Goal: Task Accomplishment & Management: Manage account settings

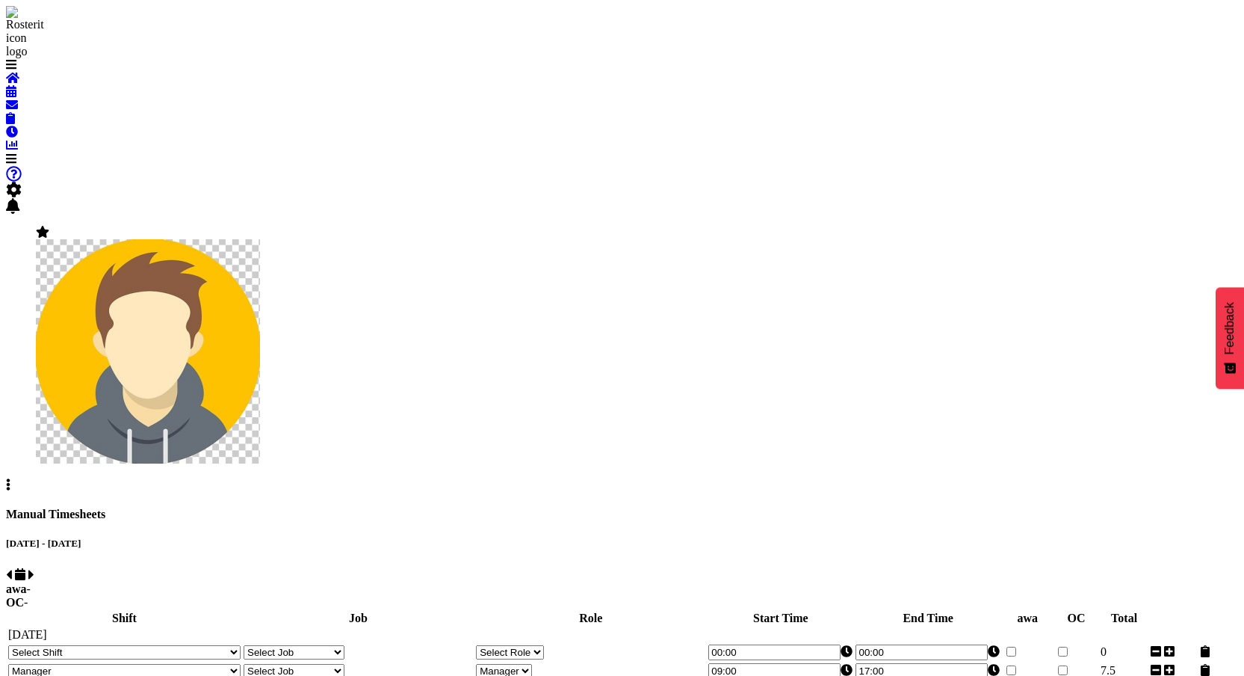
select select "67026"
select select "76581"
select select "67026"
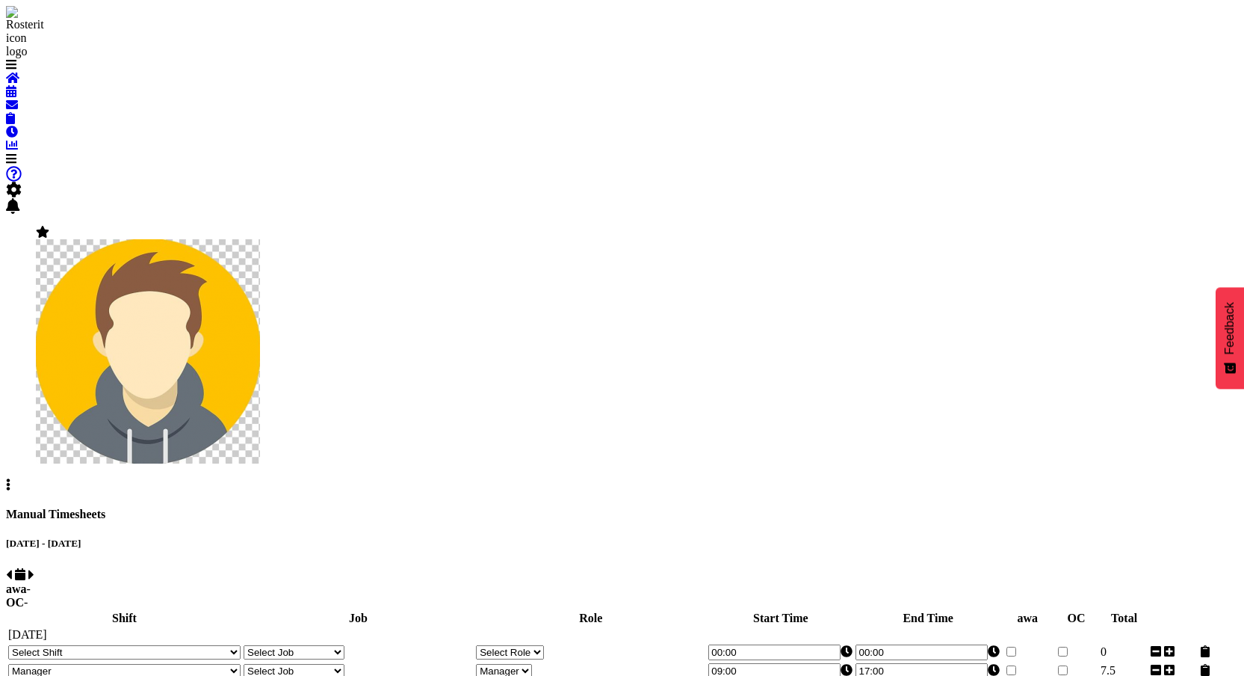
select select "67026"
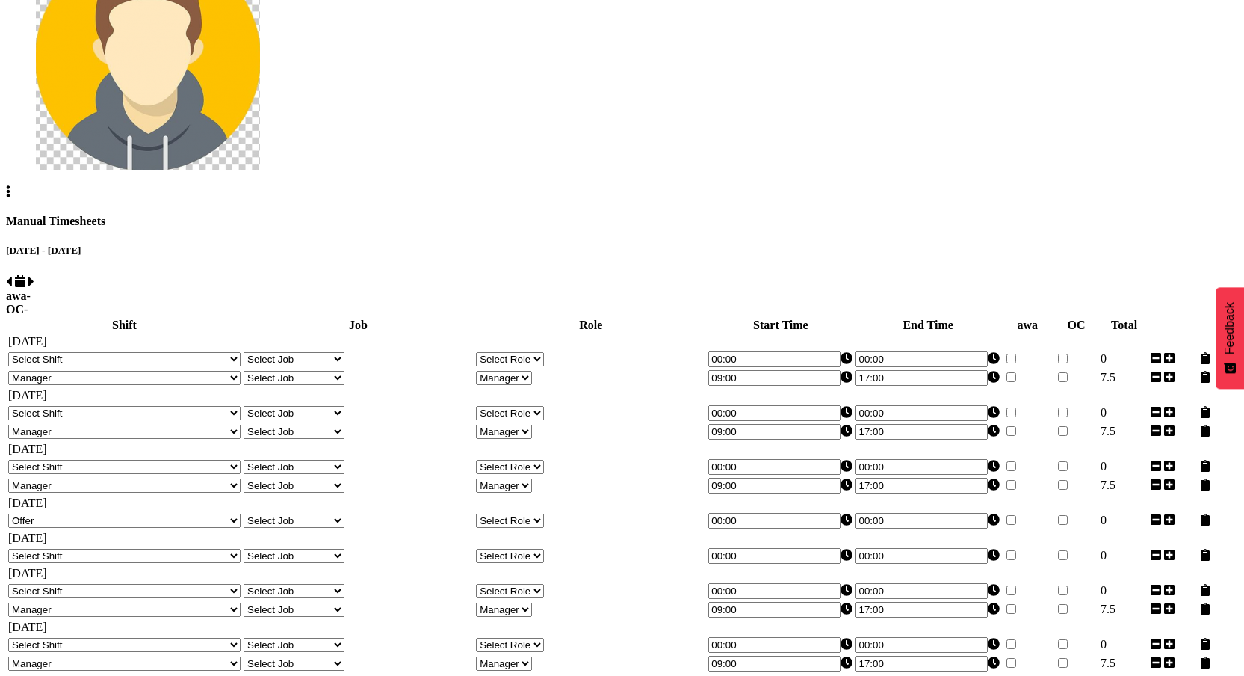
scroll to position [510, 0]
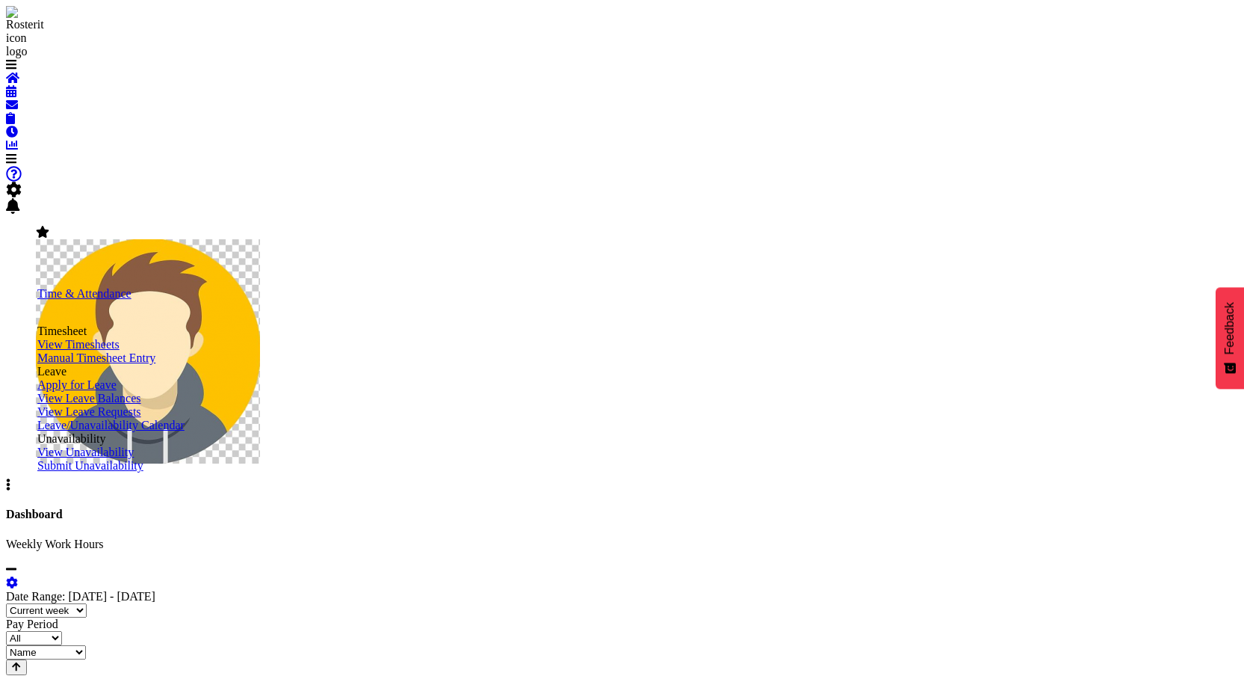
click at [140, 364] on span "Manual Timesheet Entry" at bounding box center [96, 357] width 118 height 13
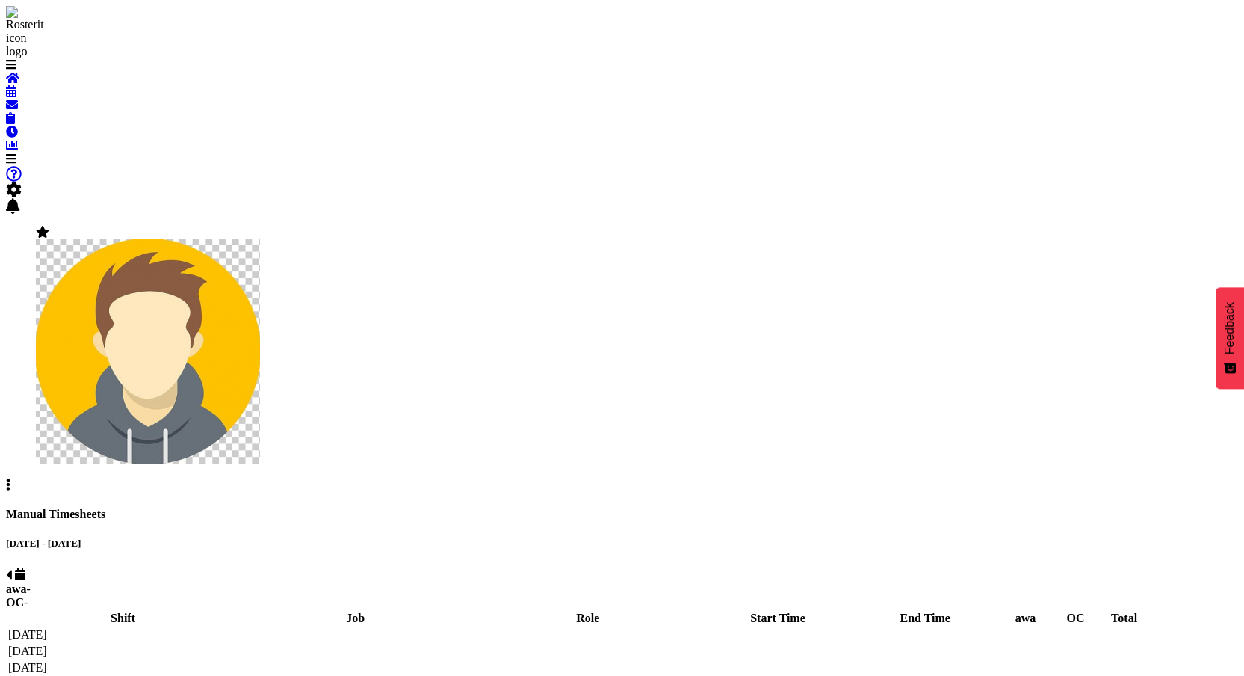
select select "67026"
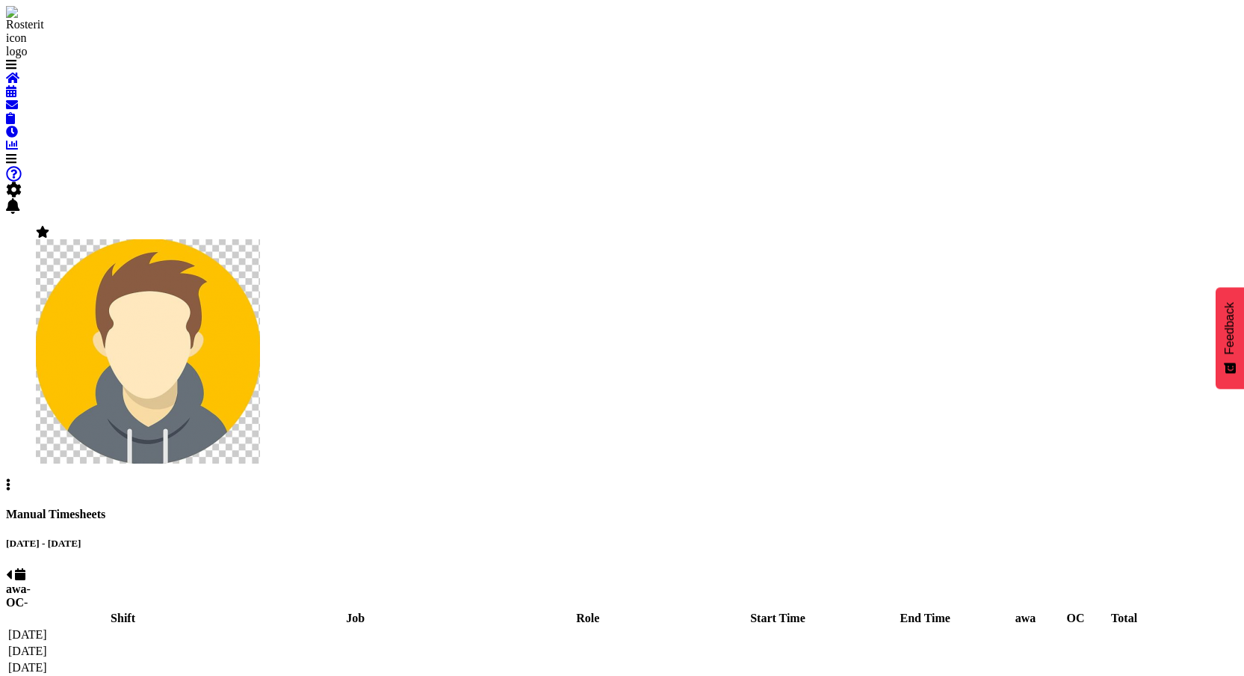
select select "67026"
click at [93, 645] on select "123 123 123 123 123 123 123 123 123 123 123 123 123 123 123 123 123 123 123 123…" at bounding box center [50, 652] width 85 height 14
click at [665, 507] on div "Manual Timesheets" at bounding box center [622, 513] width 1232 height 13
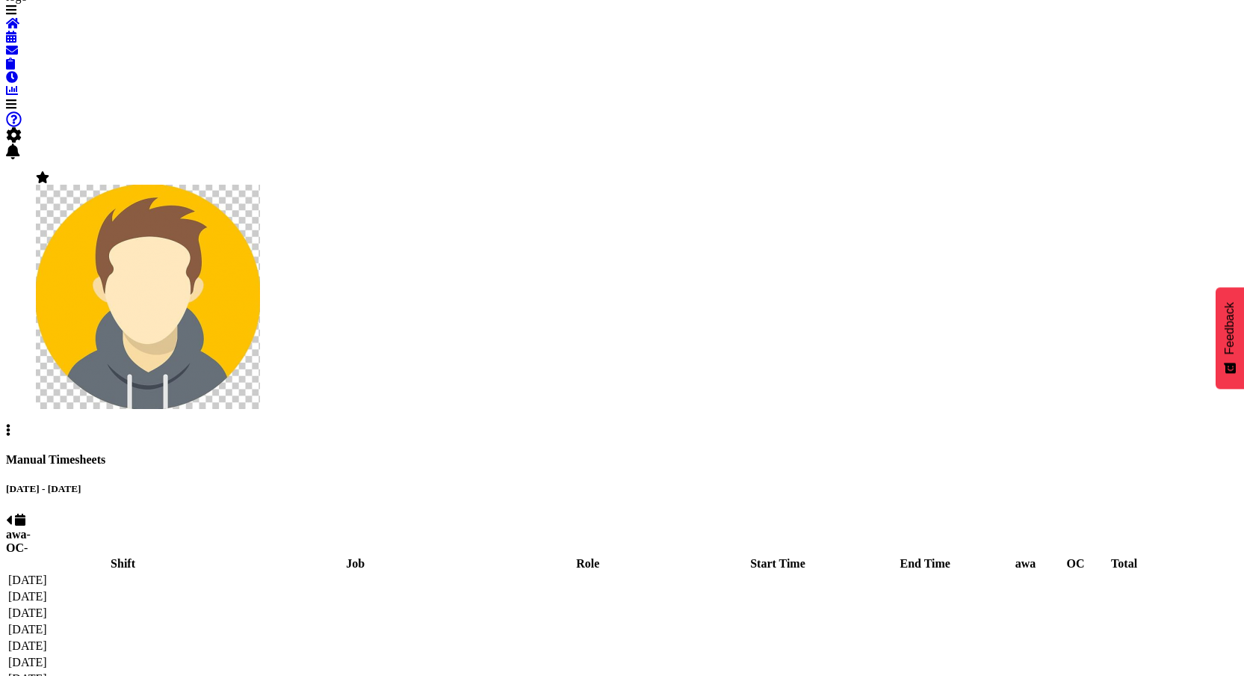
scroll to position [55, 0]
select select "67026"
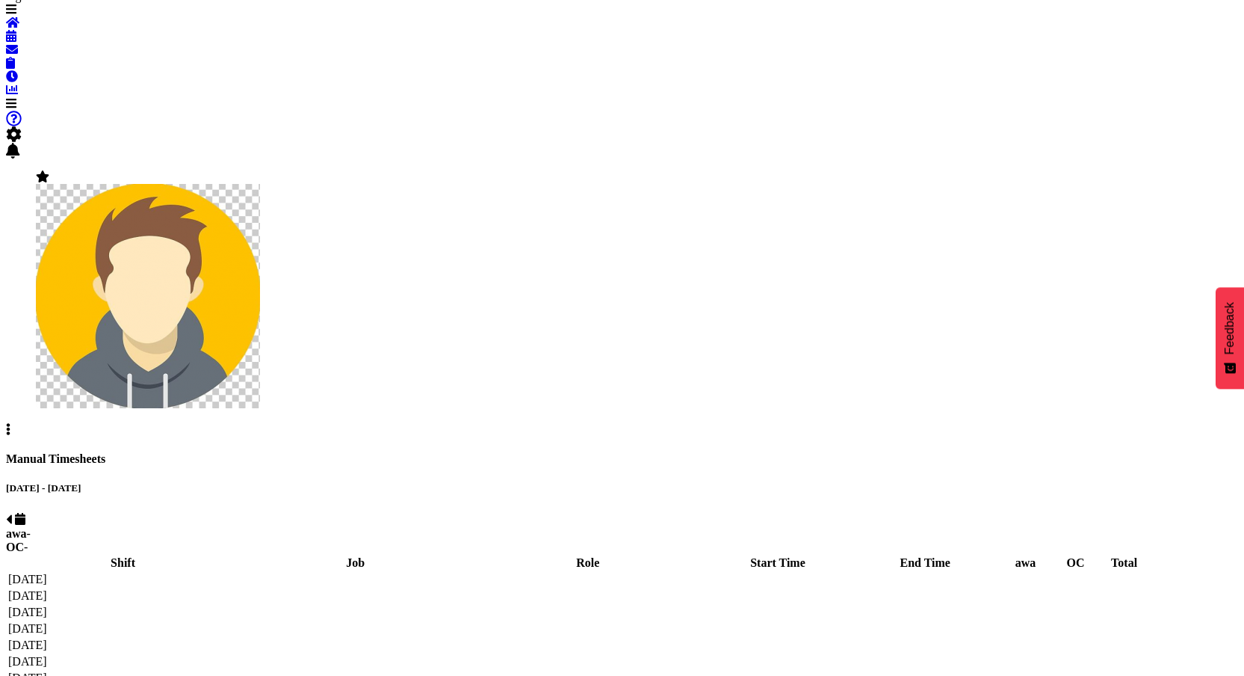
select select "67026"
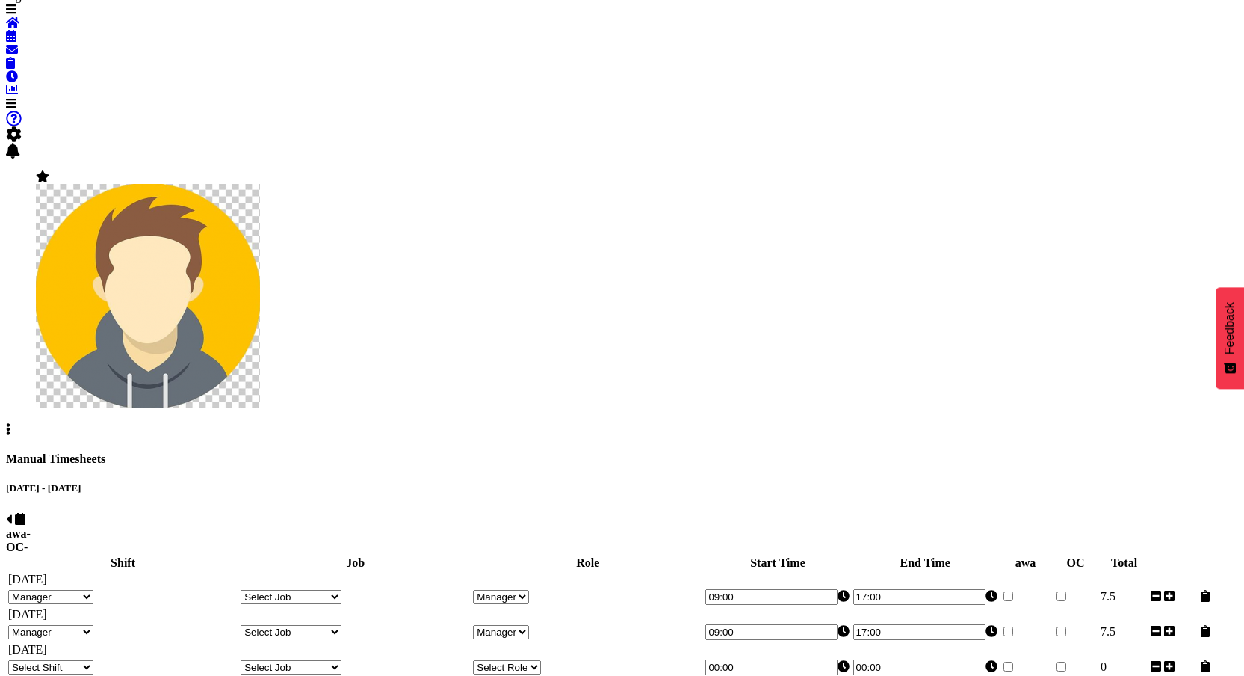
scroll to position [252, 0]
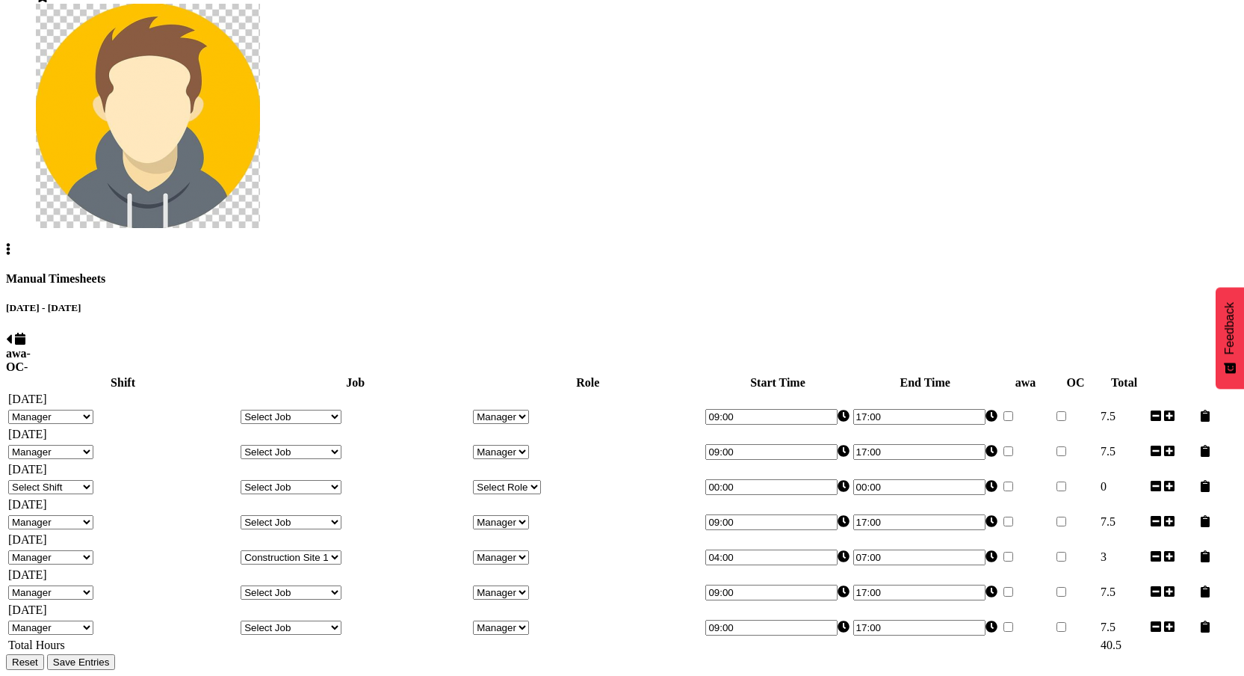
click at [93, 480] on select "Select Shift 123 123 123 123 123 123 123 123 123 123 123 123 123 123 123 123 12…" at bounding box center [50, 487] width 85 height 14
click at [93, 620] on select "123 123 123 123 123 123 123 123 123 123 123 123 123 123 123 123 123 123 123 123…" at bounding box center [50, 627] width 85 height 14
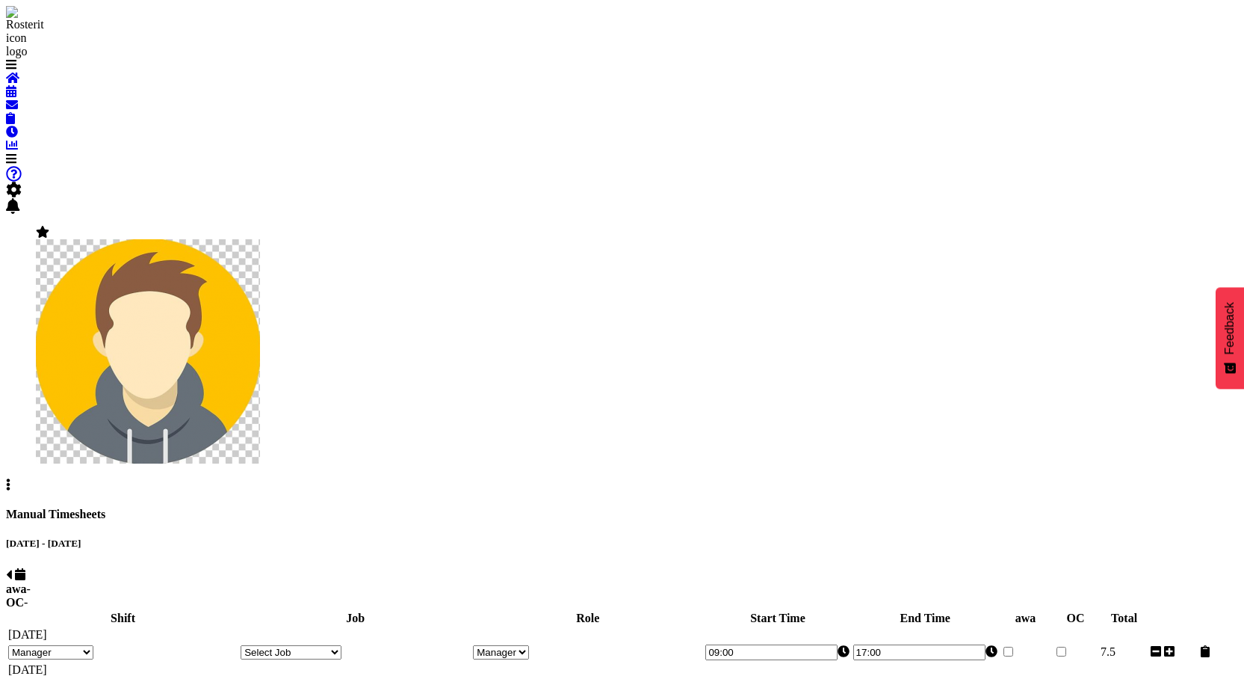
select select "43548"
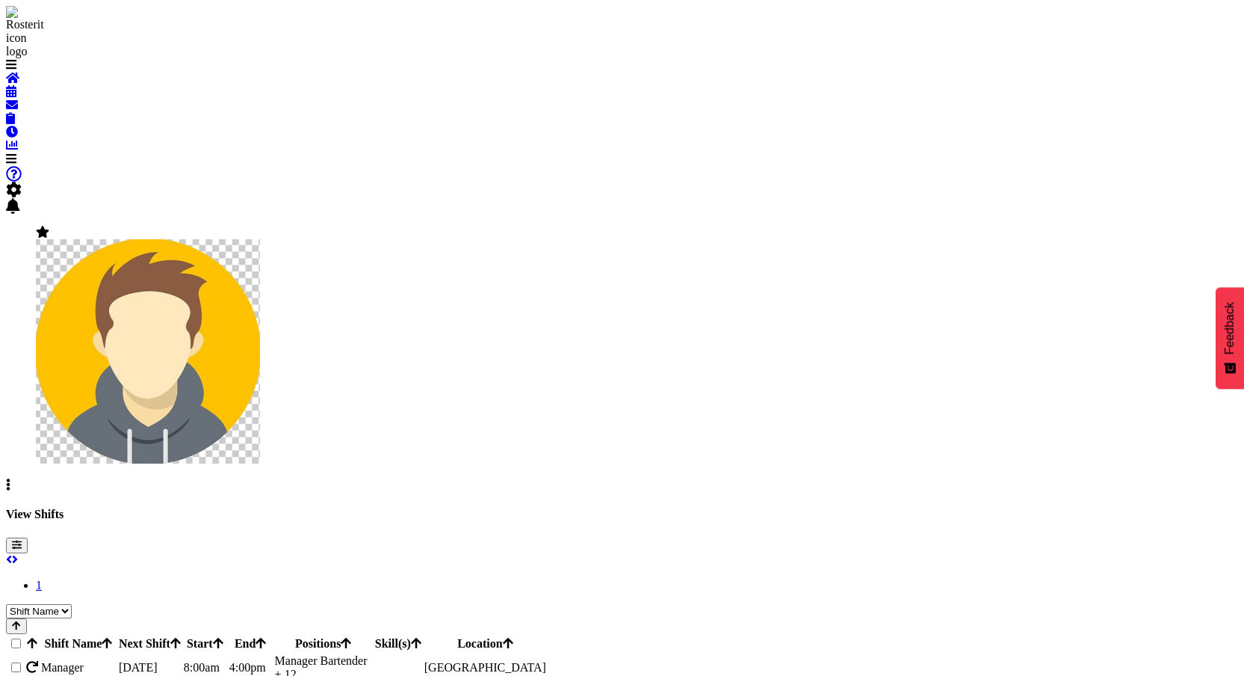
scroll to position [111, 0]
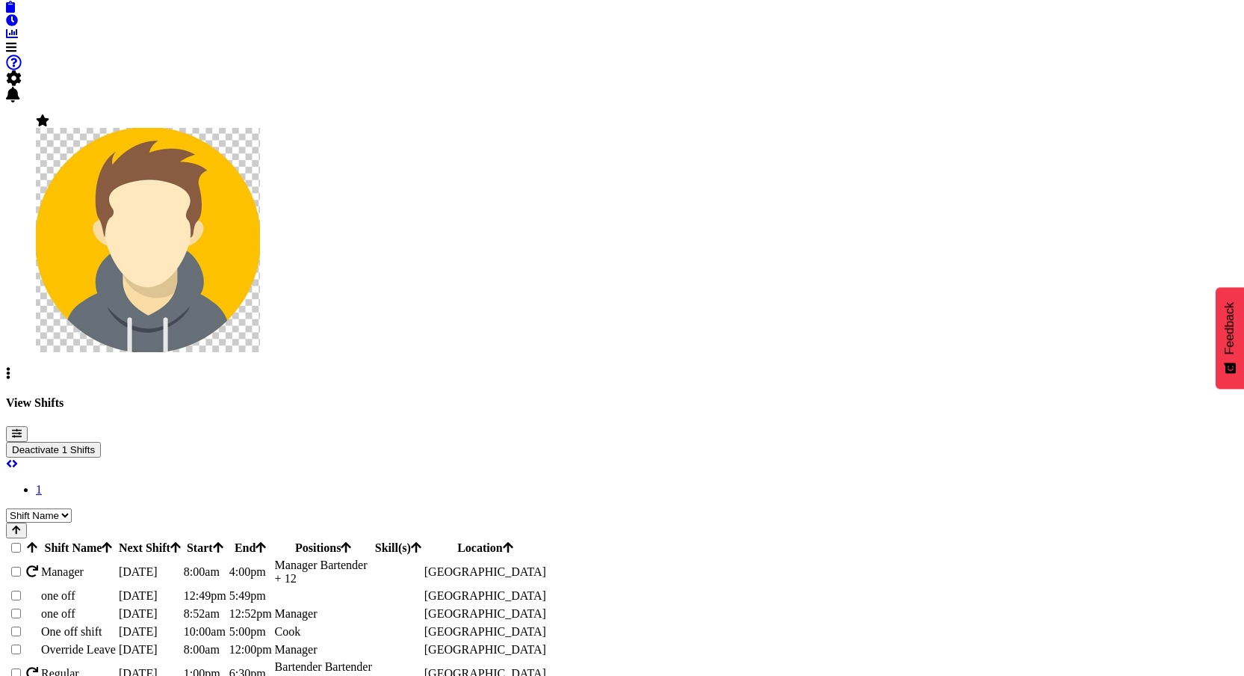
click at [101, 442] on button "Deactivate 1 Shifts" at bounding box center [53, 450] width 95 height 16
checkbox input "false"
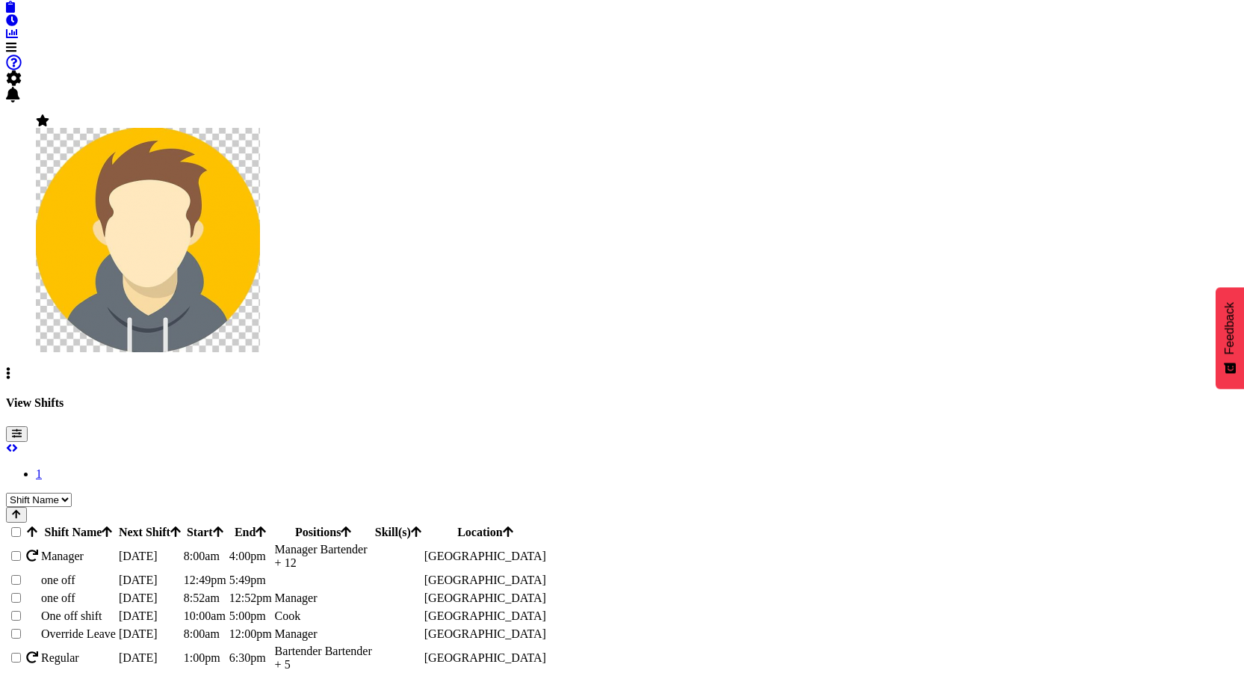
scroll to position [70, 0]
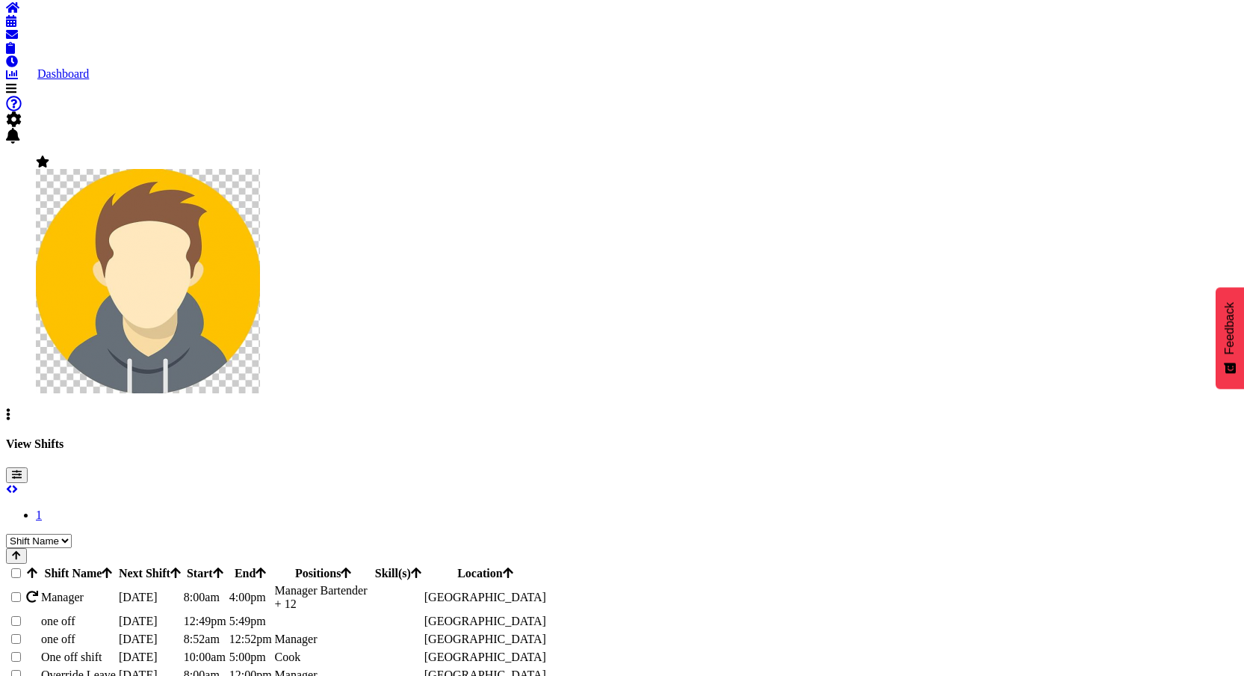
click at [16, 28] on link at bounding box center [11, 21] width 10 height 13
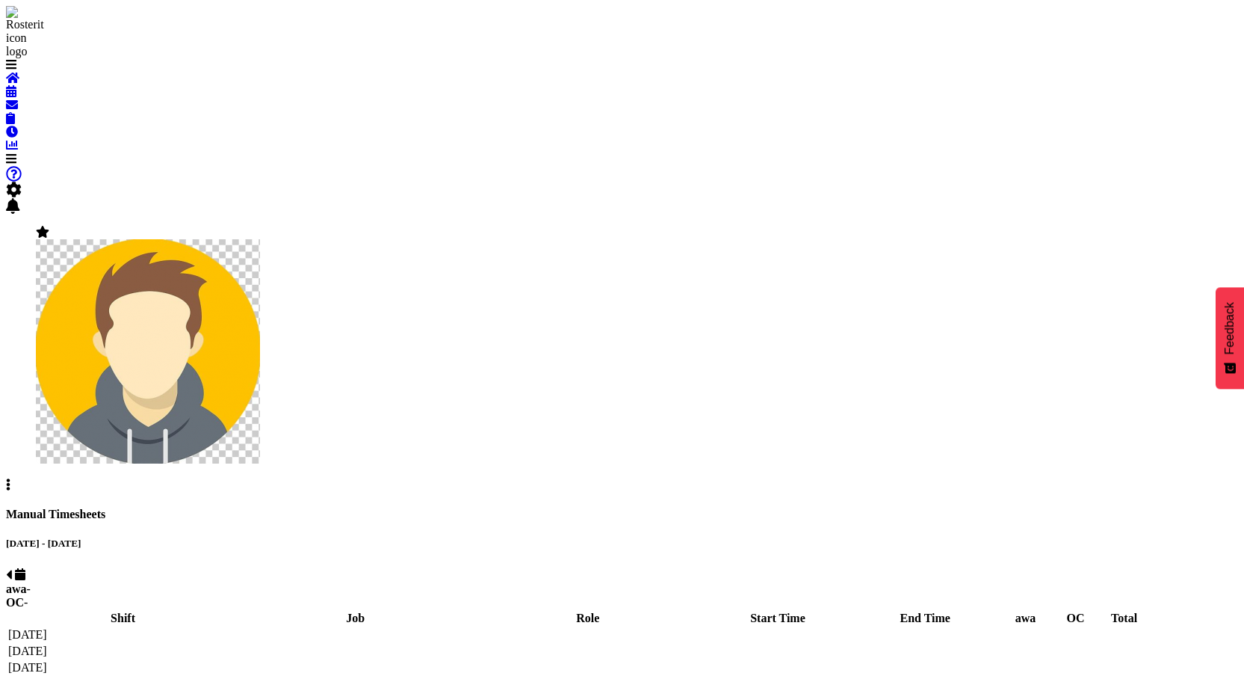
select select "67026"
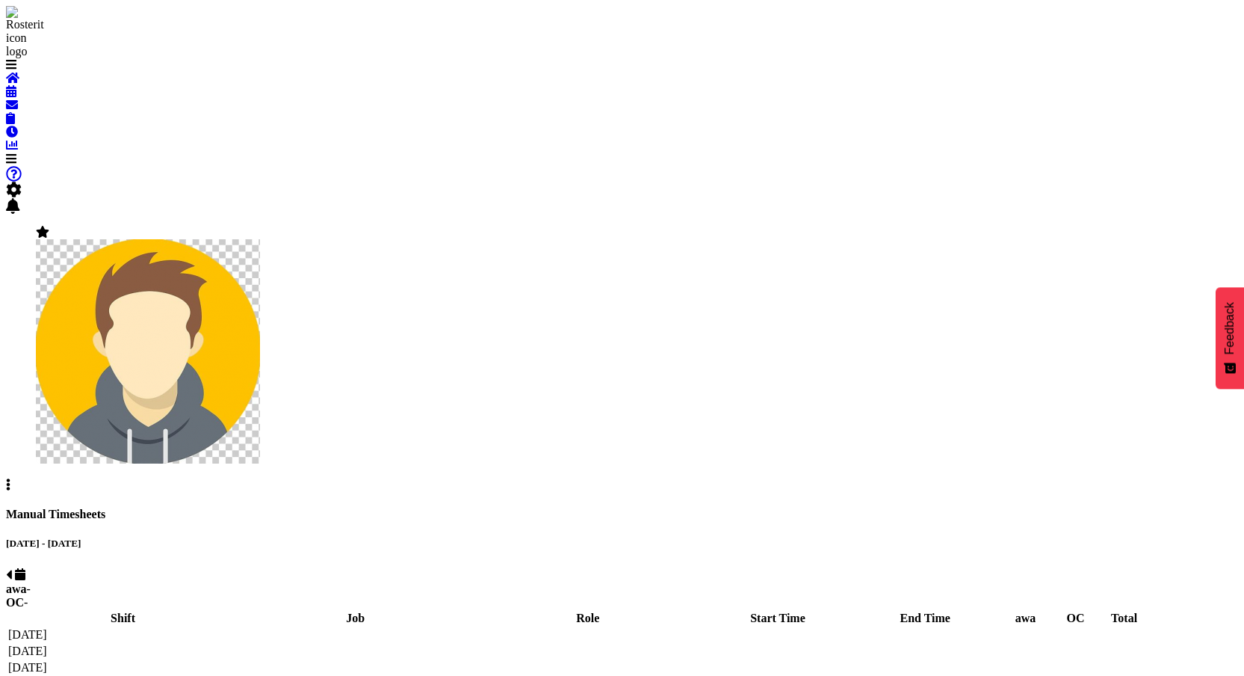
select select "67026"
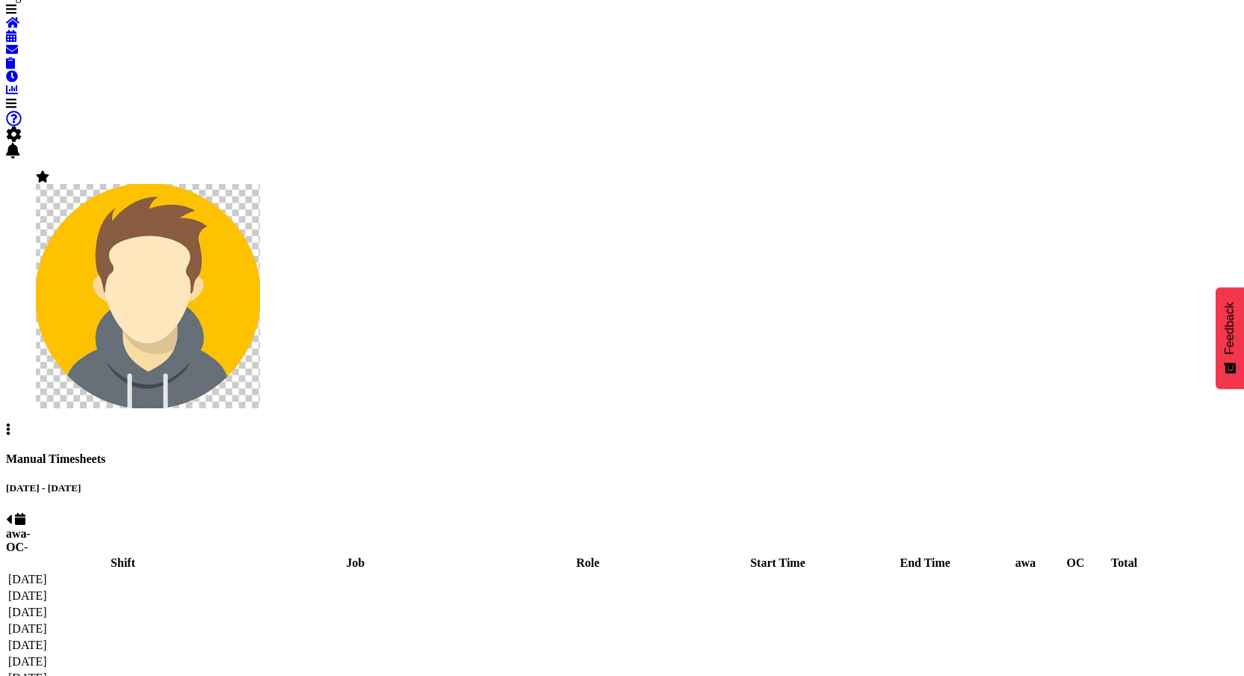
select select "67026"
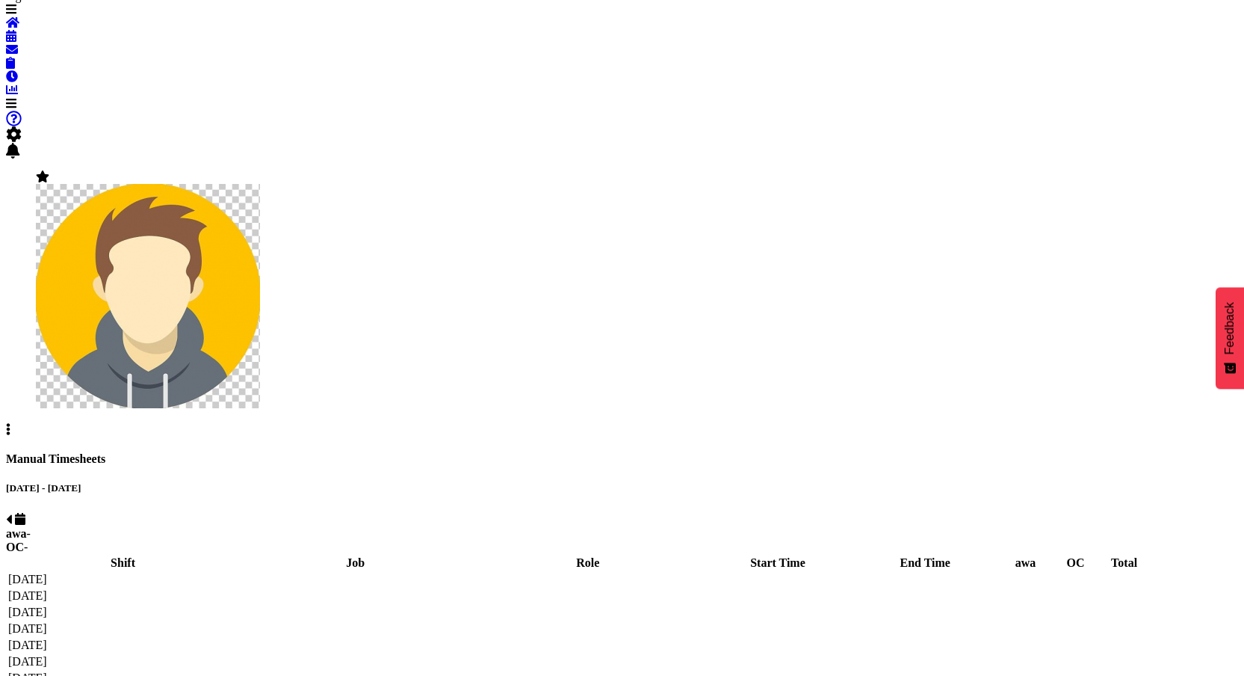
select select "67026"
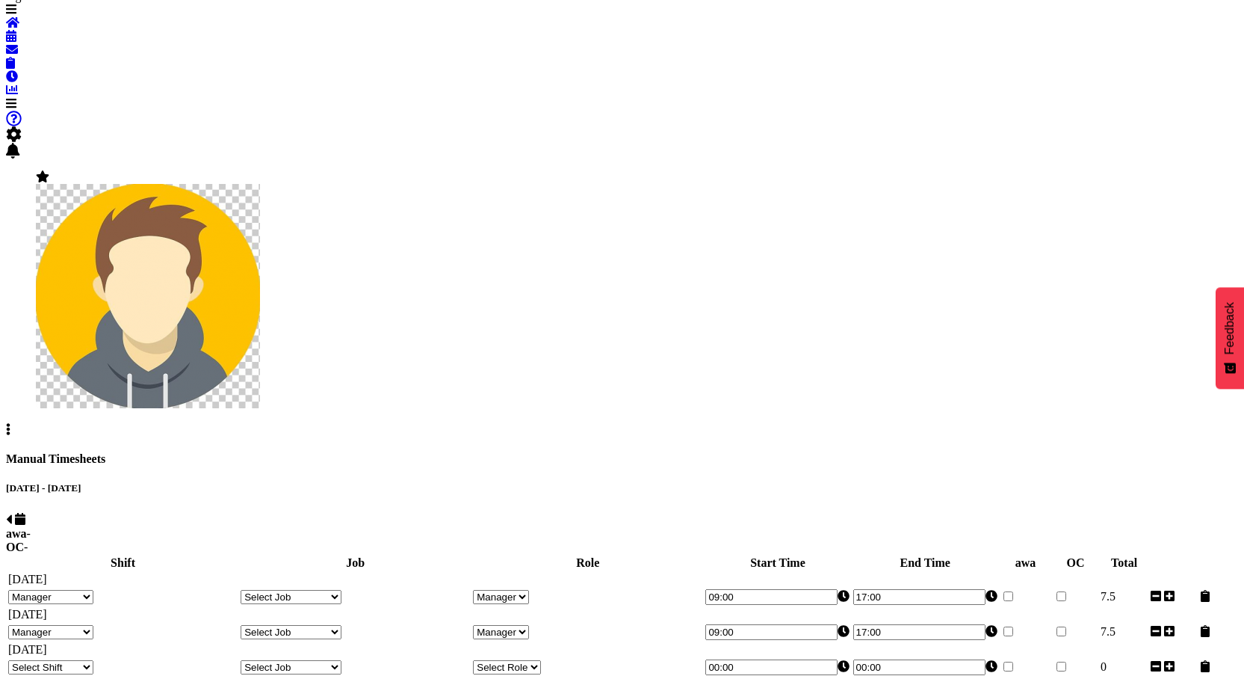
scroll to position [58, 0]
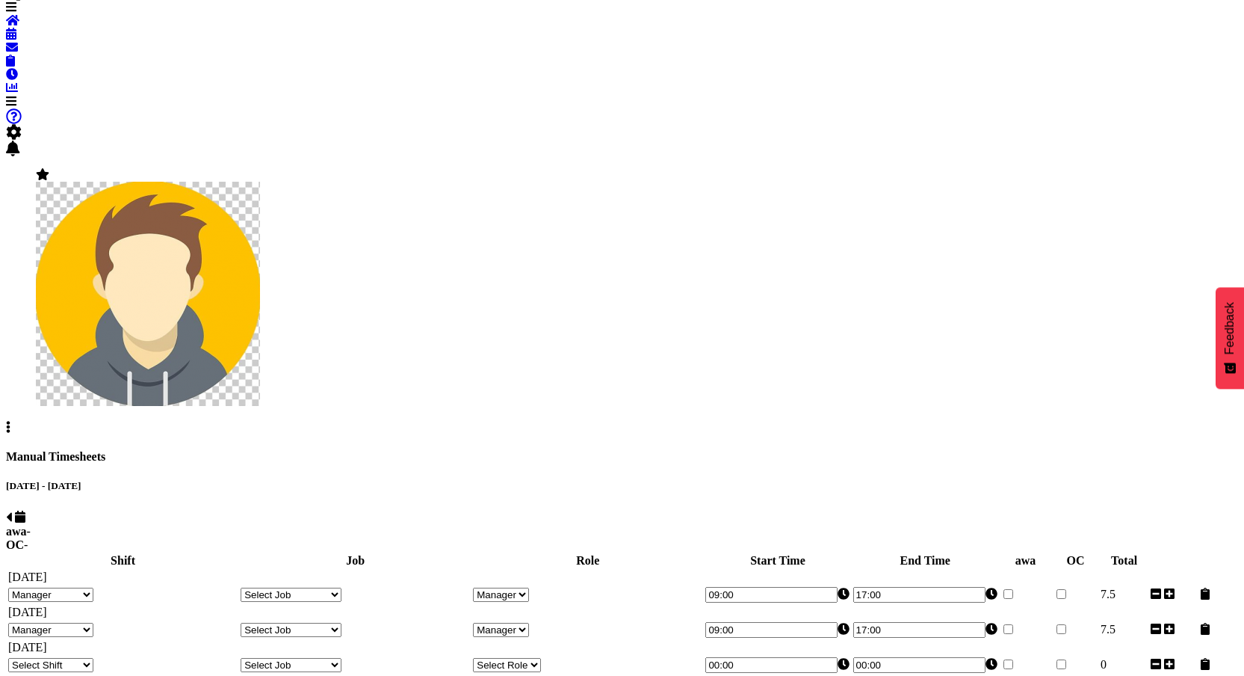
click at [93, 587] on select "123 123 123 123 123 123 123 123 123 123 123 123 123 123 123 123 123 123 123 123…" at bounding box center [50, 594] width 85 height 14
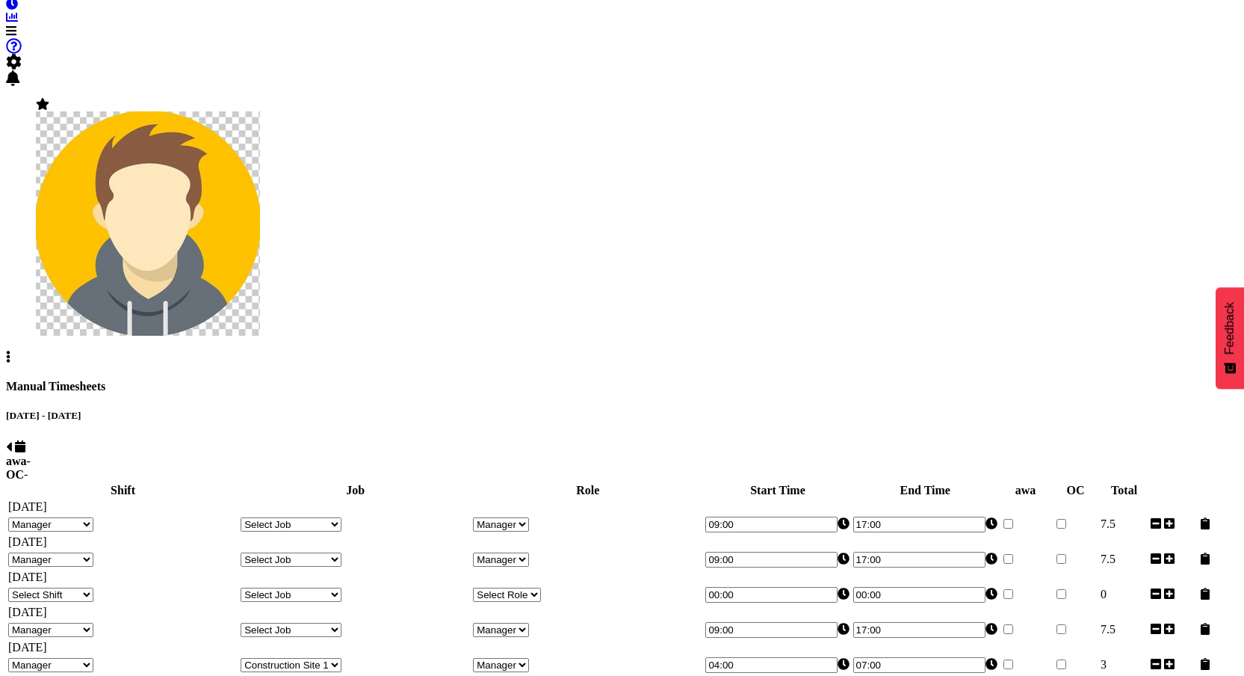
scroll to position [252, 0]
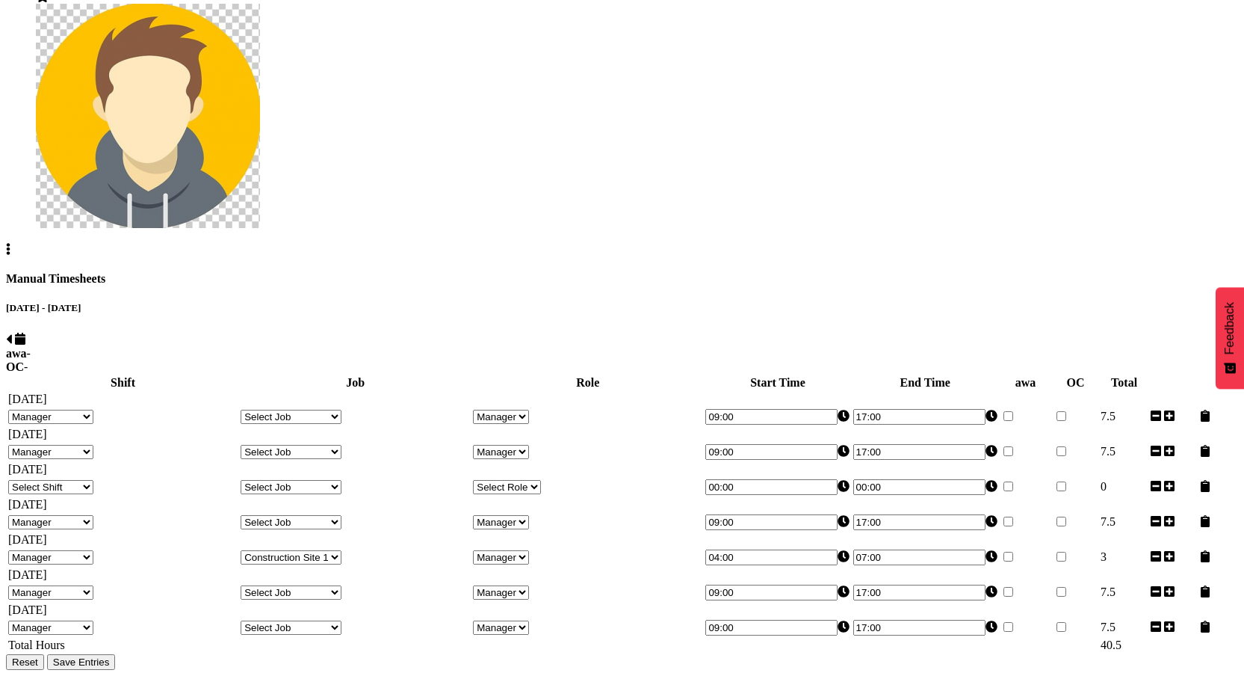
click at [93, 480] on select "Select Shift 123 123 123 123 123 123 123 123 123 123 123 123 123 123 123 123 12…" at bounding box center [50, 487] width 85 height 14
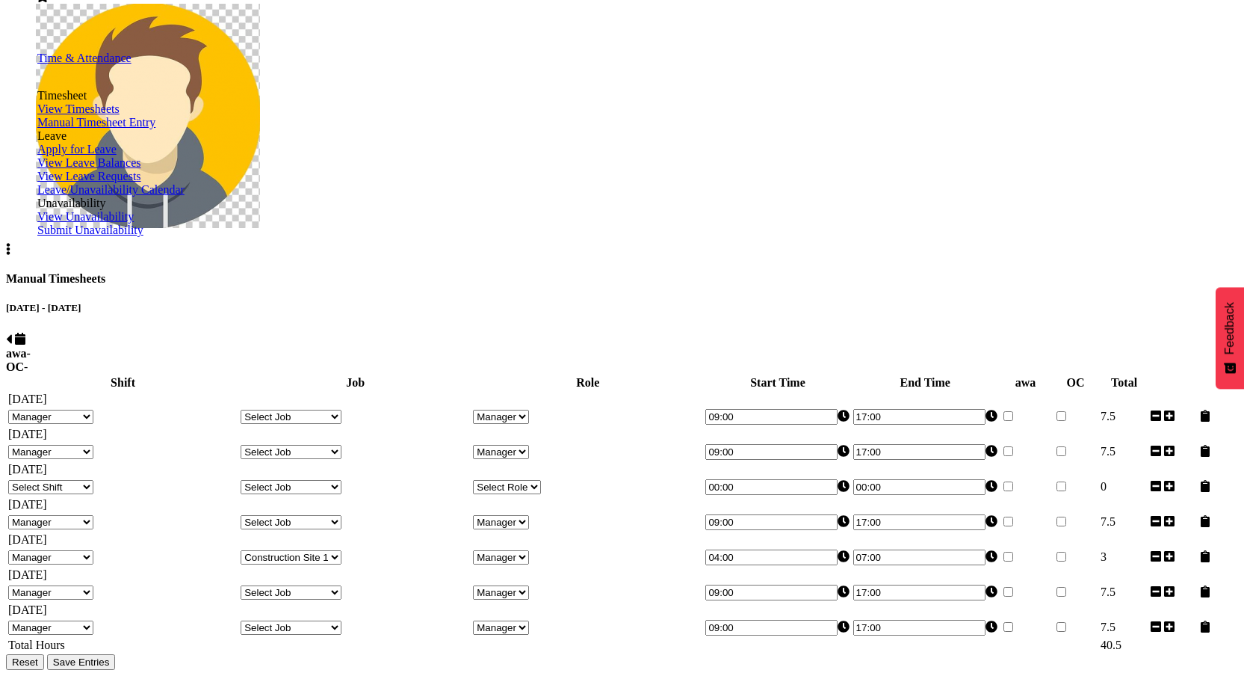
scroll to position [47, 0]
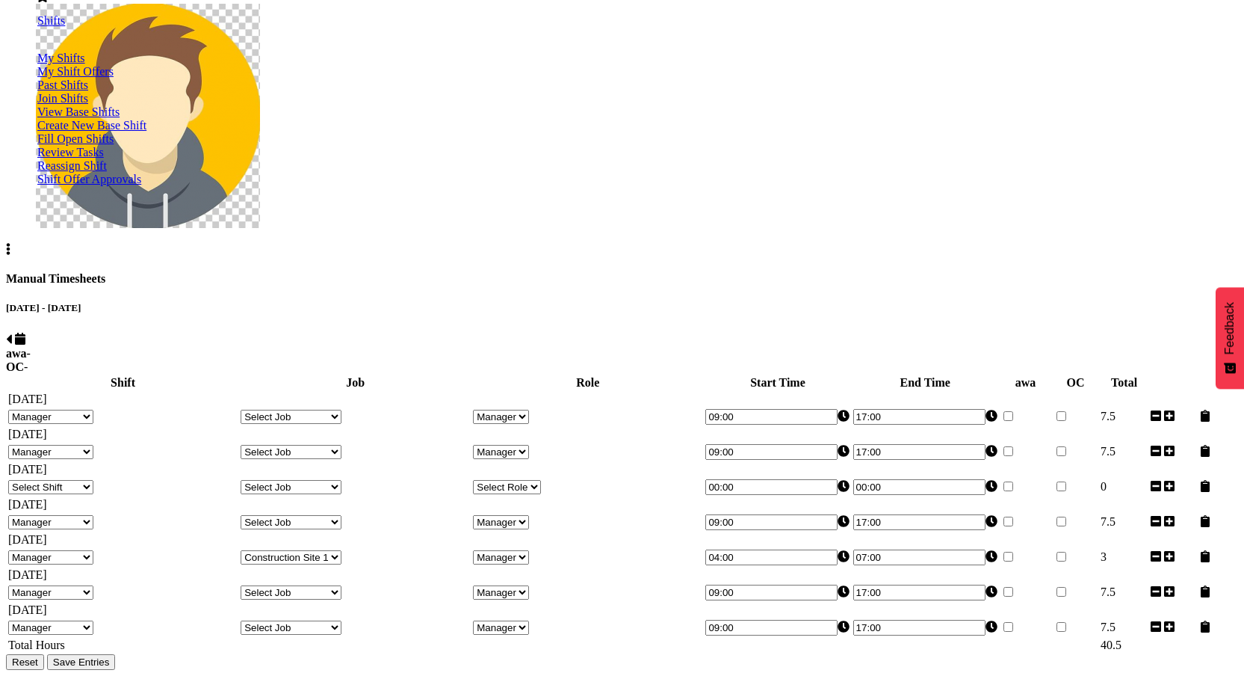
click at [119, 118] on span "View Base Shifts" at bounding box center [78, 111] width 82 height 13
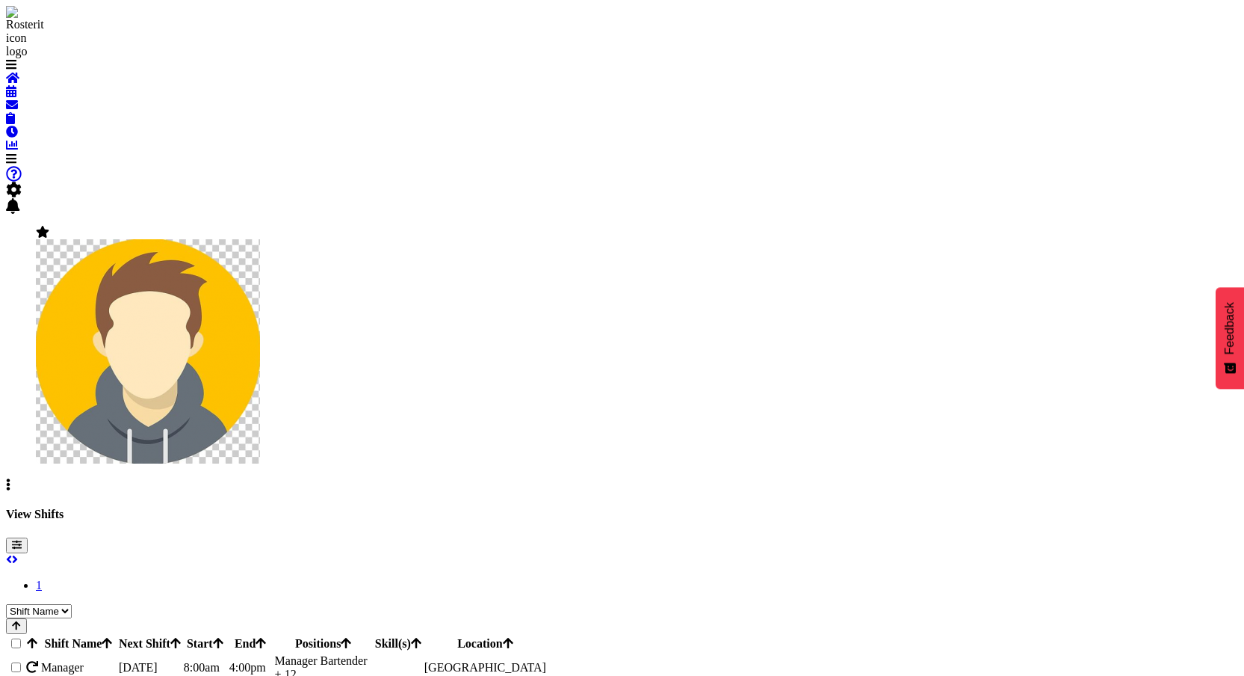
scroll to position [70, 0]
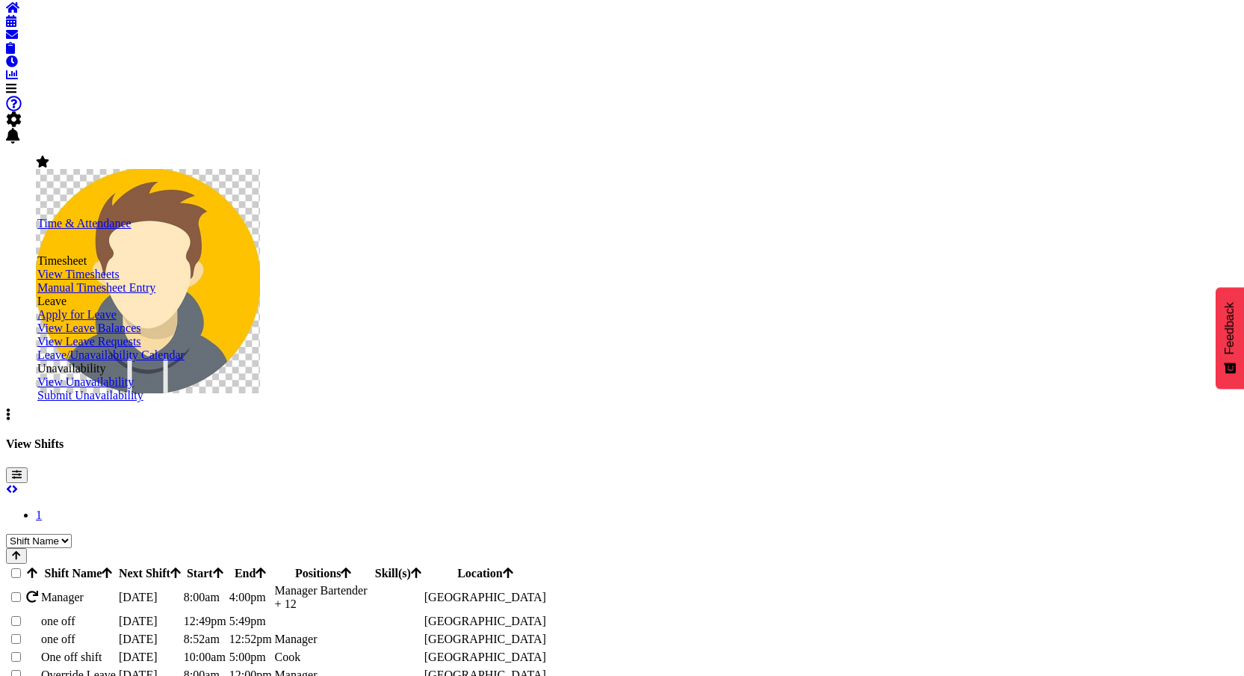
click at [96, 294] on span "Manual Timesheet Entry" at bounding box center [96, 287] width 118 height 13
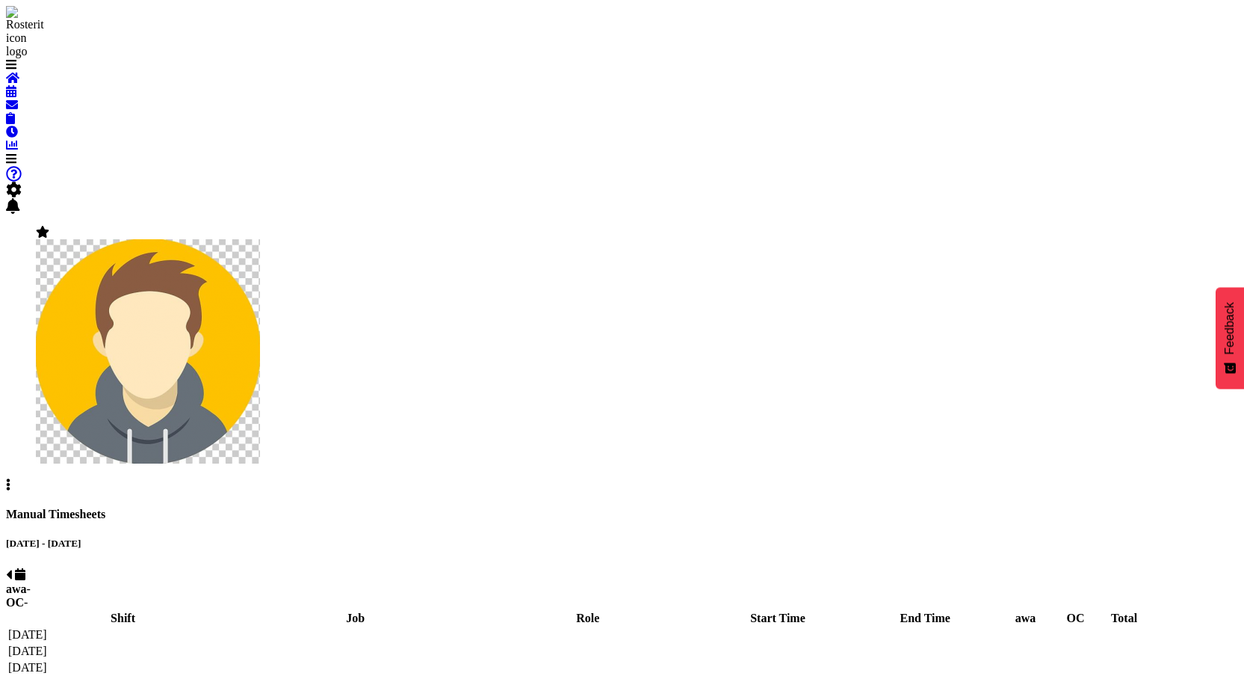
select select "67026"
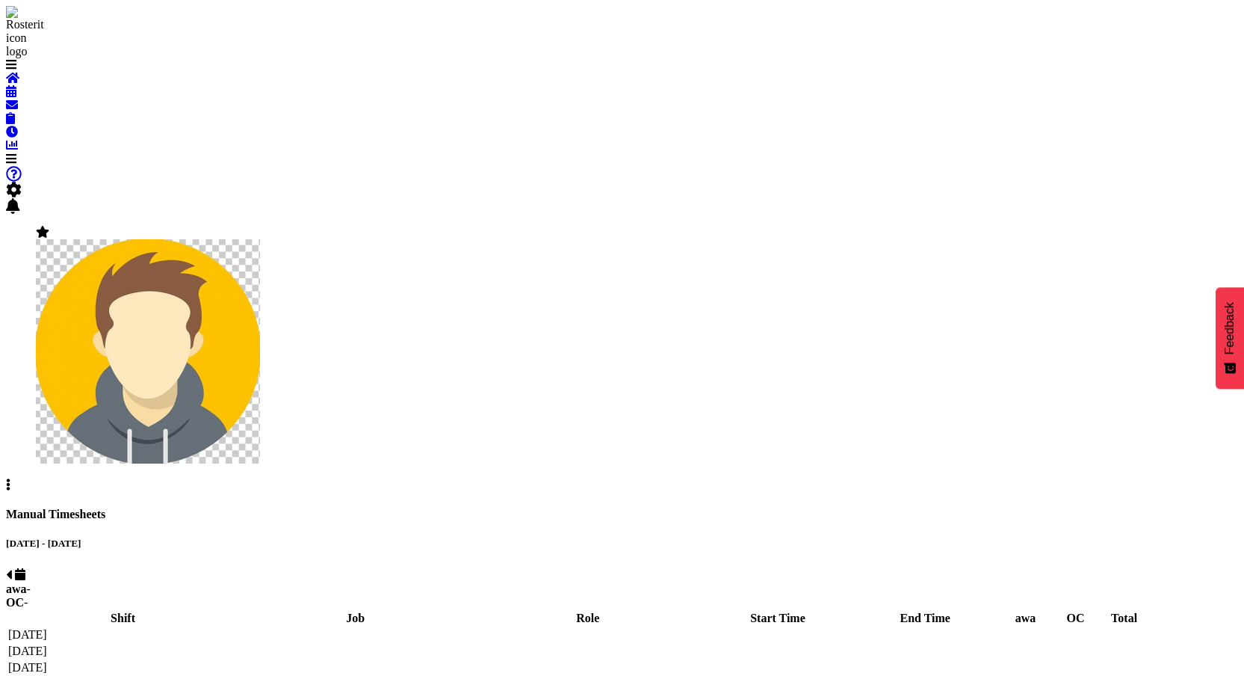
select select "67026"
click at [373, 507] on div "Manual Timesheets" at bounding box center [622, 513] width 1232 height 13
click at [576, 507] on div "Manual Timesheets" at bounding box center [622, 513] width 1232 height 13
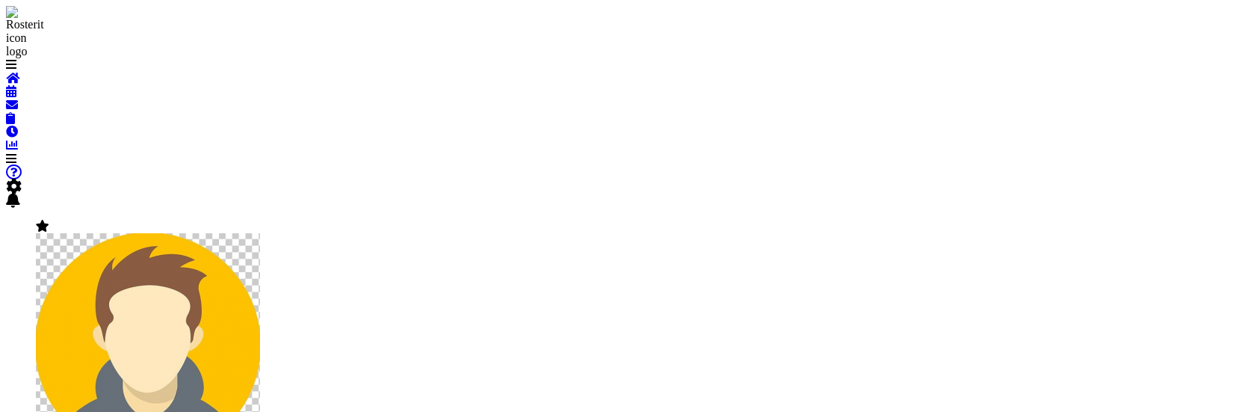
scroll to position [1, 0]
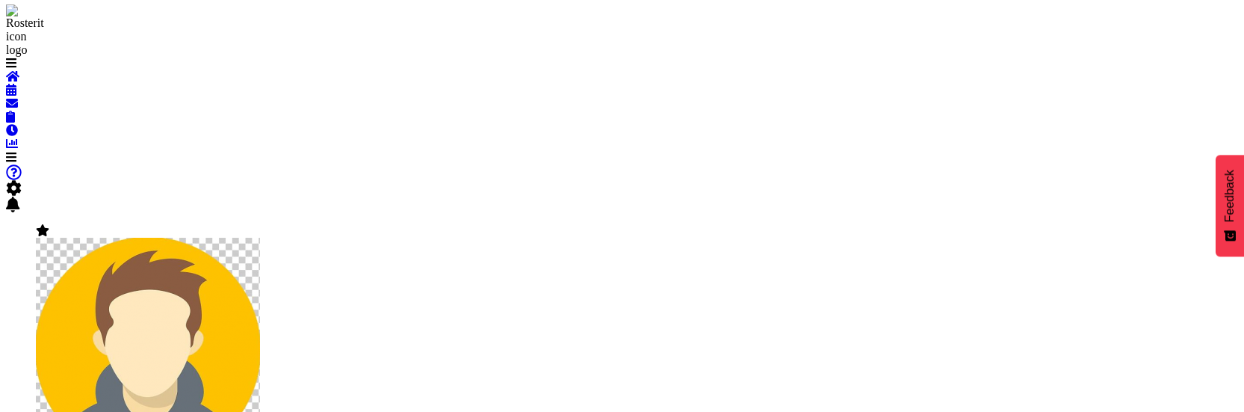
select select "67026"
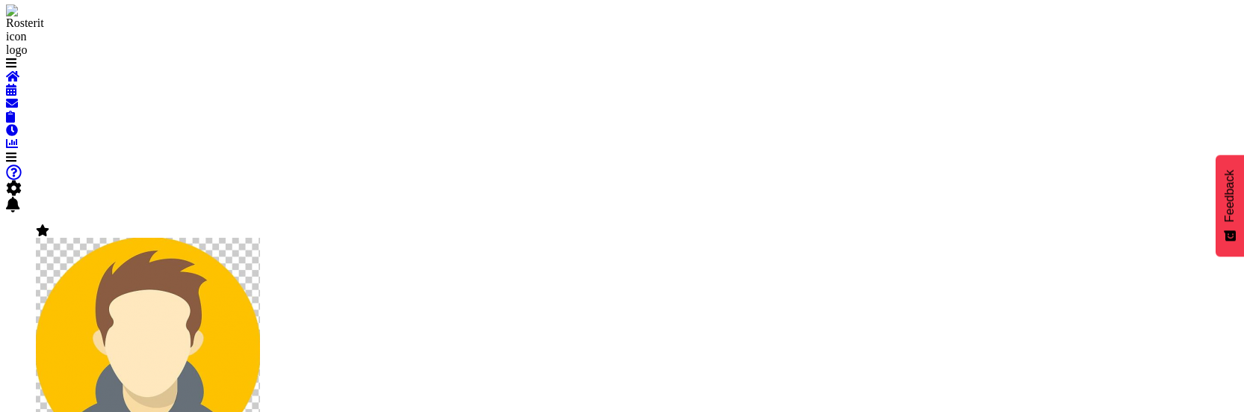
select select "67026"
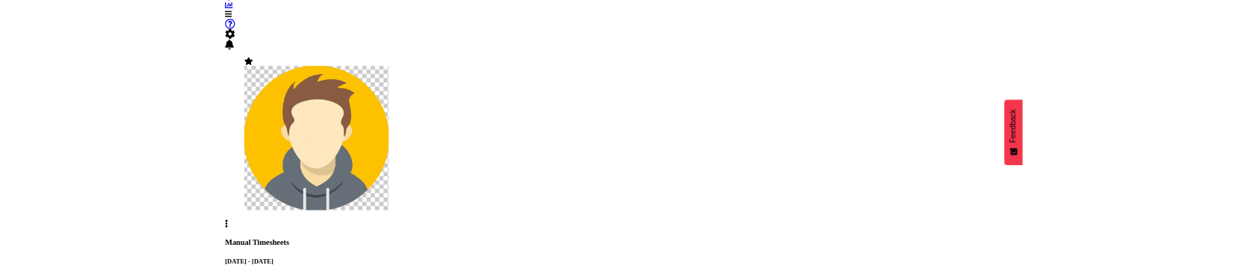
scroll to position [138, 0]
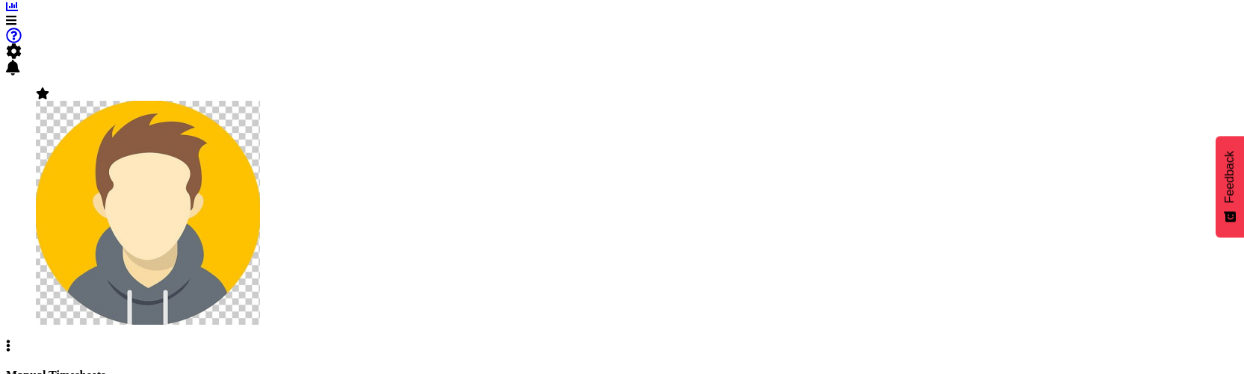
scroll to position [148, 0]
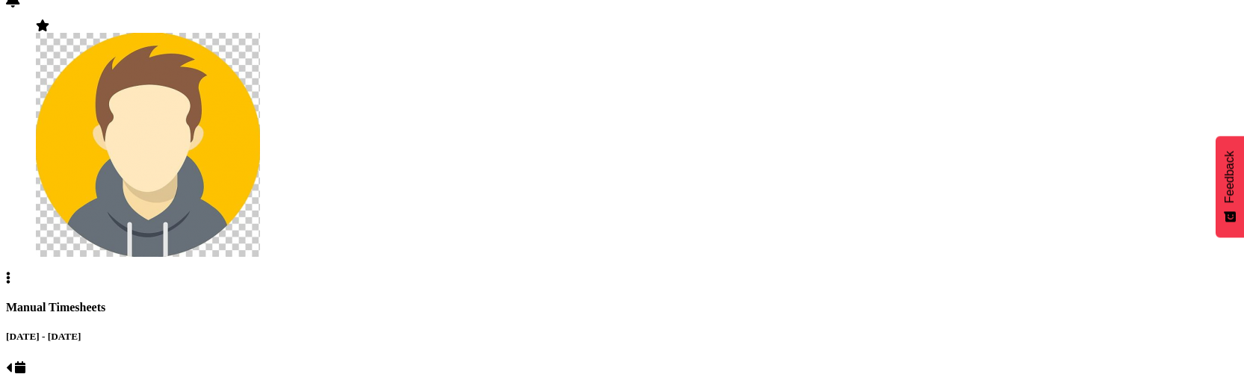
scroll to position [344, 0]
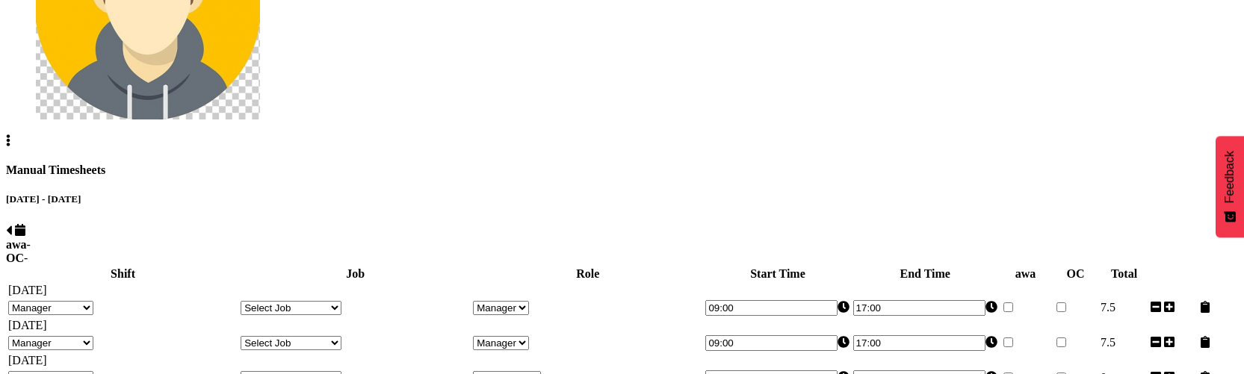
click at [93, 371] on select "Select Shift Manager One off shift Override Leave Regular Unknown Shift one off…" at bounding box center [50, 378] width 85 height 14
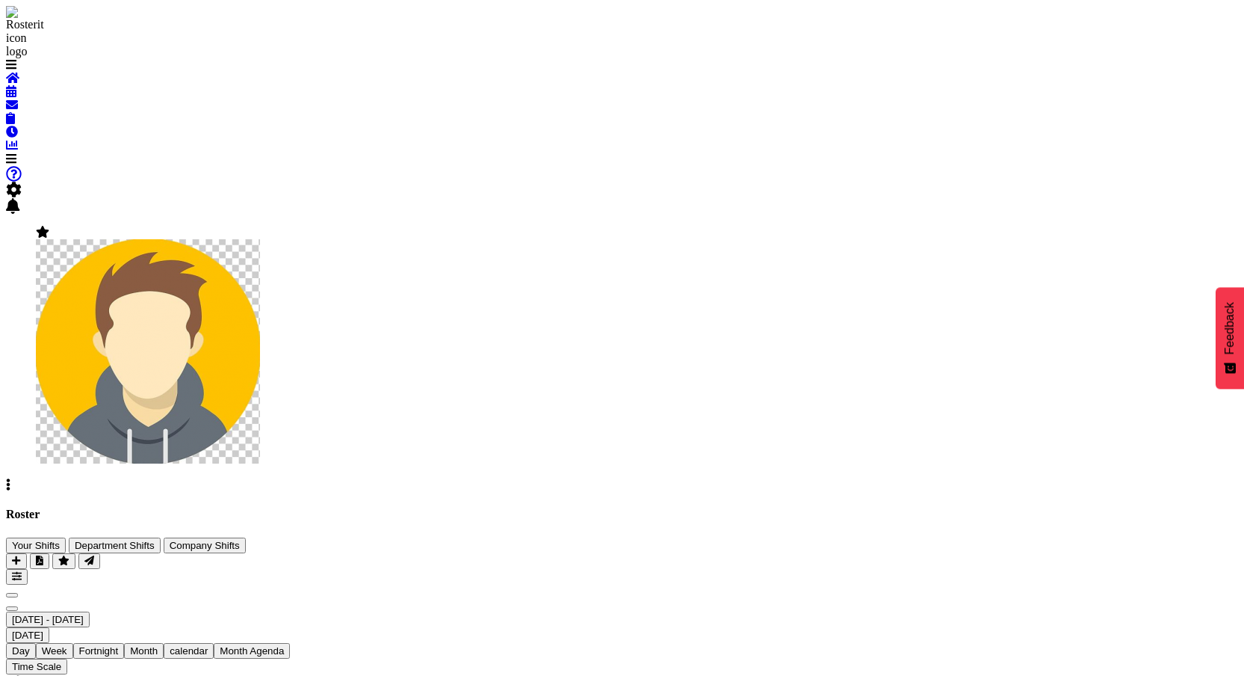
type input "19/08/2025"
checkbox input "true"
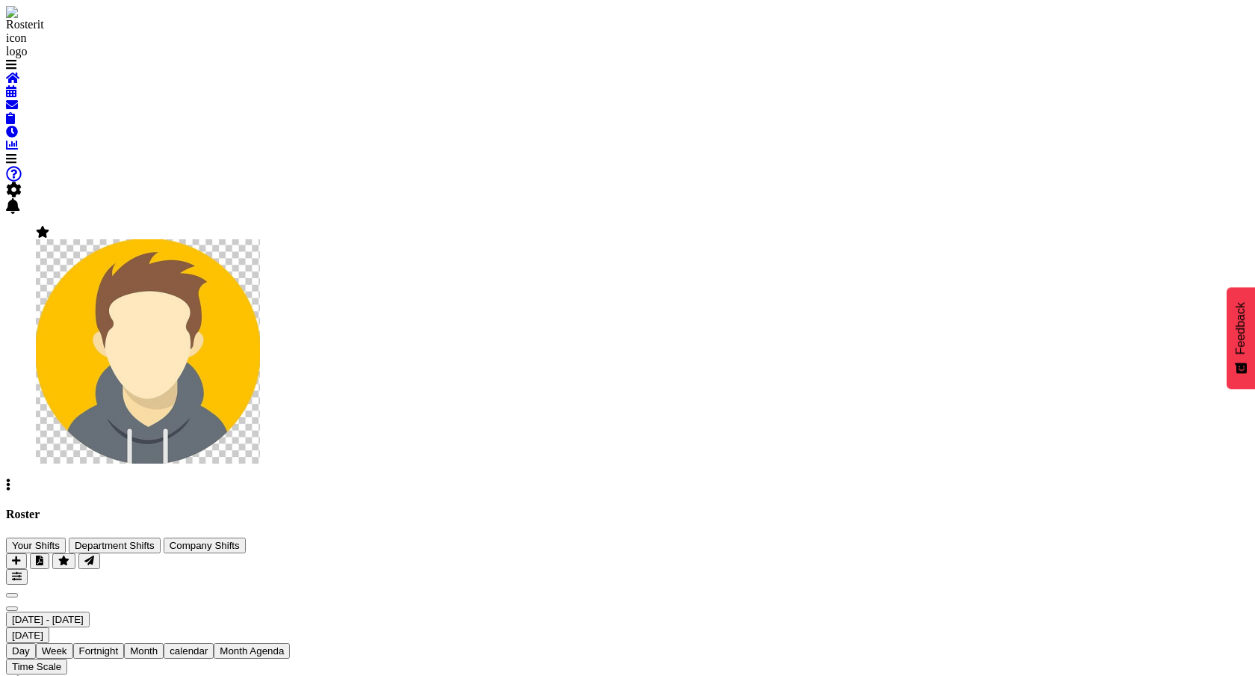
scroll to position [117, 0]
type input "Test one-off"
drag, startPoint x: 478, startPoint y: 272, endPoint x: 613, endPoint y: 242, distance: 137.8
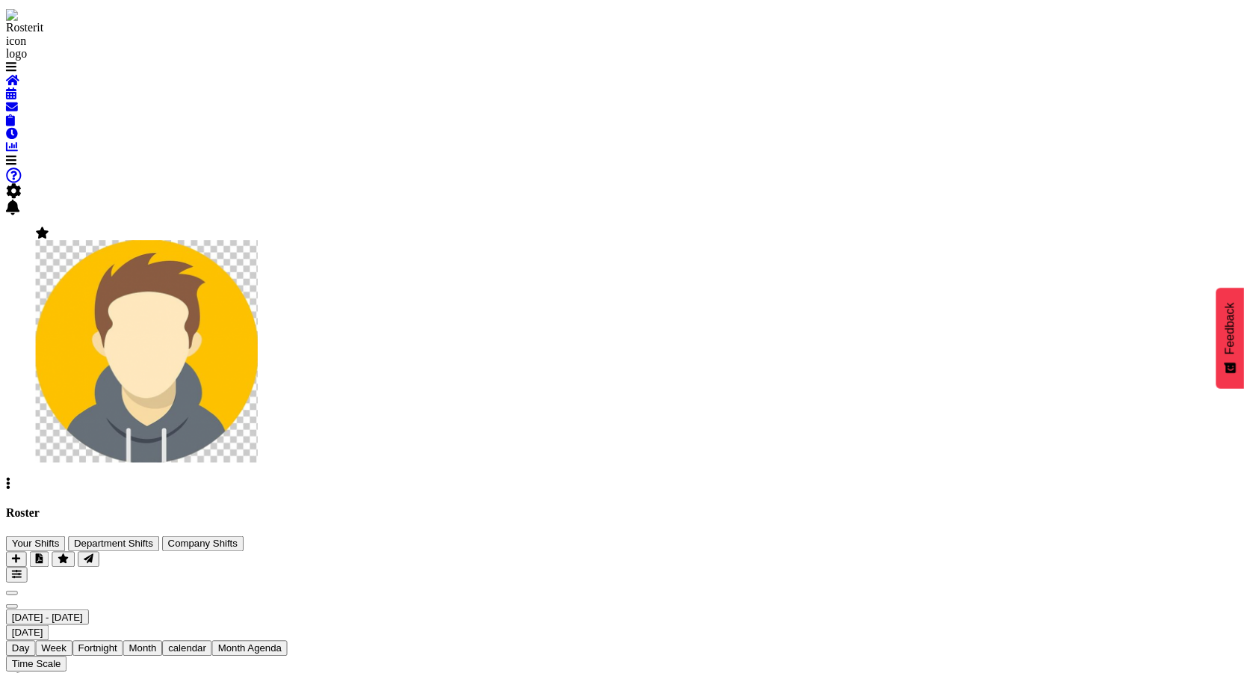
scroll to position [158, 0]
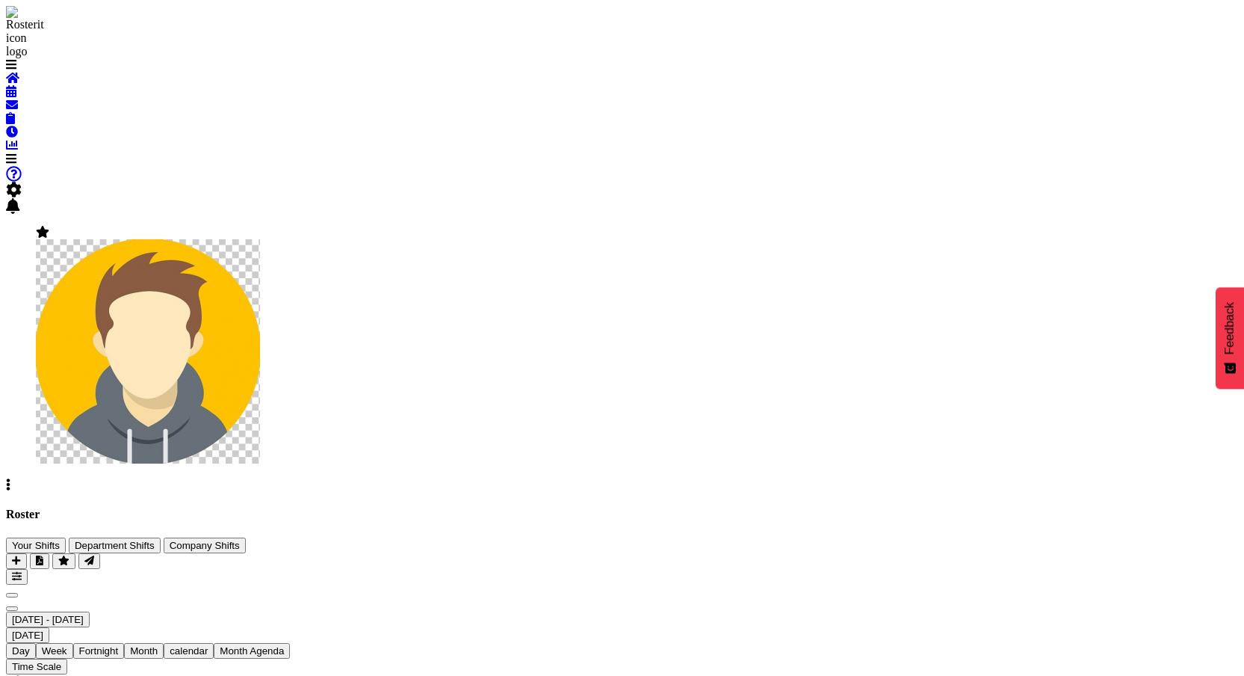
scroll to position [99, 0]
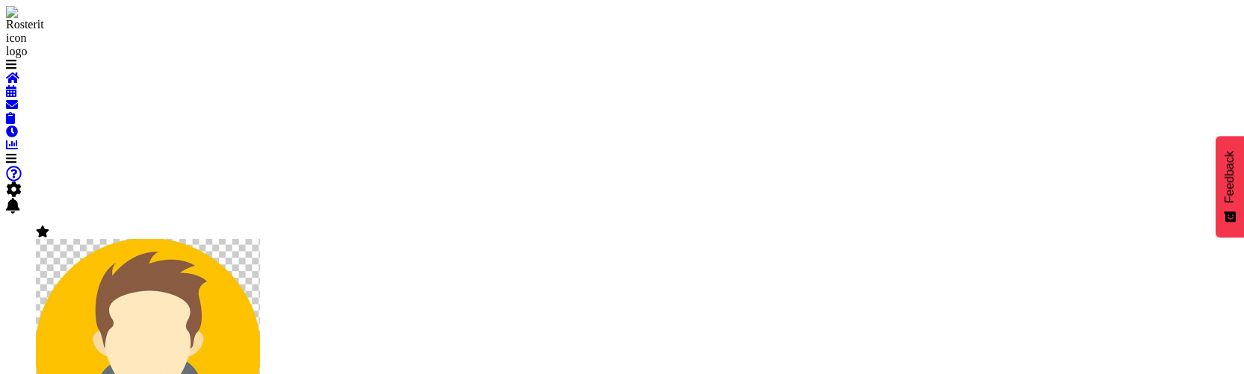
scroll to position [344, 0]
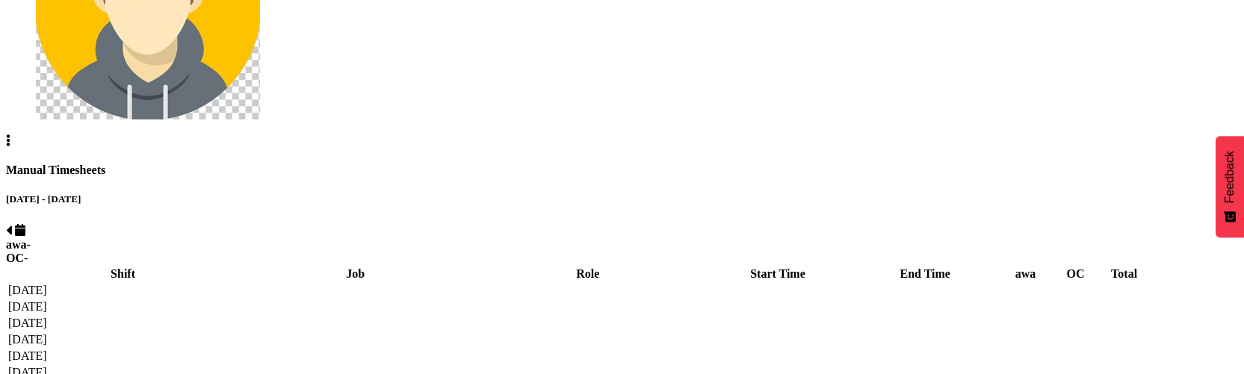
select select "80169"
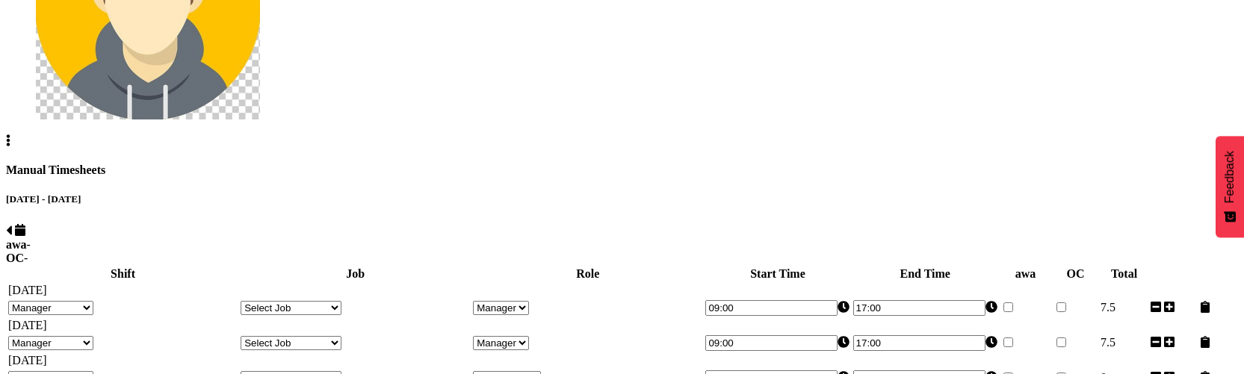
click at [226, 370] on td "Select Shift Manager One off shift Override Leave Regular Test one-off Unknown …" at bounding box center [122, 378] width 231 height 17
click at [93, 371] on select "Select Shift Manager One off shift Override Leave Regular Test one-off Unknown …" at bounding box center [50, 378] width 85 height 14
click at [60, 164] on div "Manual Timesheets August 17th - August 23rd 2025 awa - OC - Shift Job Role Star…" at bounding box center [622, 372] width 1232 height 416
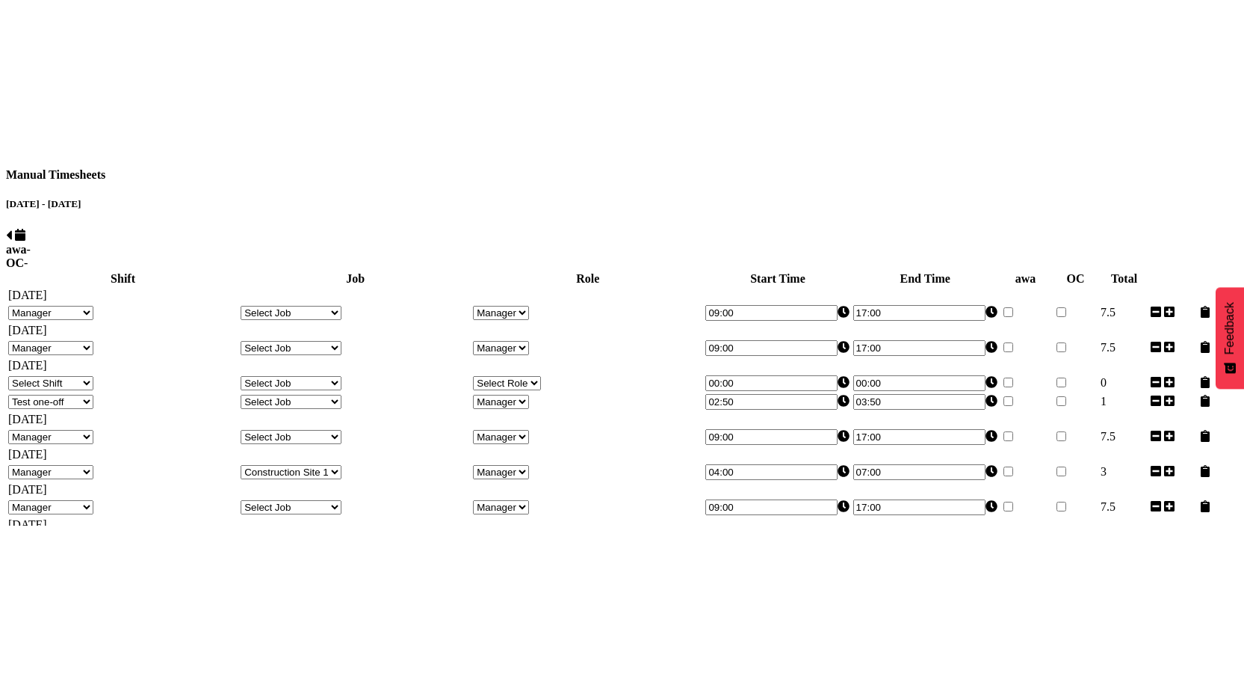
scroll to position [250, 0]
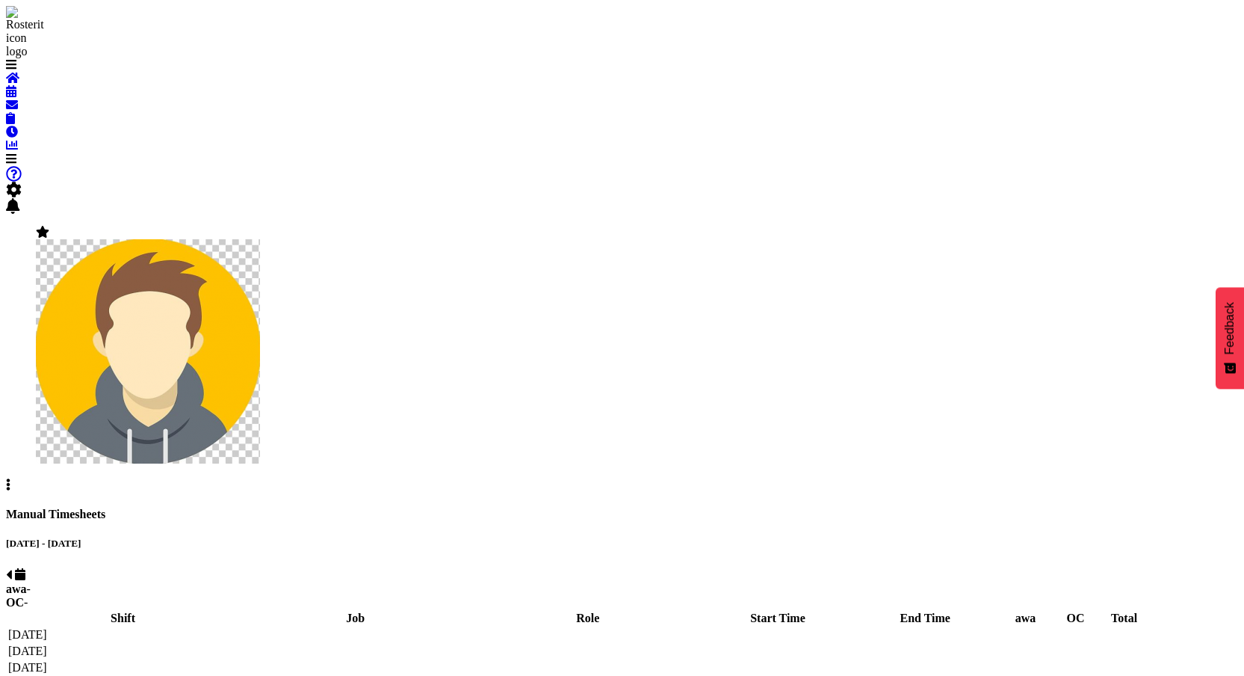
select select "67026"
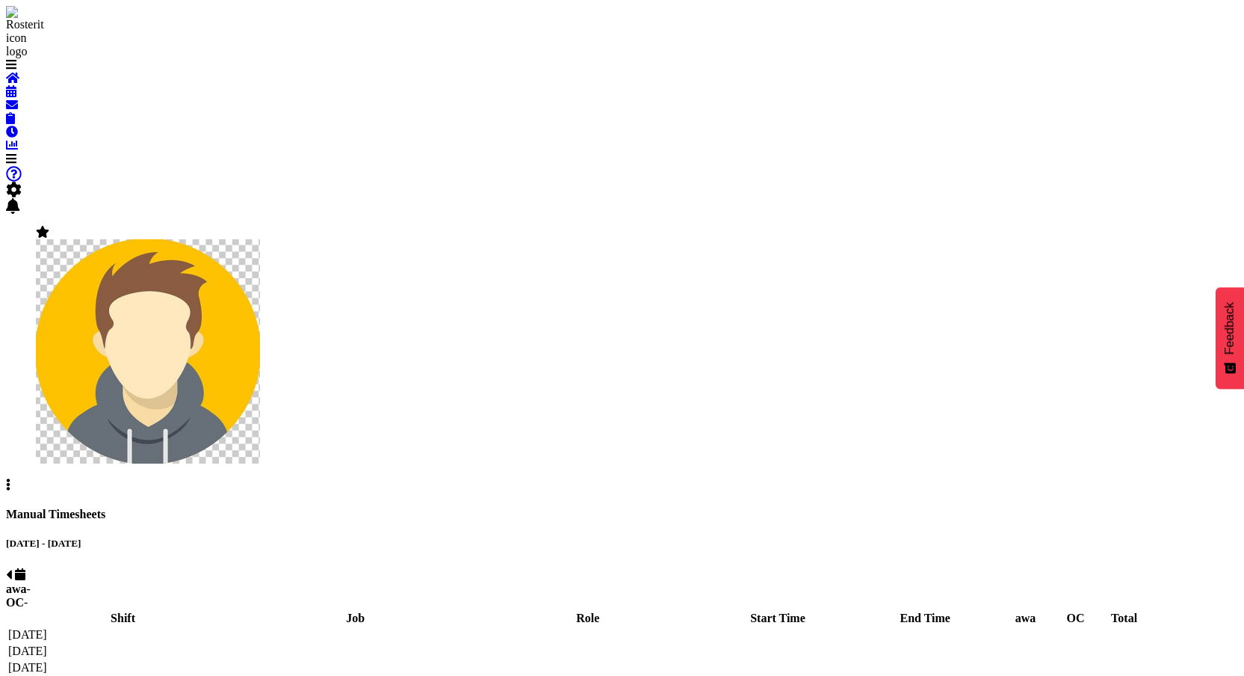
select select "67026"
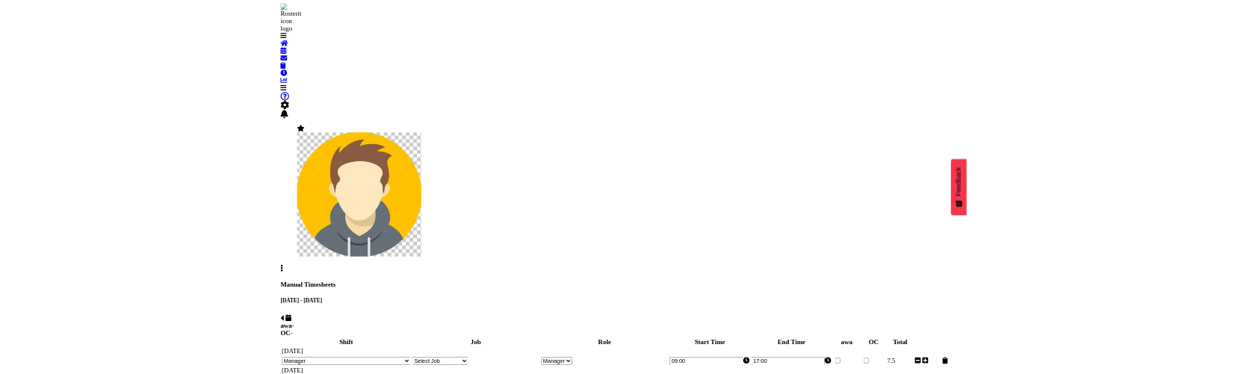
scroll to position [250, 0]
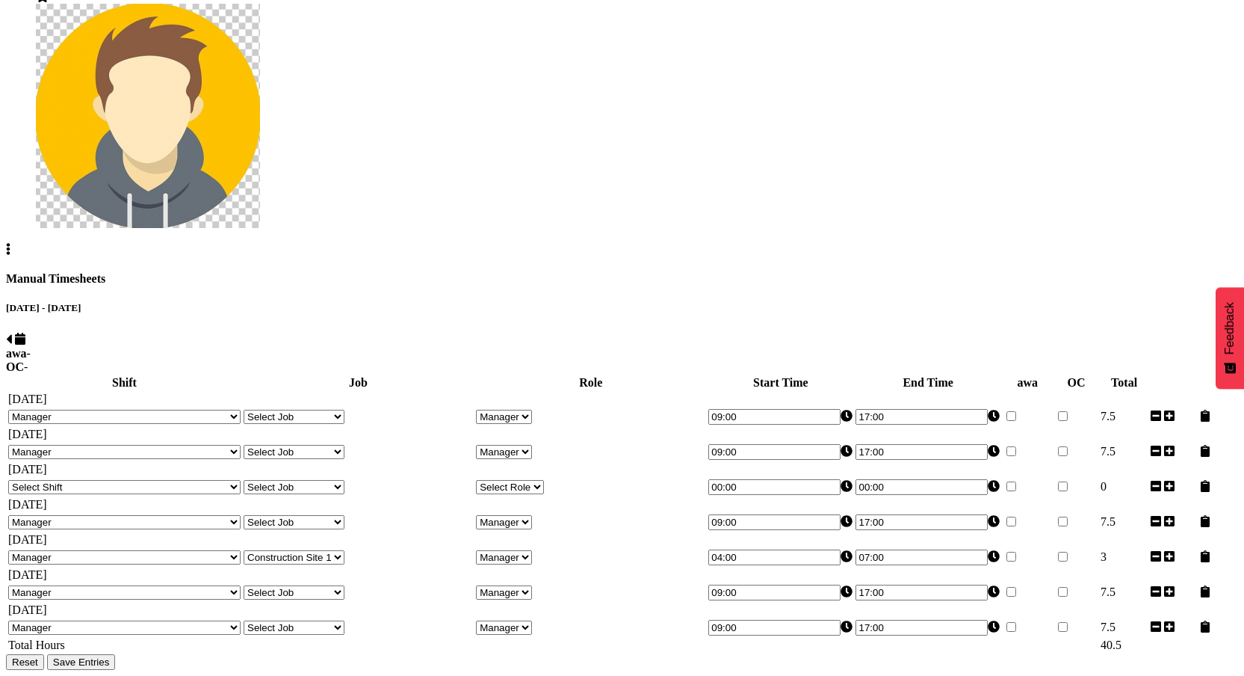
click at [207, 480] on select "Select Shift 123 123 123 123 123 123 123 123 123 123 123 123 123 123 123 123 12…" at bounding box center [124, 487] width 232 height 14
click at [486, 462] on td "[DATE]" at bounding box center [621, 469] width 1229 height 15
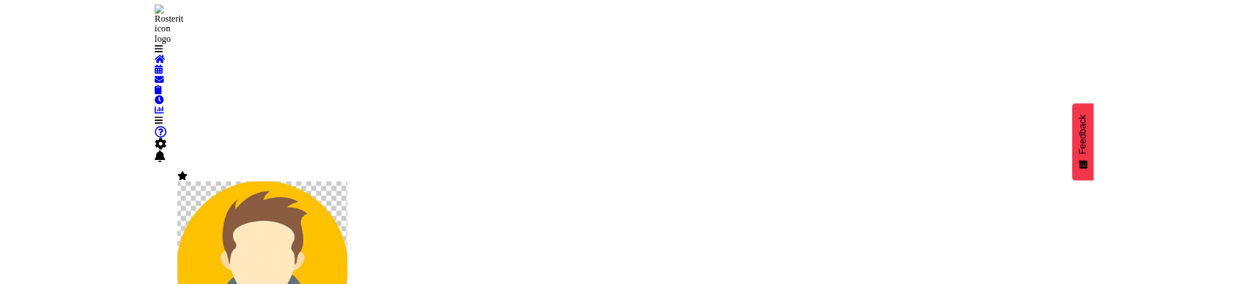
scroll to position [250, 0]
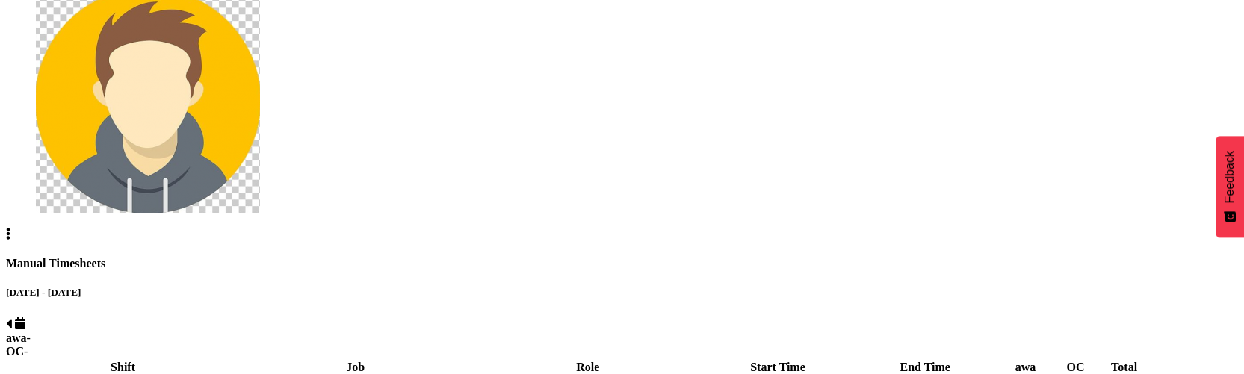
select select "67026"
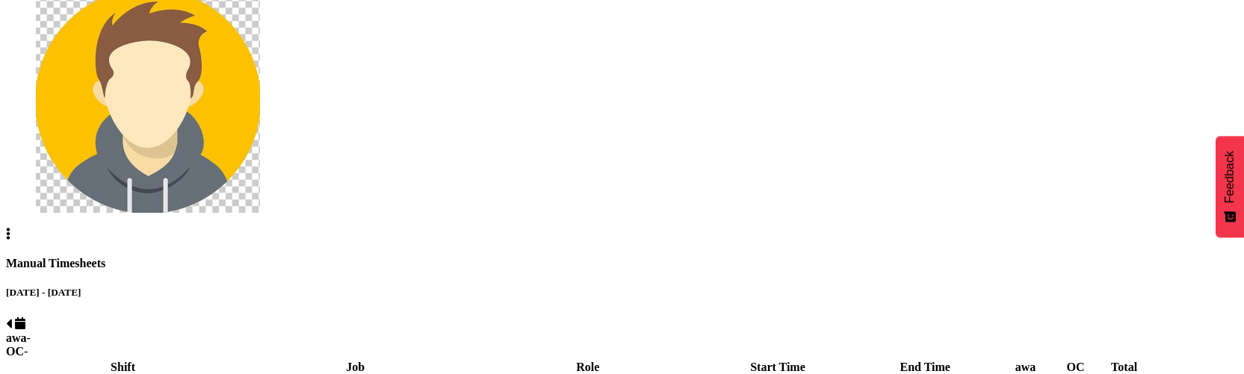
select select "67026"
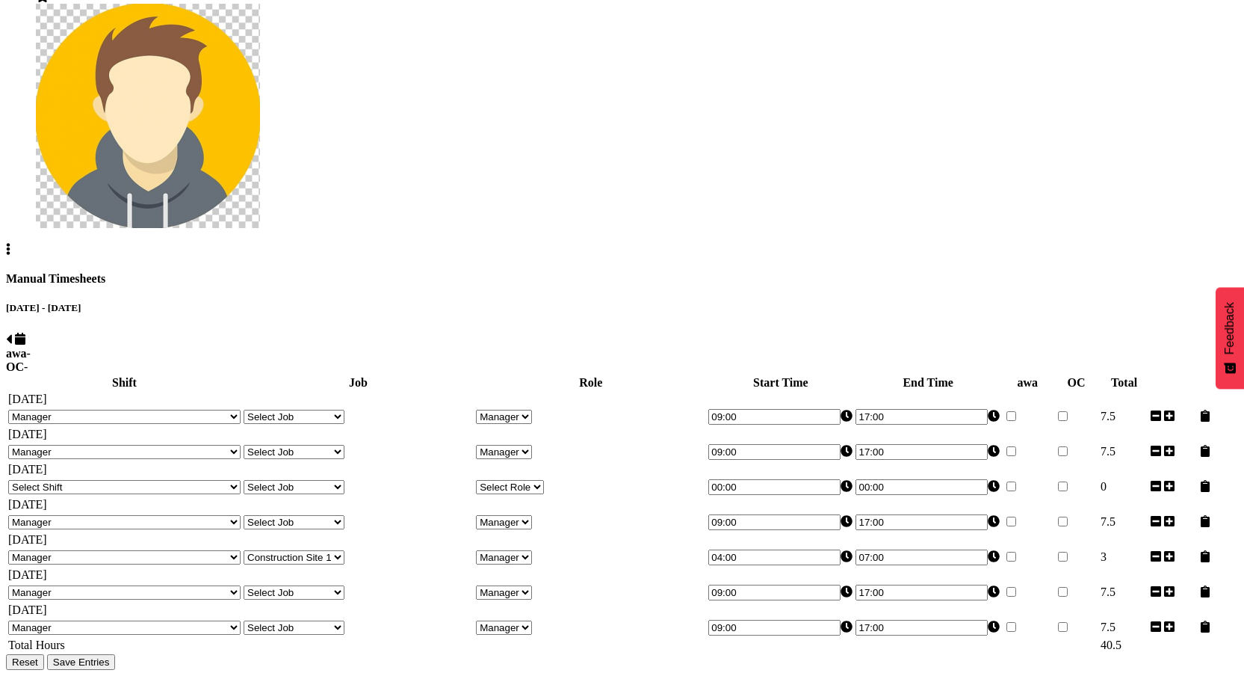
scroll to position [72, 0]
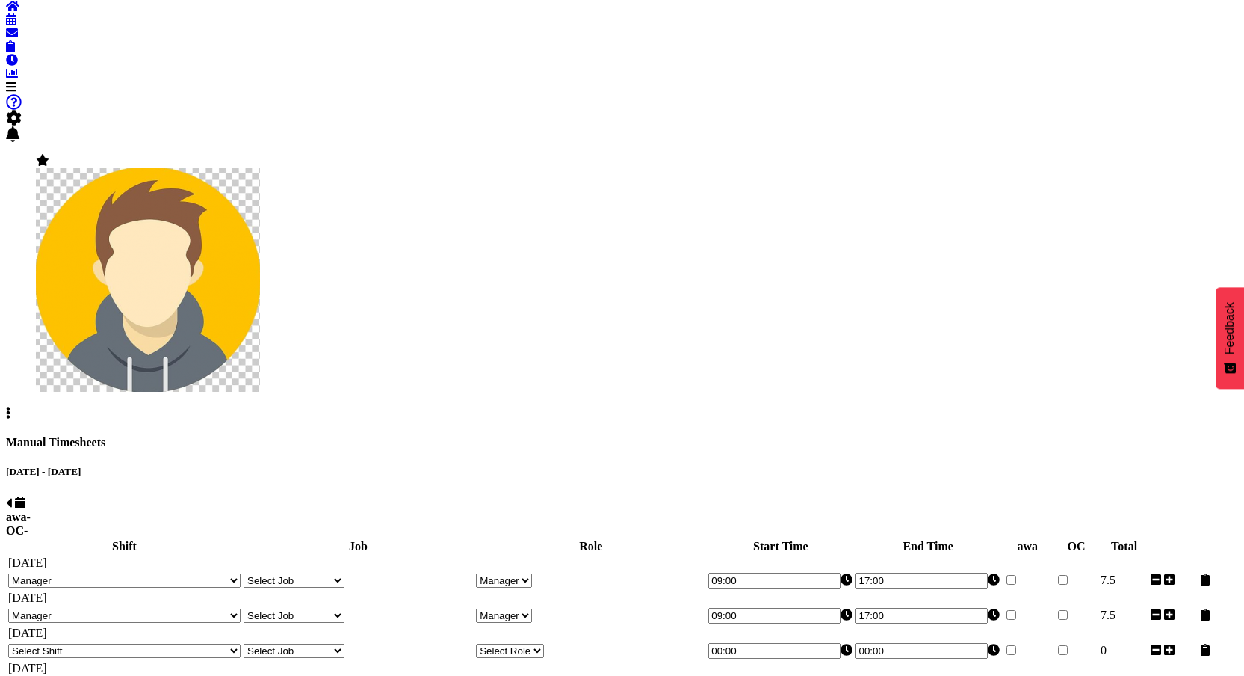
click at [12, 374] on span at bounding box center [9, 502] width 6 height 13
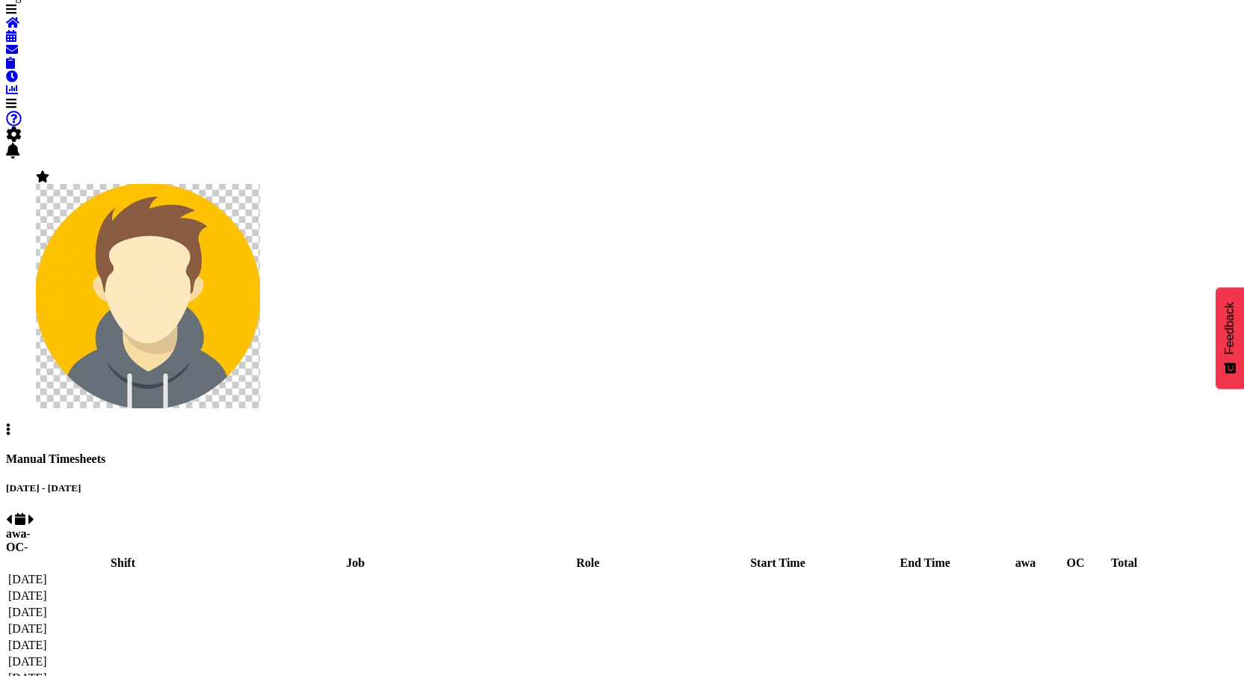
select select "67026"
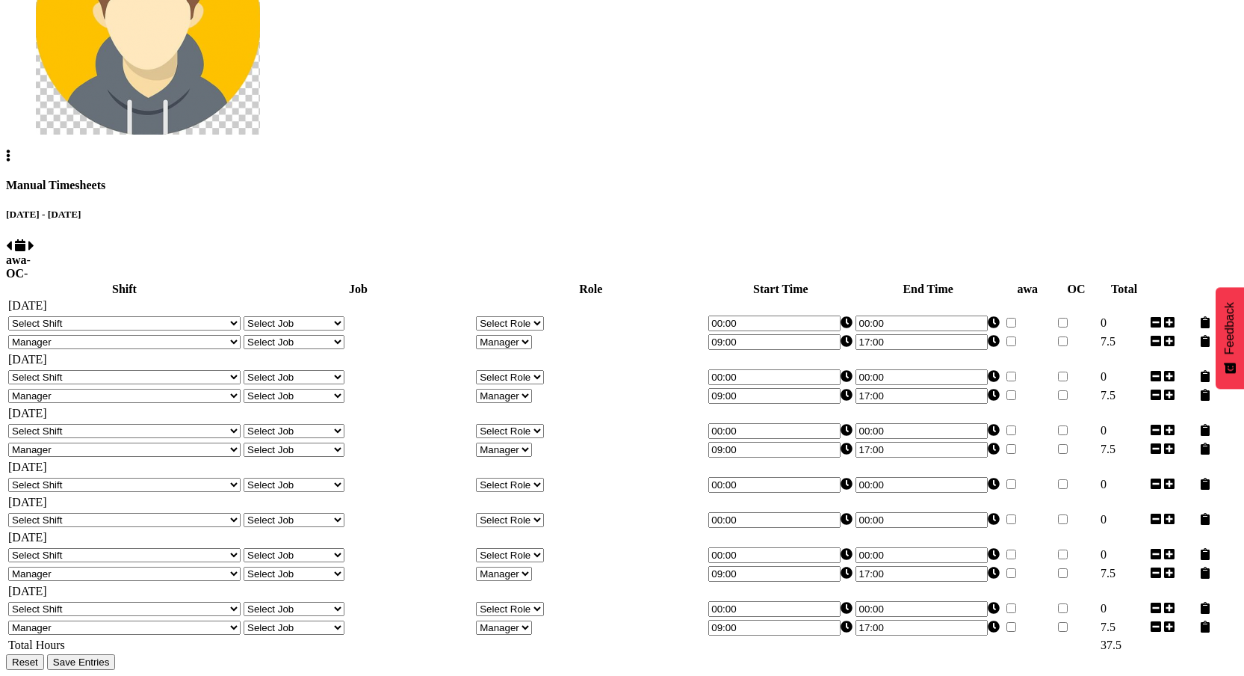
scroll to position [510, 0]
click at [110, 374] on span "Save Entries" at bounding box center [81, 661] width 57 height 11
select select "67026"
type input "09:00"
type input "17:00"
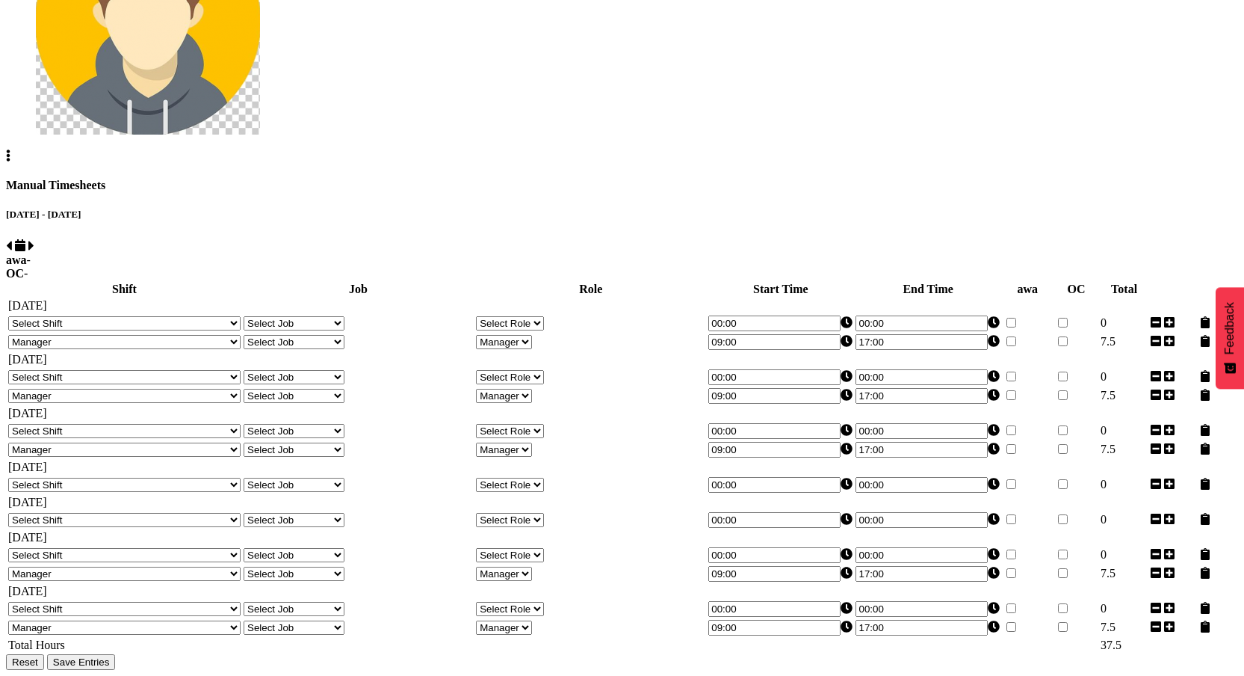
select select "67026"
type input "09:00"
type input "17:00"
select select "67026"
type input "09:00"
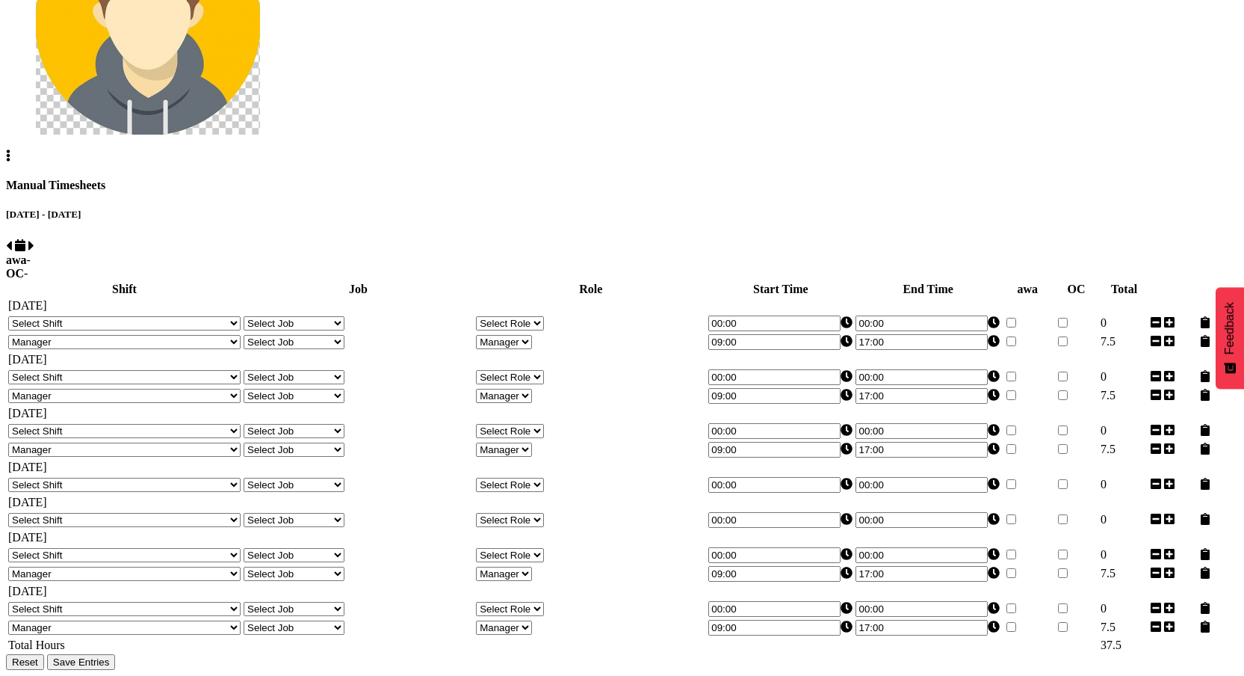
type input "17:00"
select select "67026"
type input "09:00"
type input "17:00"
select select "67026"
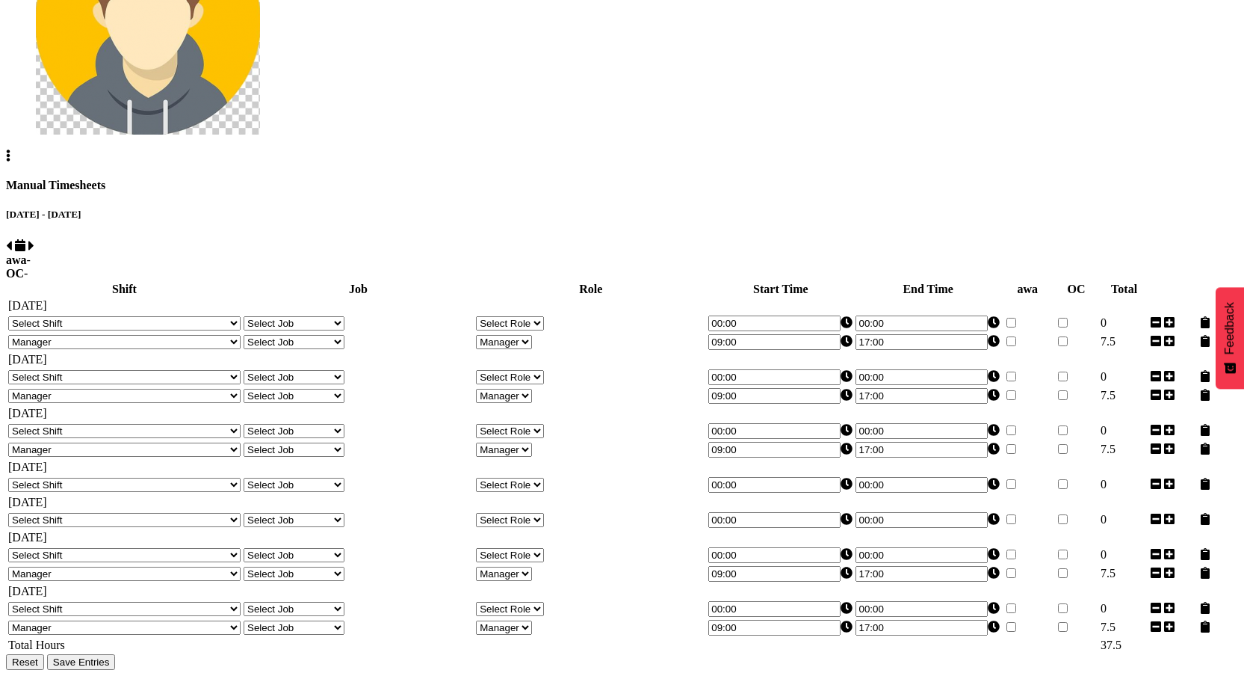
type input "09:00"
type input "17:00"
select select "67026"
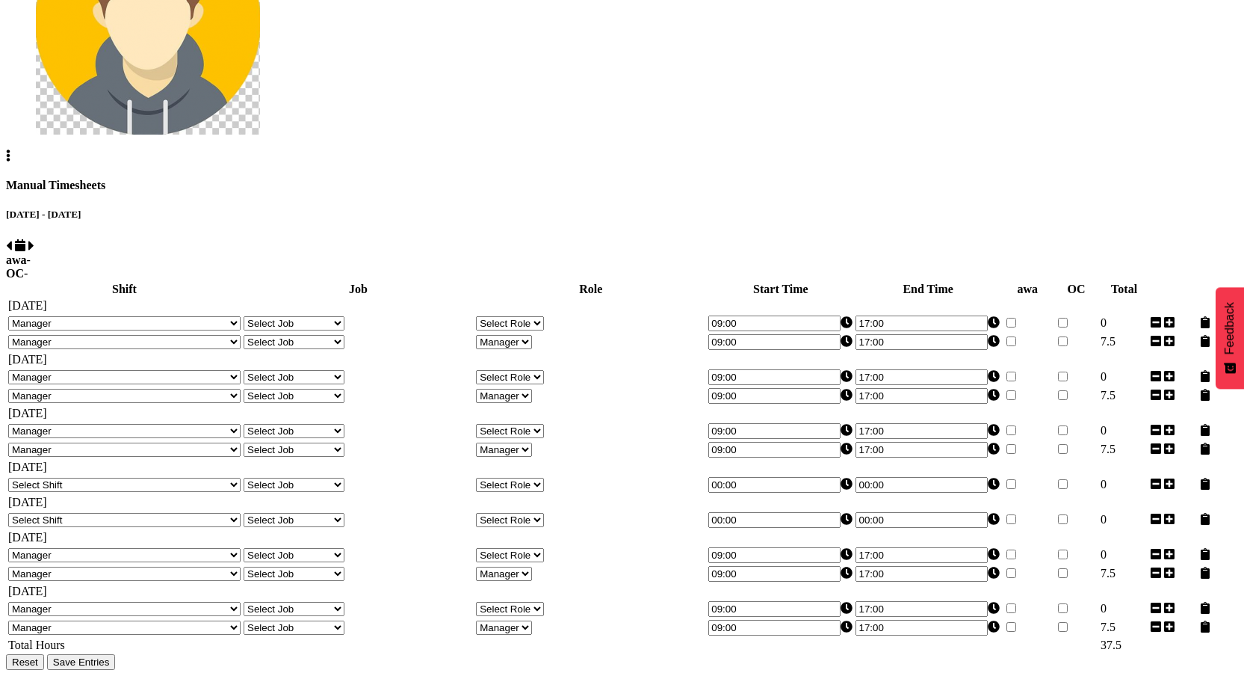
select select "67026"
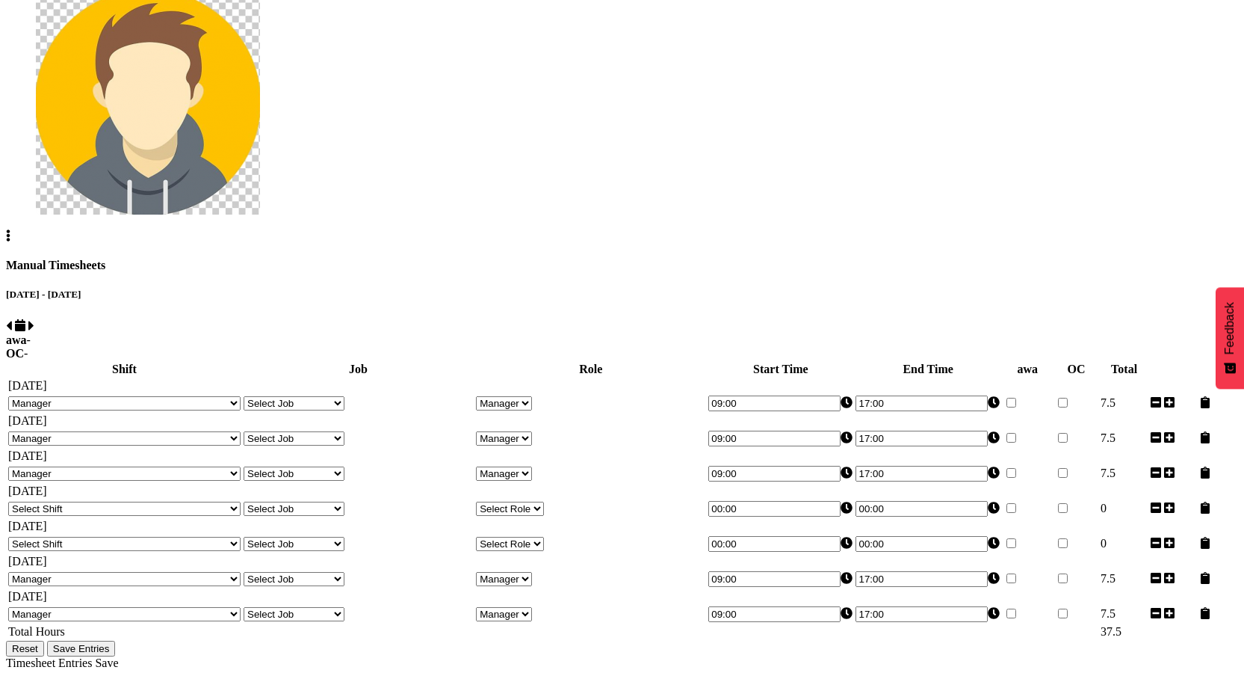
scroll to position [252, 0]
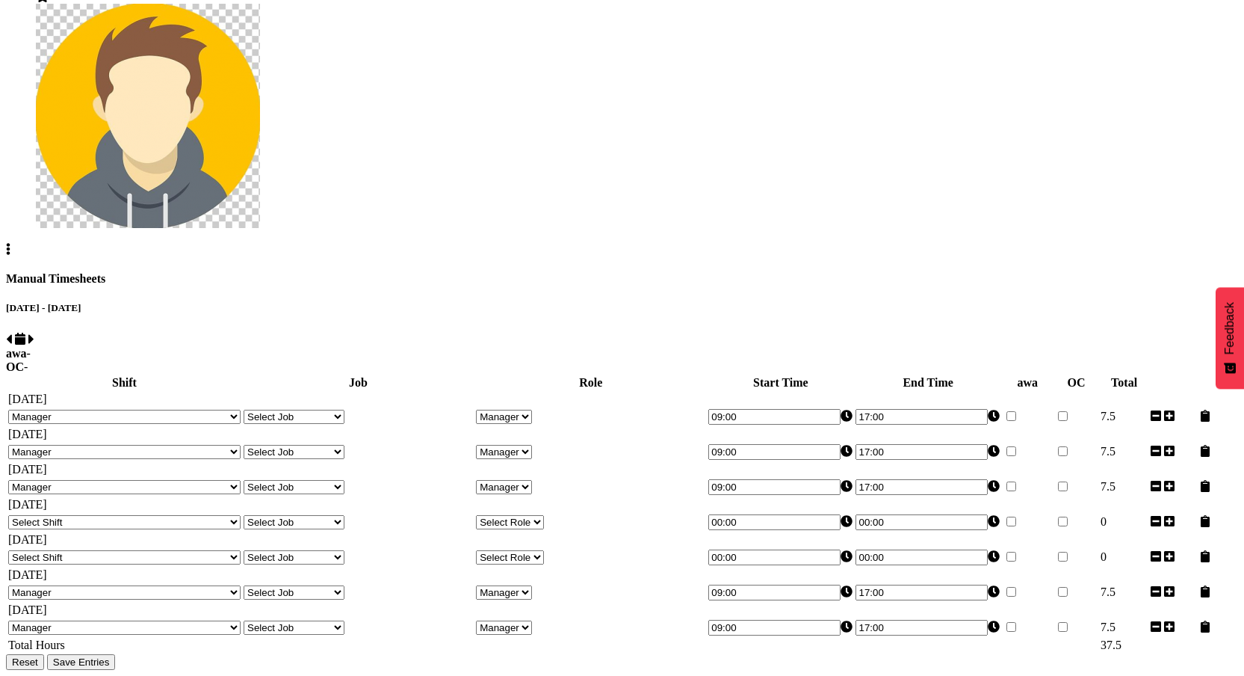
click at [214, 374] on select "Select Shift 123 123 123 123 123 123 123 123 123 123 123 123 123 123 123 123 12…" at bounding box center [124, 557] width 232 height 14
select select "44142"
click at [105, 374] on select "Select Shift 123 123 123 123 123 123 123 123 123 123 123 123 123 123 123 123 12…" at bounding box center [124, 557] width 232 height 14
click at [203, 374] on select "Select Shift 123 123 123 123 123 123 123 123 123 123 123 123 123 123 123 123 12…" at bounding box center [124, 522] width 232 height 14
select select "44142"
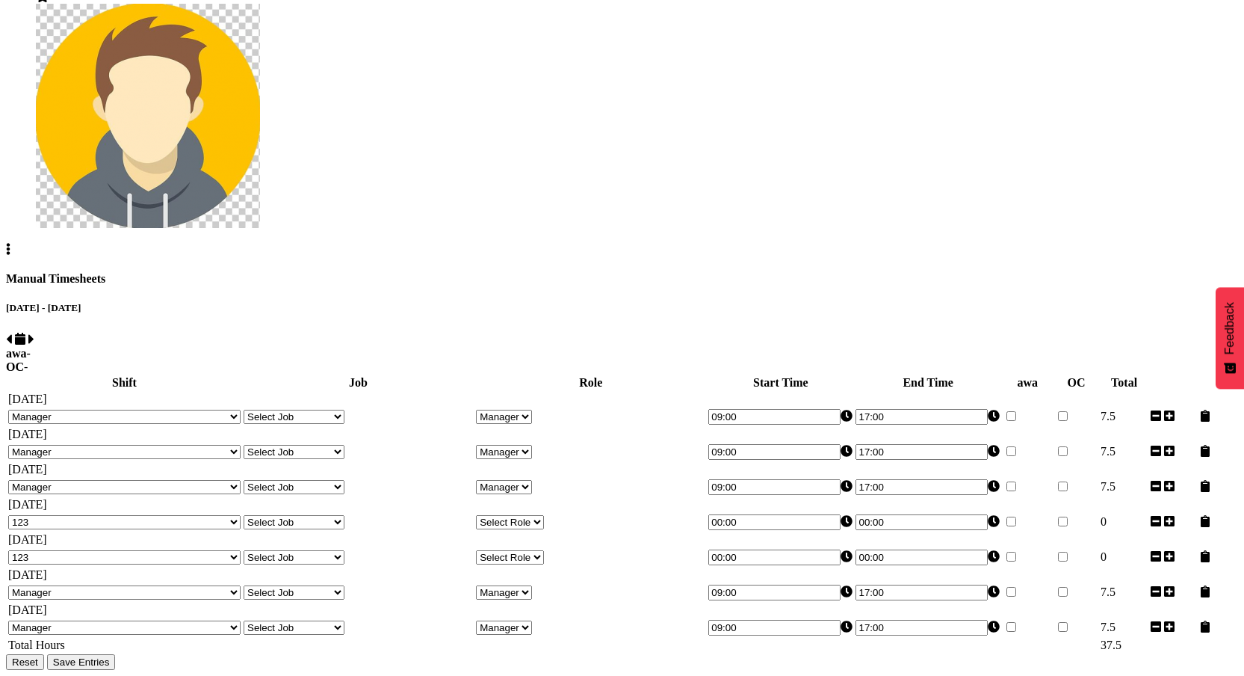
click at [105, 374] on select "Select Shift 123 123 123 123 123 123 123 123 123 123 123 123 123 123 123 123 12…" at bounding box center [124, 522] width 232 height 14
click at [110, 374] on span "Save Entries" at bounding box center [81, 661] width 57 height 11
select select
click at [241, 374] on select "Select Shift 123 123 123 123 123 123 123 123 123 123 123 123 123 123 123 123 12…" at bounding box center [124, 522] width 232 height 14
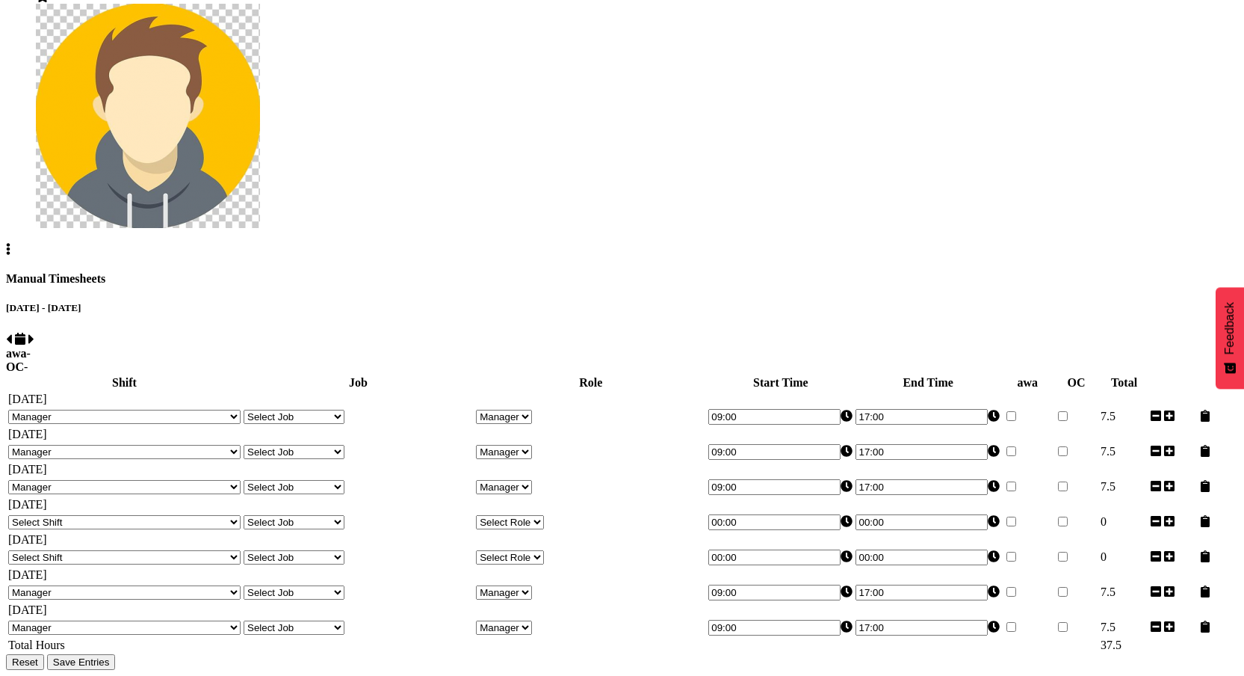
select select "44142"
click at [105, 374] on select "Select Shift 123 123 123 123 123 123 123 123 123 123 123 123 123 123 123 123 12…" at bounding box center [124, 522] width 232 height 14
click at [779, 374] on input "00:00" at bounding box center [774, 522] width 132 height 16
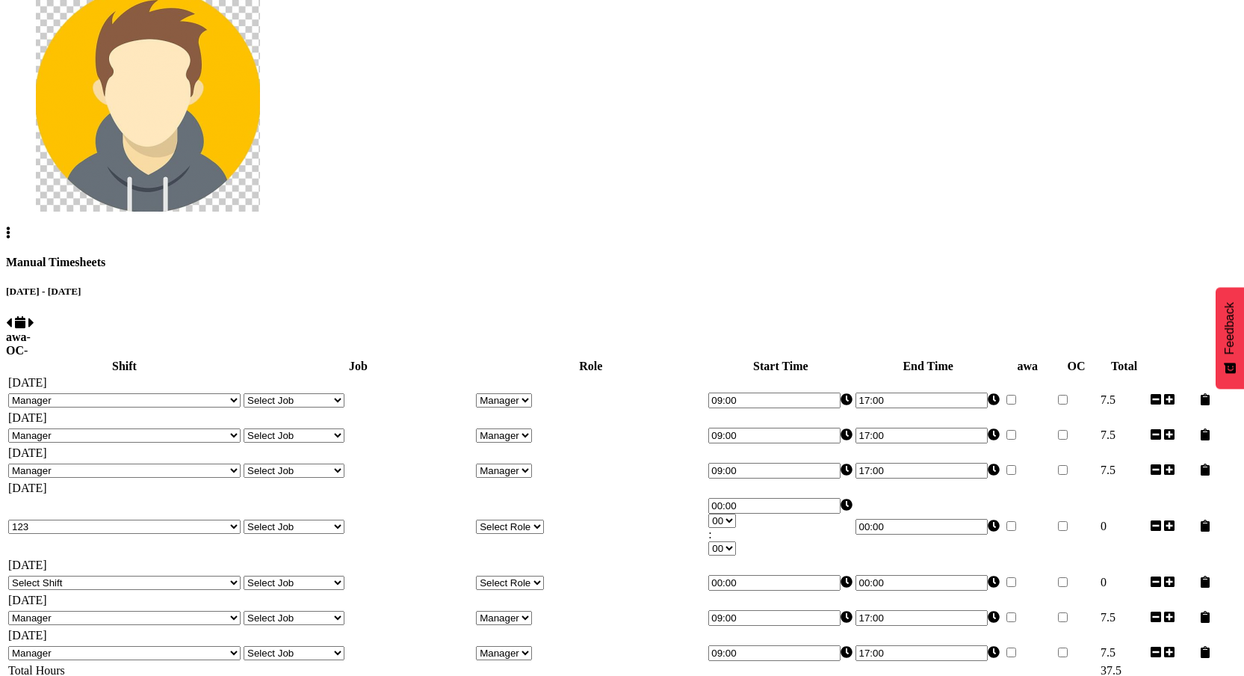
click at [736, 374] on select "00 01 02 03 04 05 06 07 08 09 10 11 12 13 14 15 16 17 18 19 20 21 22 23" at bounding box center [722, 520] width 28 height 14
select select "8"
click at [736, 374] on select "00 01 02 03 04 05 06 07 08 09 10 11 12 13 14 15 16 17 18 19 20 21 22 23" at bounding box center [722, 520] width 28 height 14
type input "08:00"
click at [892, 374] on input "00:00" at bounding box center [922, 527] width 132 height 16
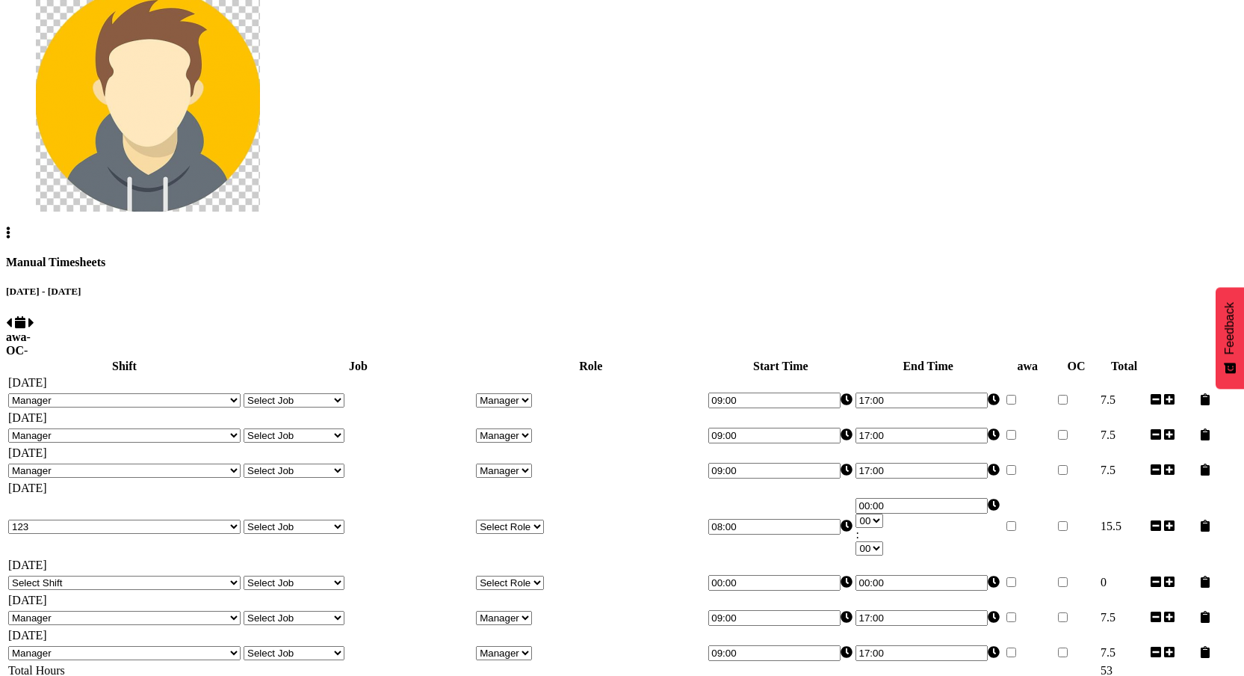
click at [883, 374] on select "00 01 02 03 04 05 06 07 08 09 10 11 12 13 14 15 16 17 18 19 20 21 22 23" at bounding box center [870, 520] width 28 height 14
select select "18"
click at [883, 374] on select "00 01 02 03 04 05 06 07 08 09 10 11 12 13 14 15 16 17 18 19 20 21 22 23" at bounding box center [870, 520] width 28 height 14
type input "18:00"
click at [771, 374] on td "Thursday 14th August 2025" at bounding box center [621, 564] width 1229 height 15
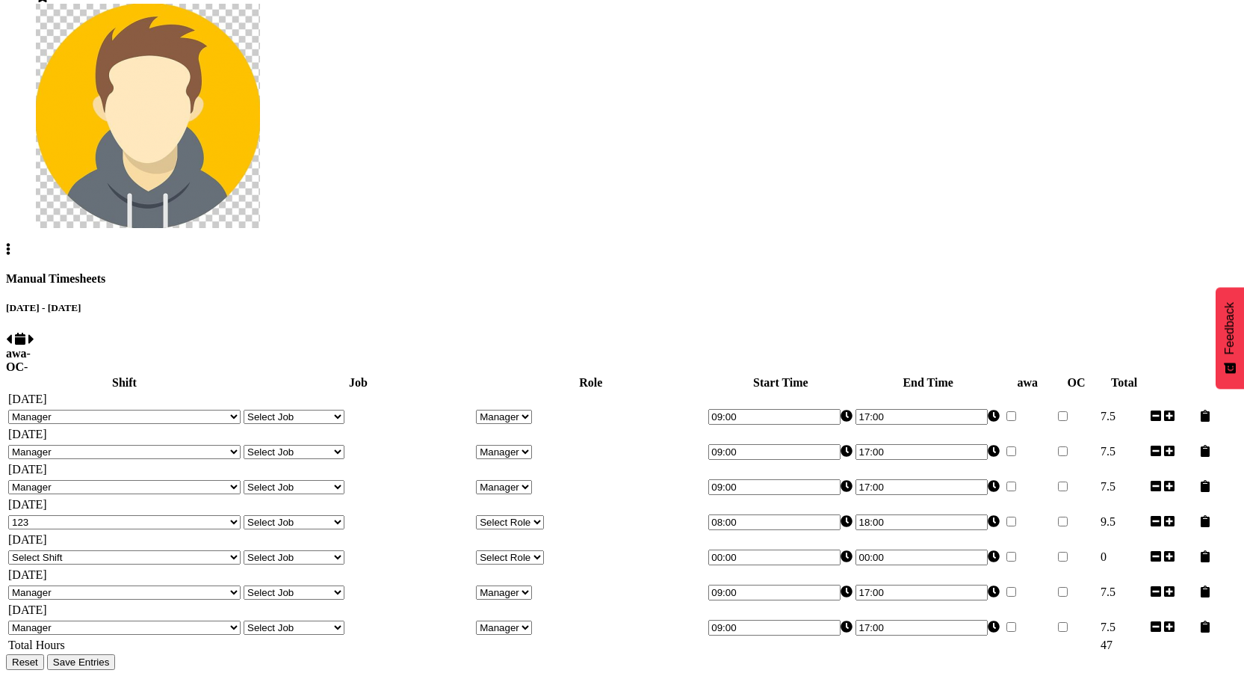
click at [179, 374] on select "Select Shift 123 123 123 123 123 123 123 123 123 123 123 123 123 123 123 123 12…" at bounding box center [124, 557] width 232 height 14
select select "43440"
click at [105, 374] on select "Select Shift 123 123 123 123 123 123 123 123 123 123 123 123 123 123 123 123 12…" at bounding box center [124, 557] width 232 height 14
click at [773, 374] on input "00:00" at bounding box center [774, 557] width 132 height 16
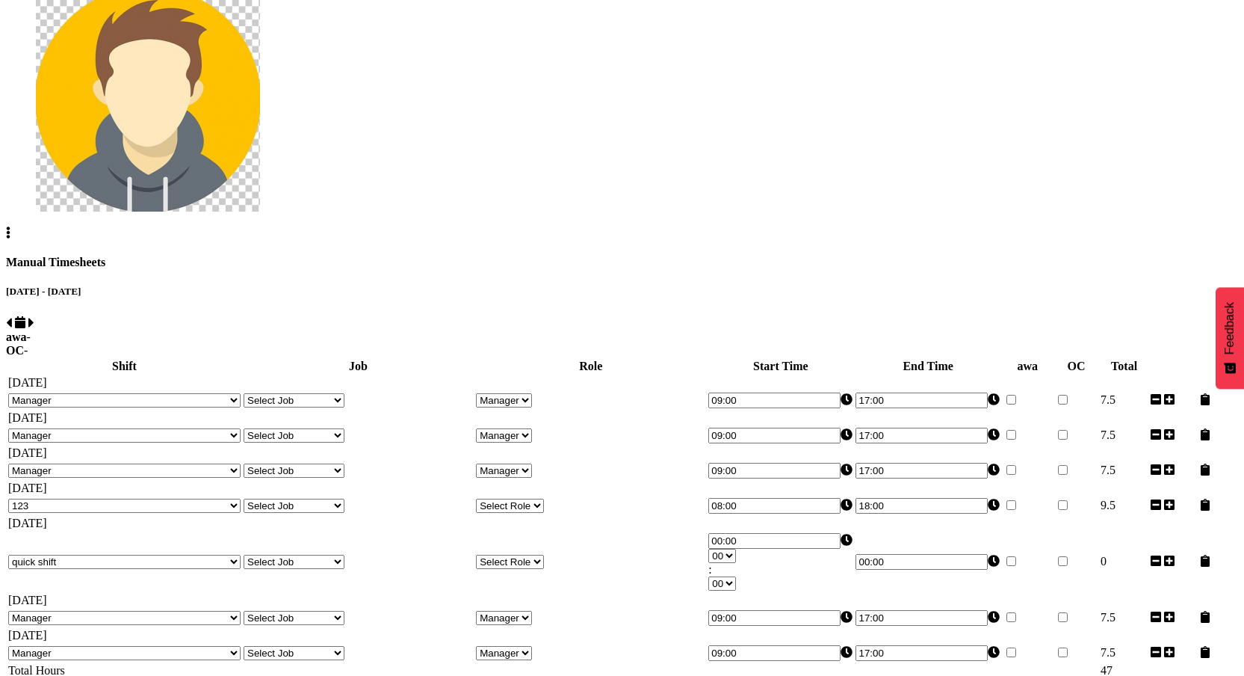
click at [736, 374] on select "00 01 02 03 04 05 06 07 08 09 10 11 12 13 14 15 16 17 18 19 20 21 22 23" at bounding box center [722, 555] width 28 height 14
select select "14"
click at [736, 374] on select "00 01 02 03 04 05 06 07 08 09 10 11 12 13 14 15 16 17 18 19 20 21 22 23" at bounding box center [722, 555] width 28 height 14
type input "14:00"
click at [891, 374] on input "00:00" at bounding box center [922, 562] width 132 height 16
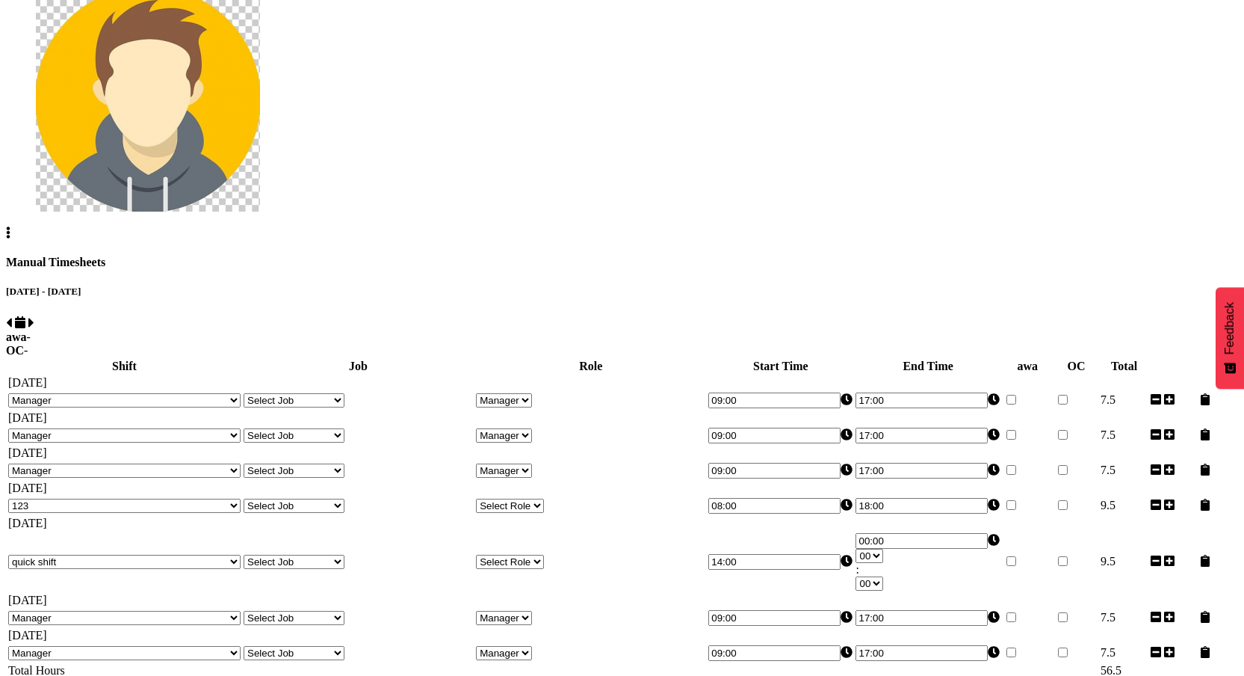
click at [935, 374] on div "00 01 02 03 04 05 06 07 08 09 10 11 12 13 14 15 16 17 18 19 20 21 22 23 : 00 01…" at bounding box center [928, 569] width 144 height 42
click at [883, 374] on select "00 01 02 03 04 05 06 07 08 09 10 11 12 13 14 15 16 17 18 19 20 21 22 23" at bounding box center [870, 555] width 28 height 14
select select "18"
click at [883, 374] on select "00 01 02 03 04 05 06 07 08 09 10 11 12 13 14 15 16 17 18 19 20 21 22 23" at bounding box center [870, 555] width 28 height 14
type input "18:00"
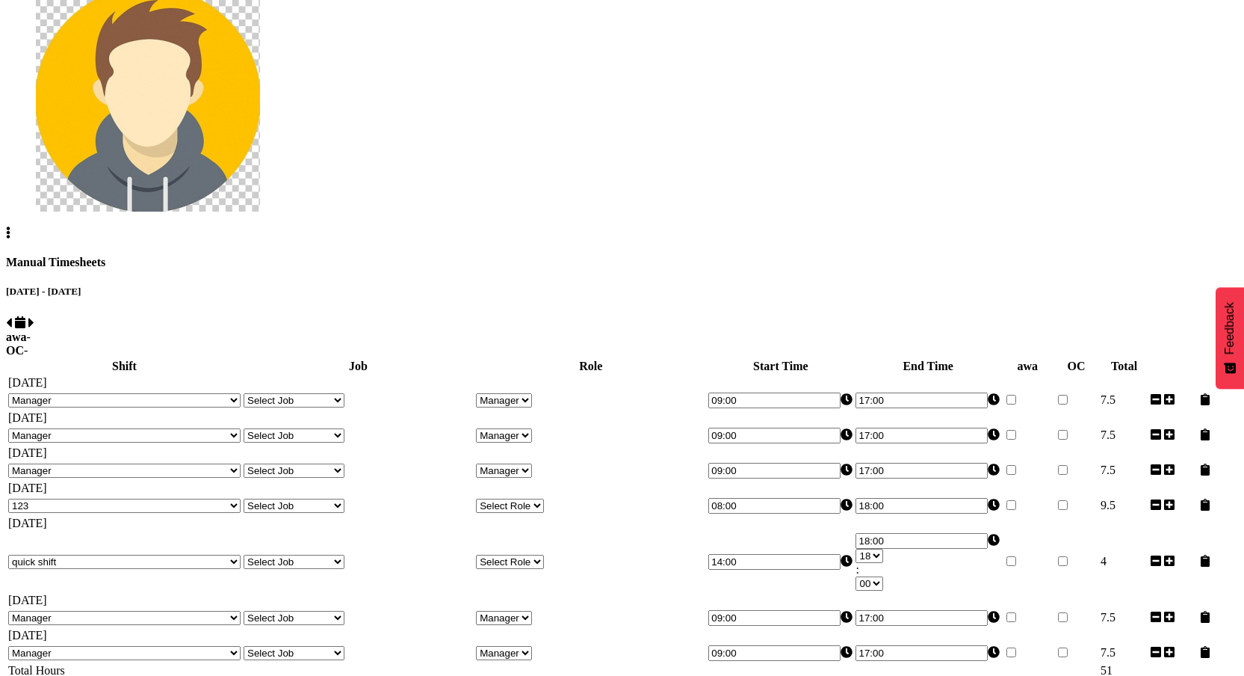
click at [1220, 374] on div "August 10th - August 16th 2025 awa - OC - Shift Job Role Start Time End Time aw…" at bounding box center [622, 490] width 1232 height 410
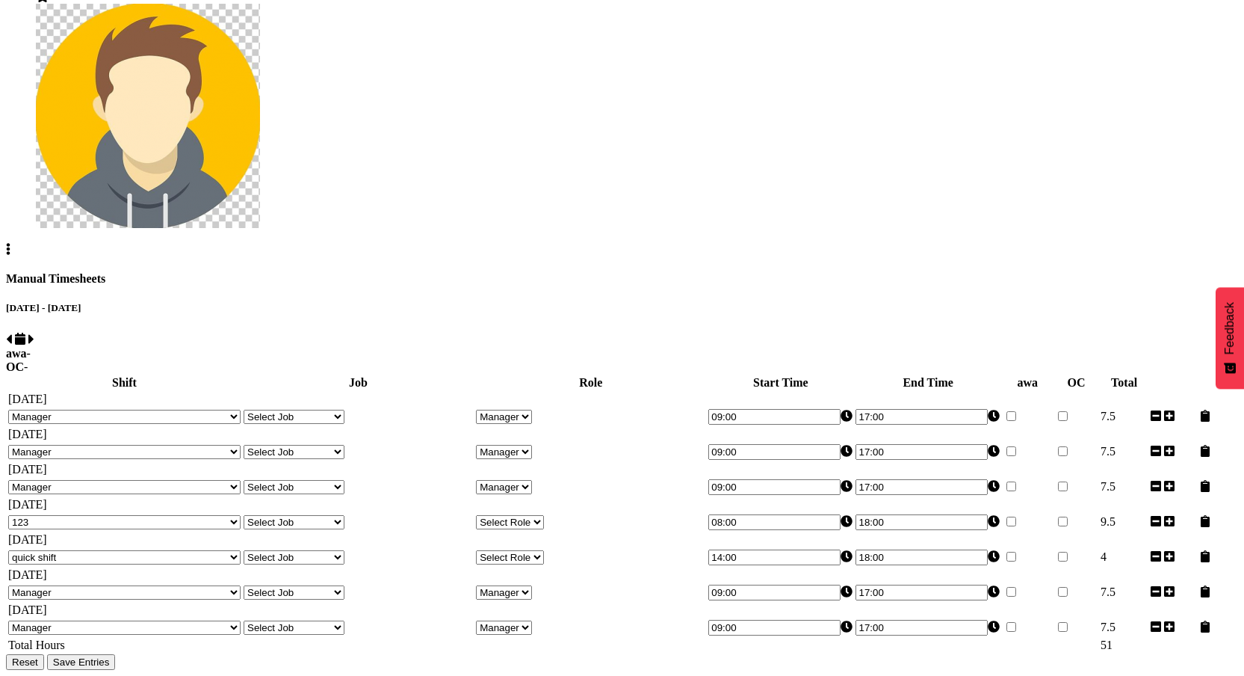
click at [1116, 374] on div "August 10th - August 16th 2025 awa - OC - Shift Job Role Start Time End Time aw…" at bounding box center [622, 486] width 1232 height 368
click at [110, 374] on span "Save Entries" at bounding box center [81, 661] width 57 height 11
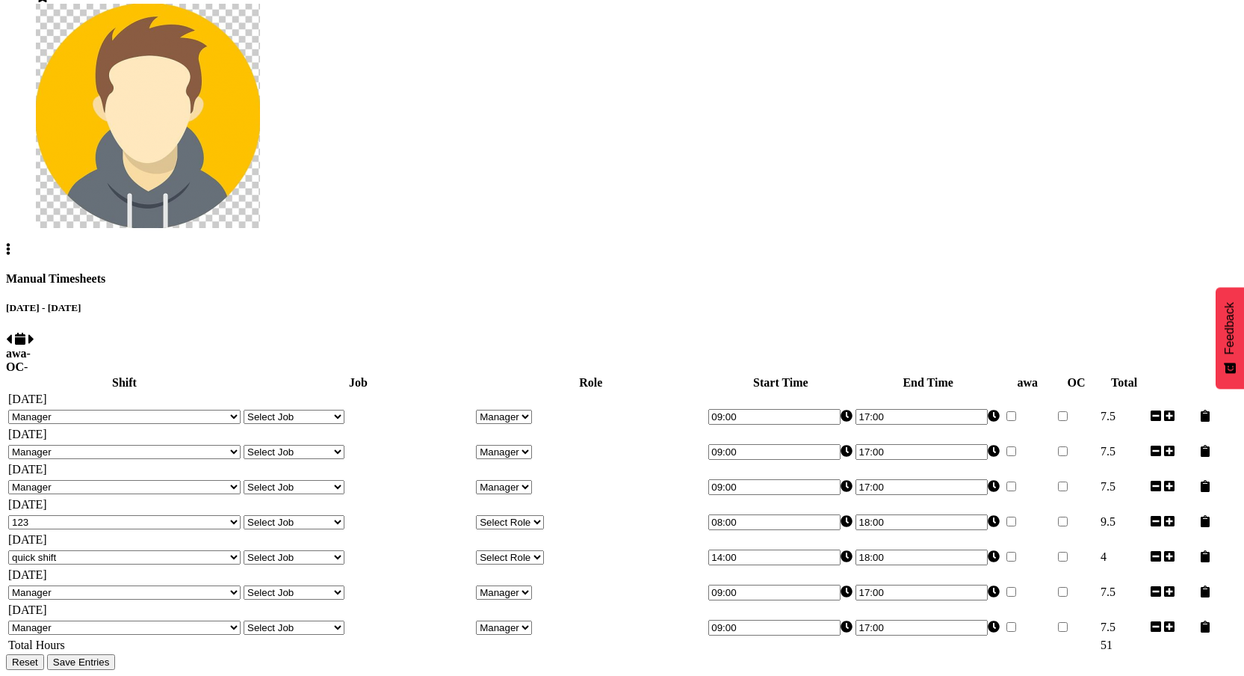
click at [344, 374] on select "Select Job Construction Site 1" at bounding box center [294, 522] width 101 height 14
select select "3888"
click at [312, 374] on select "Select Job Construction Site 1" at bounding box center [294, 522] width 101 height 14
click at [544, 374] on select "Select Role Manager Cook Waiter" at bounding box center [510, 522] width 68 height 14
select select "791"
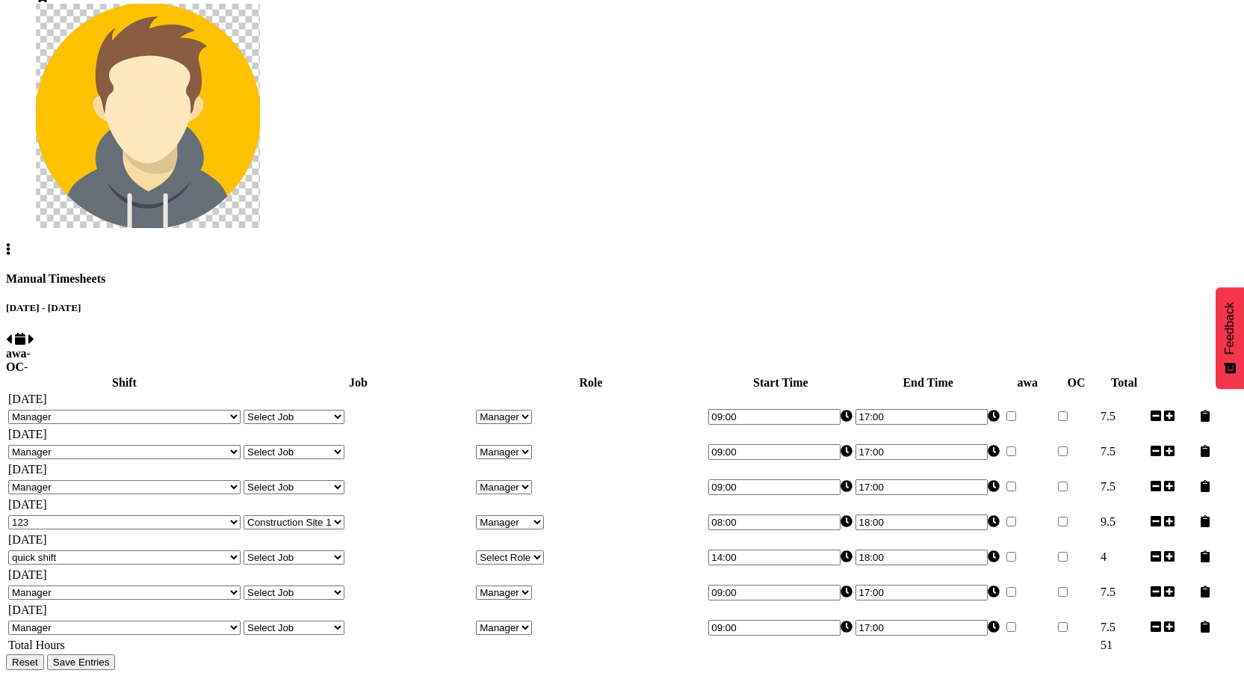
click at [518, 374] on select "Select Role Manager Cook Waiter" at bounding box center [510, 522] width 68 height 14
click at [344, 374] on select "Select Job Construction Site 1" at bounding box center [294, 557] width 101 height 14
select select "3888"
click at [312, 374] on select "Select Job Construction Site 1" at bounding box center [294, 557] width 101 height 14
click at [544, 374] on select "Select Role Manager Cook Waiter" at bounding box center [510, 557] width 68 height 14
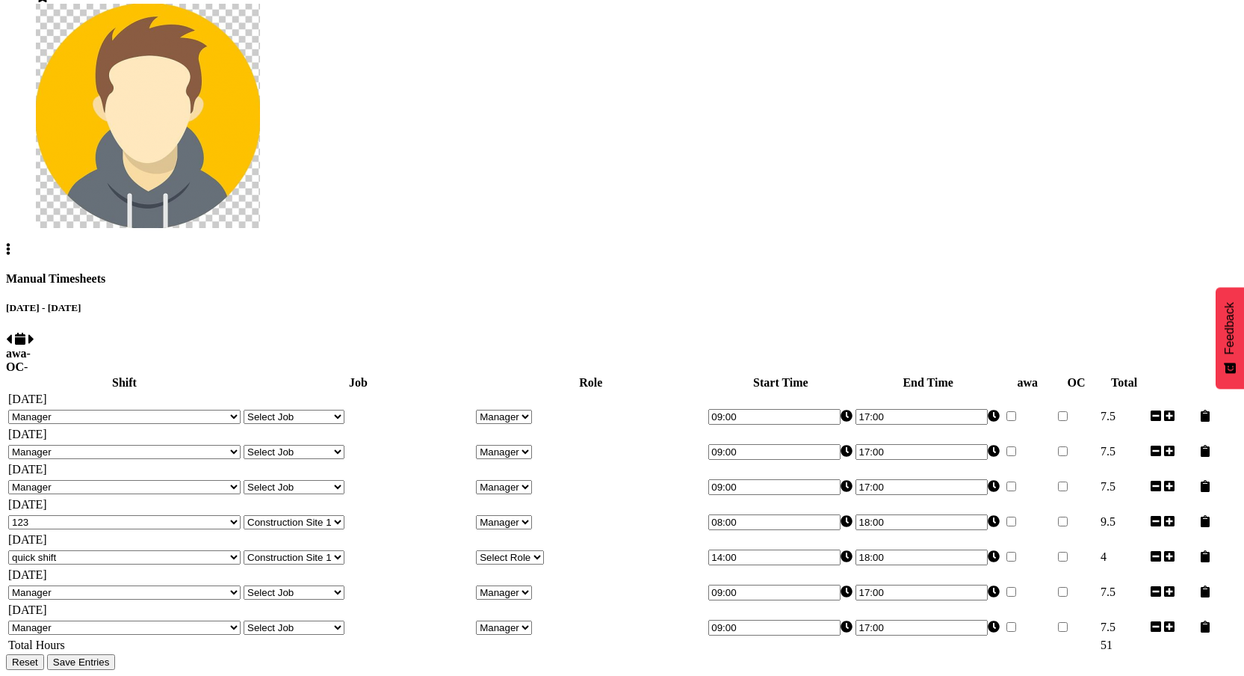
select select "791"
click at [518, 374] on select "Select Role Manager Cook Waiter" at bounding box center [510, 557] width 68 height 14
click at [1082, 374] on div "August 10th - August 16th 2025 awa - OC - Shift Job Role Start Time End Time aw…" at bounding box center [622, 486] width 1232 height 368
click at [116, 374] on button "Save Entries" at bounding box center [81, 662] width 69 height 16
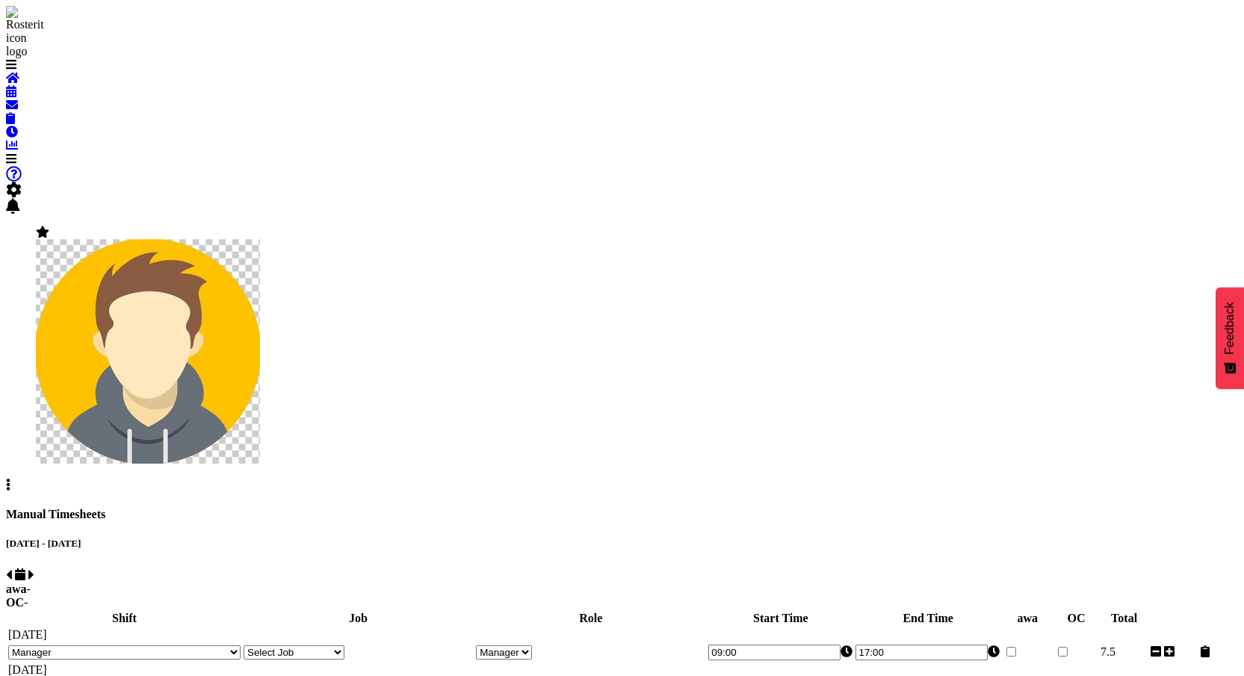
click at [12, 374] on span at bounding box center [9, 574] width 6 height 13
select select "67026"
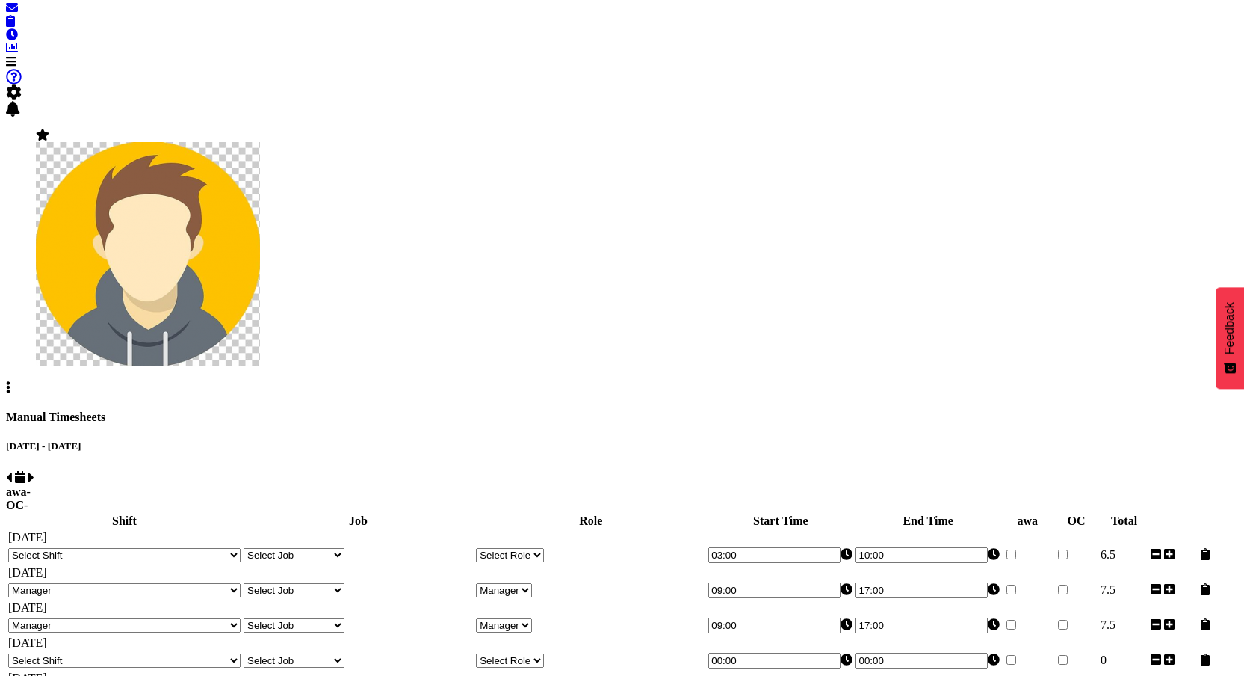
click at [12, 374] on span at bounding box center [9, 477] width 6 height 13
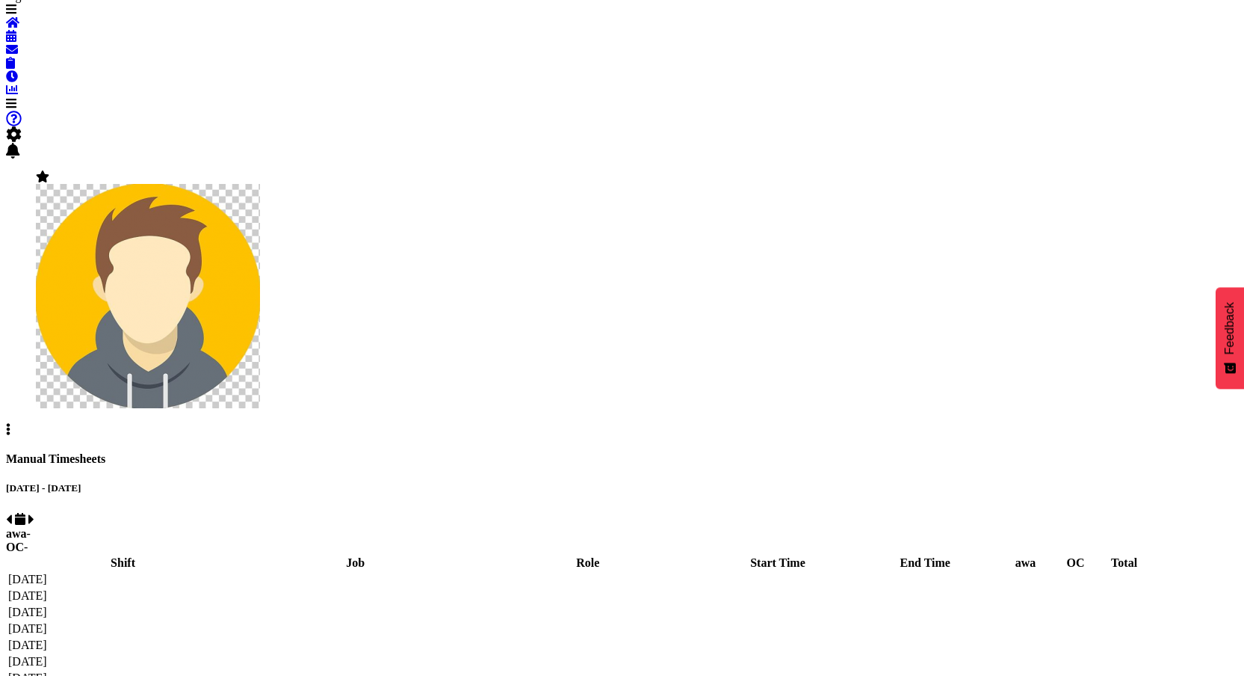
select select "67026"
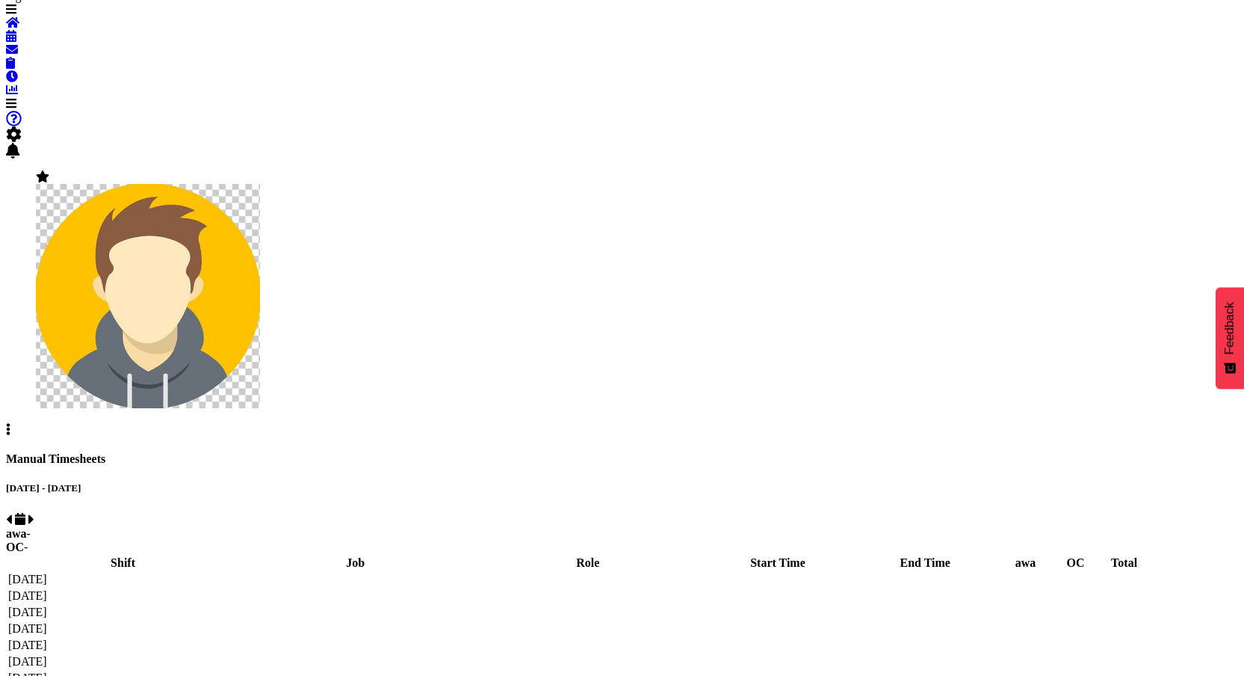
select select "67026"
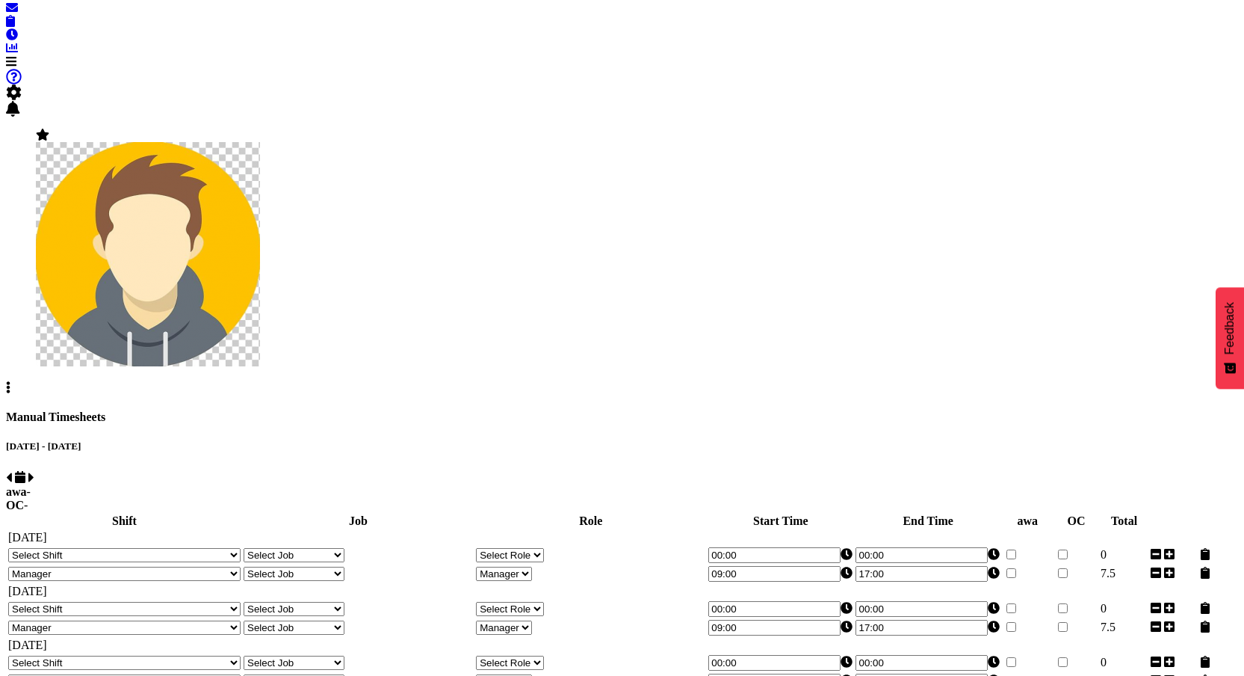
scroll to position [321, 0]
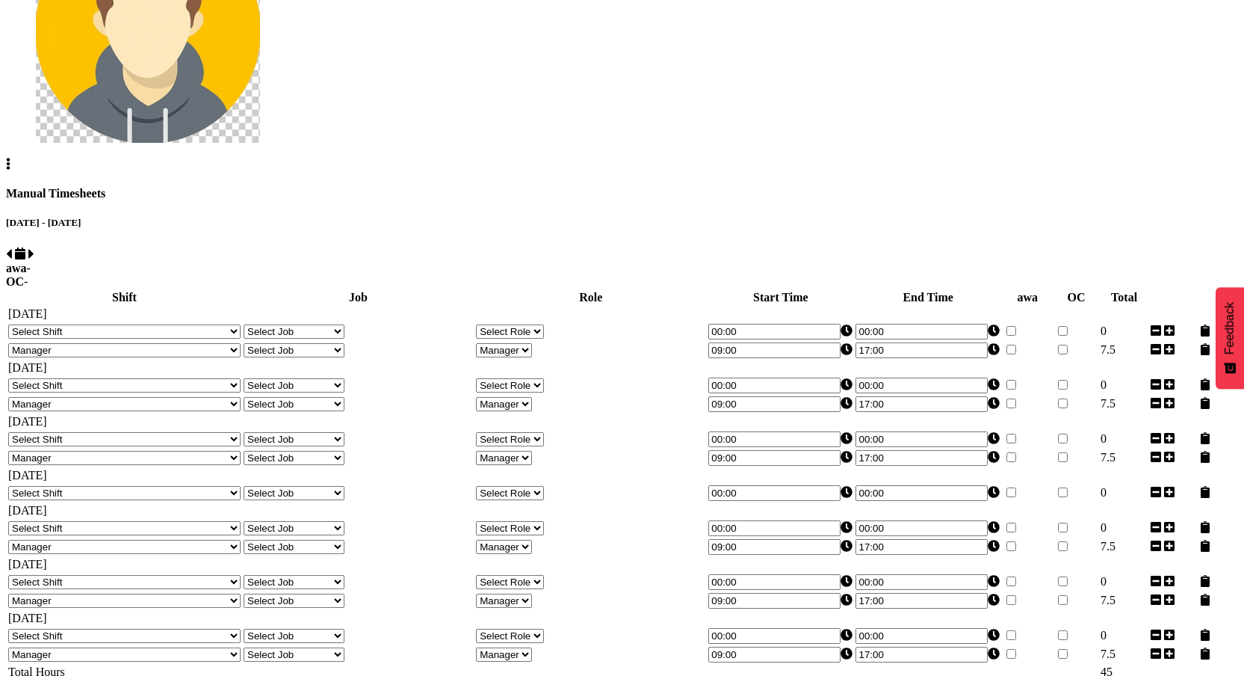
click at [208, 374] on select "Select Shift 123 123 123 123 123 123 123 123 123 123 123 123 123 123 123 123 12…" at bounding box center [124, 493] width 232 height 14
select select "44140"
click at [105, 374] on select "Select Shift 123 123 123 123 123 123 123 123 123 123 123 123 123 123 123 123 12…" at bounding box center [124, 493] width 232 height 14
click at [344, 374] on select "Select Job Construction Site 1" at bounding box center [294, 493] width 101 height 14
select select "3888"
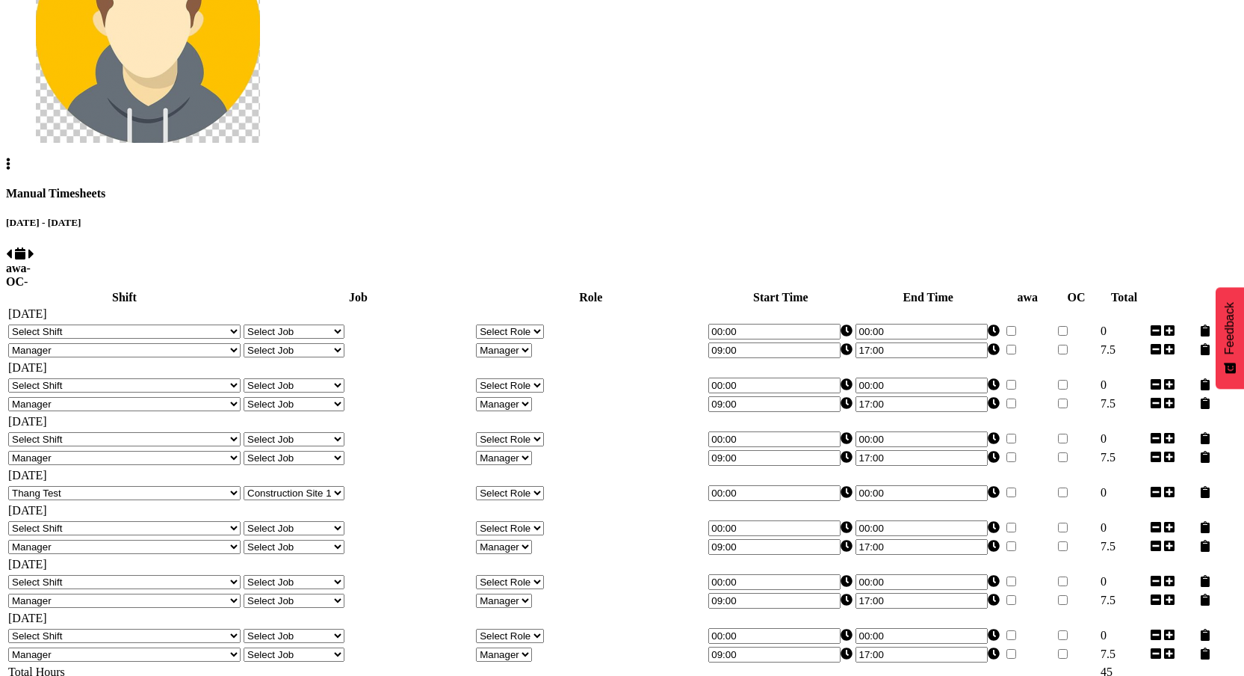
click at [312, 374] on select "Select Job Construction Site 1" at bounding box center [294, 493] width 101 height 14
click at [544, 374] on select "Select Role Manager Cook Waiter" at bounding box center [510, 493] width 68 height 14
select select "791"
click at [518, 374] on select "Select Role Manager Cook Waiter" at bounding box center [510, 493] width 68 height 14
click at [755, 374] on input "00:00" at bounding box center [774, 493] width 132 height 16
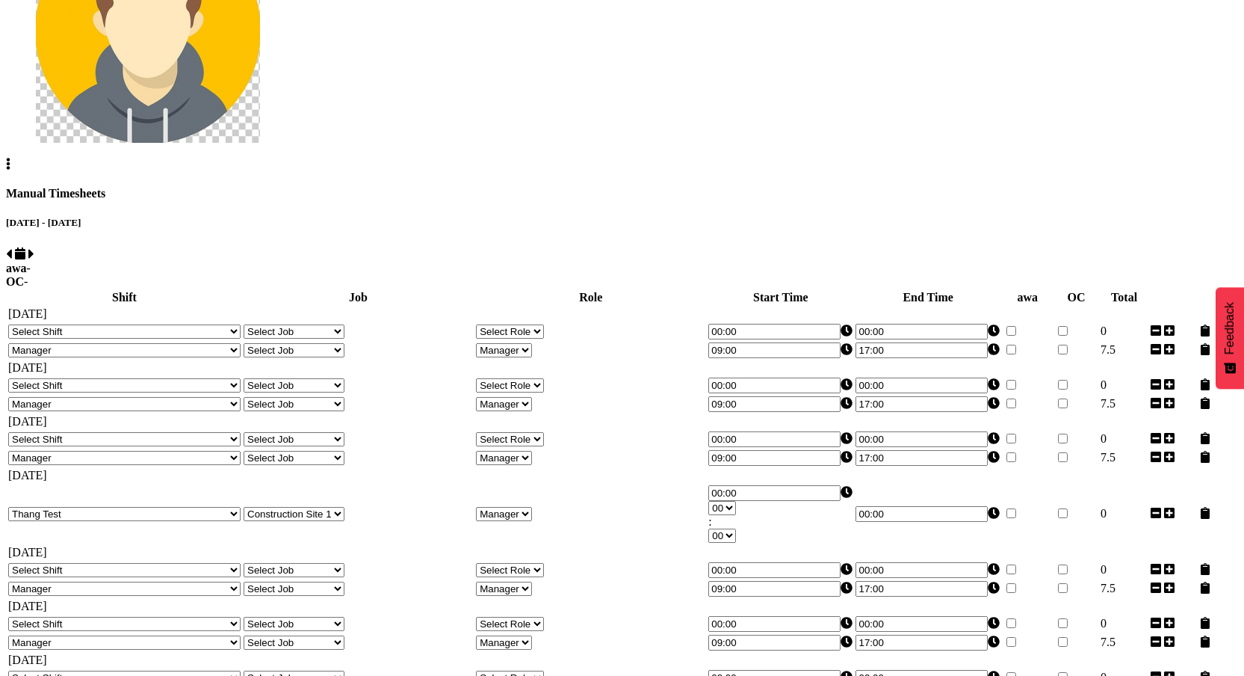
click at [936, 374] on input "00:00" at bounding box center [922, 514] width 132 height 16
click at [883, 374] on select "00 01 02 03 04 05 06 07 08 09 10 11 12 13 14 15 16 17 18 19 20 21 22 23" at bounding box center [870, 508] width 28 height 14
select select "5"
click at [883, 374] on select "00 01 02 03 04 05 06 07 08 09 10 11 12 13 14 15 16 17 18 19 20 21 22 23" at bounding box center [870, 508] width 28 height 14
type input "05:00"
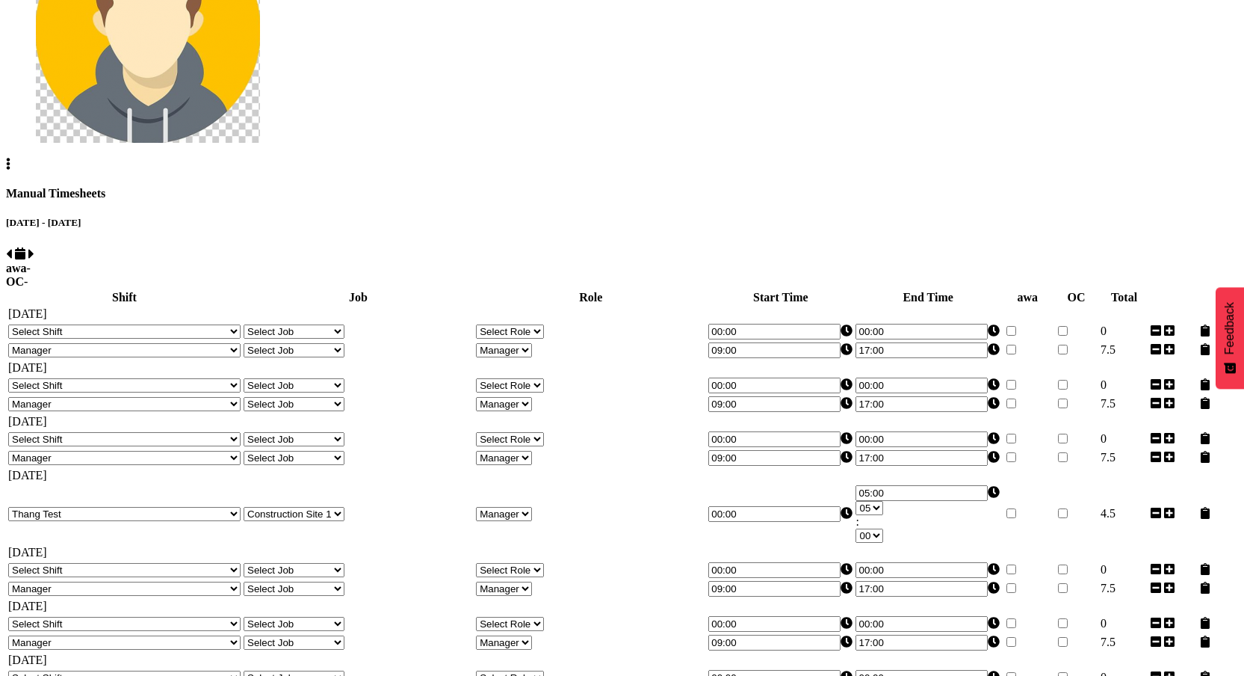
click at [938, 374] on td "Wednesday 30th July 2025" at bounding box center [621, 475] width 1229 height 15
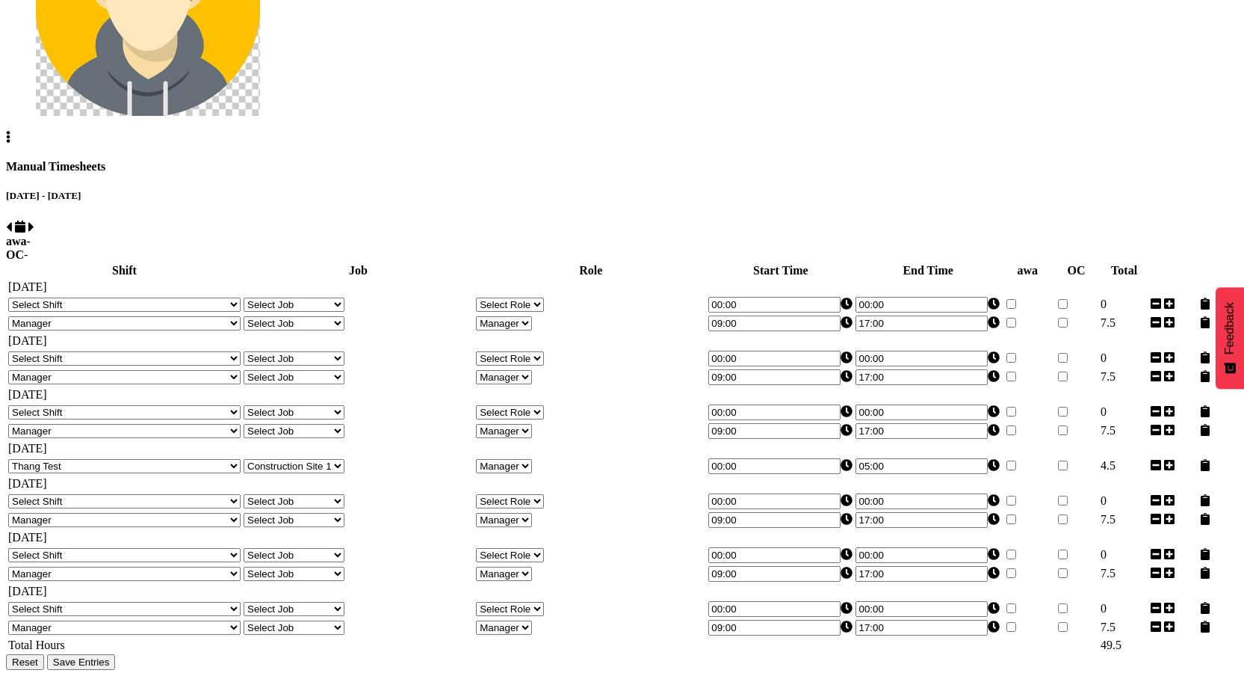
click at [110, 374] on span "Save Entries" at bounding box center [81, 661] width 57 height 11
select select "67026"
type input "09:00"
type input "17:00"
select select "67026"
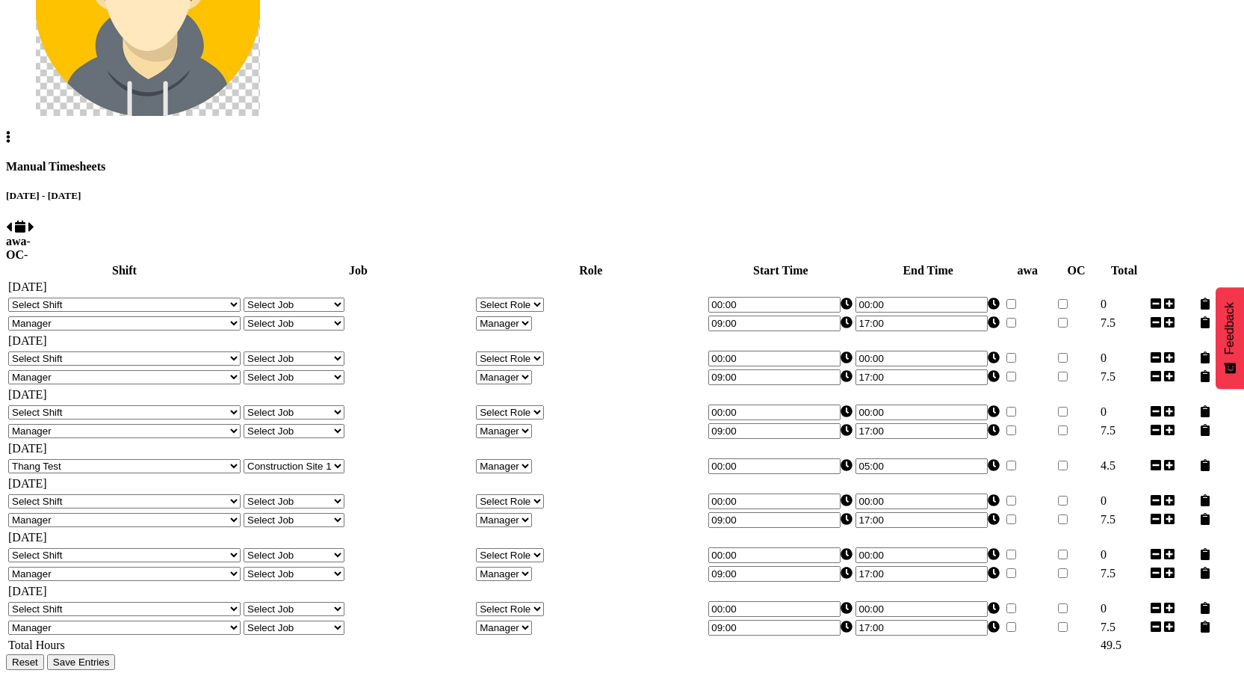
type input "09:00"
type input "17:00"
select select "67026"
type input "09:00"
type input "17:00"
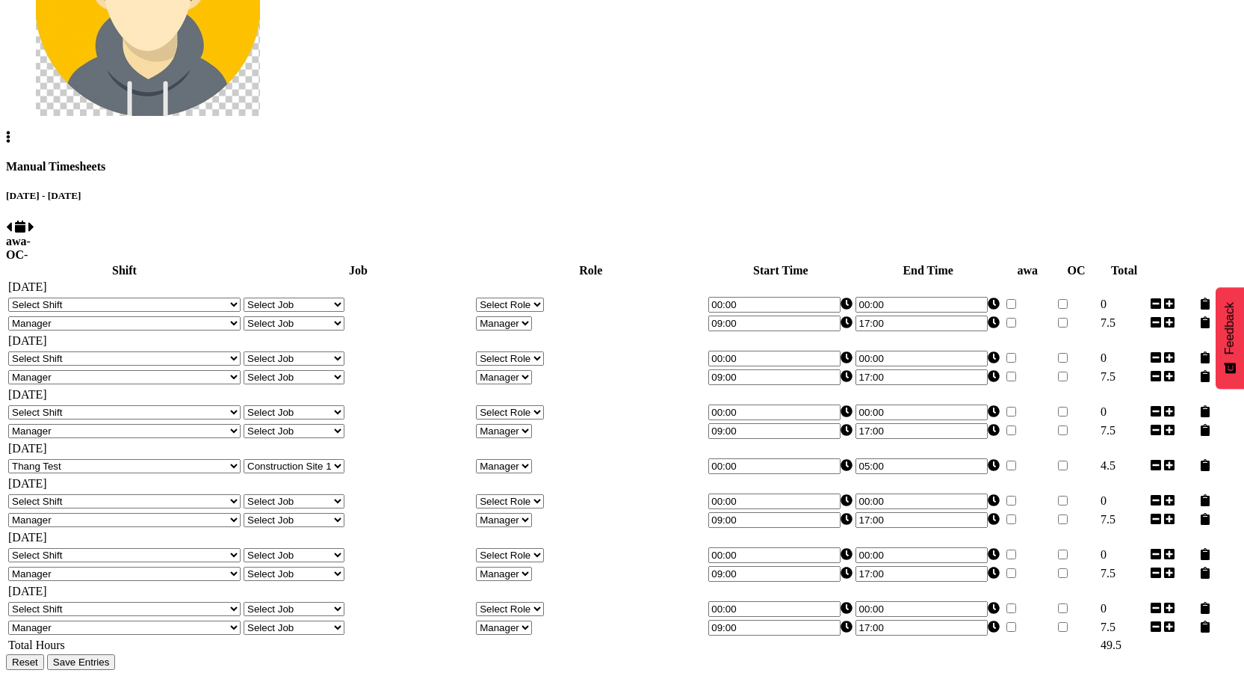
select select "67026"
type input "09:00"
type input "17:00"
select select "67026"
type input "09:00"
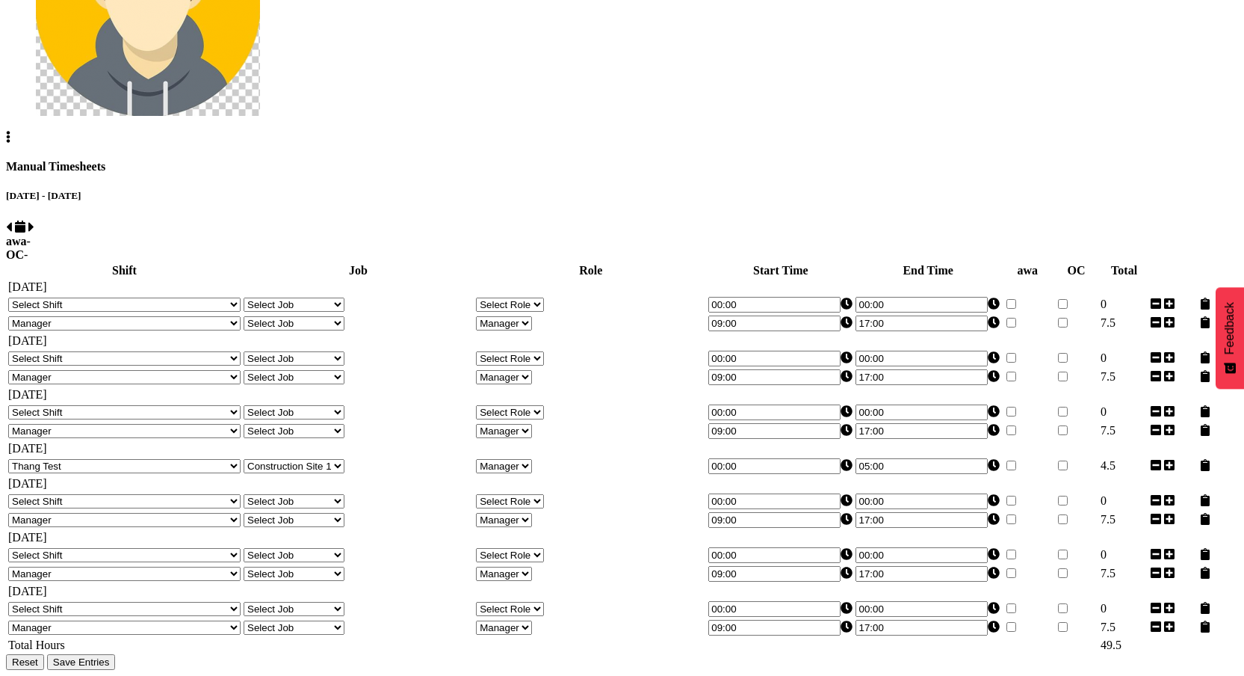
type input "17:00"
select select "67026"
type input "09:00"
type input "17:00"
select select "67026"
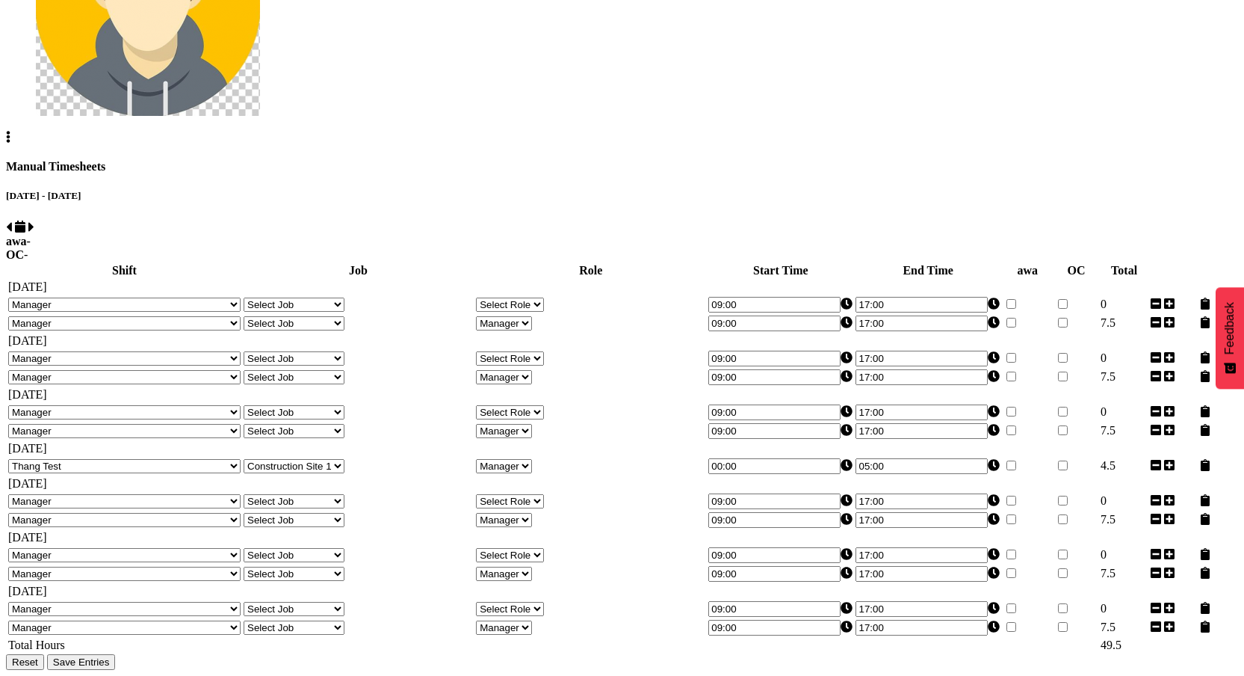
select select "67026"
select select "44140"
select select "67026"
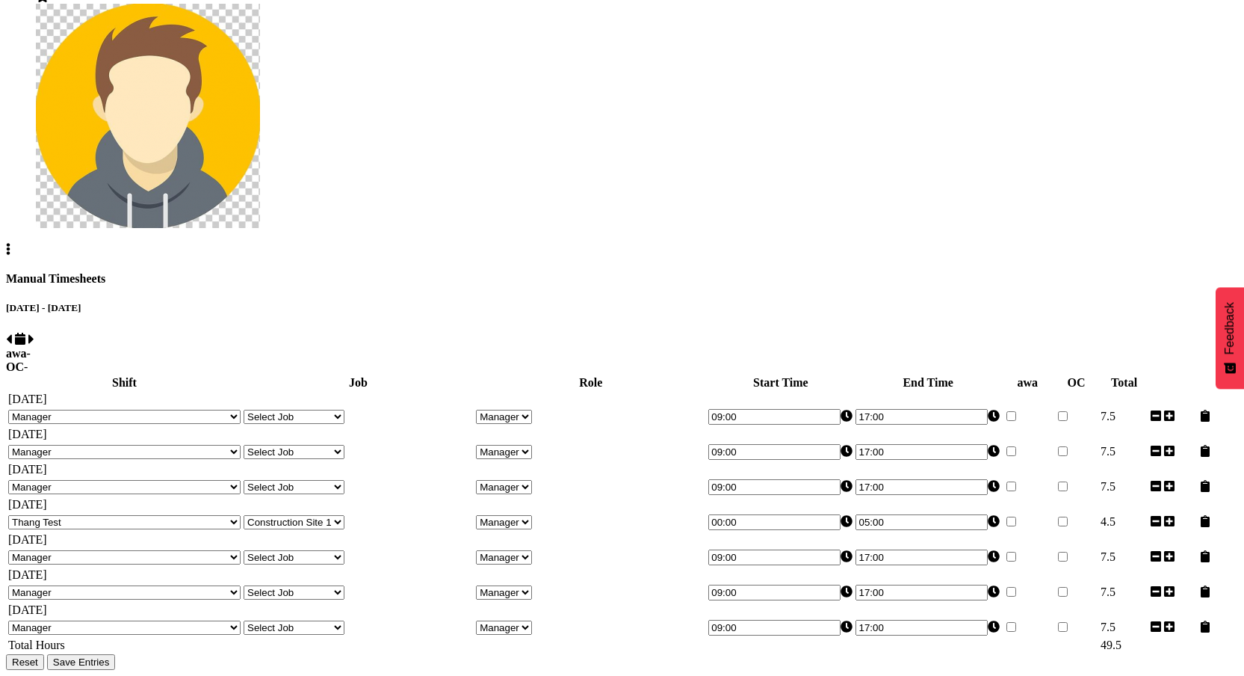
scroll to position [0, 0]
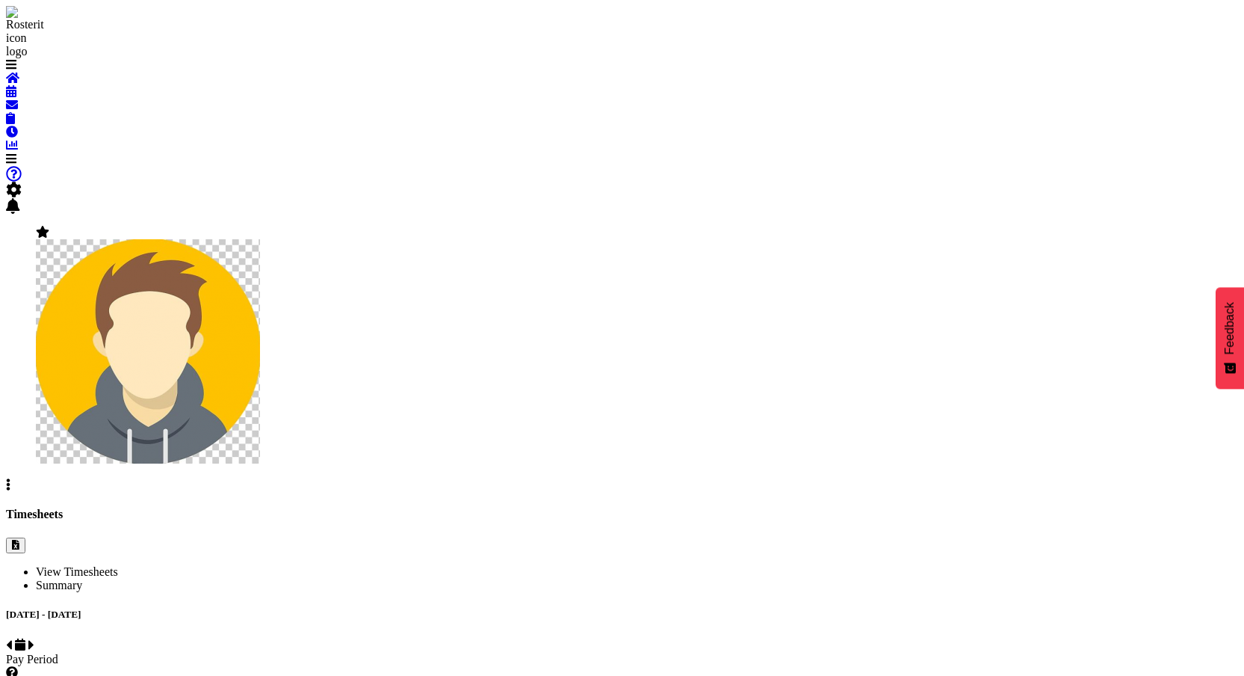
select select
select select "1"
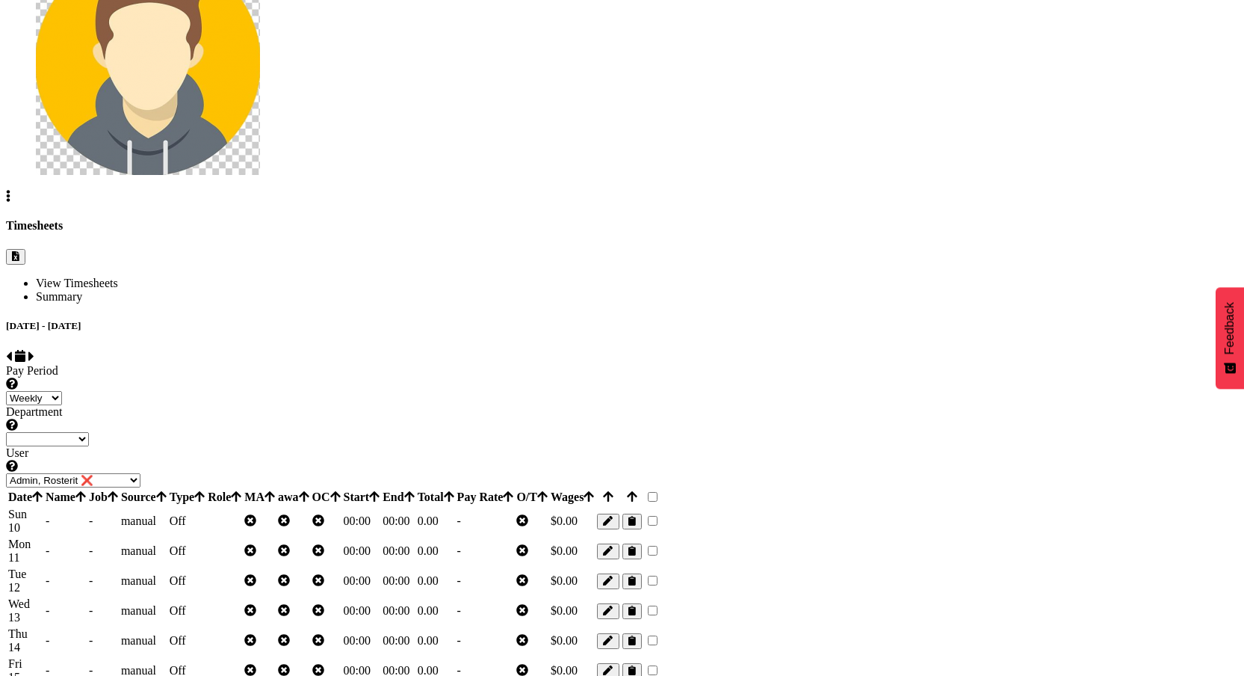
scroll to position [211, 0]
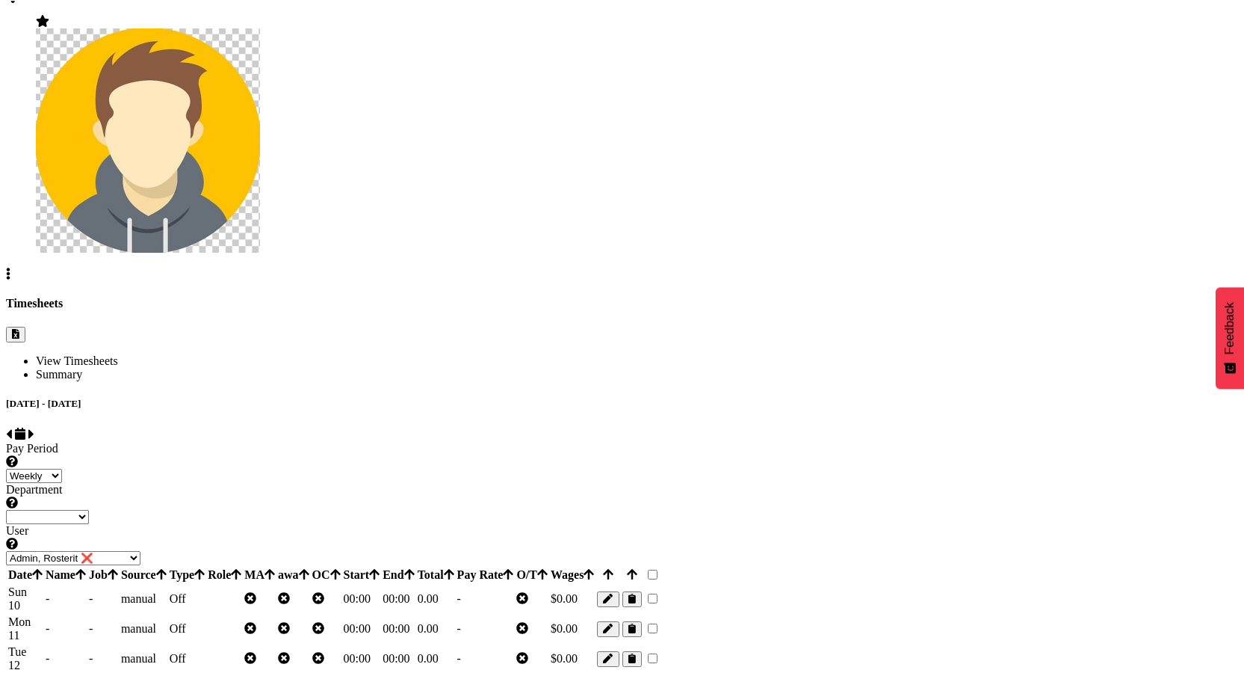
click at [34, 427] on span at bounding box center [31, 433] width 6 height 13
select select
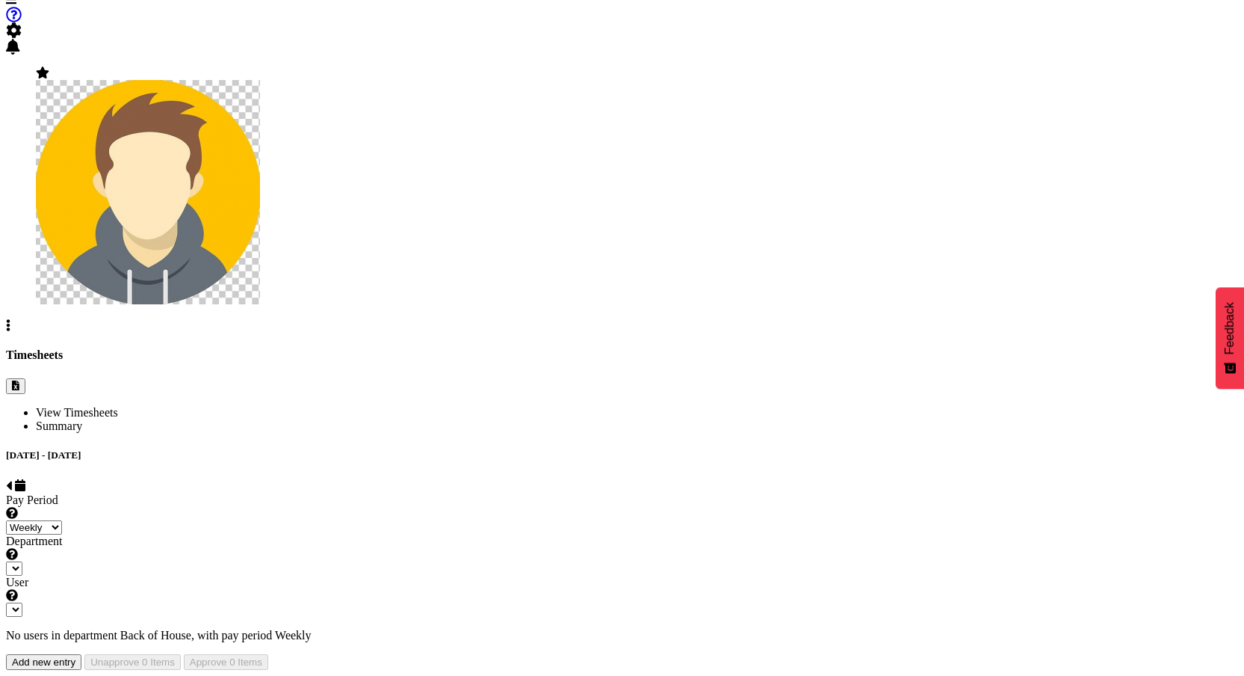
select select "1"
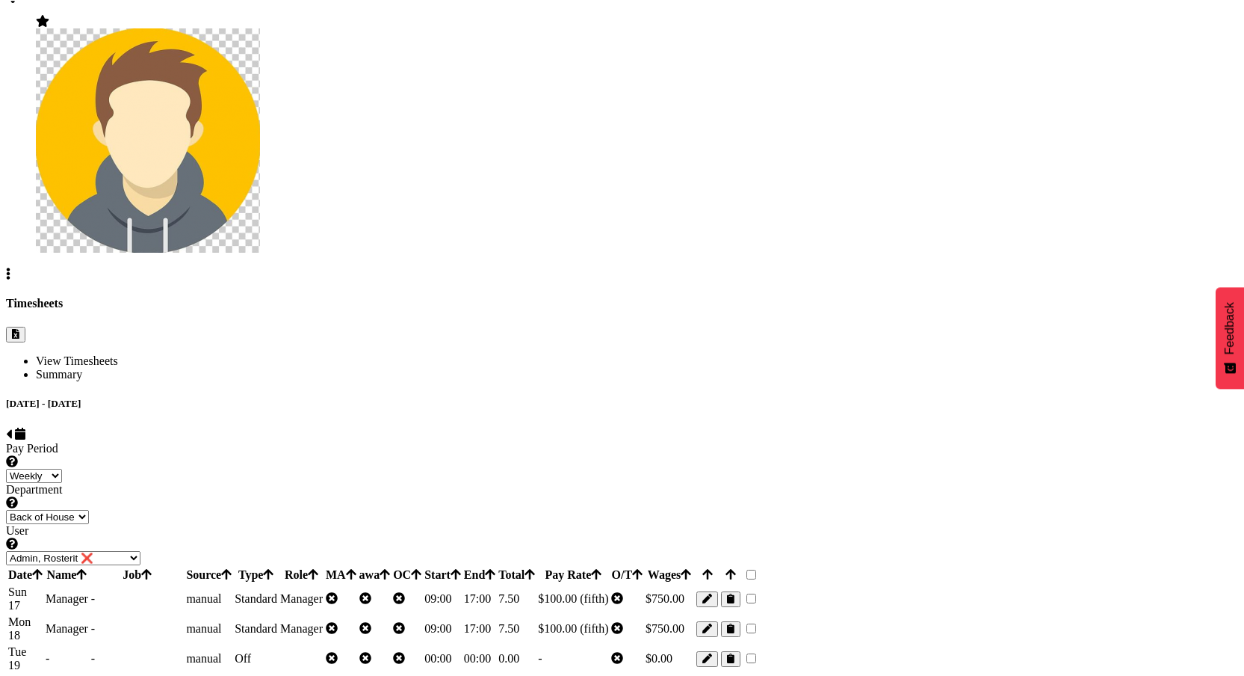
click at [12, 427] on span at bounding box center [9, 433] width 6 height 13
select select
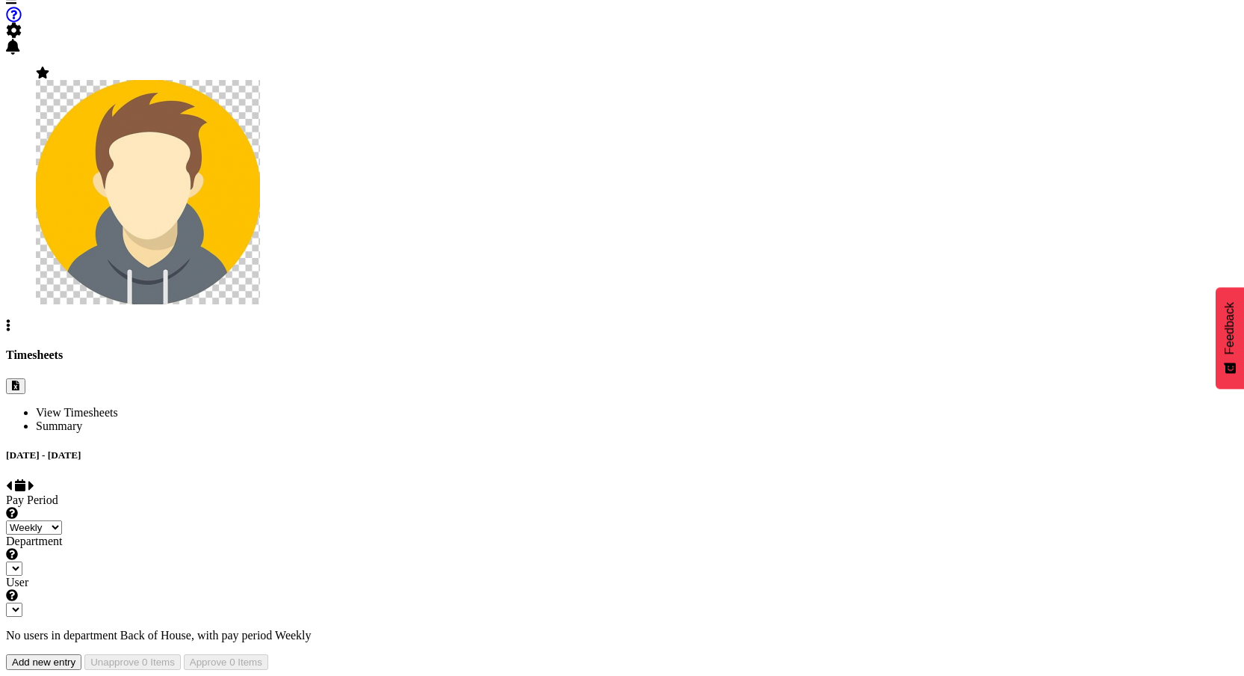
select select "1"
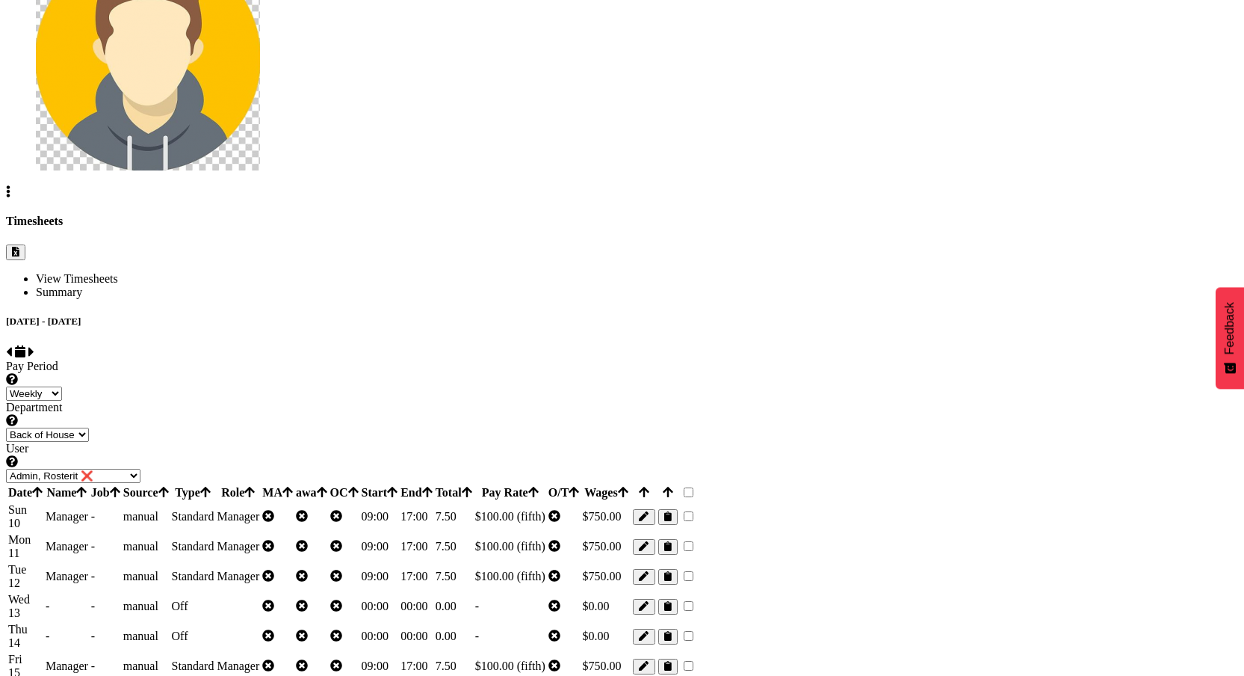
scroll to position [55, 0]
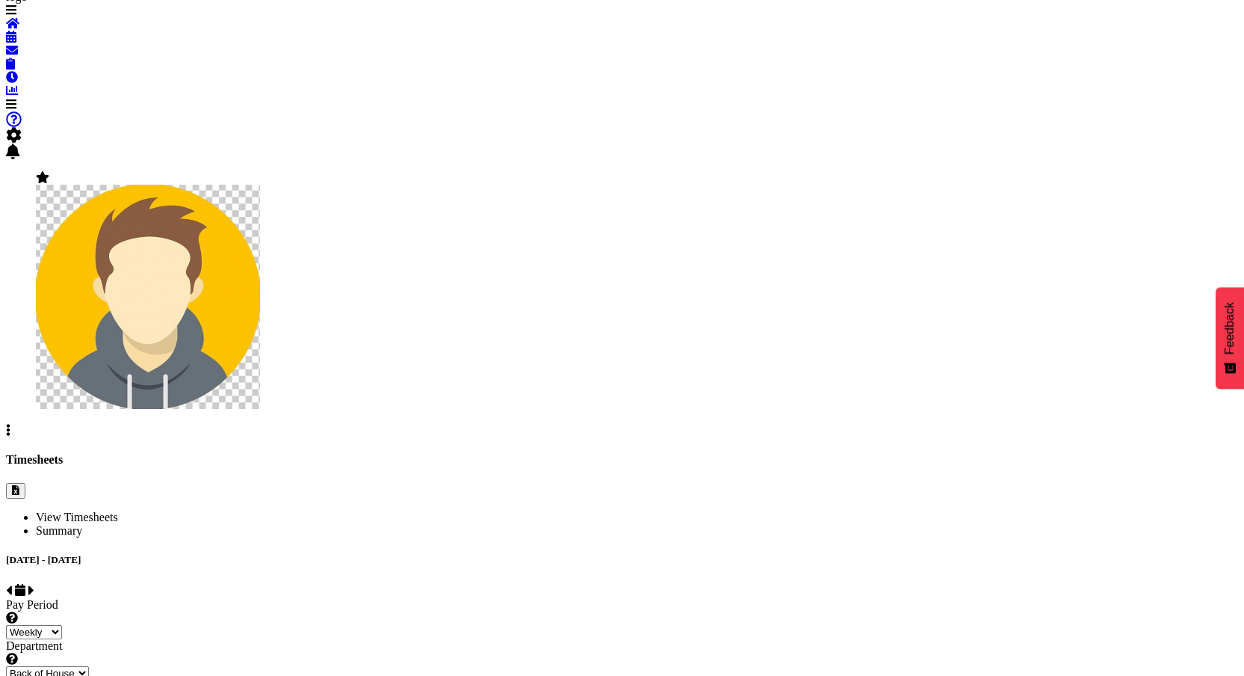
click at [34, 584] on span at bounding box center [31, 590] width 6 height 13
select select
select select "1"
click at [12, 584] on span at bounding box center [9, 590] width 6 height 13
select select
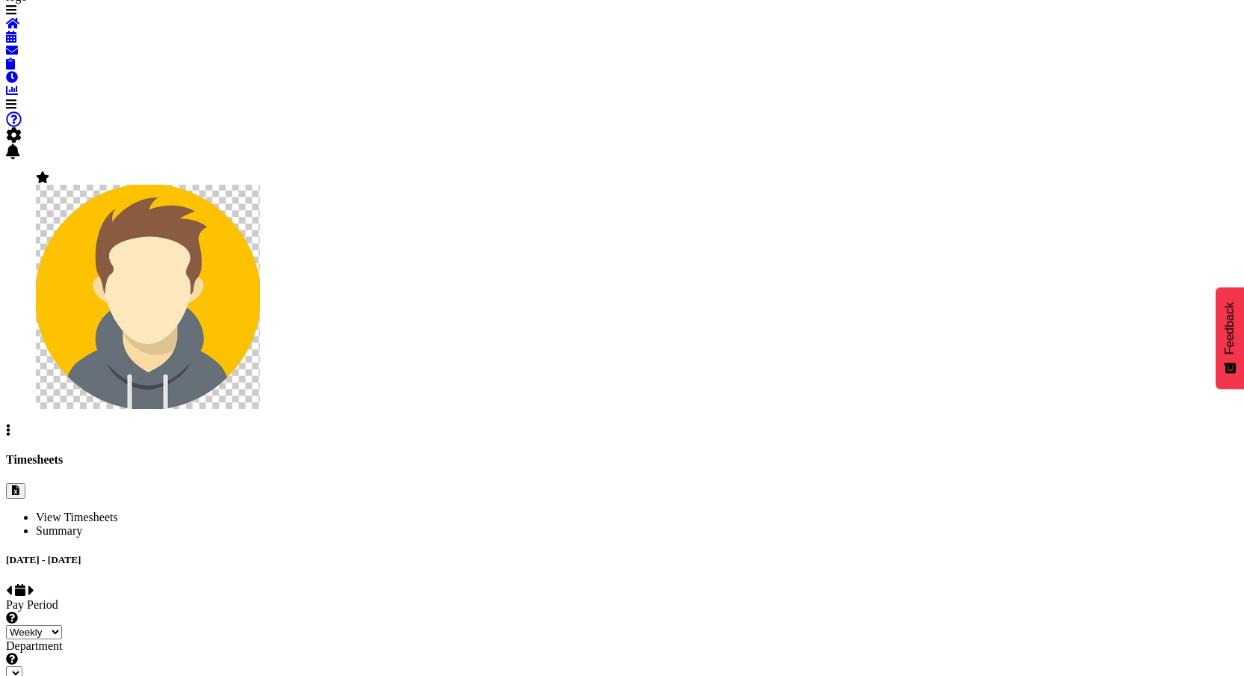
select select "1"
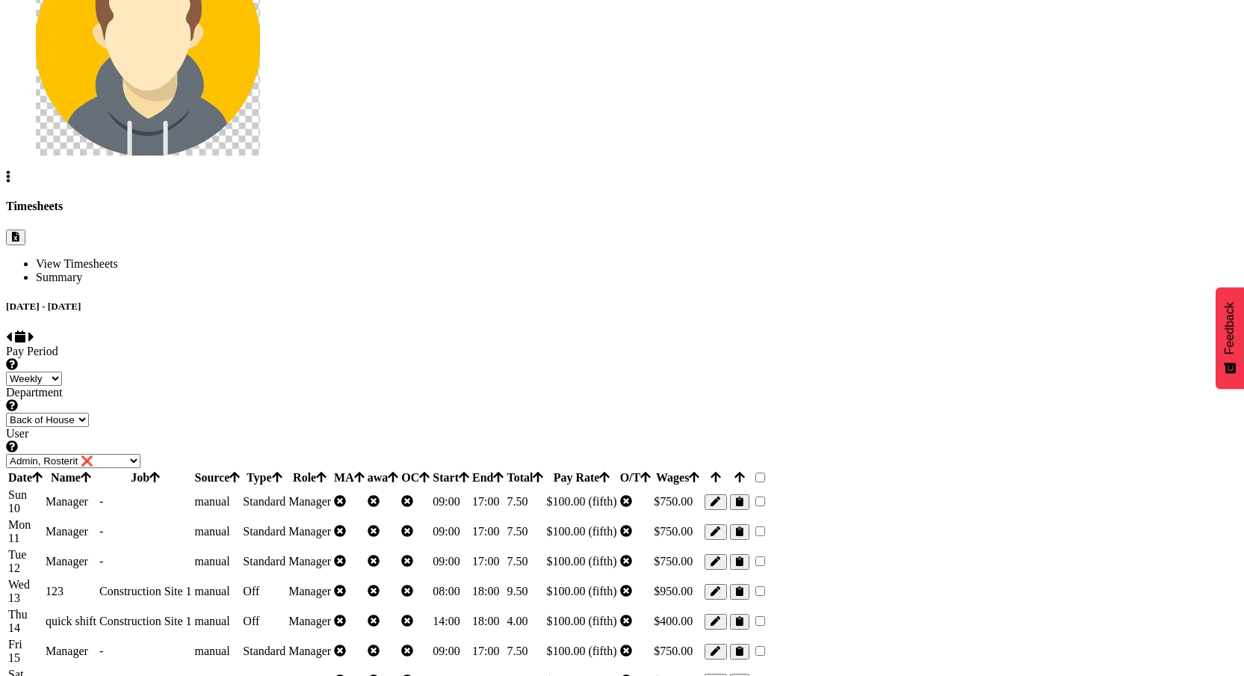
scroll to position [318, 0]
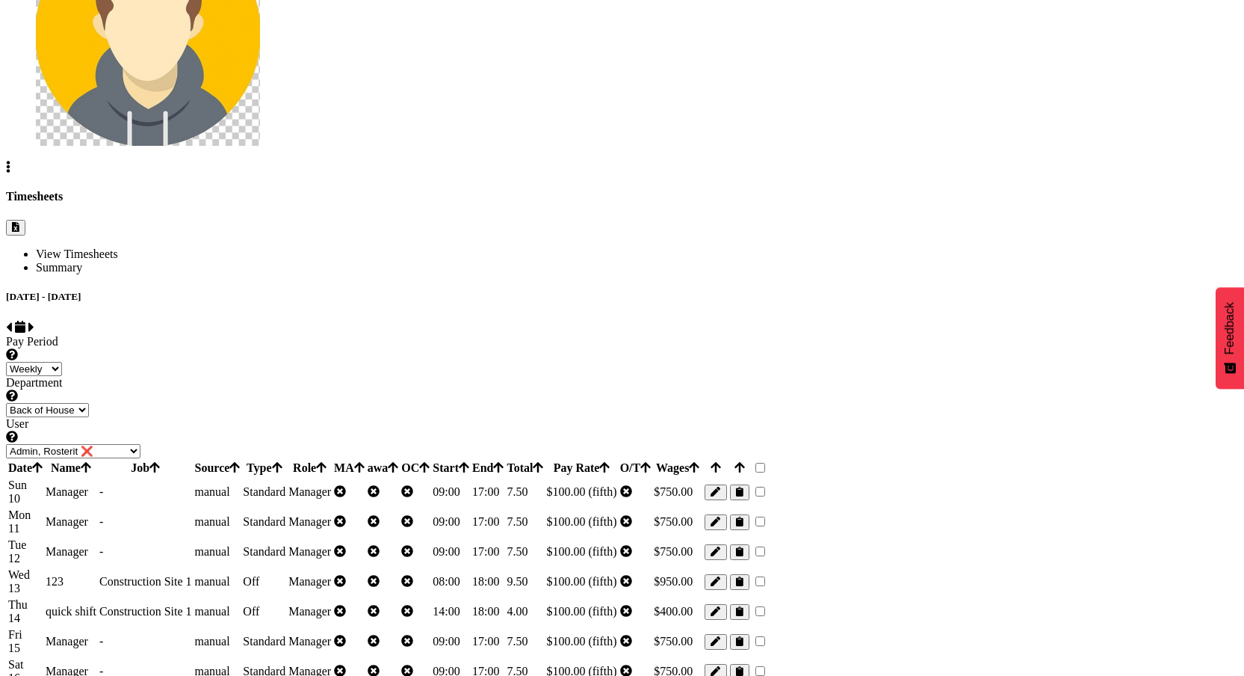
click at [286, 567] on td "Off" at bounding box center [264, 581] width 44 height 28
click at [286, 597] on td "Off" at bounding box center [264, 611] width 44 height 28
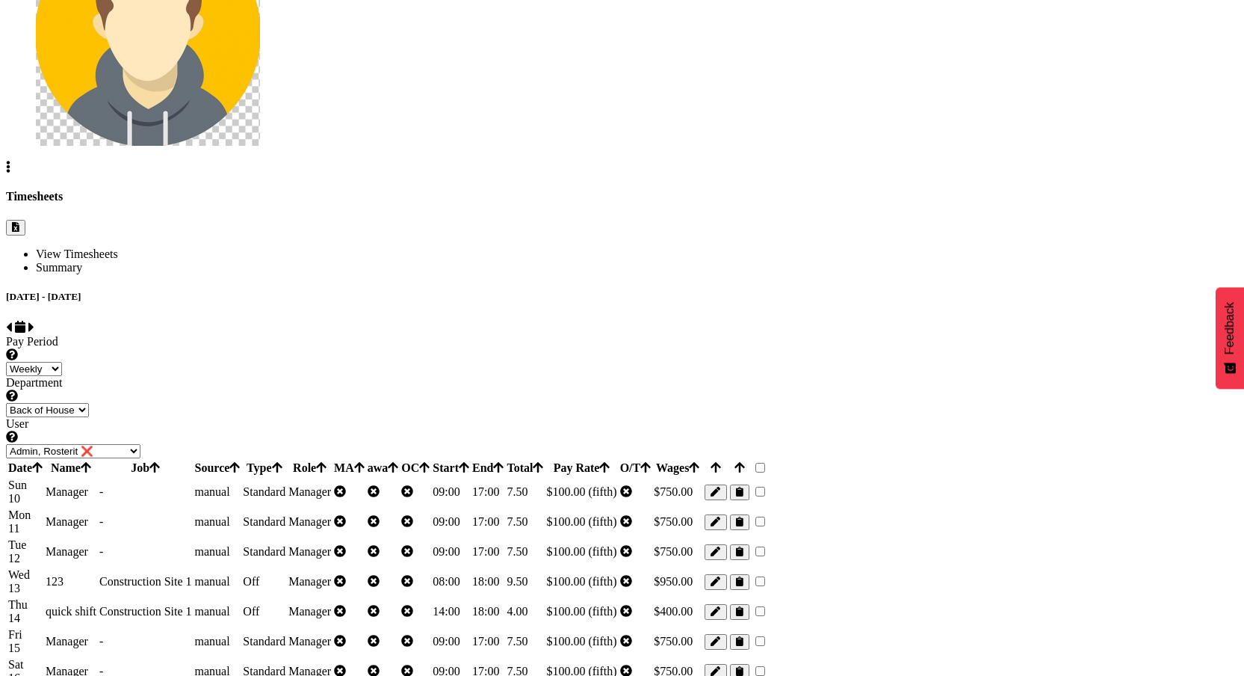
click at [286, 597] on td "Off" at bounding box center [264, 611] width 44 height 28
click at [400, 597] on td at bounding box center [383, 611] width 33 height 28
click at [286, 597] on td "Off" at bounding box center [264, 611] width 44 height 28
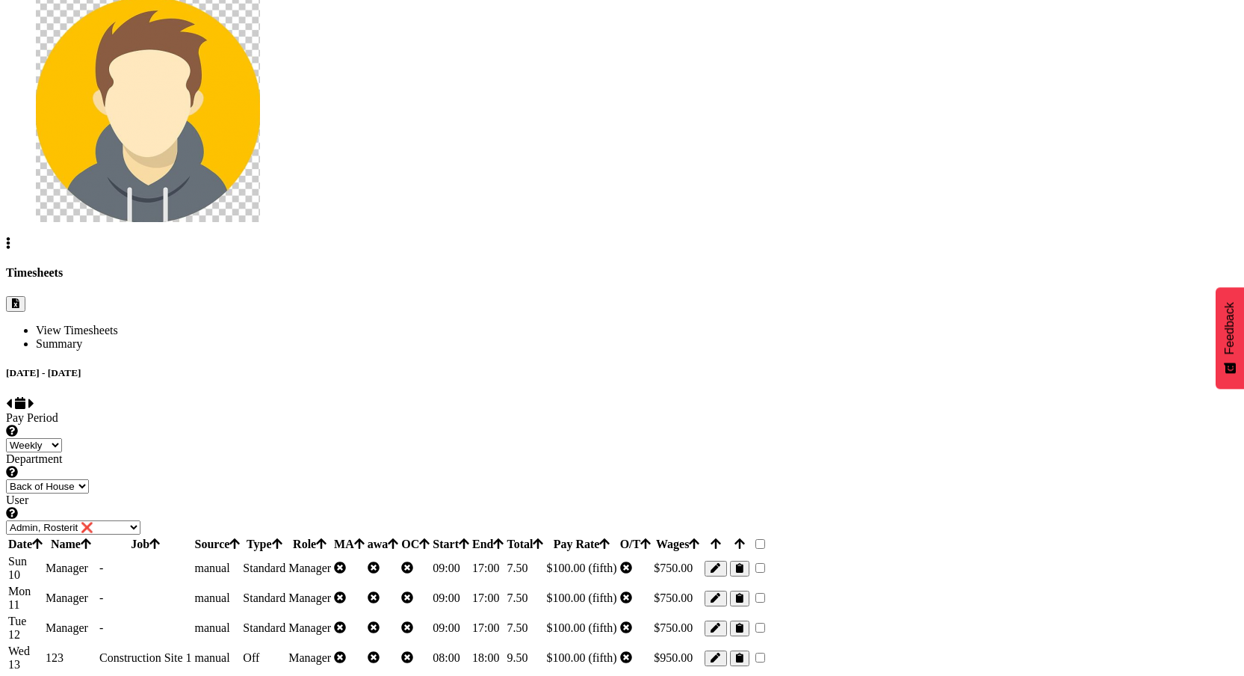
scroll to position [0, 0]
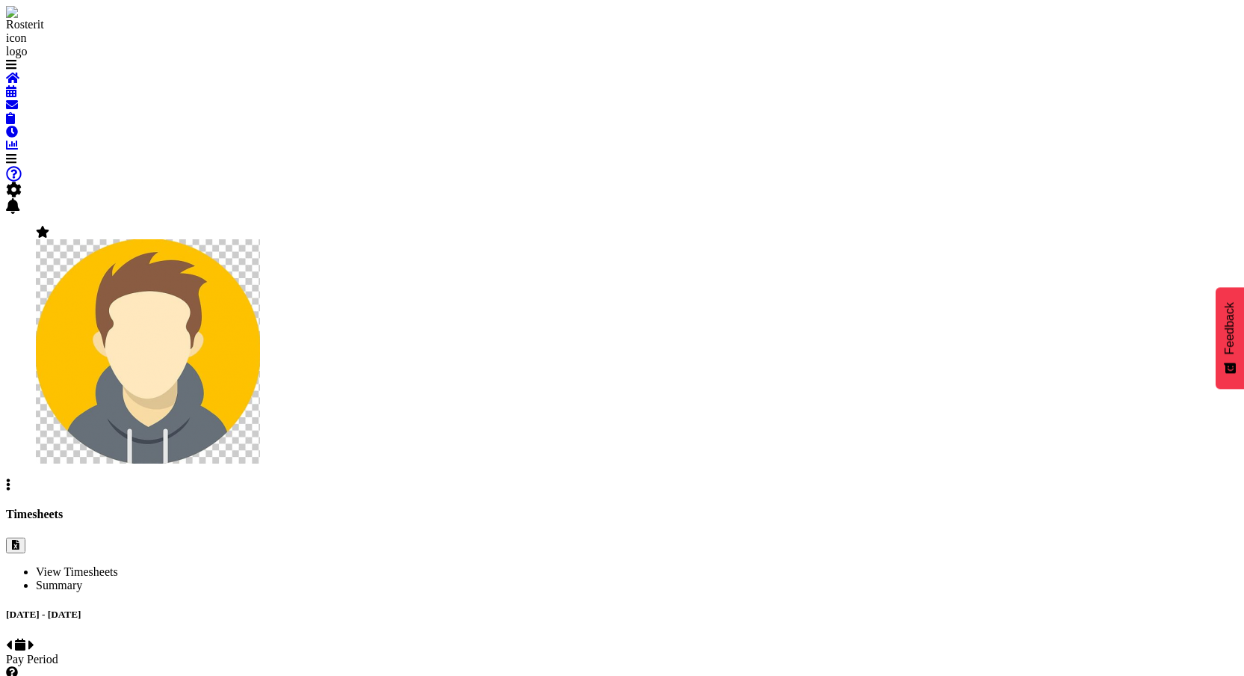
click at [12, 638] on span at bounding box center [9, 644] width 6 height 13
select select
select select "1"
click at [25, 638] on span at bounding box center [20, 644] width 10 height 13
click at [12, 638] on span at bounding box center [9, 644] width 6 height 13
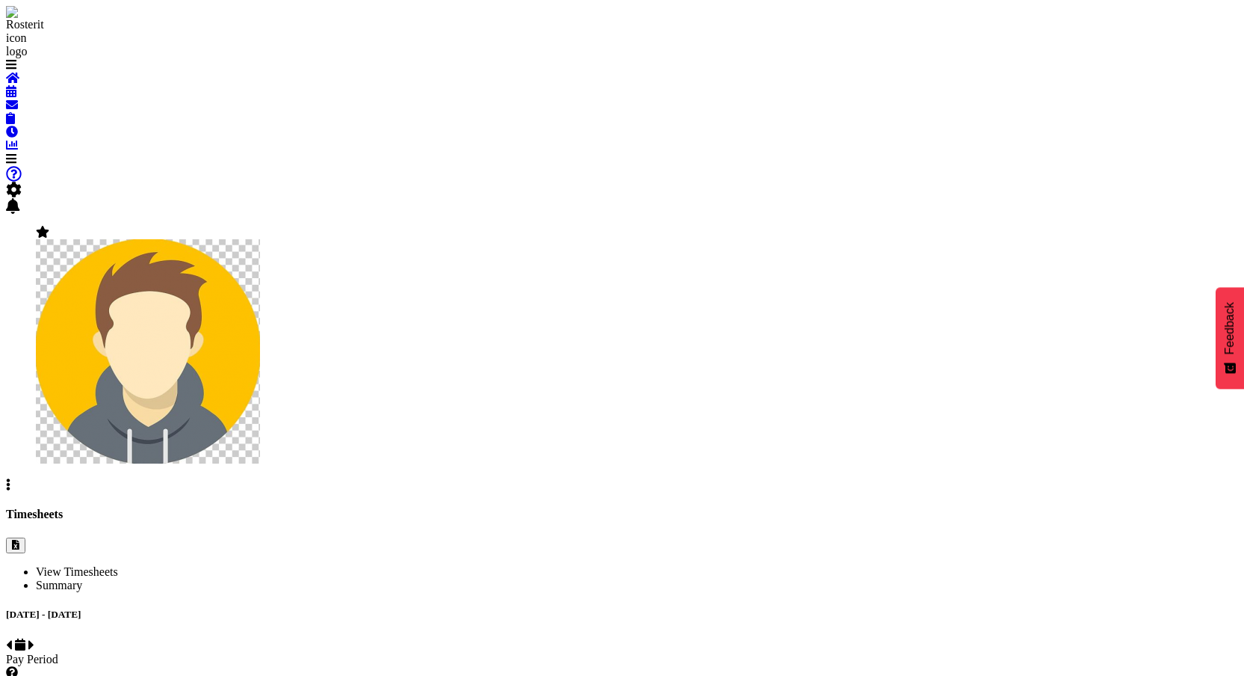
select select
select select "1"
click at [220, 608] on h5 "July 27th - August 2nd 2025" at bounding box center [622, 614] width 1232 height 12
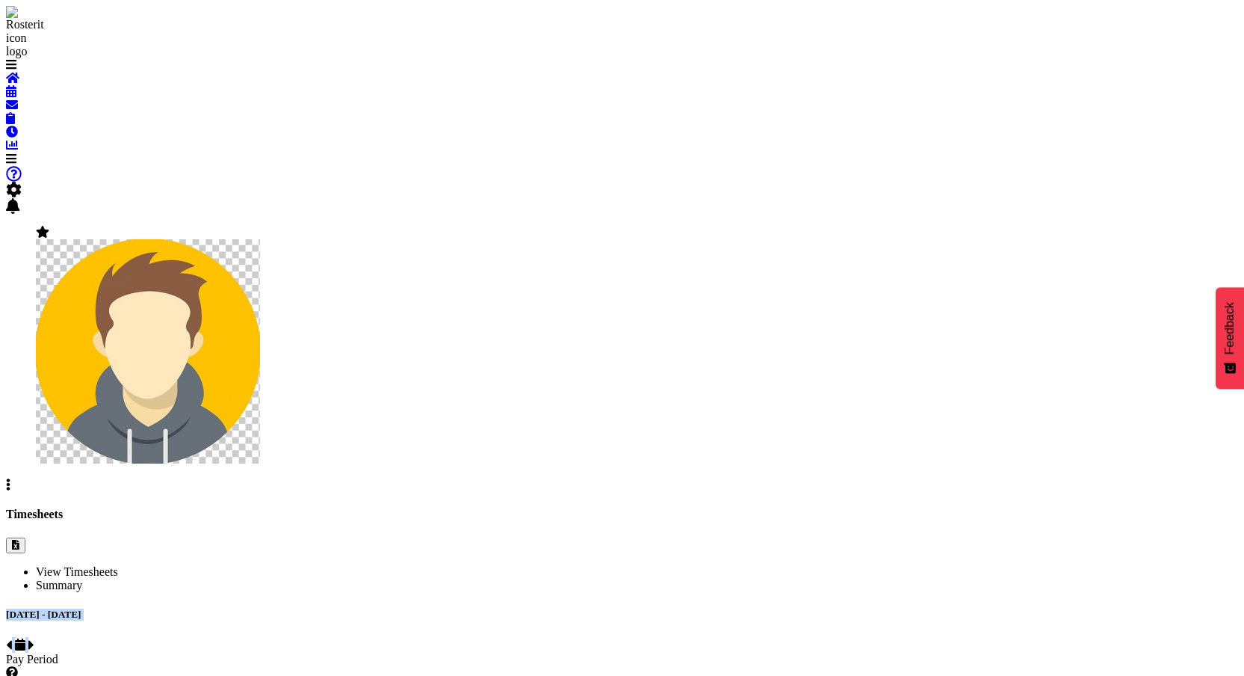
click at [34, 638] on span at bounding box center [31, 644] width 6 height 13
select select
select select "1"
click at [12, 638] on span at bounding box center [9, 644] width 6 height 13
select select
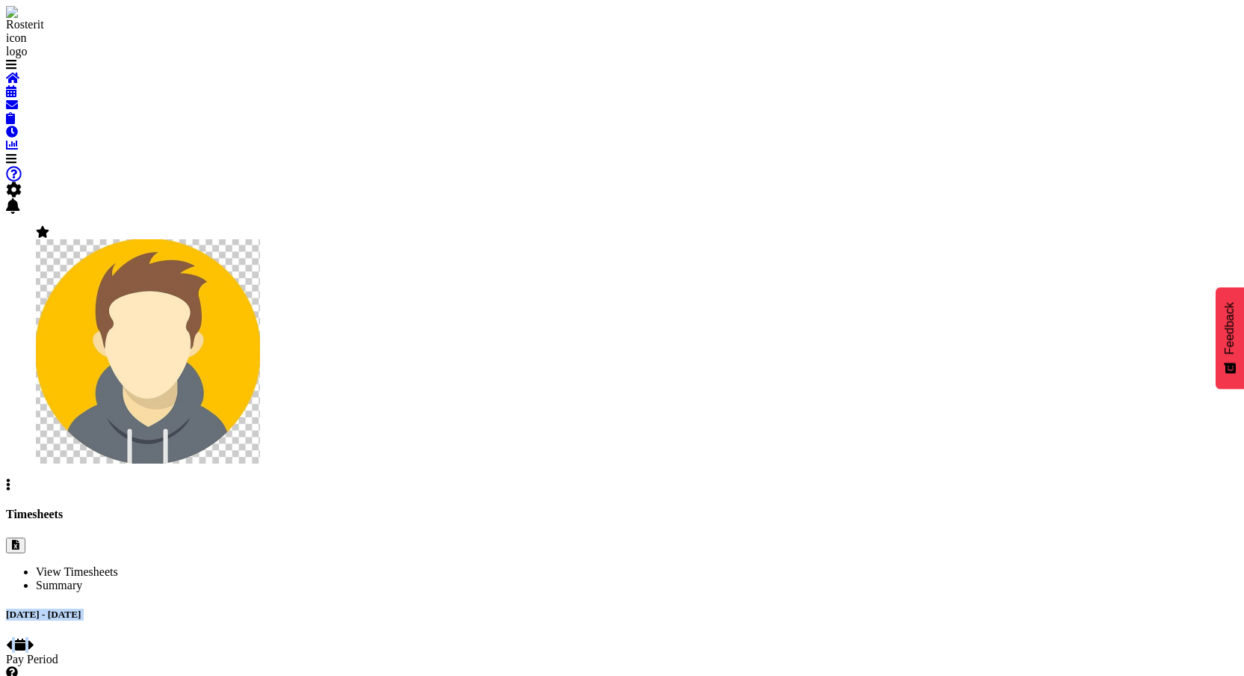
select select "1"
click at [34, 638] on span at bounding box center [31, 644] width 6 height 13
select select
select select "1"
click at [12, 638] on span at bounding box center [9, 644] width 6 height 13
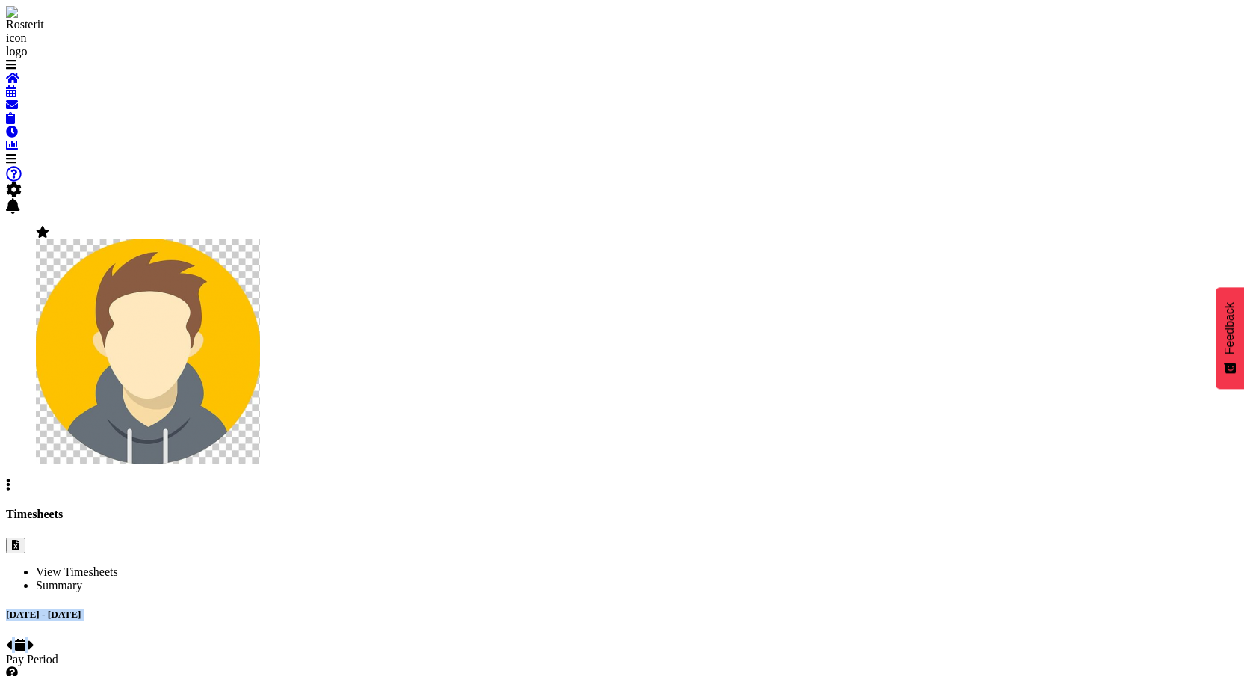
select select
select select "1"
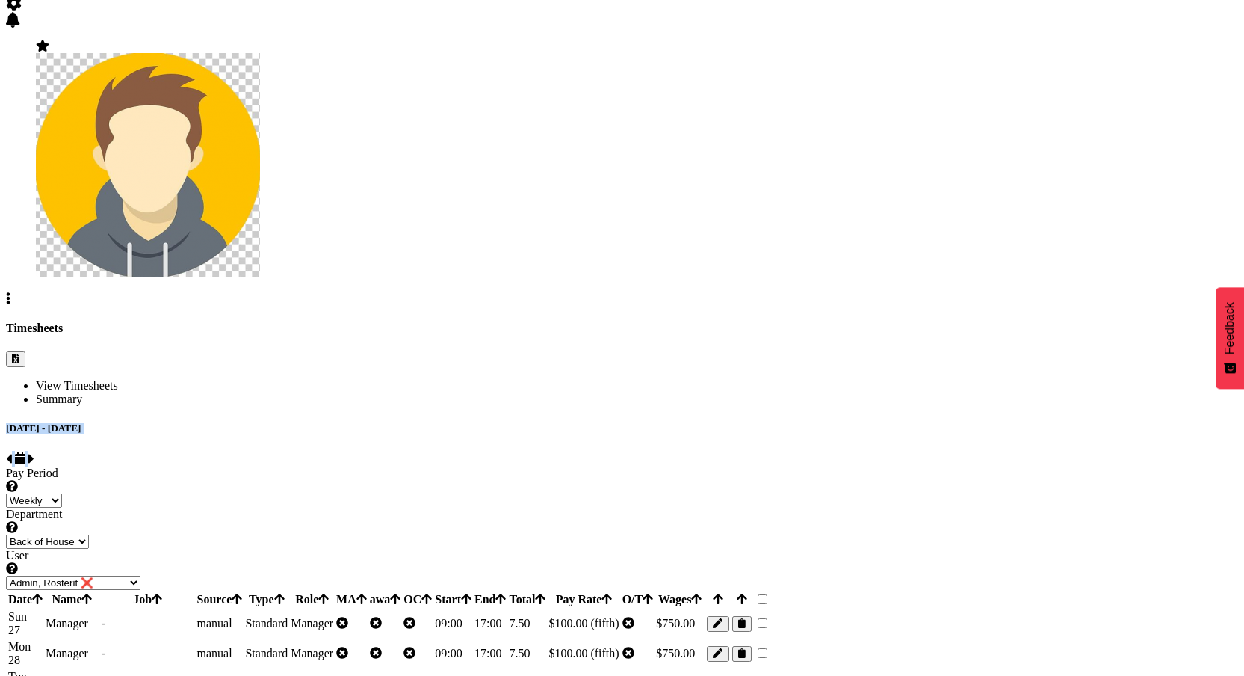
scroll to position [196, 0]
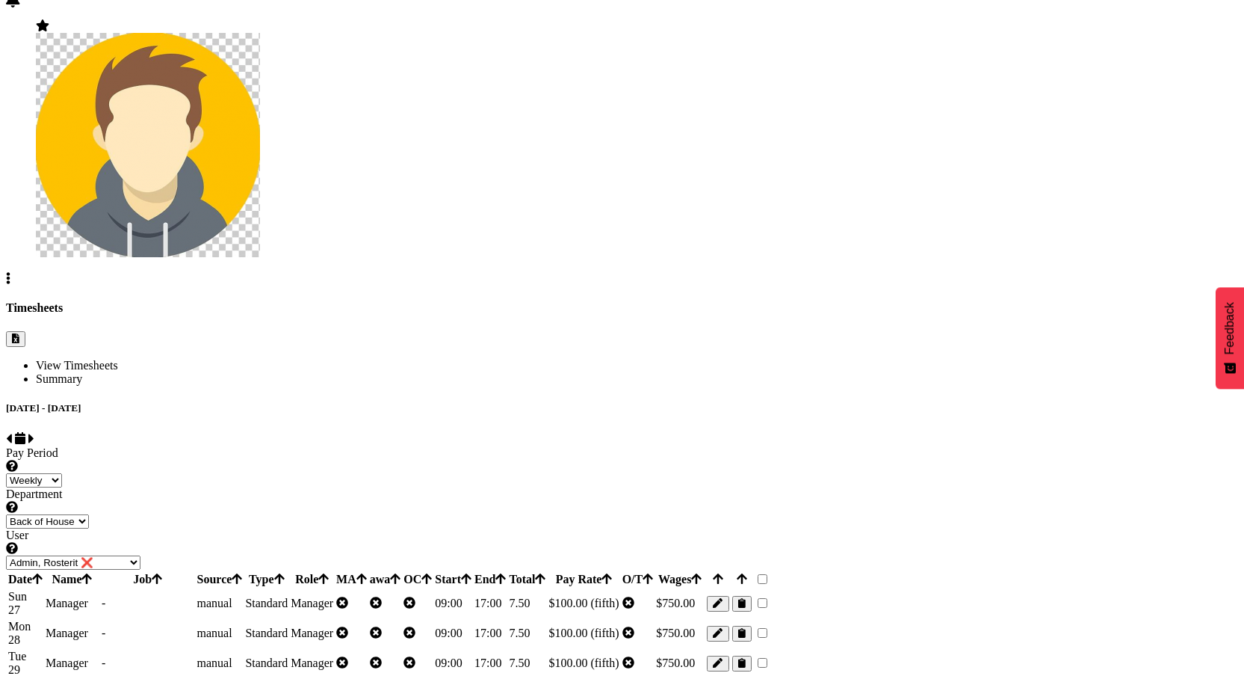
scroll to position [120, 0]
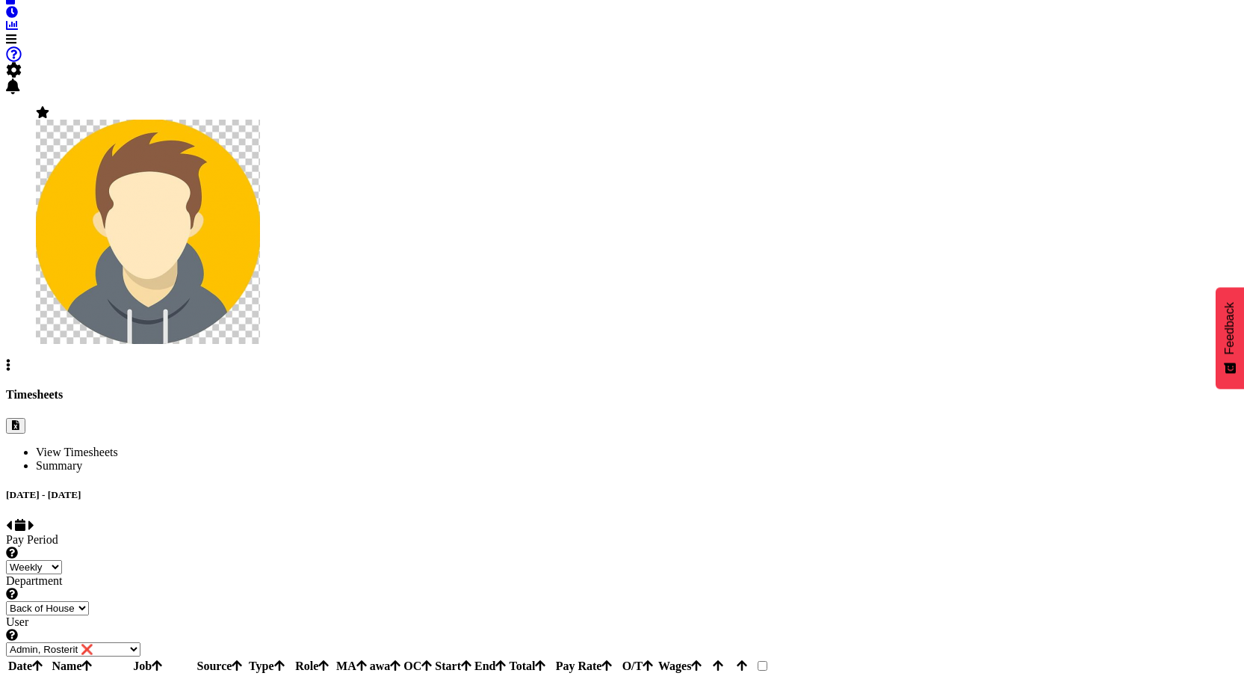
click at [12, 519] on span at bounding box center [9, 525] width 6 height 13
select select
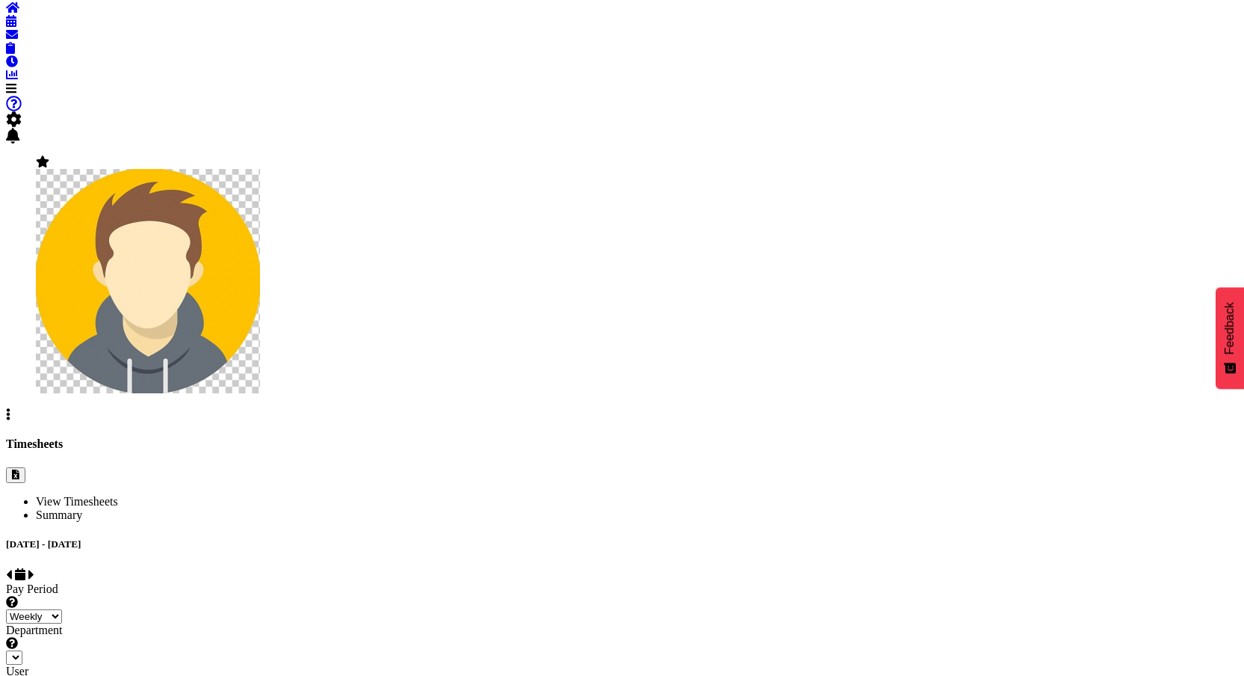
select select "1"
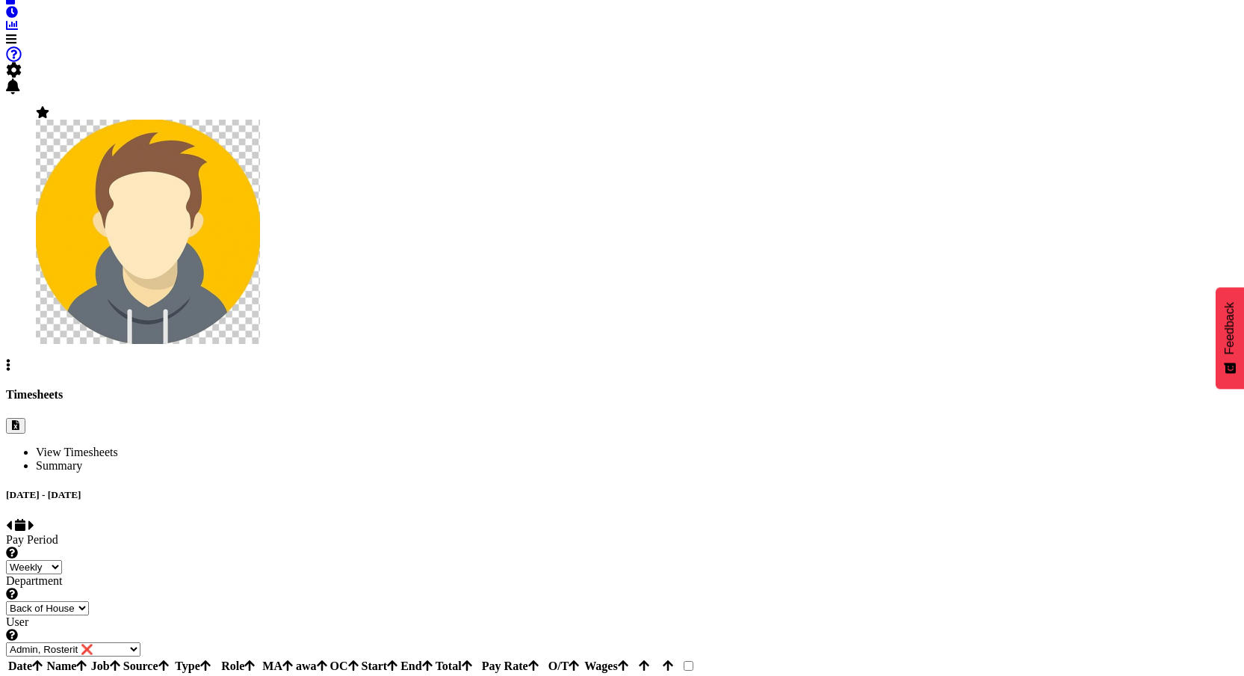
click at [34, 519] on span at bounding box center [31, 525] width 6 height 13
click at [25, 519] on span at bounding box center [20, 525] width 10 height 13
click at [438, 445] on div "View Timesheets Summary August 3rd - August 9th 2025 Pay Period Select which pa…" at bounding box center [622, 636] width 1232 height 383
select select
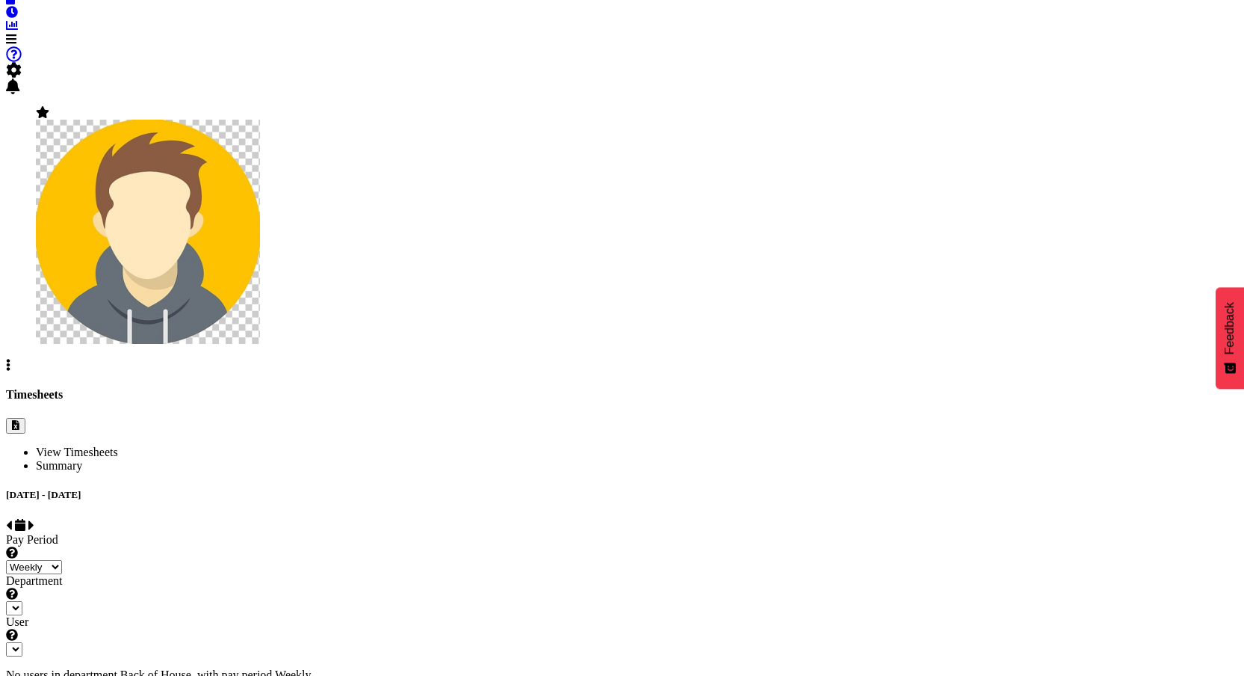
scroll to position [70, 0]
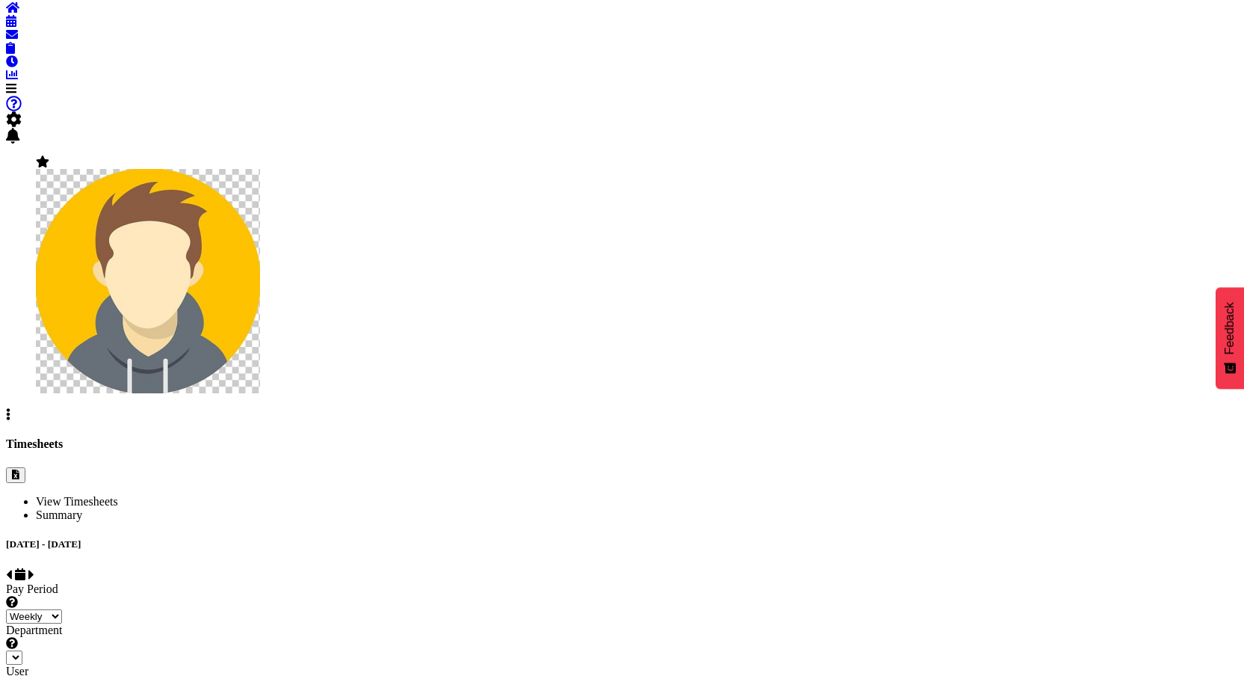
click at [438, 495] on ul "View Timesheets Summary" at bounding box center [622, 508] width 1232 height 27
select select "1"
click at [19, 14] on span at bounding box center [12, 7] width 13 height 13
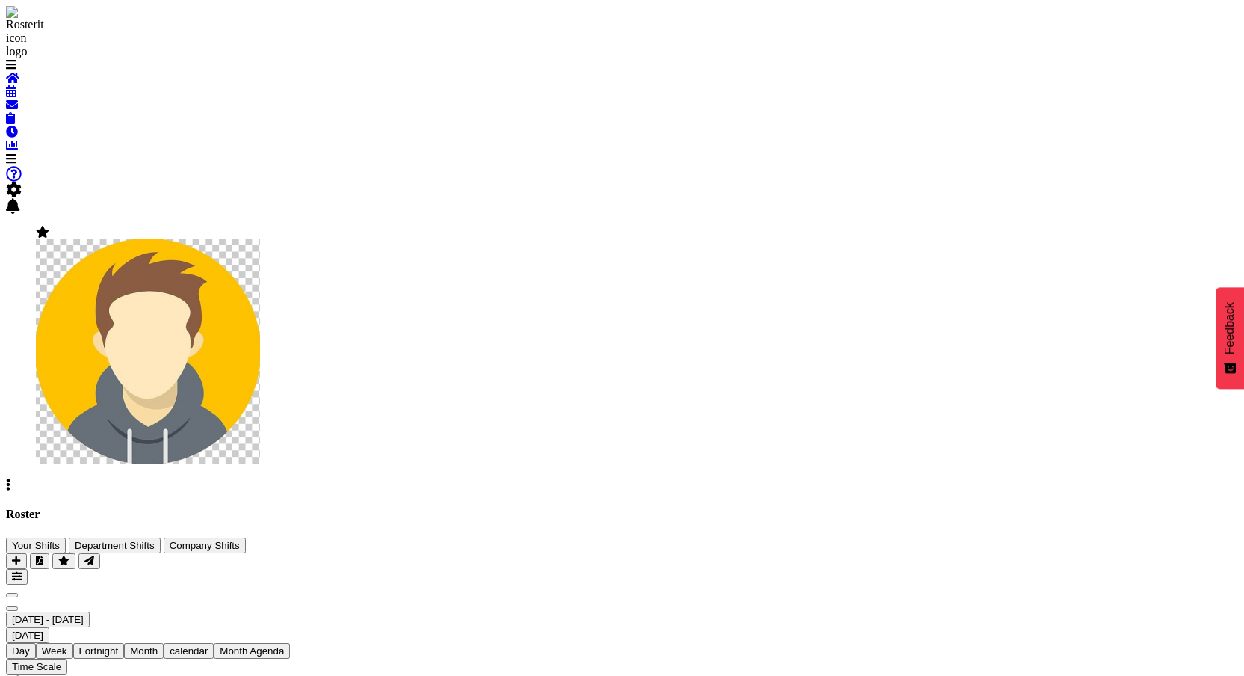
click at [12, 595] on span "Previous" at bounding box center [12, 595] width 0 height 0
drag, startPoint x: 614, startPoint y: 246, endPoint x: 616, endPoint y: 226, distance: 20.2
click at [12, 595] on span "Previous" at bounding box center [12, 595] width 0 height 0
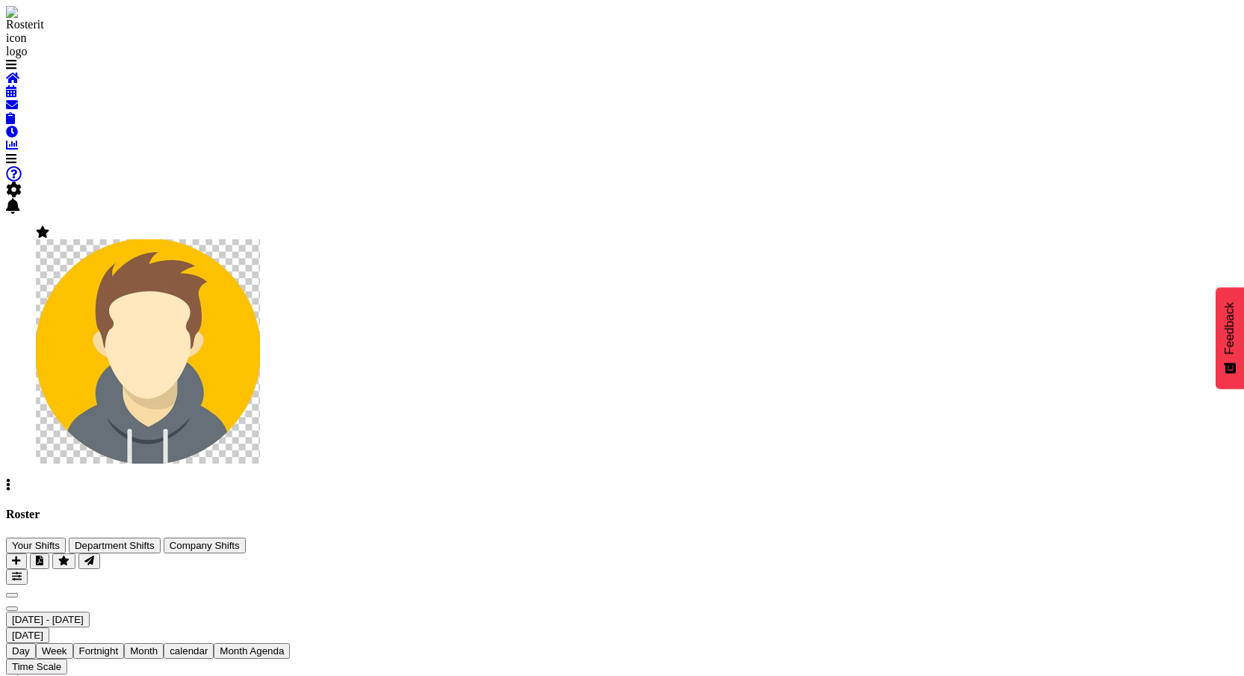
click at [84, 614] on span "July 21 - 27, 2025" at bounding box center [48, 619] width 72 height 11
drag, startPoint x: 365, startPoint y: 268, endPoint x: 371, endPoint y: 331, distance: 63.9
drag, startPoint x: 372, startPoint y: 271, endPoint x: 620, endPoint y: 233, distance: 250.9
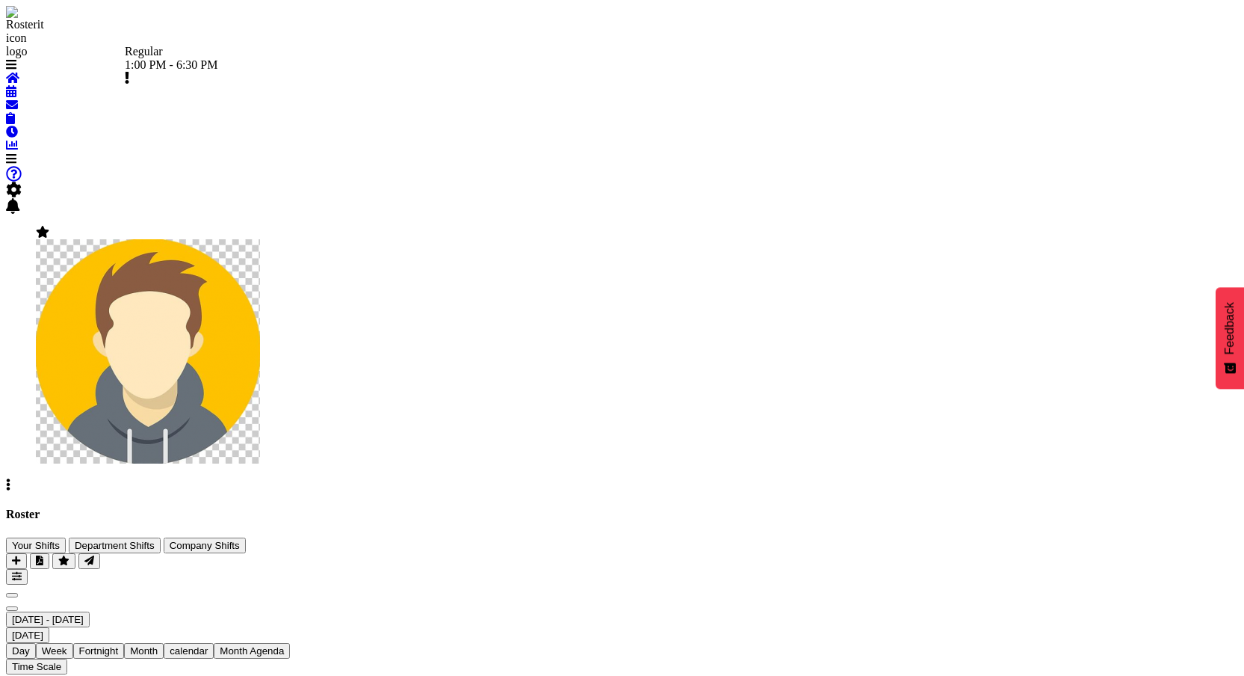
drag, startPoint x: 852, startPoint y: 223, endPoint x: 423, endPoint y: 288, distance: 433.7
drag, startPoint x: 375, startPoint y: 475, endPoint x: 382, endPoint y: 480, distance: 8.1
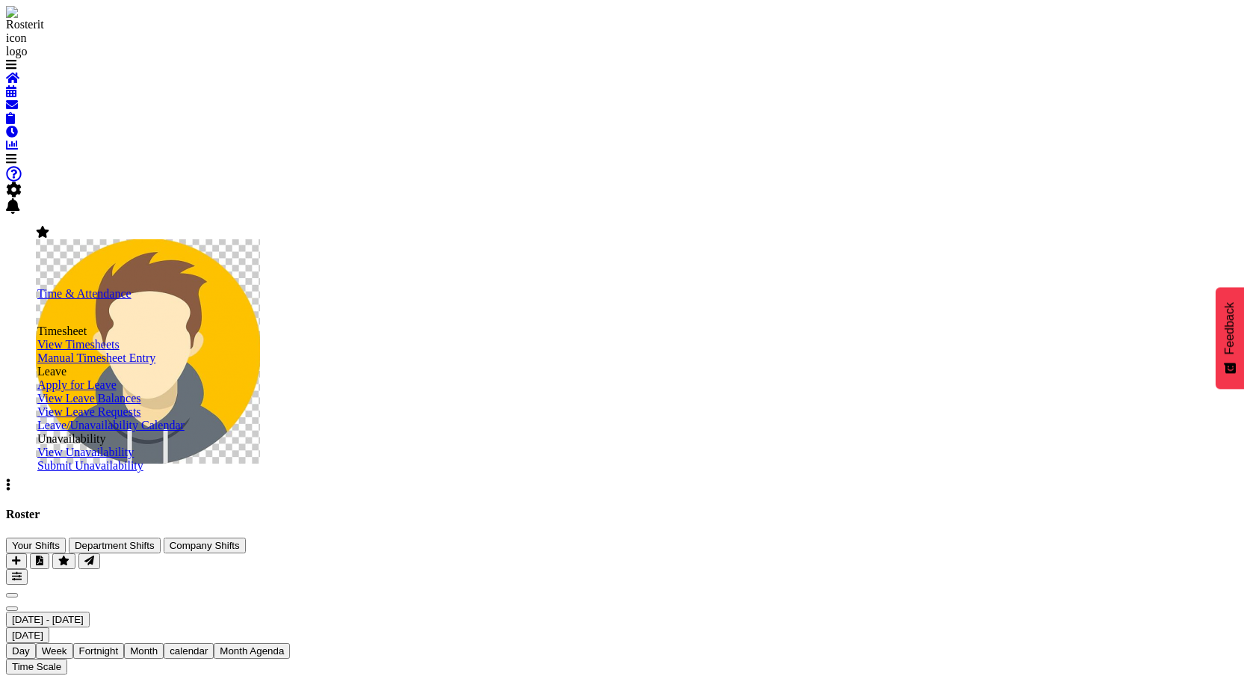
click at [113, 350] on link "View Timesheets" at bounding box center [78, 344] width 82 height 13
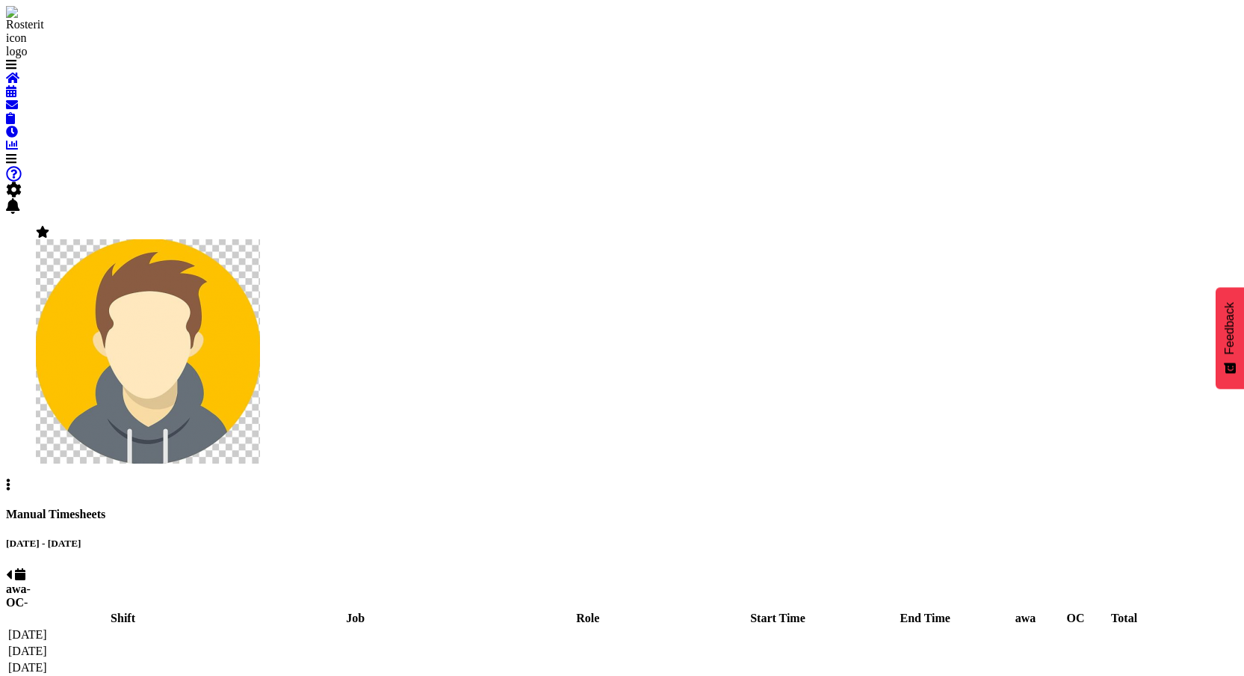
select select "67026"
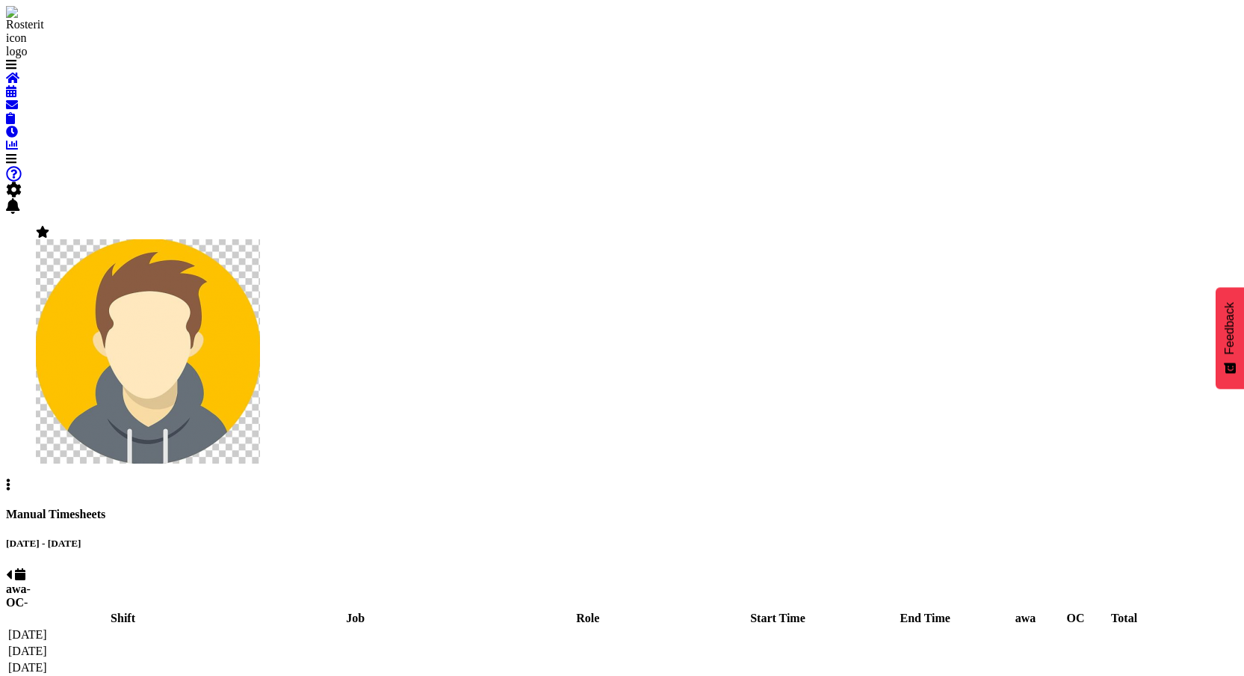
select select "67026"
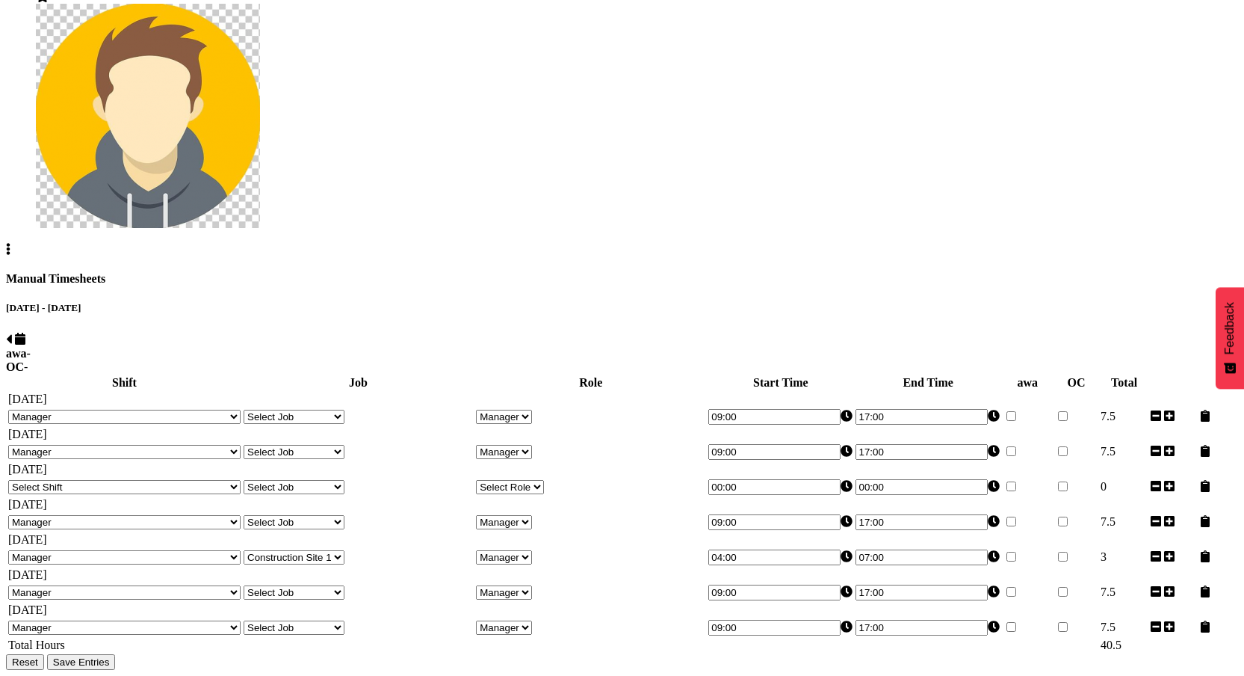
scroll to position [252, 0]
click at [1151, 620] on span at bounding box center [1156, 626] width 10 height 13
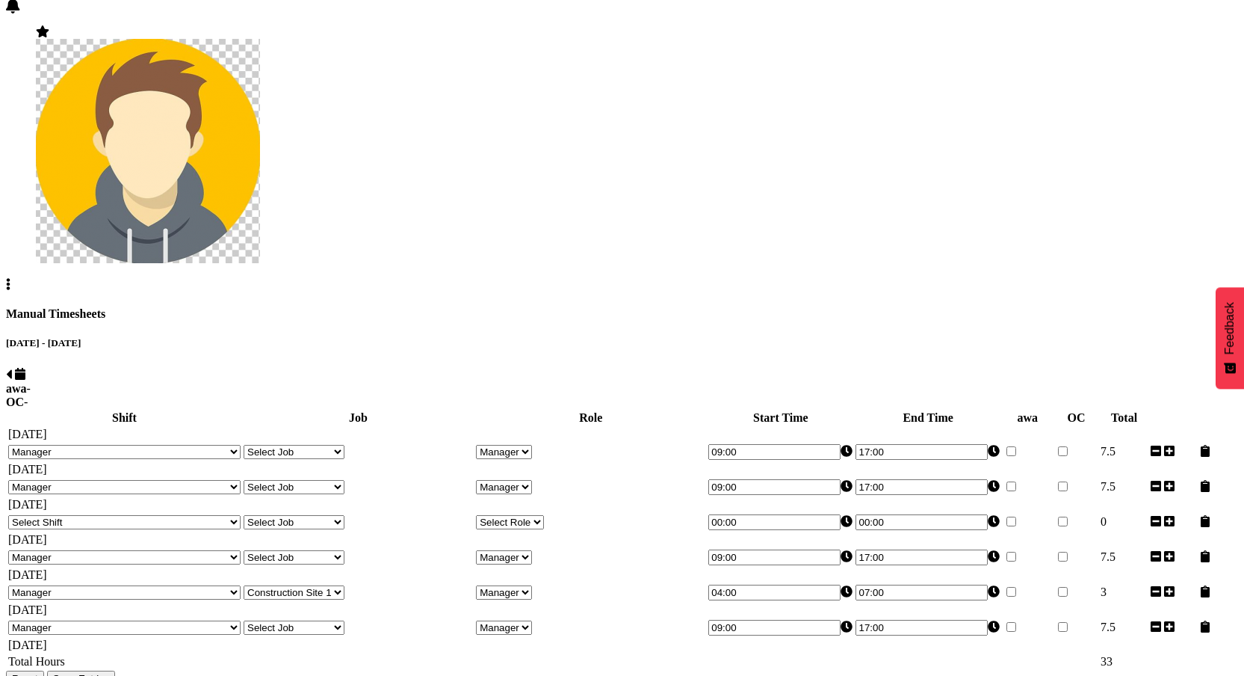
click at [1151, 620] on span at bounding box center [1156, 626] width 10 height 13
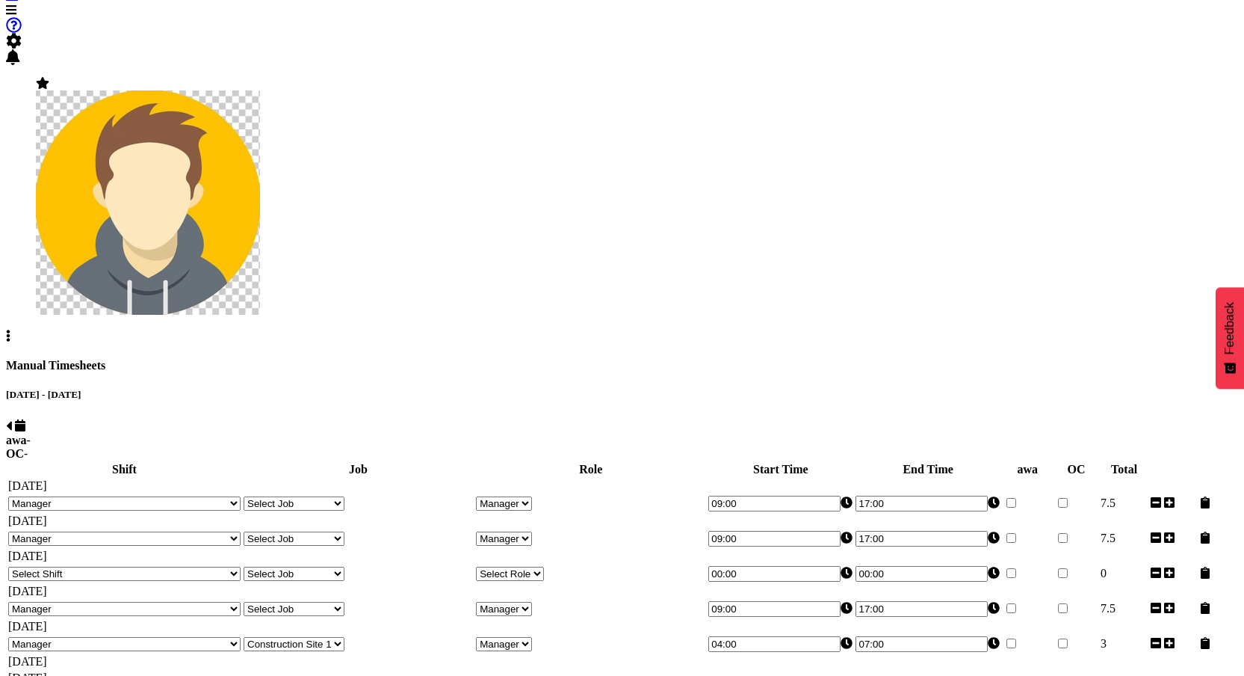
click at [1151, 637] on span at bounding box center [1156, 643] width 10 height 13
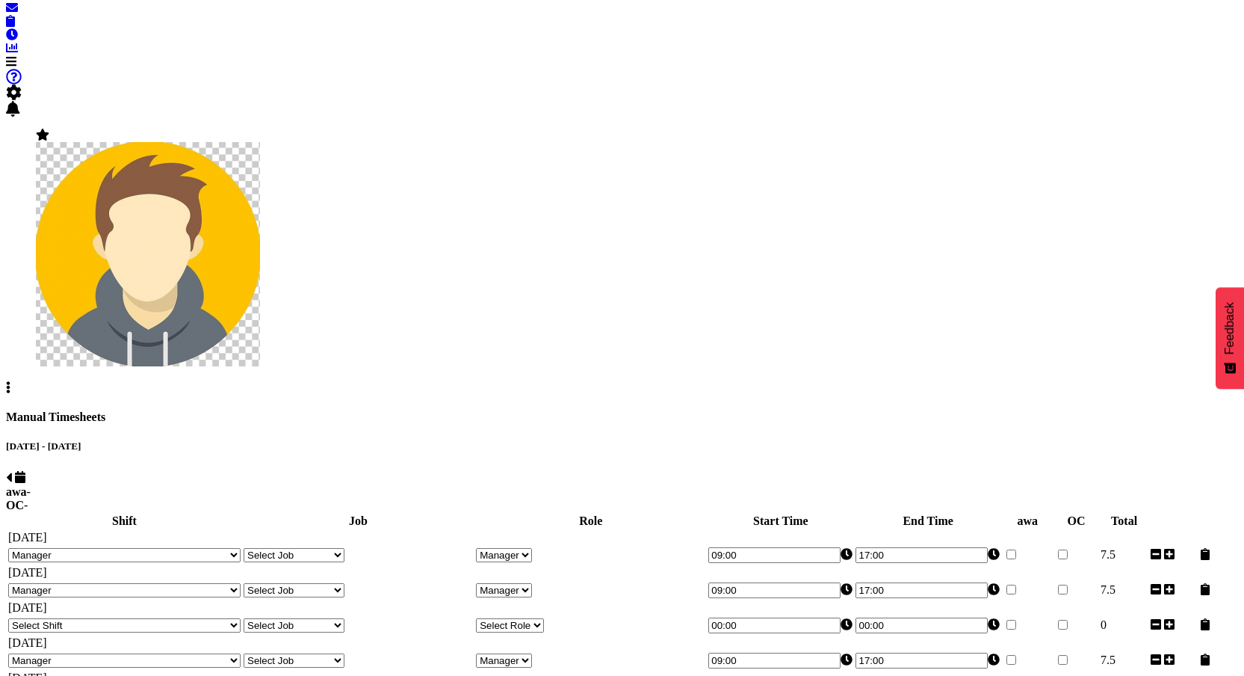
click at [1151, 653] on span at bounding box center [1156, 659] width 10 height 13
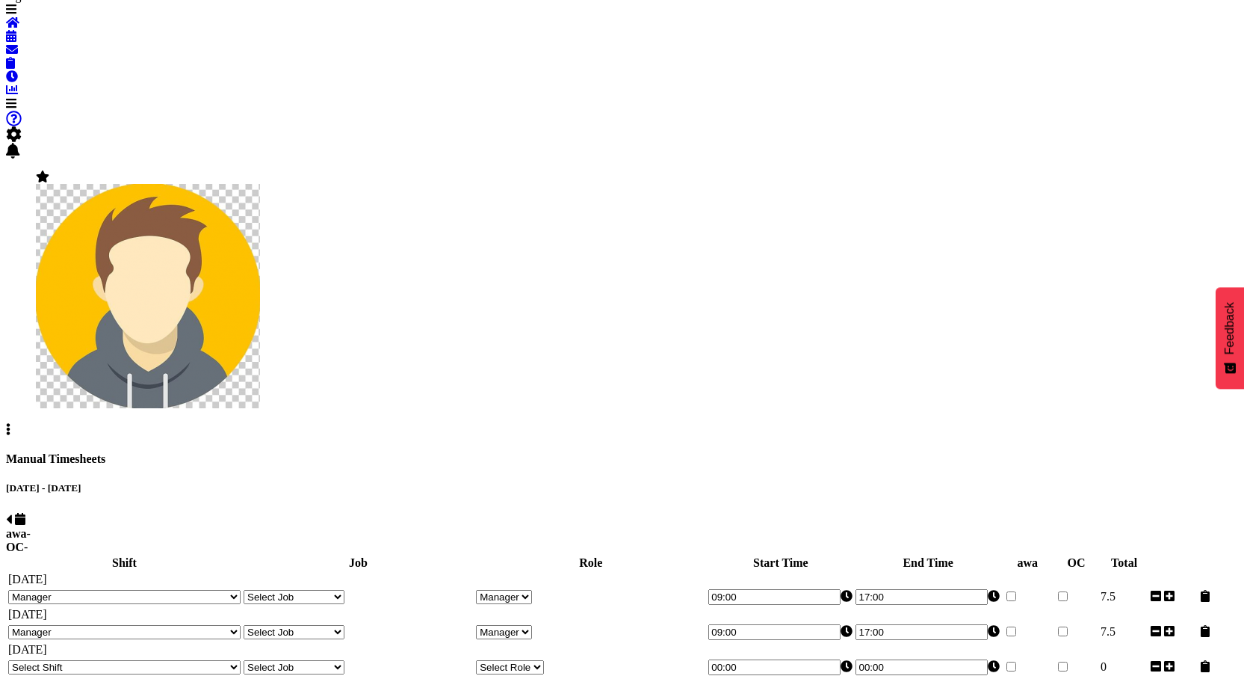
click at [1151, 660] on span at bounding box center [1156, 666] width 10 height 13
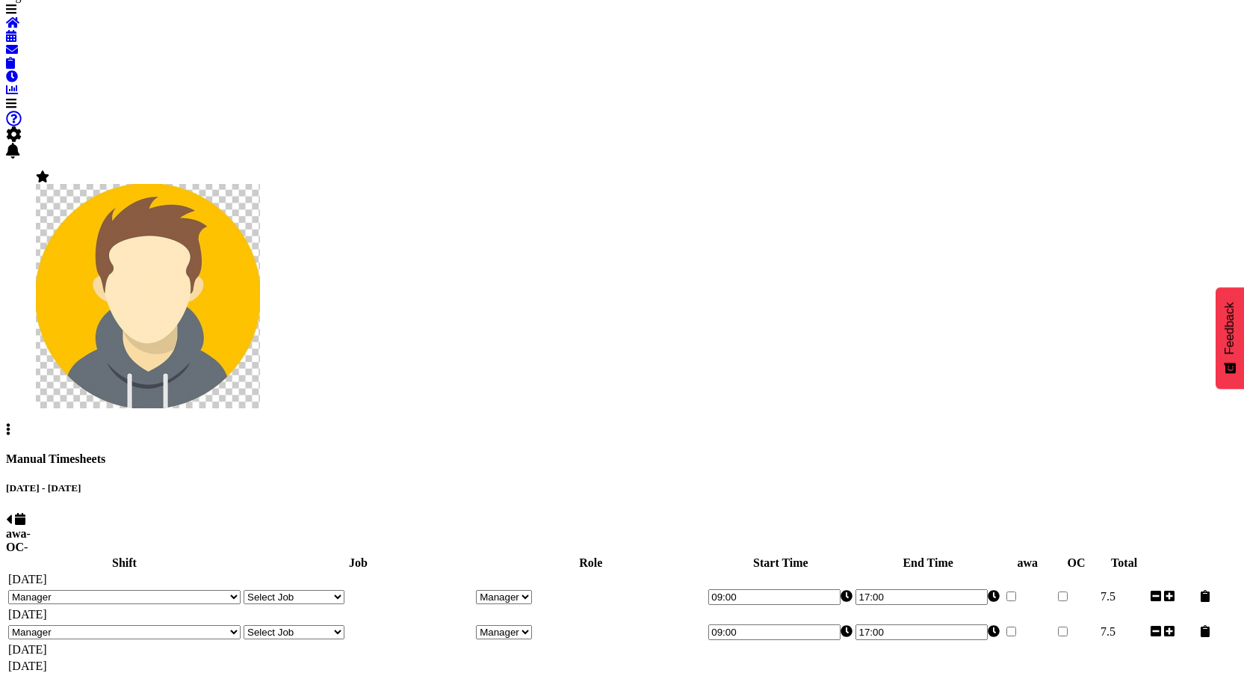
click at [1151, 625] on span at bounding box center [1156, 631] width 10 height 13
click at [1151, 590] on span at bounding box center [1156, 596] width 10 height 13
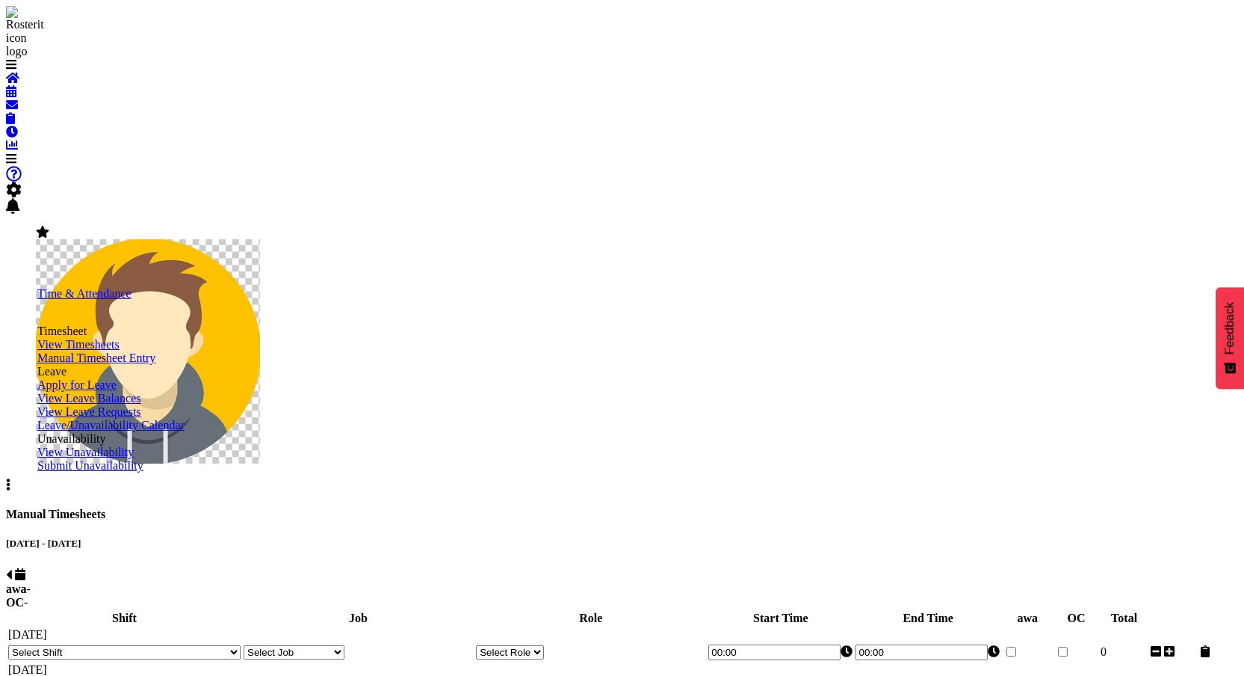
scroll to position [9, 0]
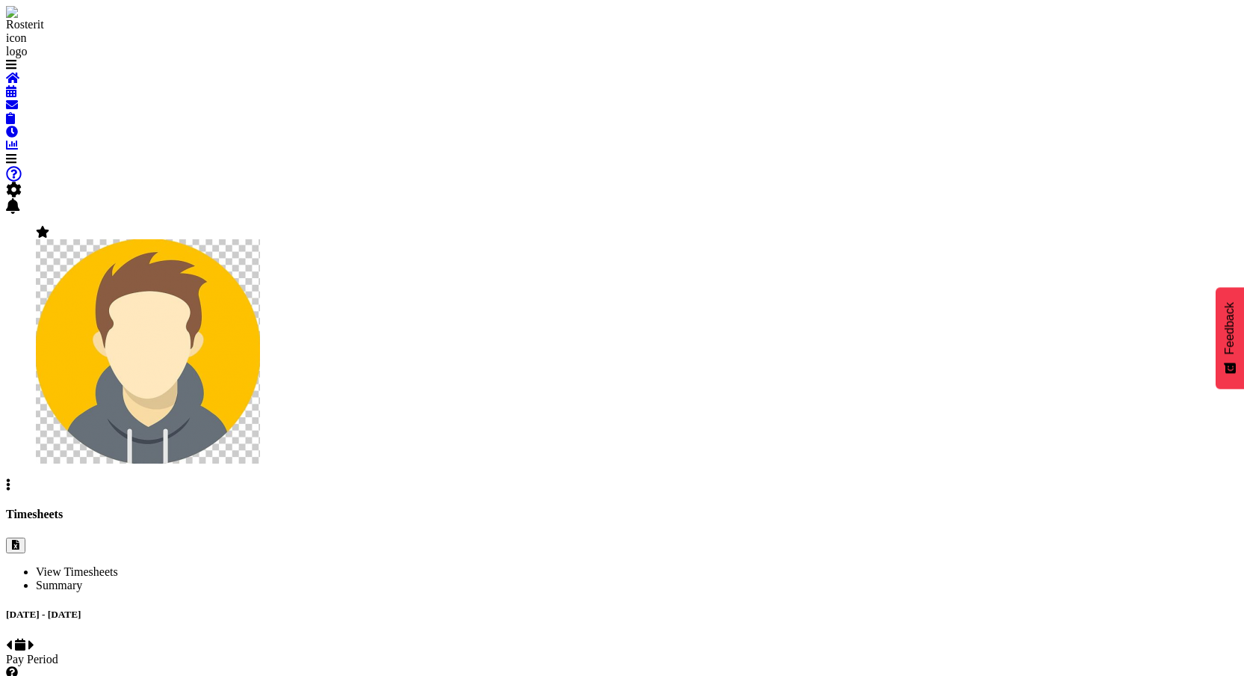
select select
select select "2042"
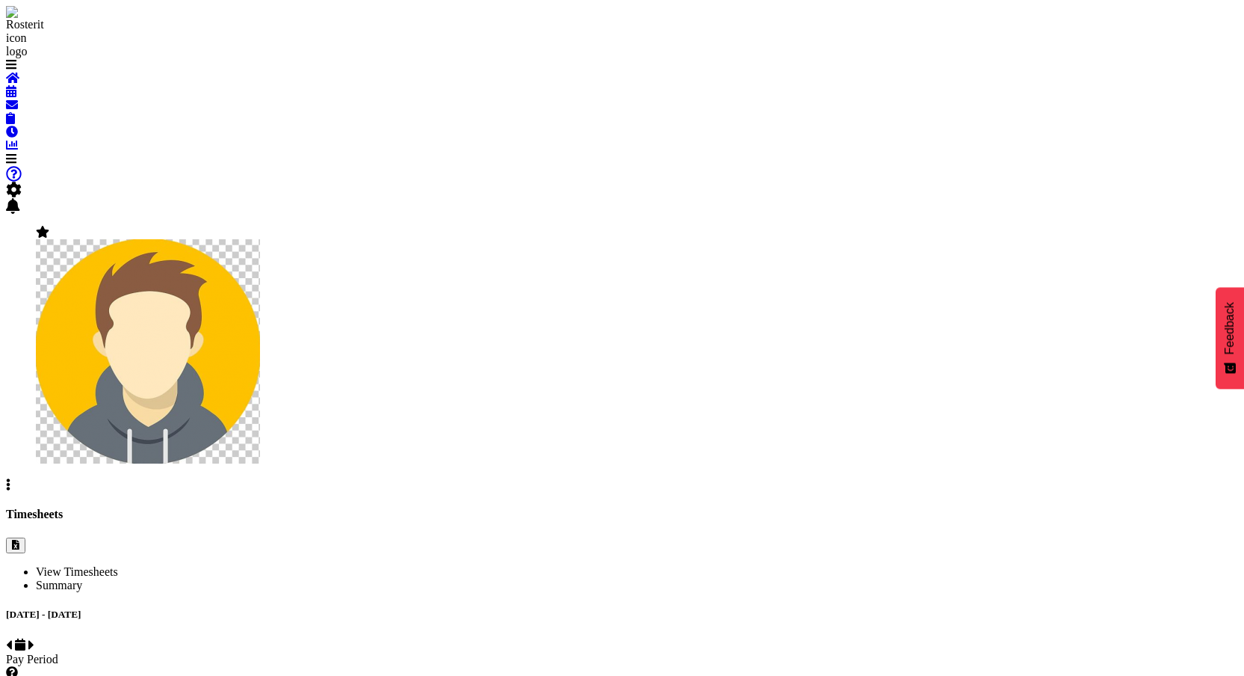
click at [34, 638] on span at bounding box center [31, 644] width 6 height 13
click at [446, 608] on div "[DATE] - [DATE]" at bounding box center [622, 630] width 1232 height 45
select select
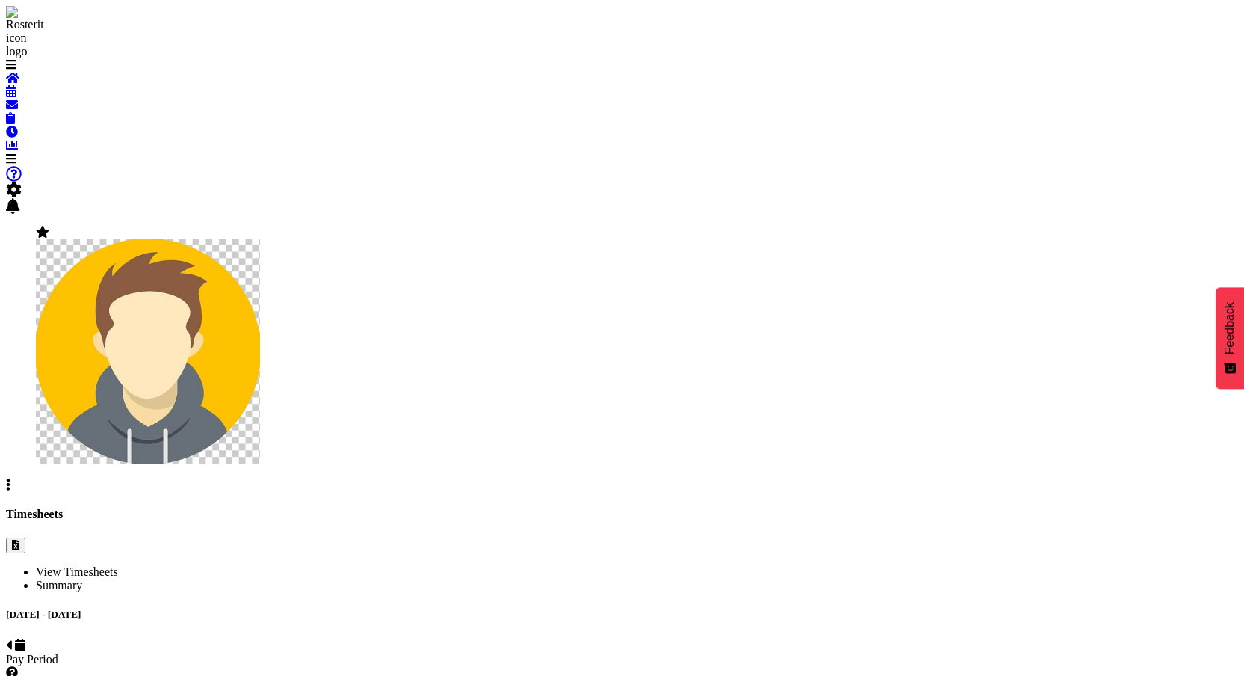
select select "1"
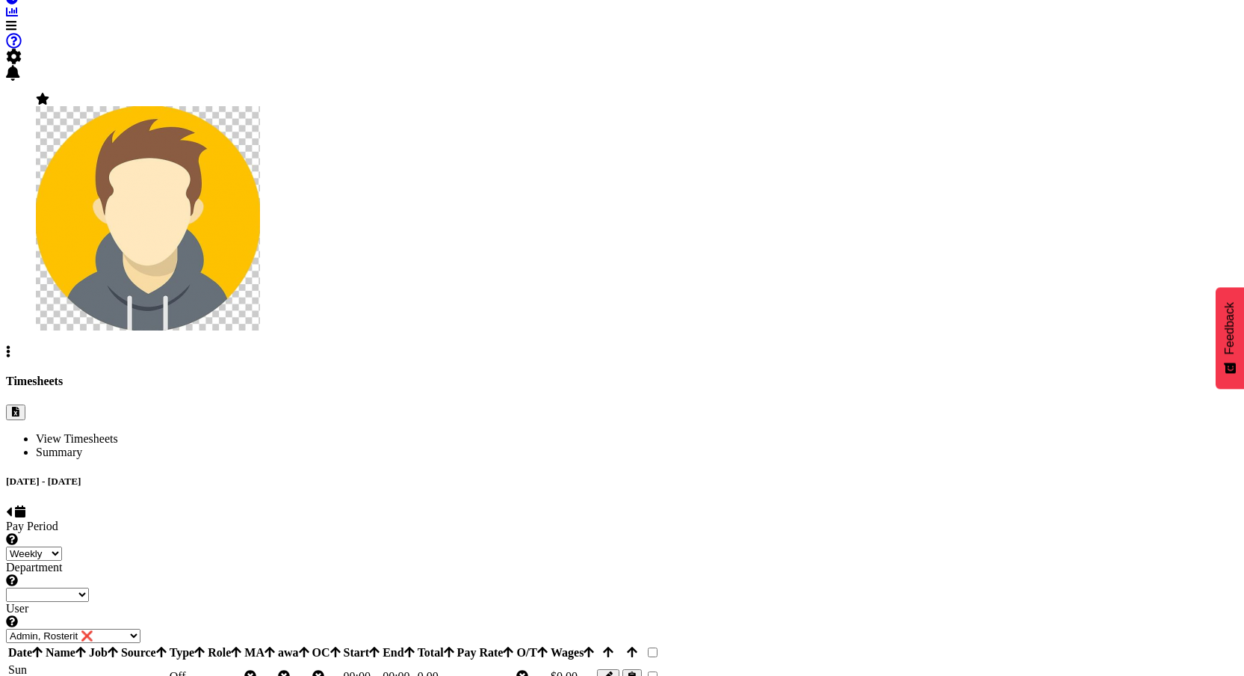
scroll to position [56, 0]
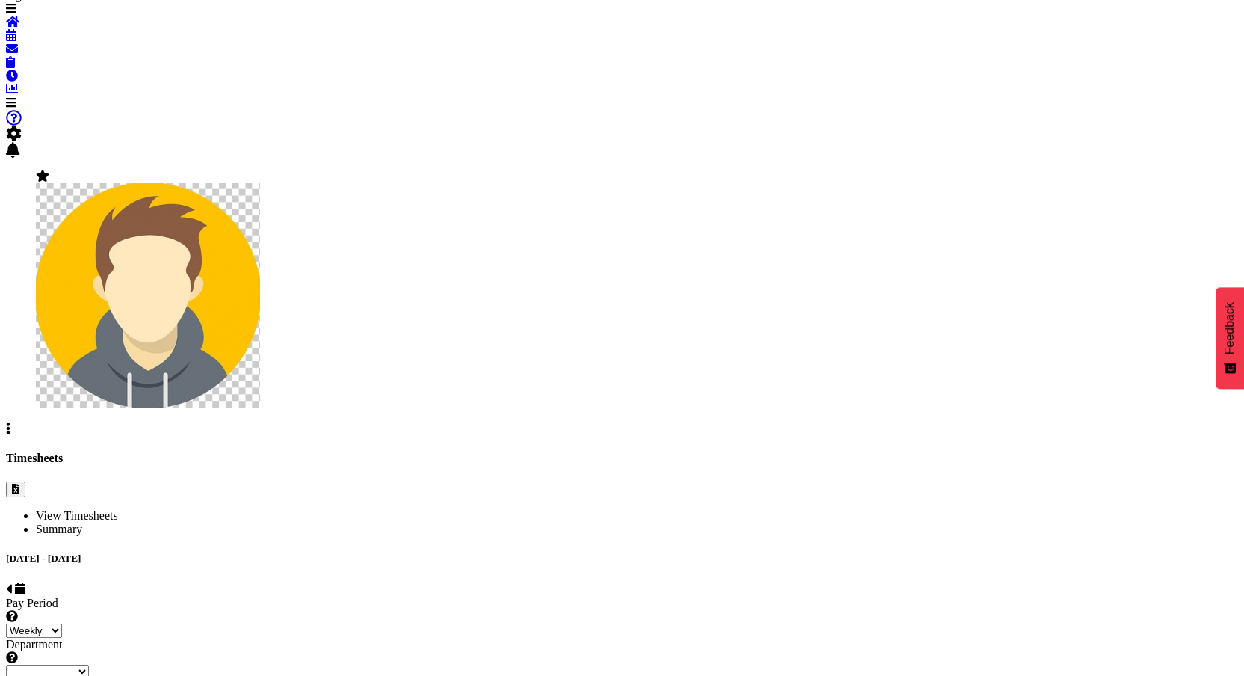
click at [431, 552] on div "[DATE] - [DATE]" at bounding box center [622, 574] width 1232 height 45
click at [12, 582] on span at bounding box center [9, 588] width 6 height 13
select select
select select "1"
click at [34, 582] on span at bounding box center [31, 588] width 6 height 13
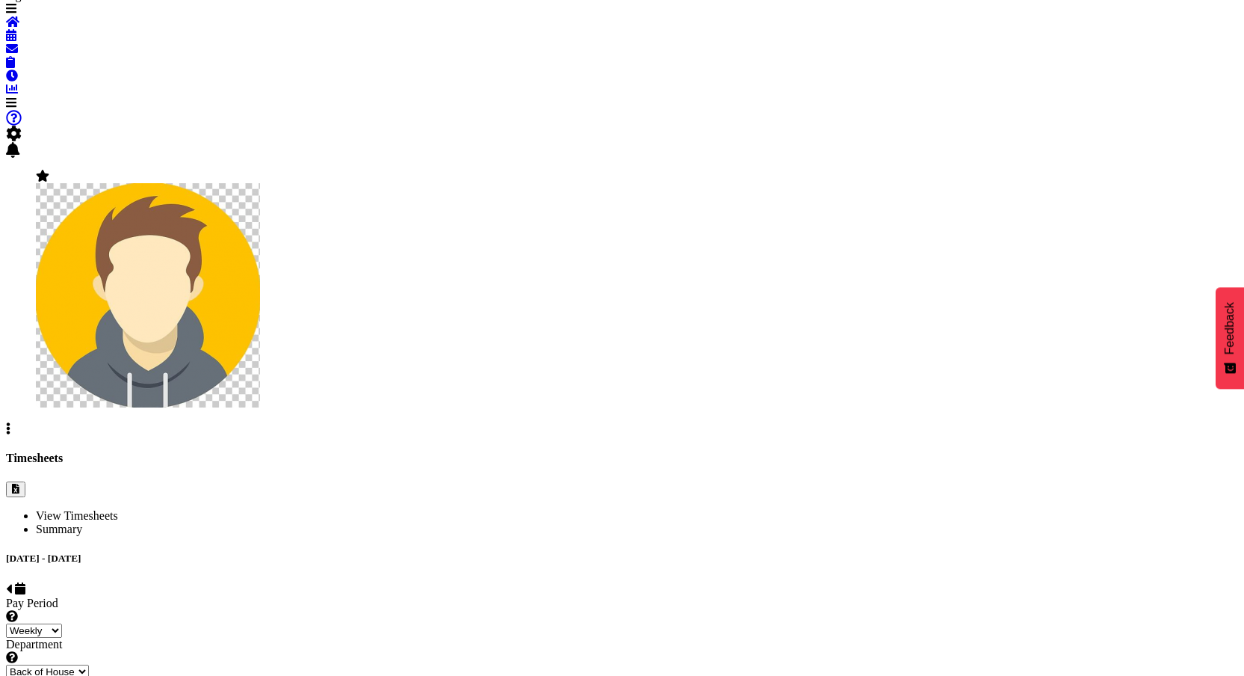
select select
select select "1"
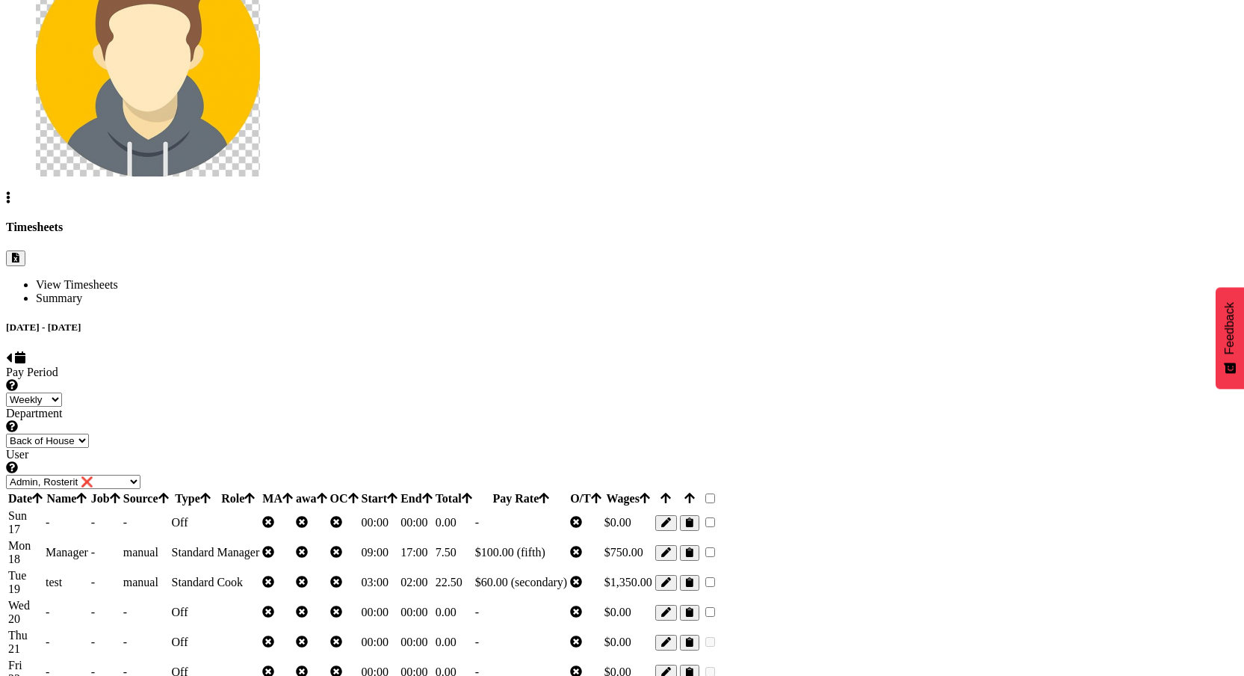
scroll to position [306, 0]
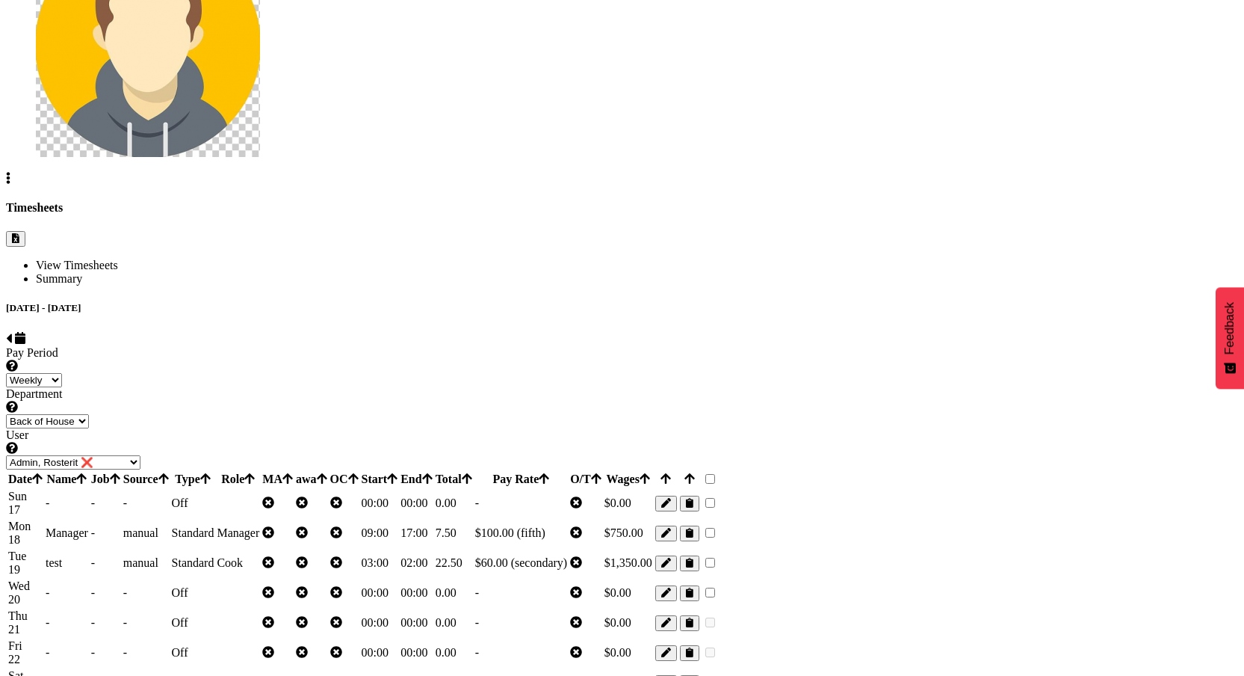
click at [259, 526] on span "Manager" at bounding box center [238, 532] width 43 height 13
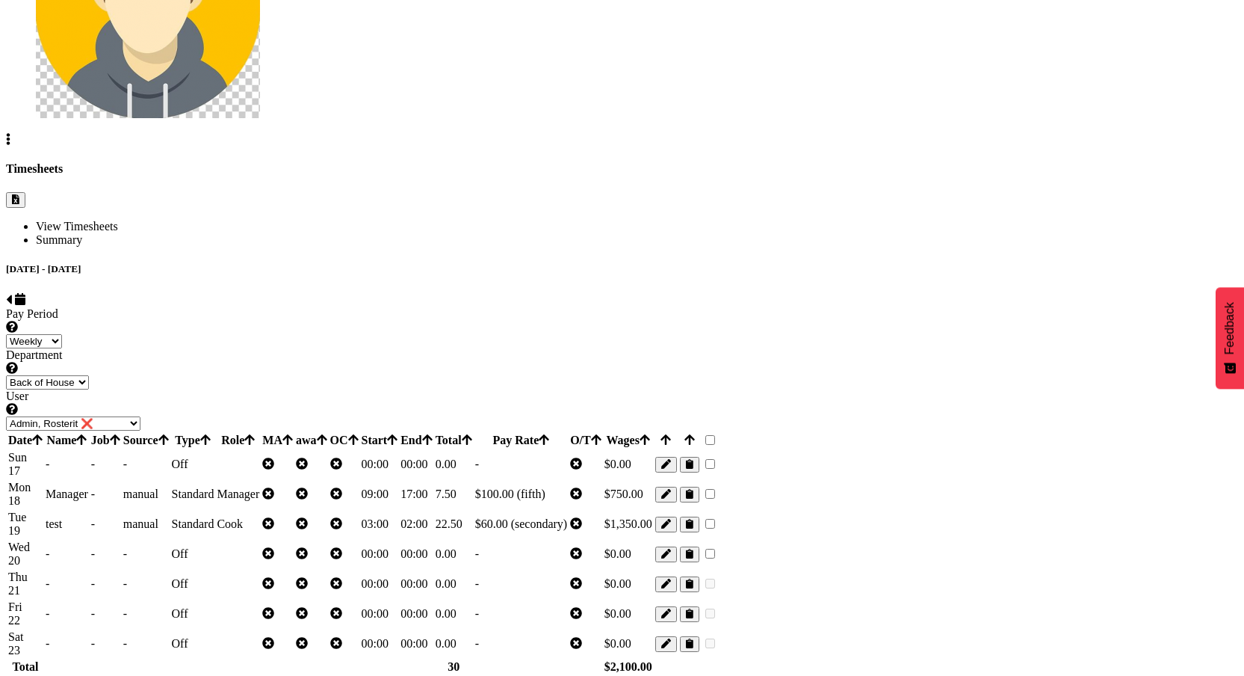
click at [677, 546] on div at bounding box center [666, 554] width 22 height 16
click at [671, 548] on span "button" at bounding box center [666, 553] width 10 height 11
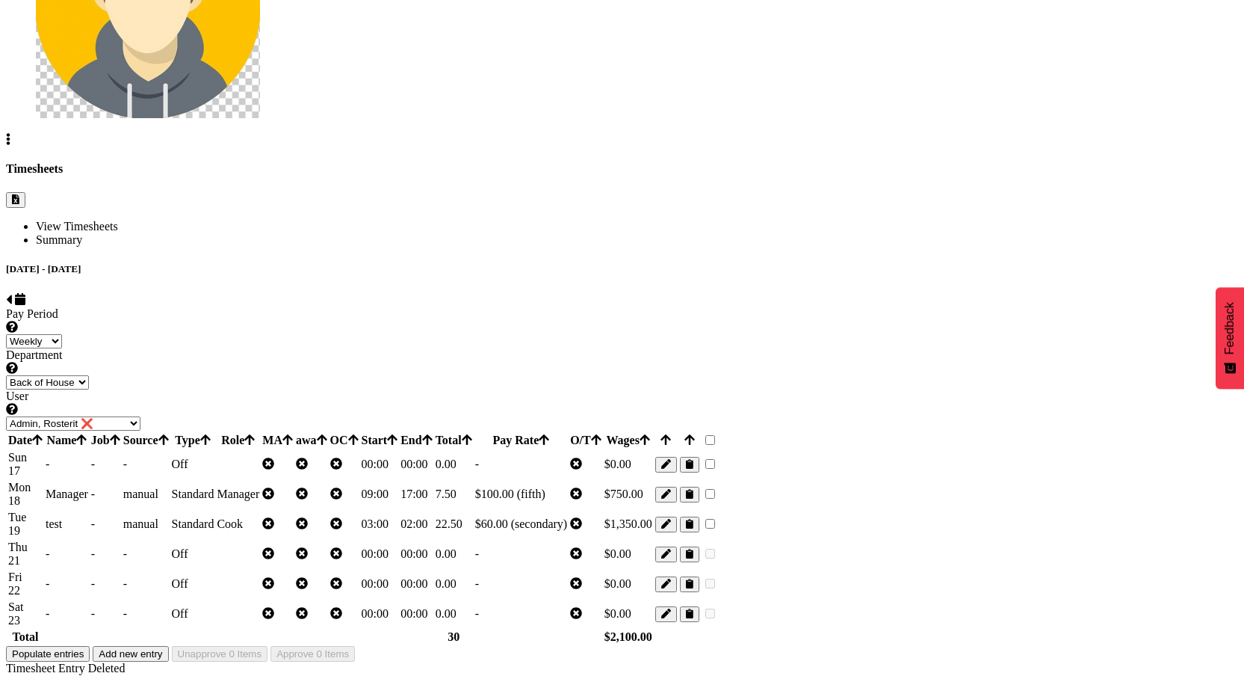
scroll to position [285, 0]
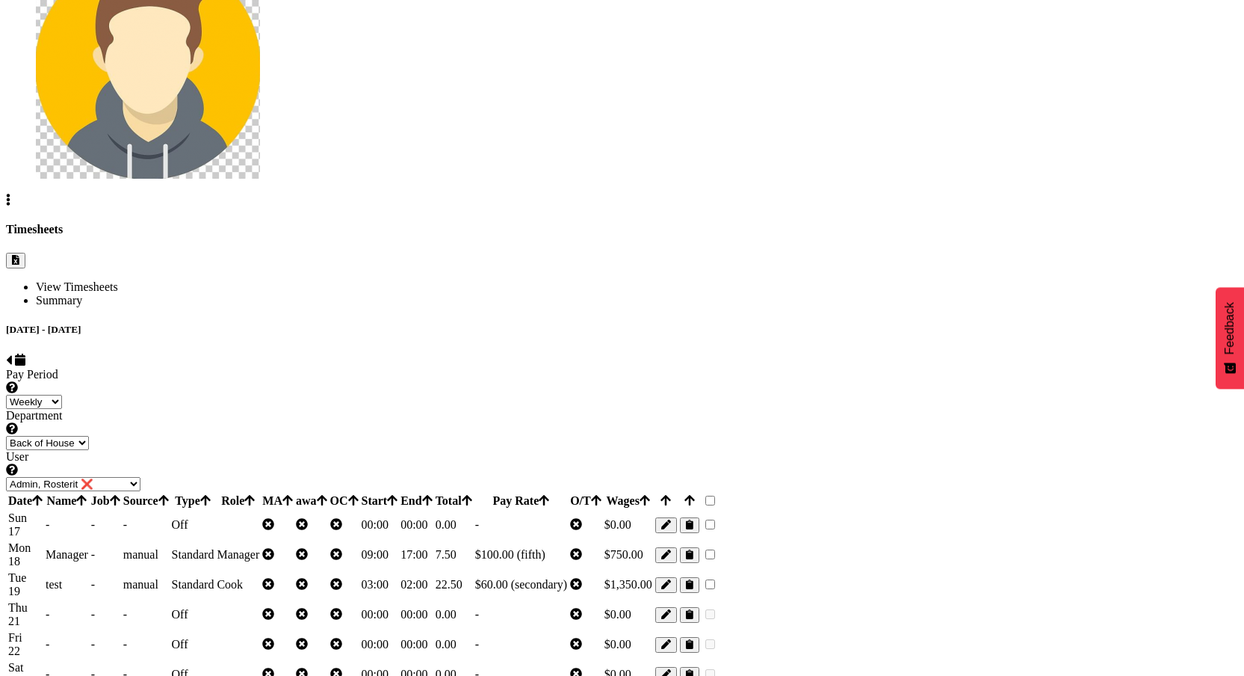
click at [677, 607] on div at bounding box center [666, 615] width 22 height 16
click at [677, 607] on button "button" at bounding box center [666, 615] width 22 height 16
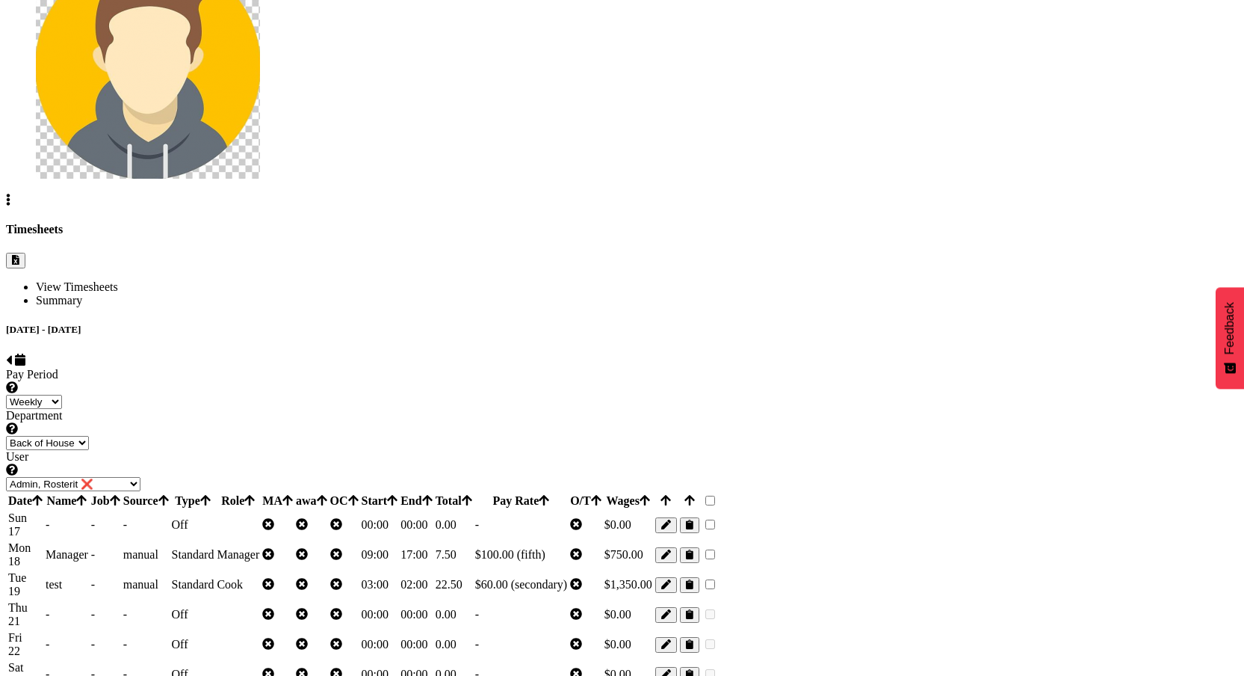
scroll to position [205, 0]
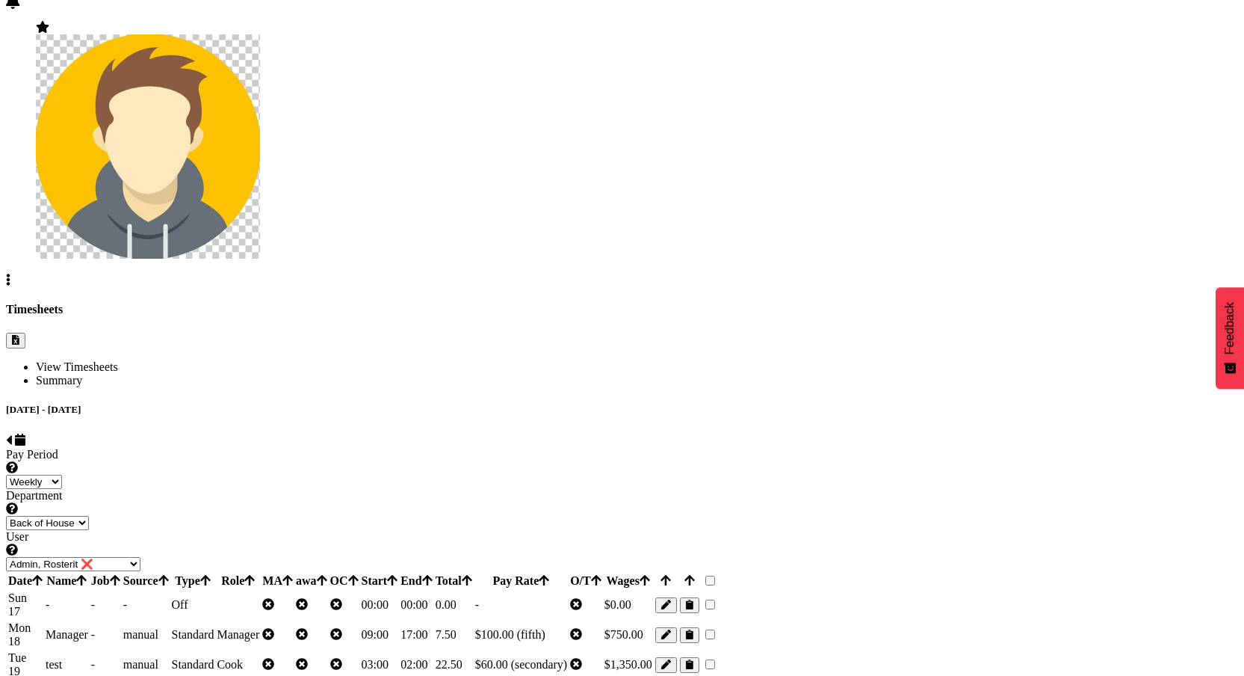
scroll to position [126, 0]
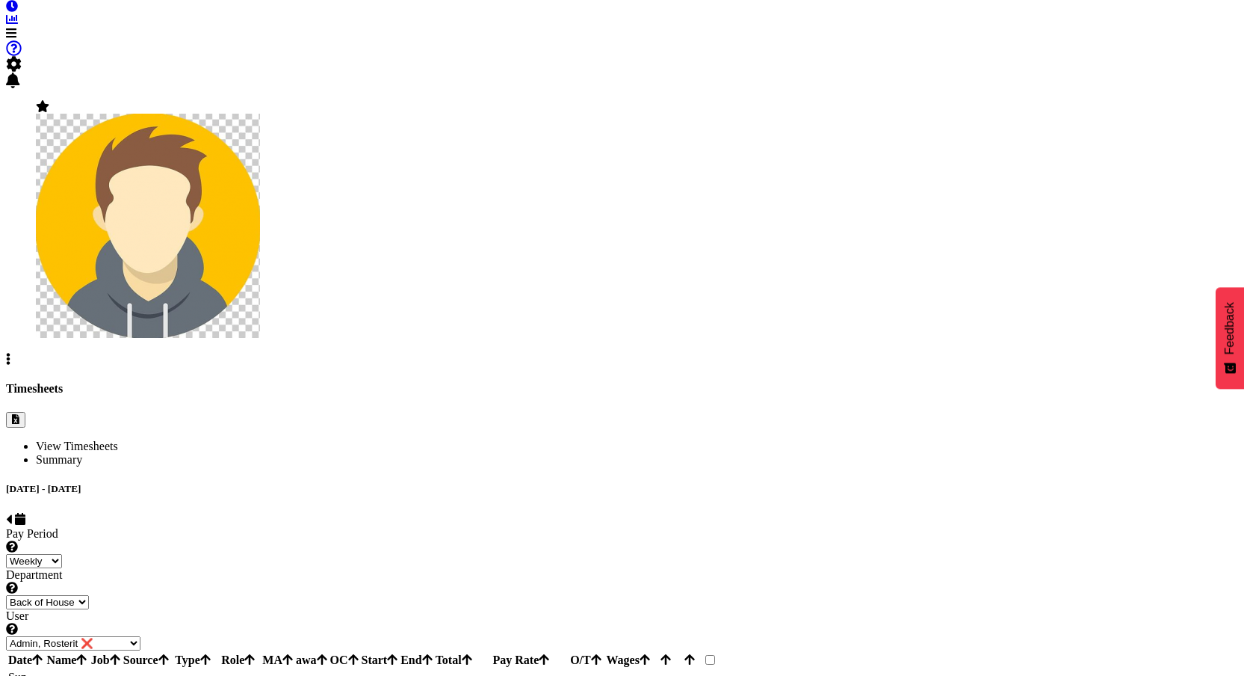
drag, startPoint x: 690, startPoint y: 327, endPoint x: 715, endPoint y: 342, distance: 29.9
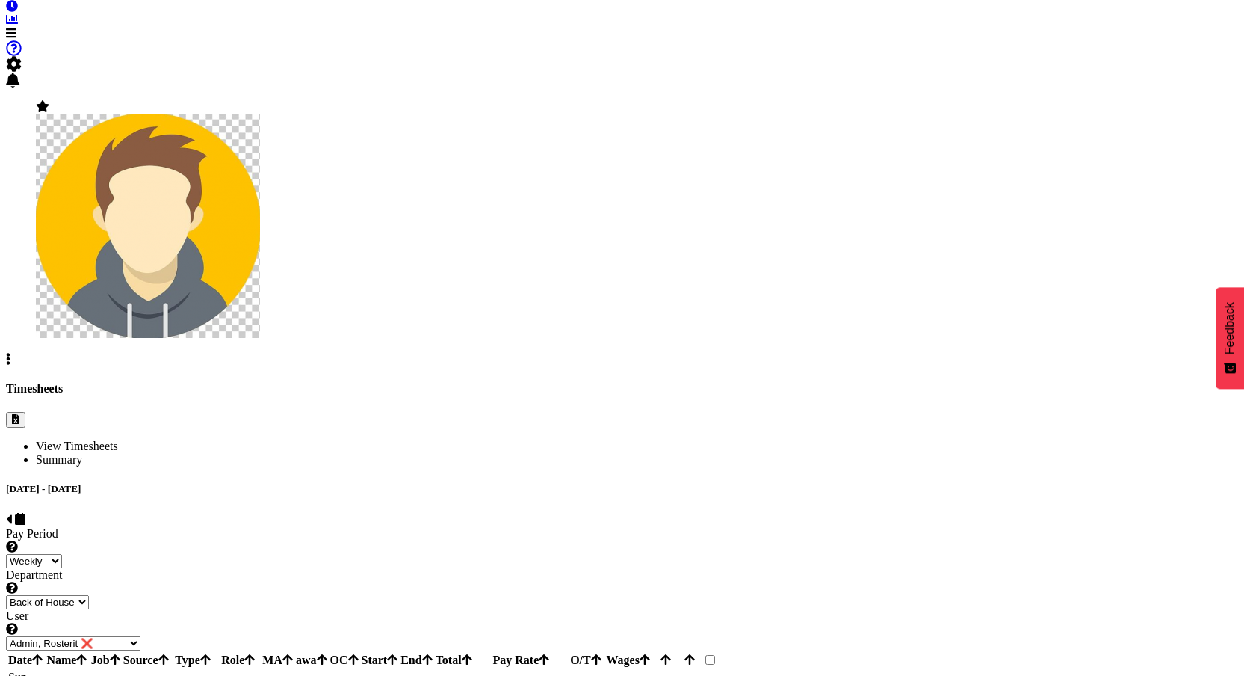
scroll to position [70, 0]
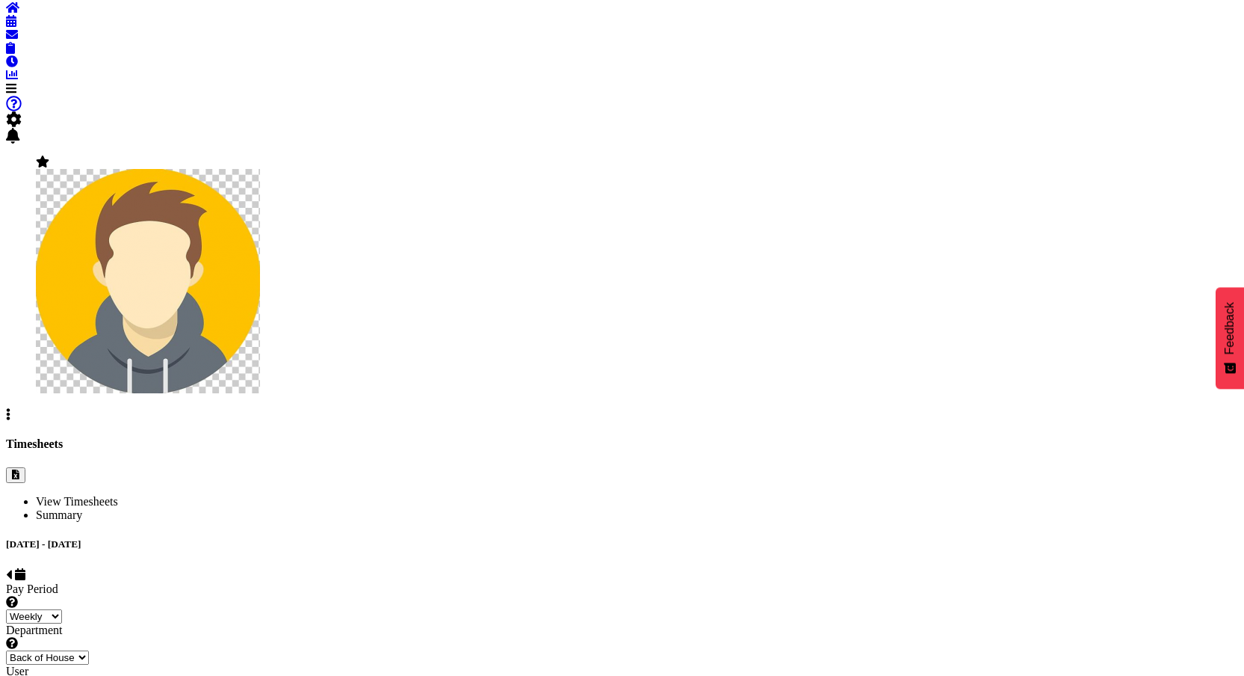
click at [12, 568] on span at bounding box center [9, 574] width 6 height 13
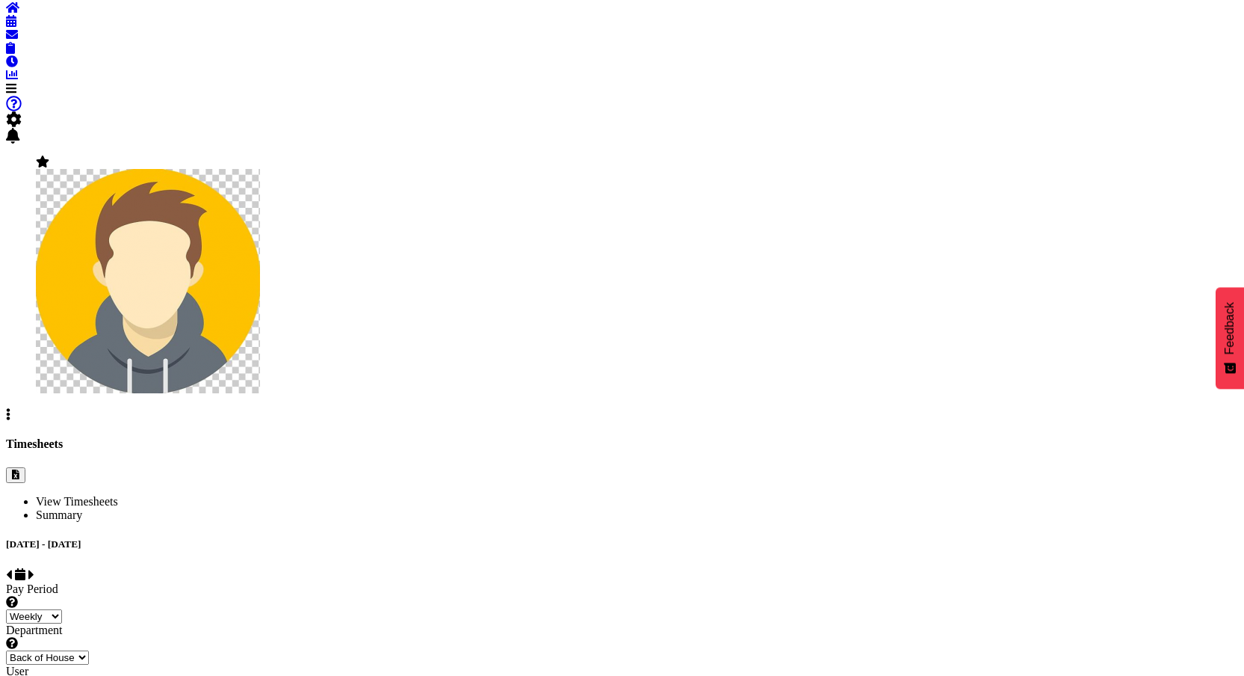
select select
select select "1"
click at [34, 568] on span at bounding box center [31, 574] width 6 height 13
select select
select select "1"
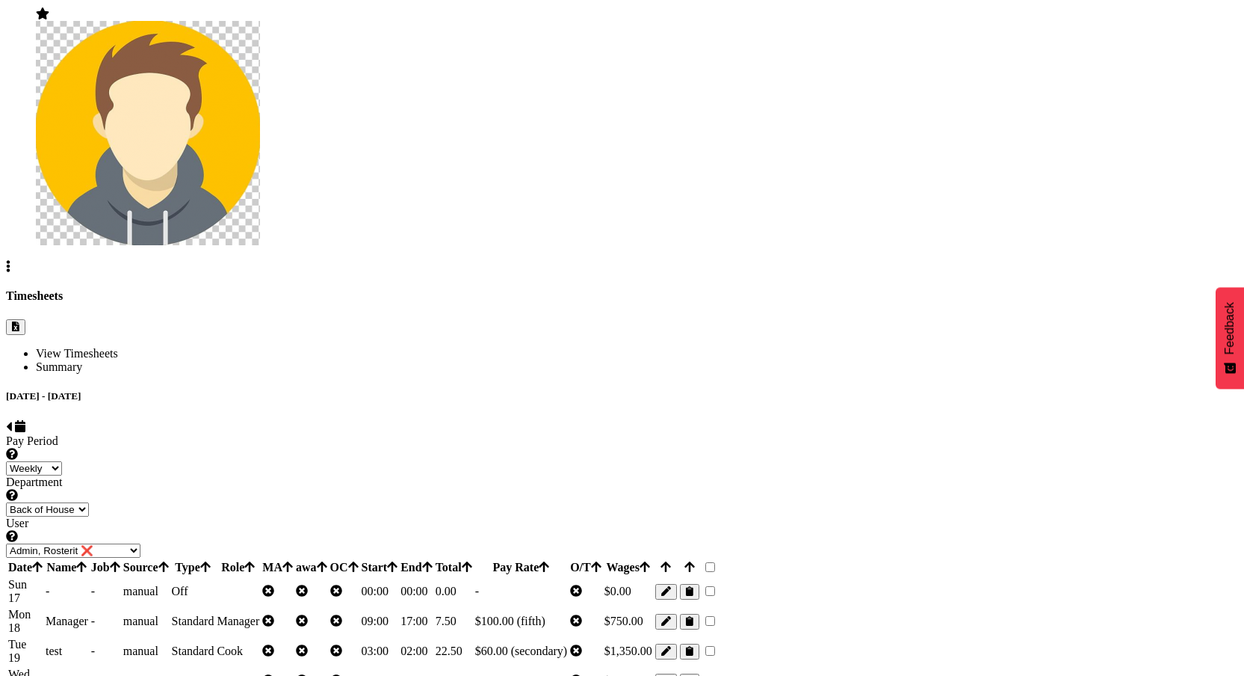
scroll to position [141, 0]
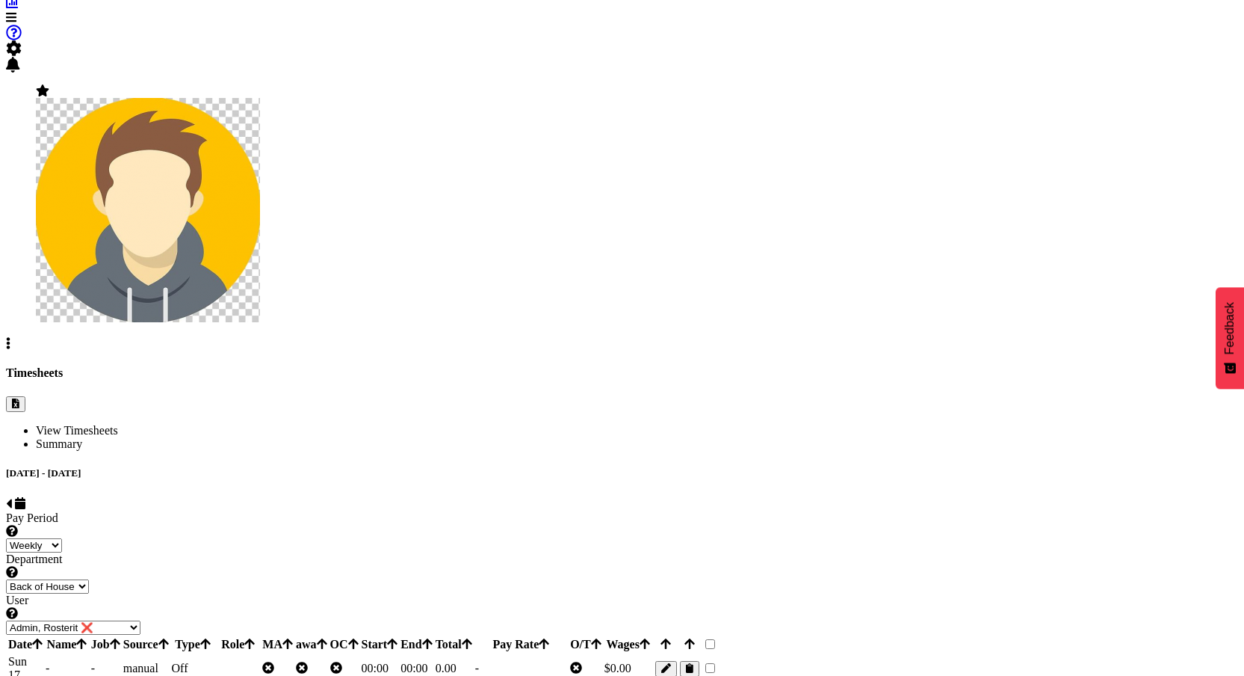
click at [12, 497] on span at bounding box center [9, 503] width 6 height 13
select select
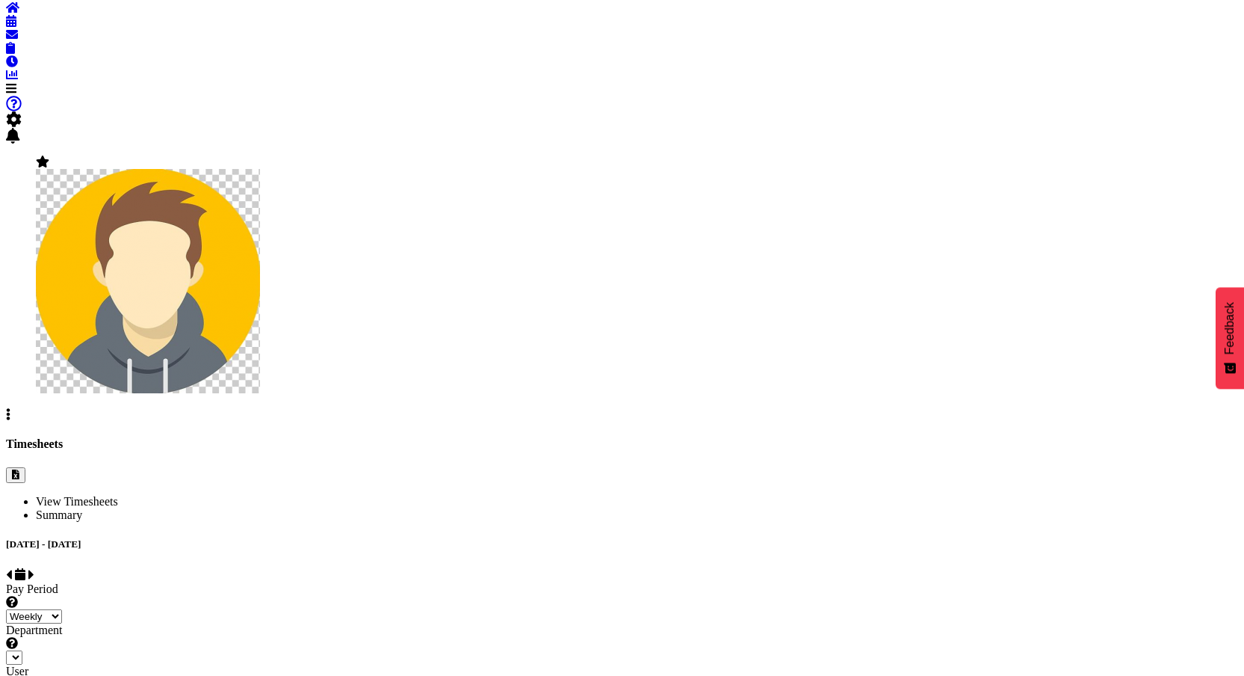
select select "1"
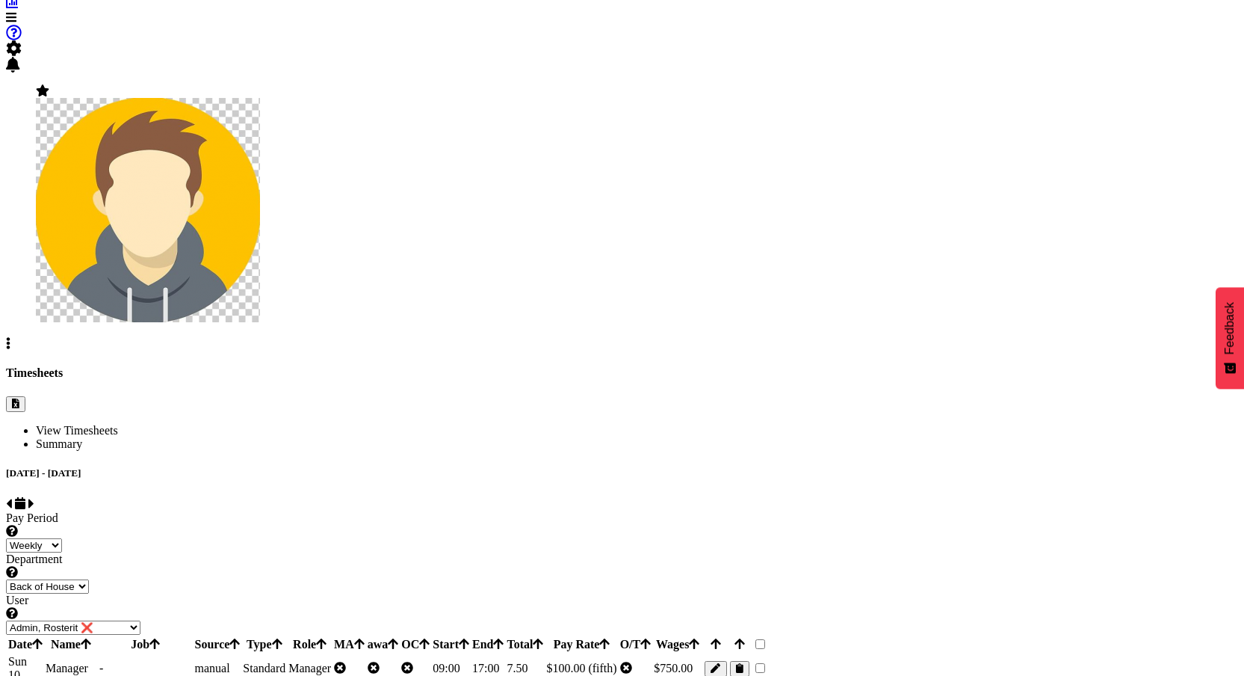
drag, startPoint x: 439, startPoint y: 71, endPoint x: 525, endPoint y: 102, distance: 90.8
click at [34, 497] on span at bounding box center [31, 503] width 6 height 13
select select
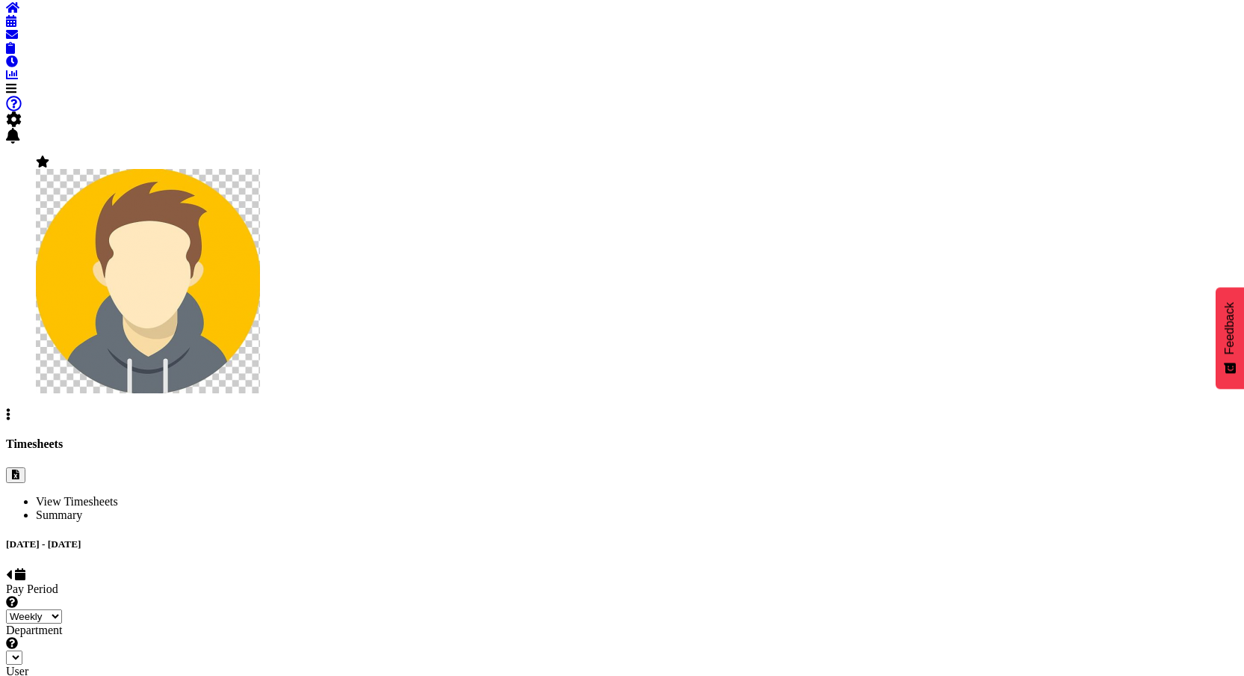
select select "1"
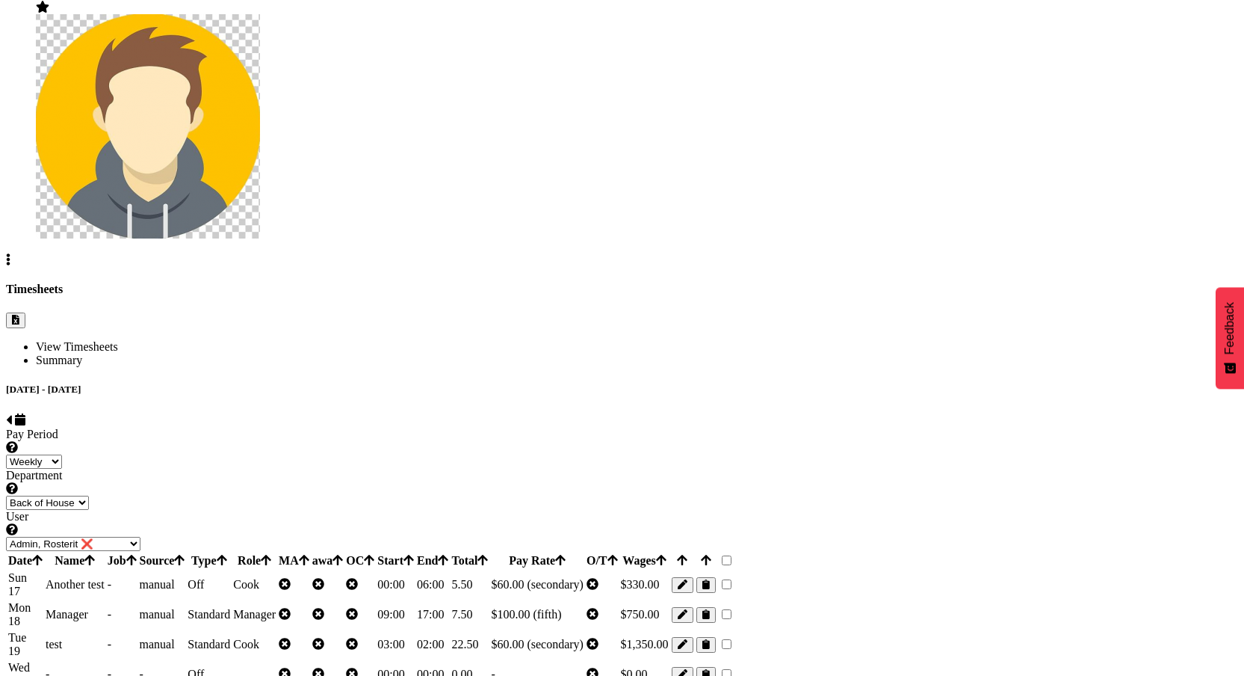
scroll to position [200, 0]
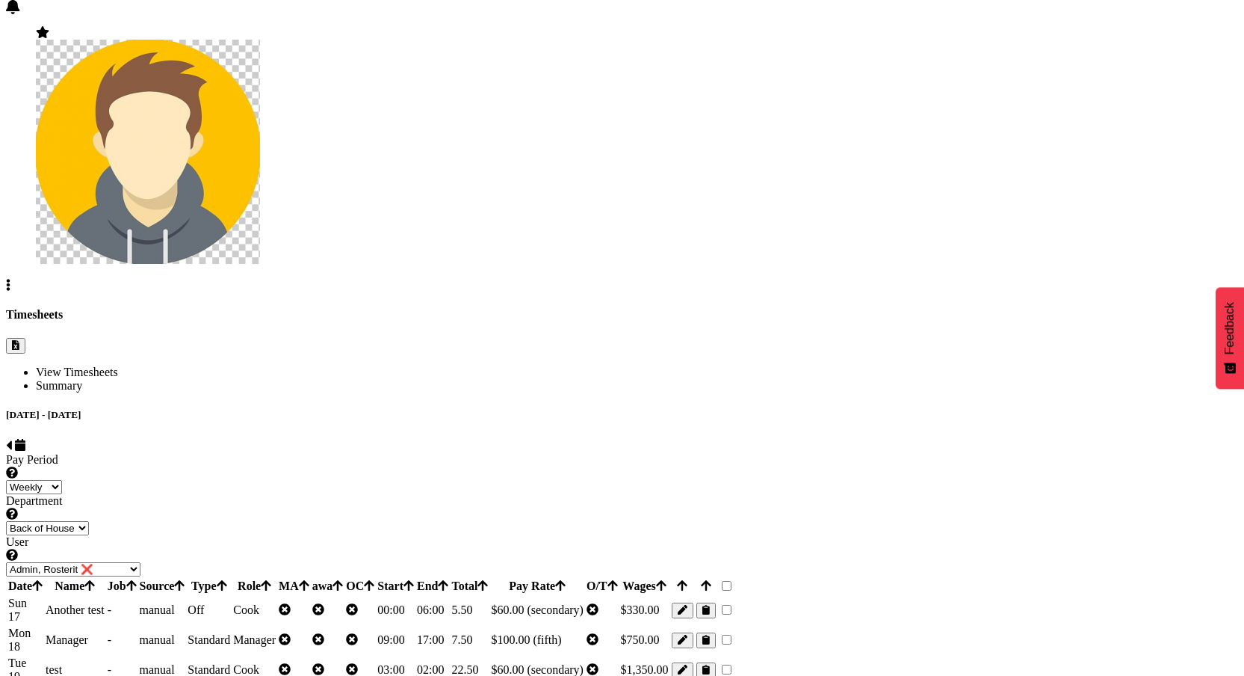
click at [439, 409] on div "[DATE] - [DATE]" at bounding box center [622, 431] width 1232 height 45
click at [693, 602] on div at bounding box center [683, 610] width 22 height 16
click at [687, 605] on span "button" at bounding box center [683, 610] width 10 height 11
select select "1"
select select "secondary"
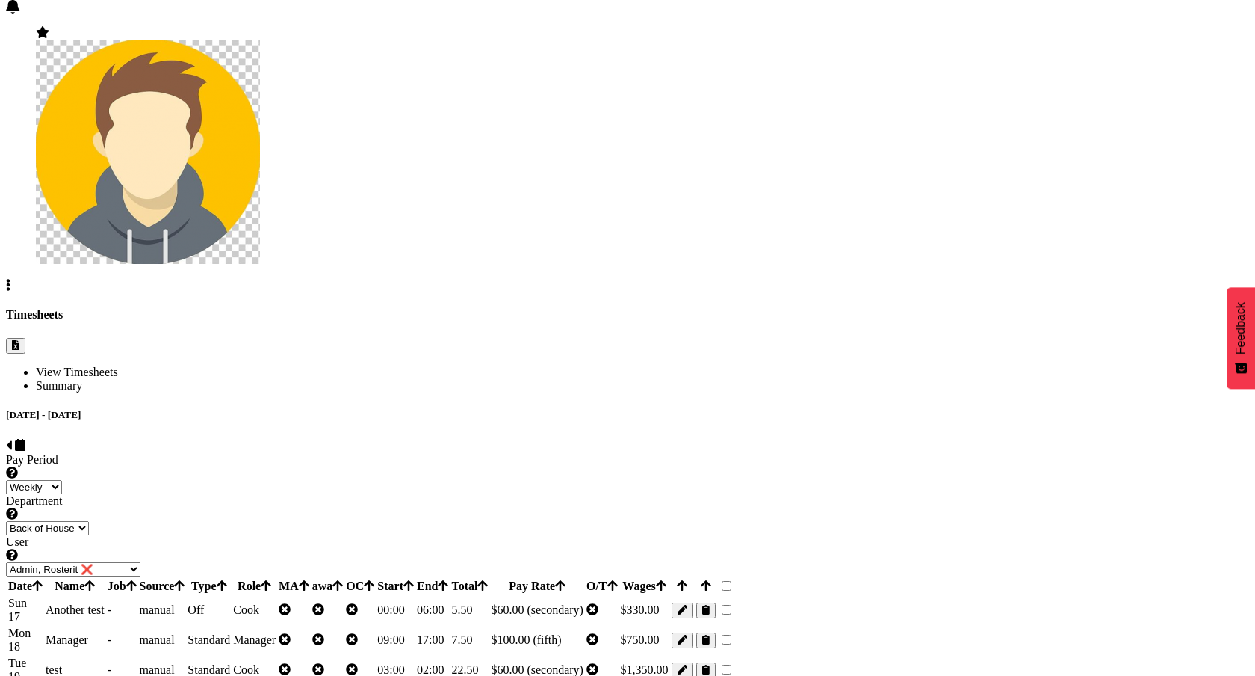
select select
select select "primary"
type input "0"
select select
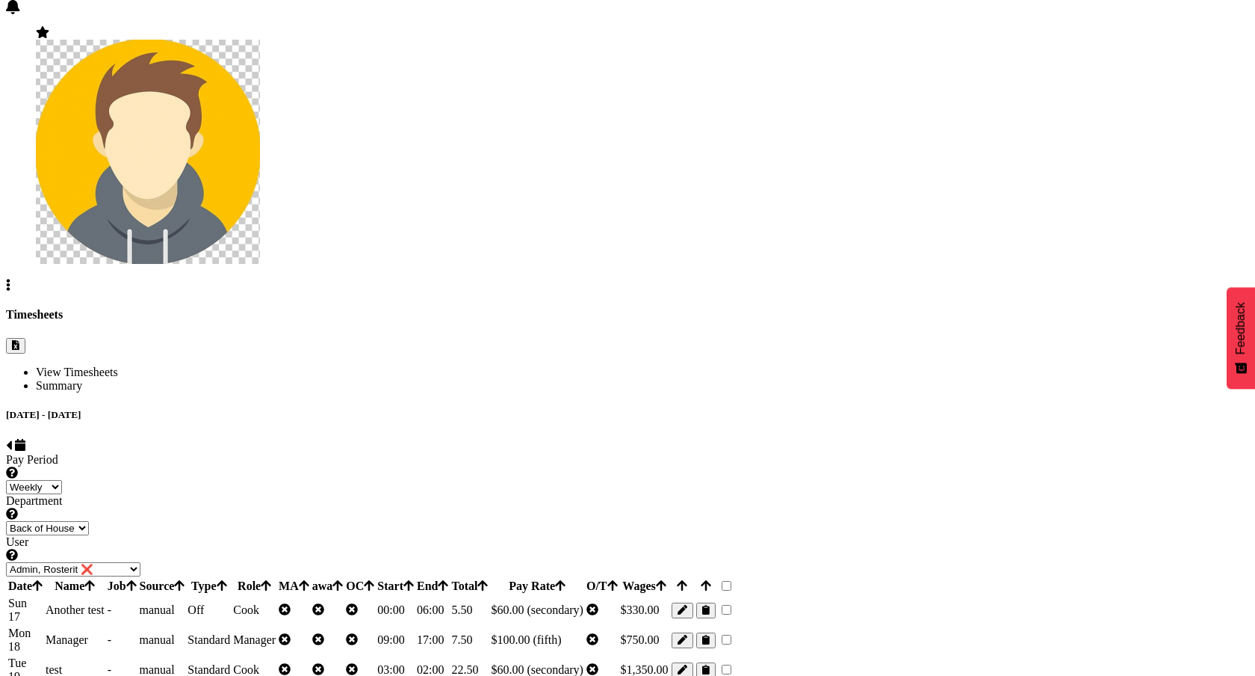
select select
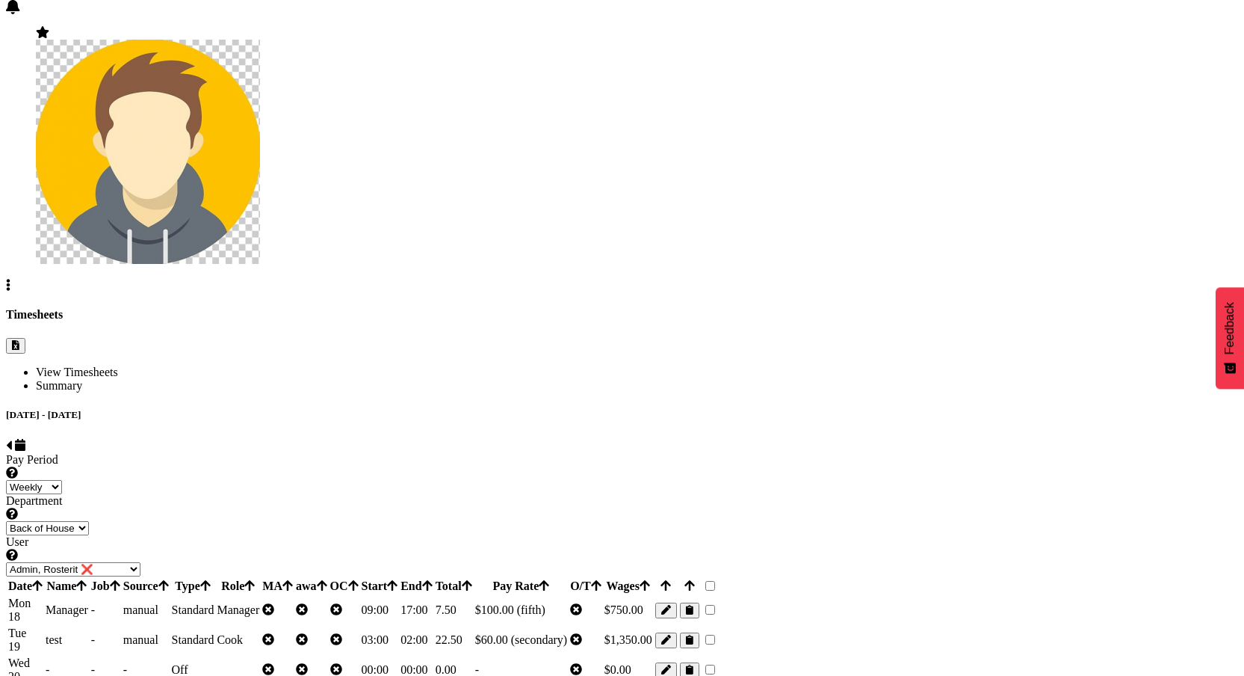
click at [717, 580] on span at bounding box center [717, 586] width 0 height 13
click at [715, 581] on input "checkbox" at bounding box center [710, 586] width 10 height 10
checkbox input "true"
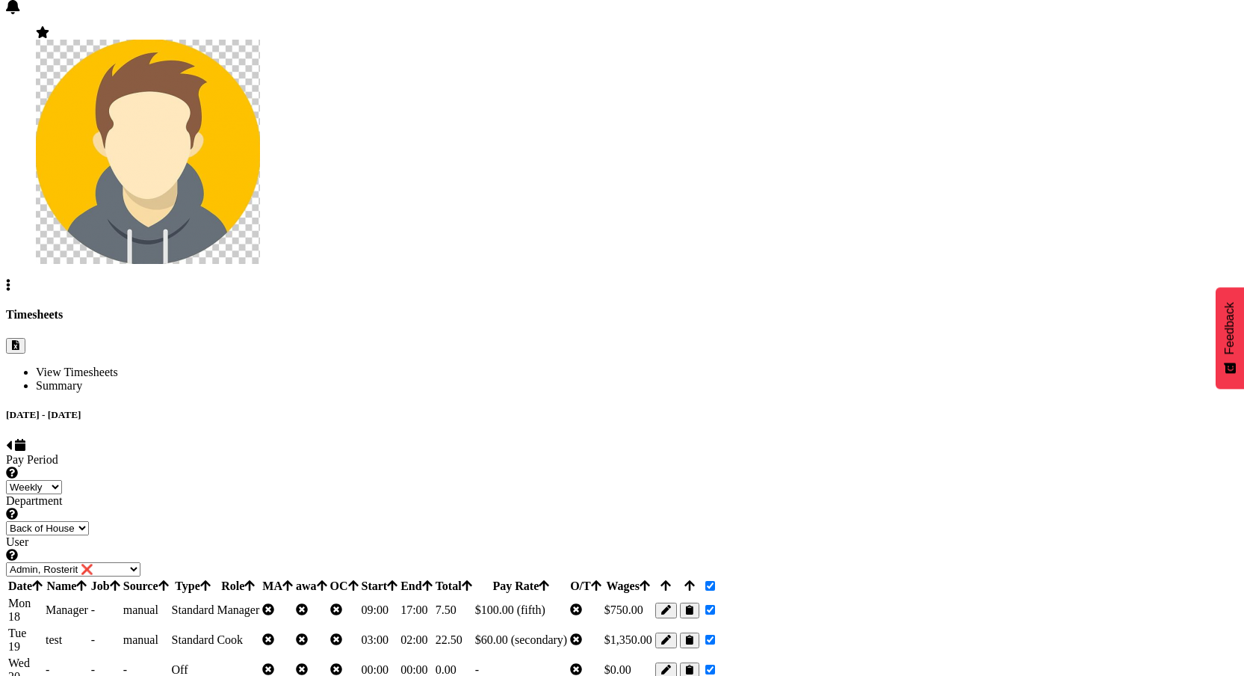
checkbox input "true"
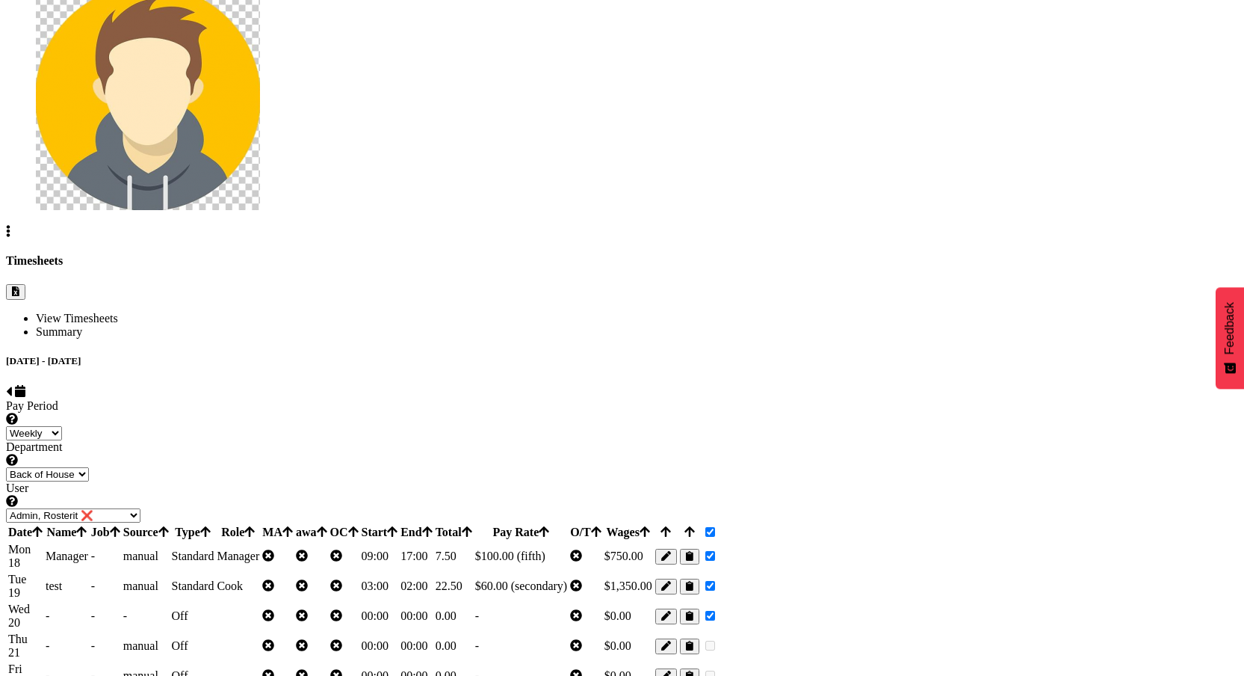
scroll to position [257, 0]
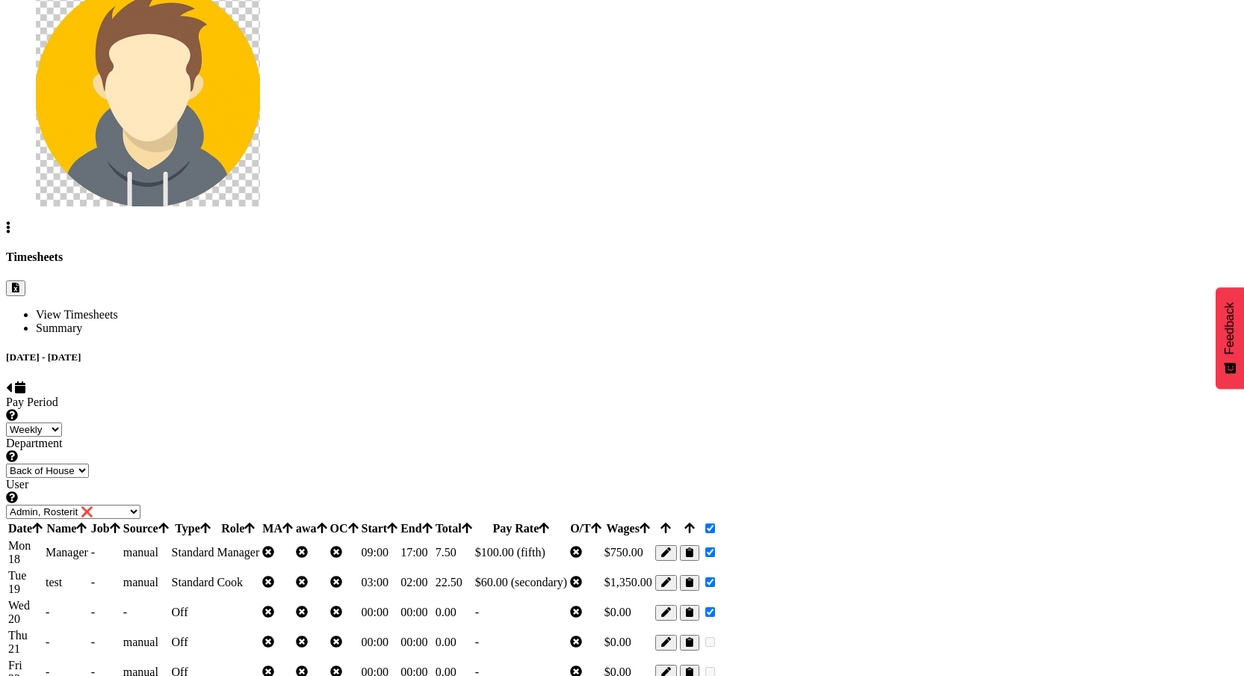
checkbox input "false"
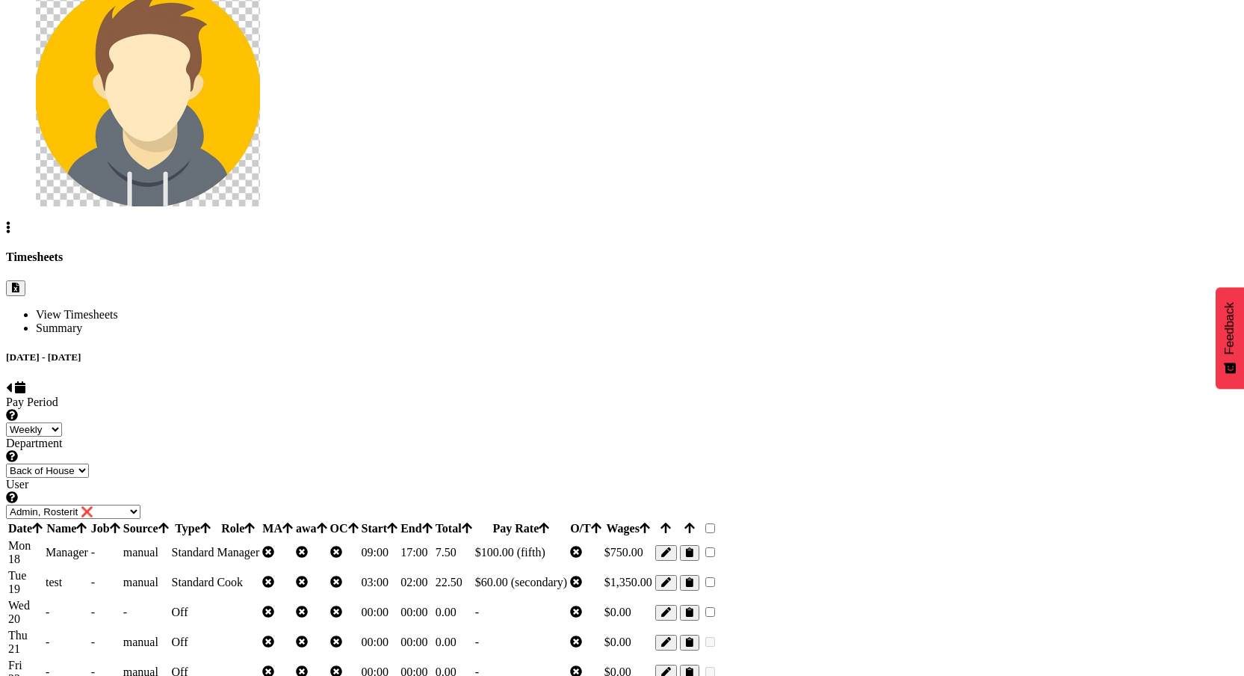
click at [671, 547] on span "button" at bounding box center [666, 552] width 10 height 11
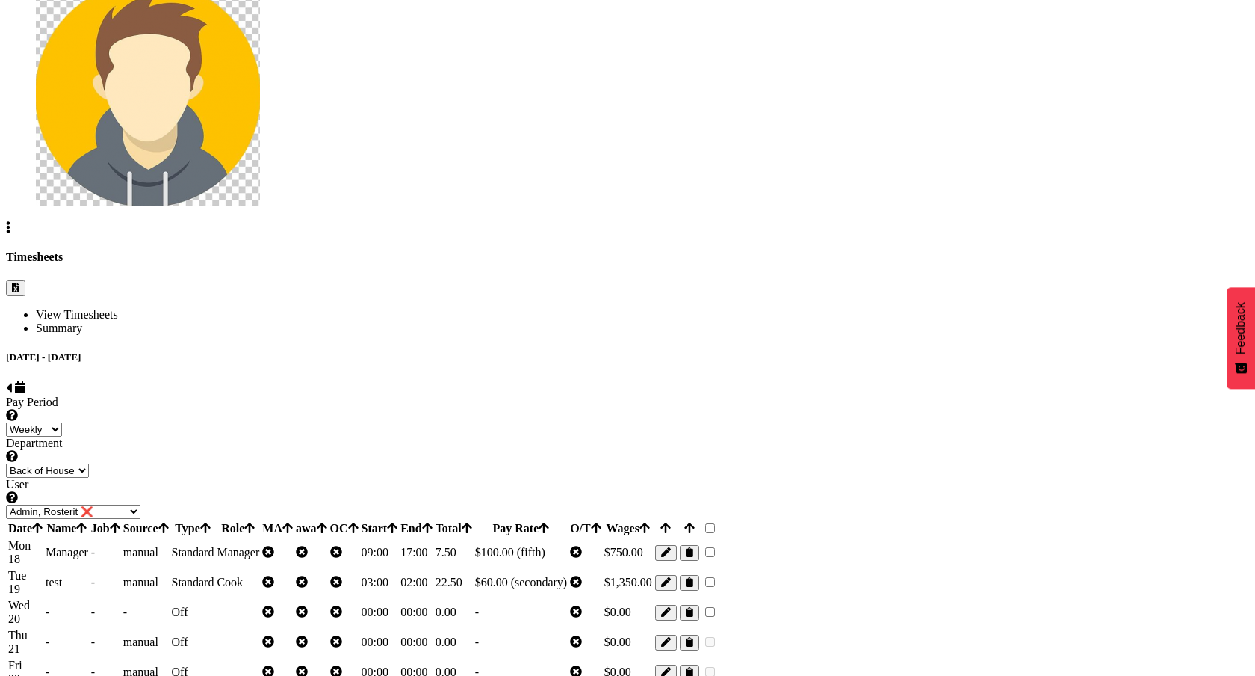
select select "Standard"
select select "fifth"
select select
select select "Off"
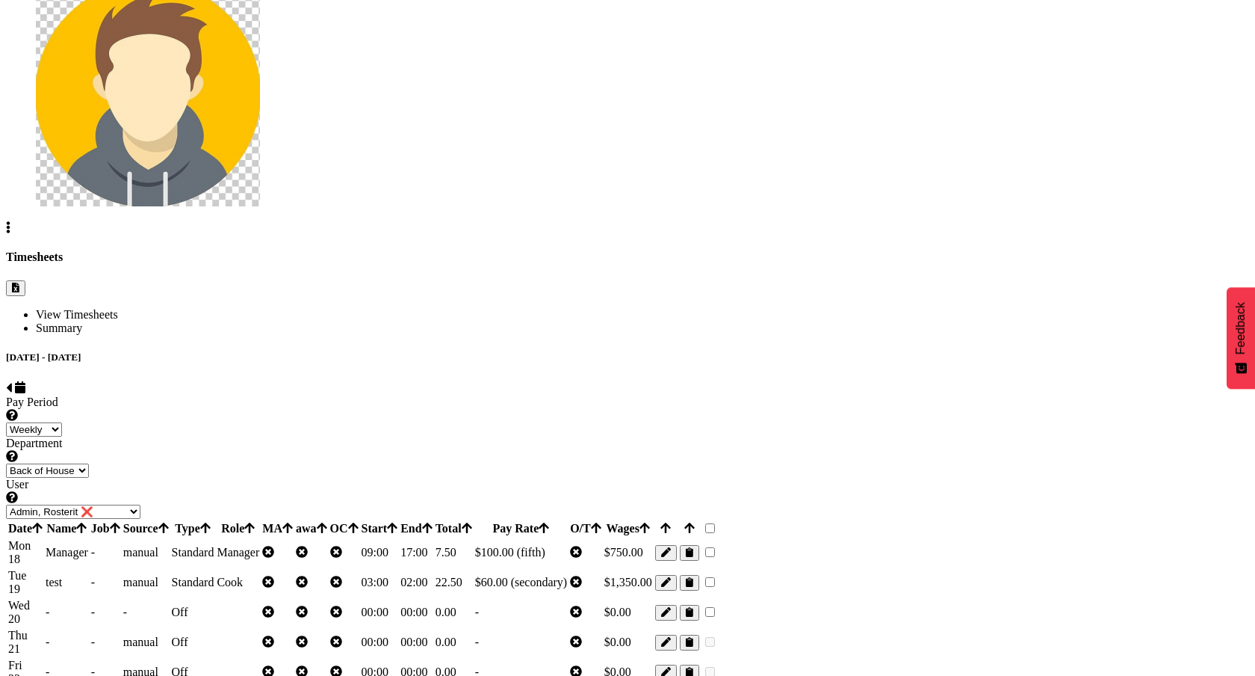
select select "primary"
type input "0"
select select
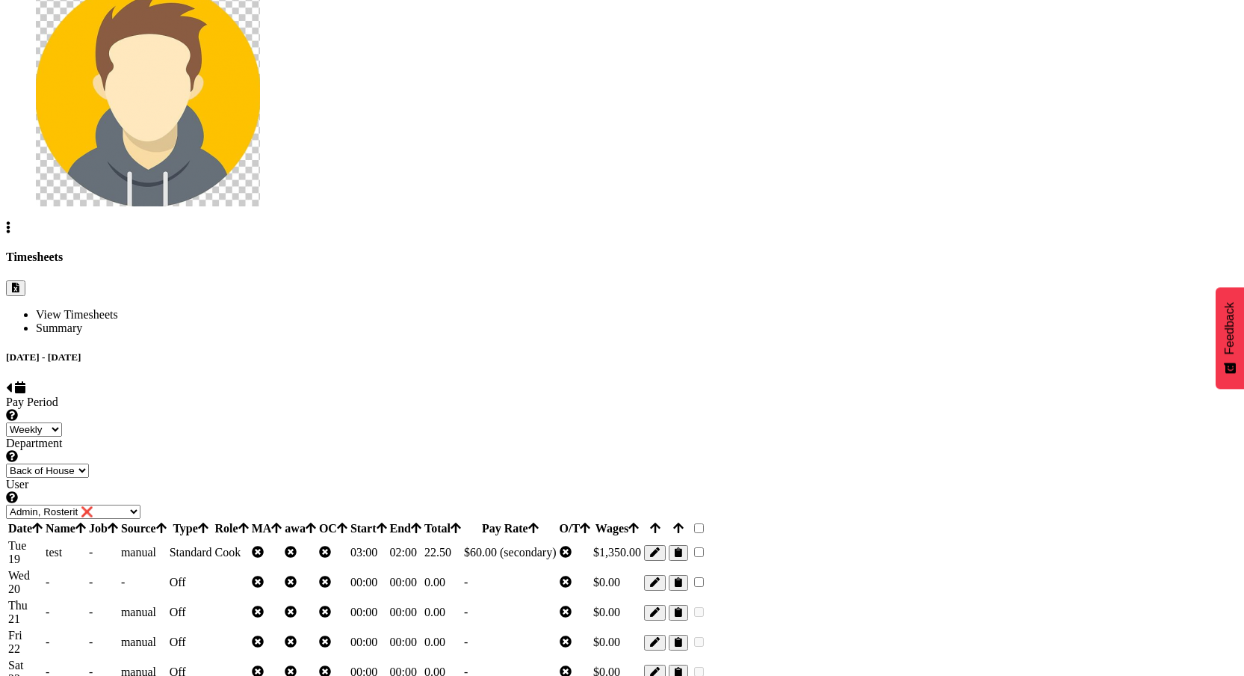
scroll to position [205, 0]
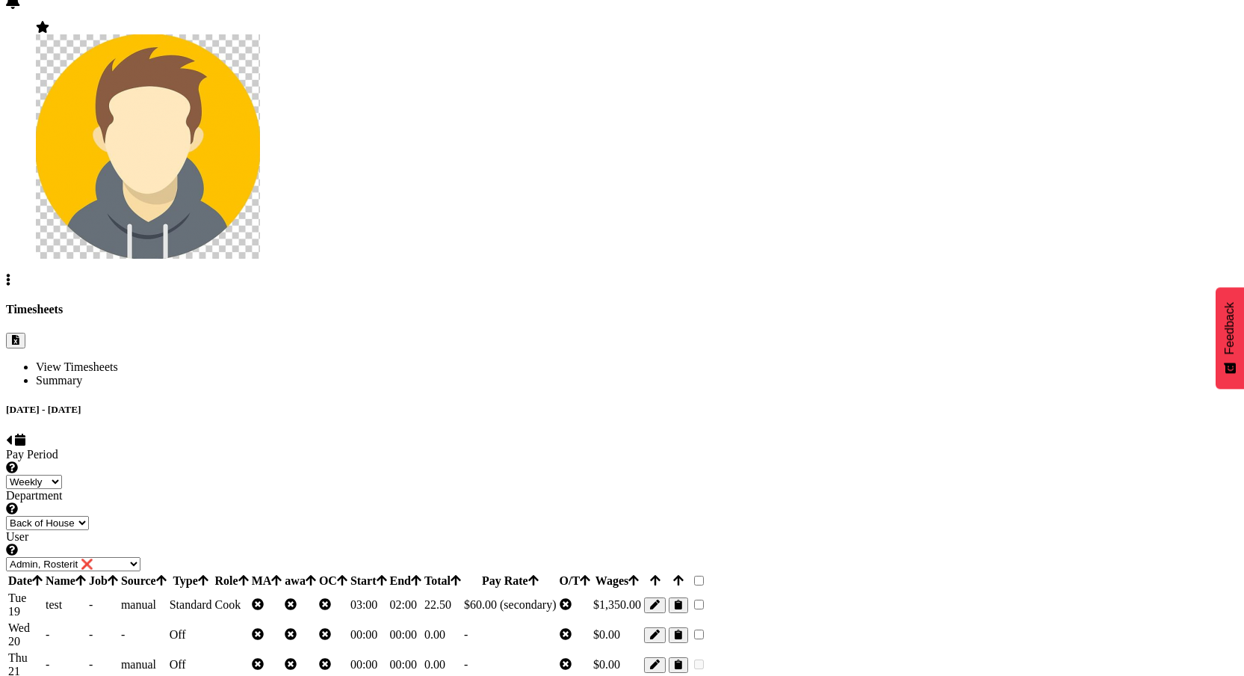
click at [667, 590] on td at bounding box center [654, 604] width 23 height 28
click at [666, 597] on div at bounding box center [655, 605] width 22 height 16
click at [660, 599] on span "button" at bounding box center [655, 604] width 10 height 11
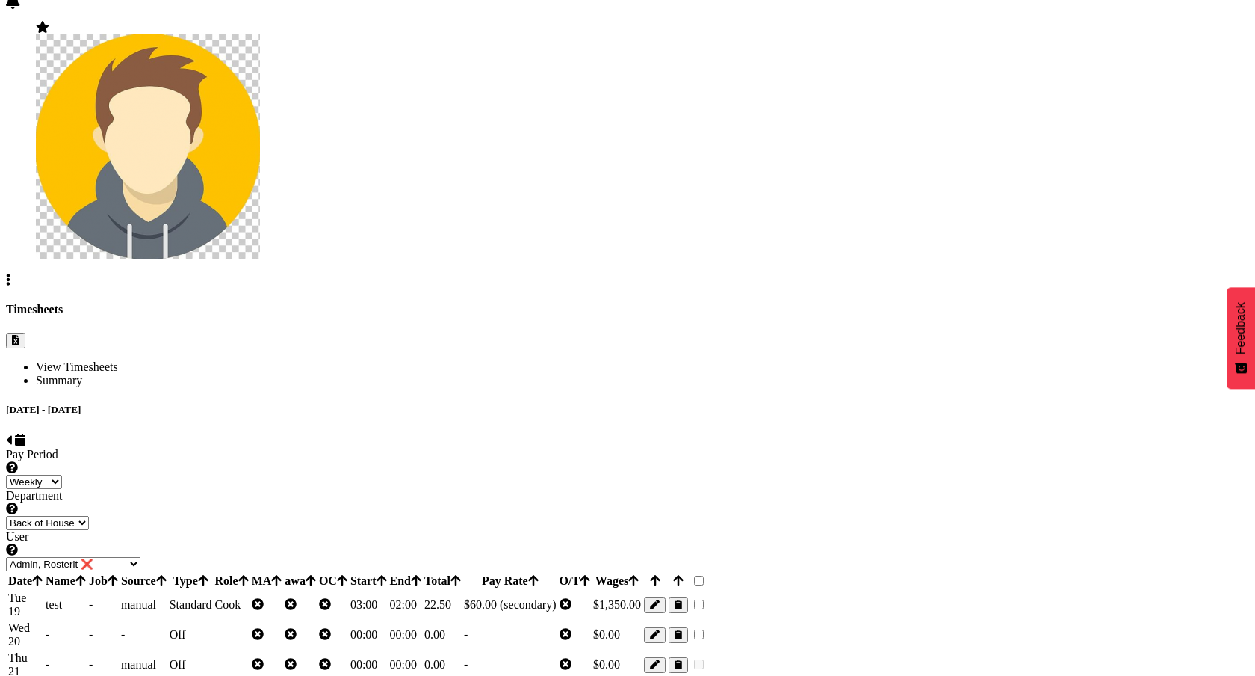
select select "1"
select select "Standard"
select select "secondary"
select select "550"
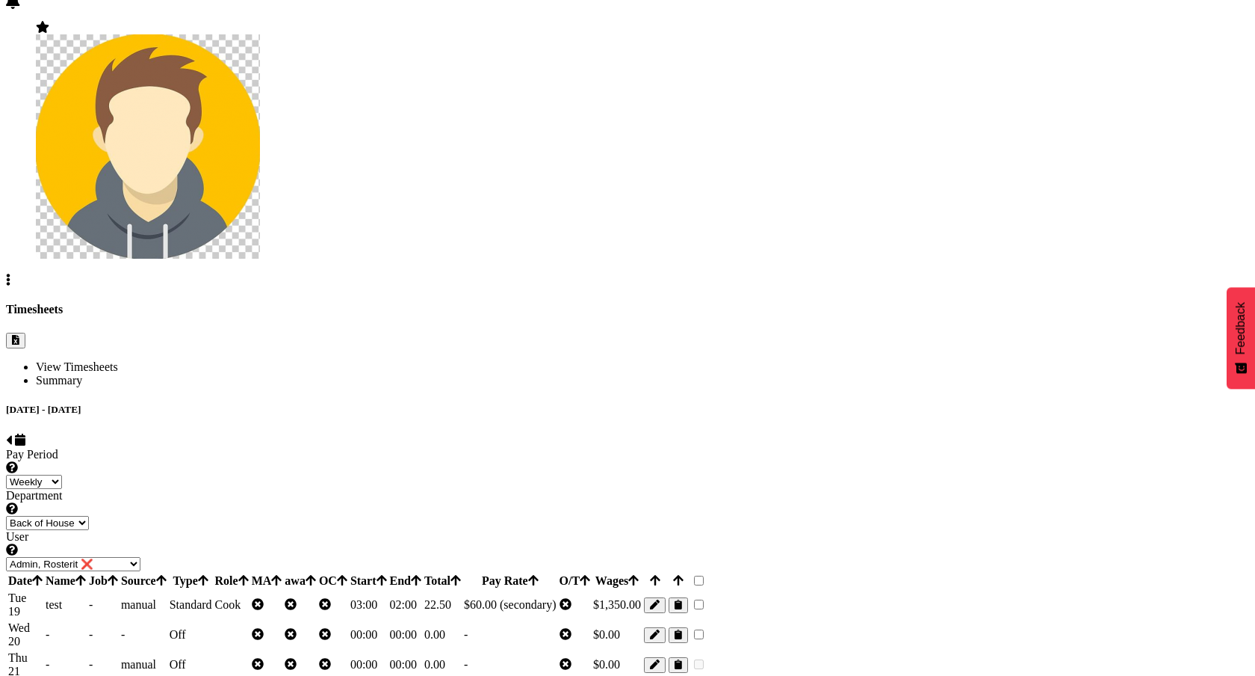
select select "Off"
select select "primary"
type input "0"
select select
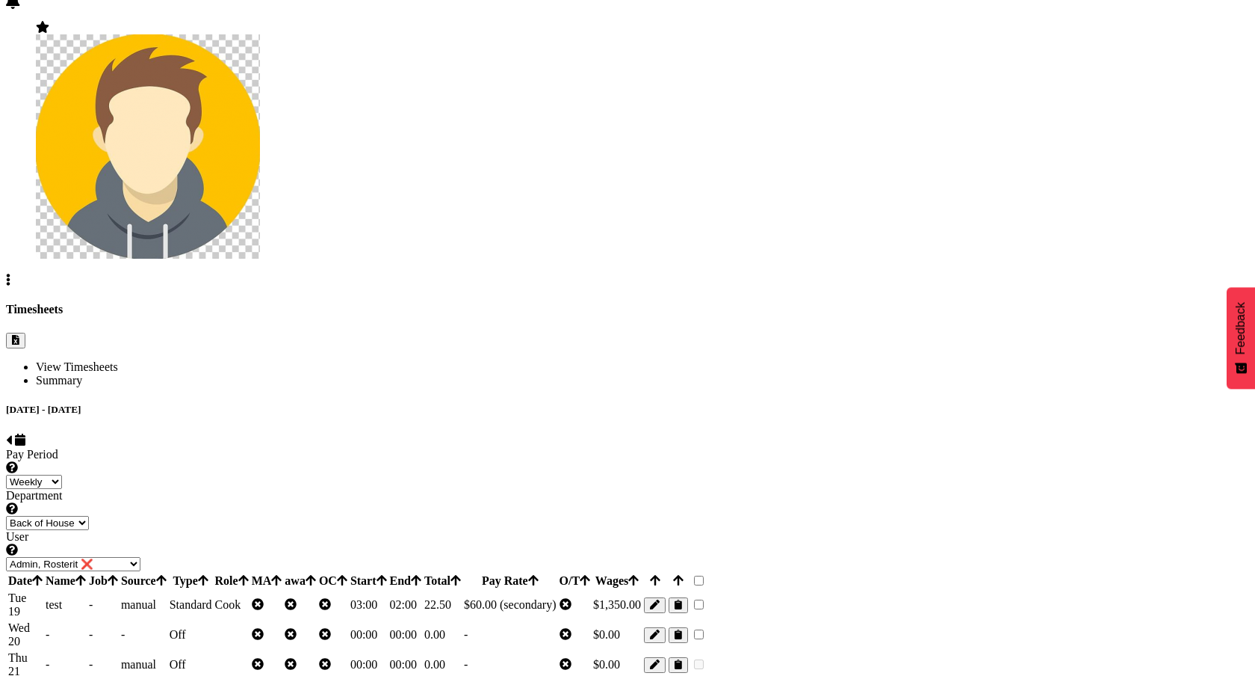
select select
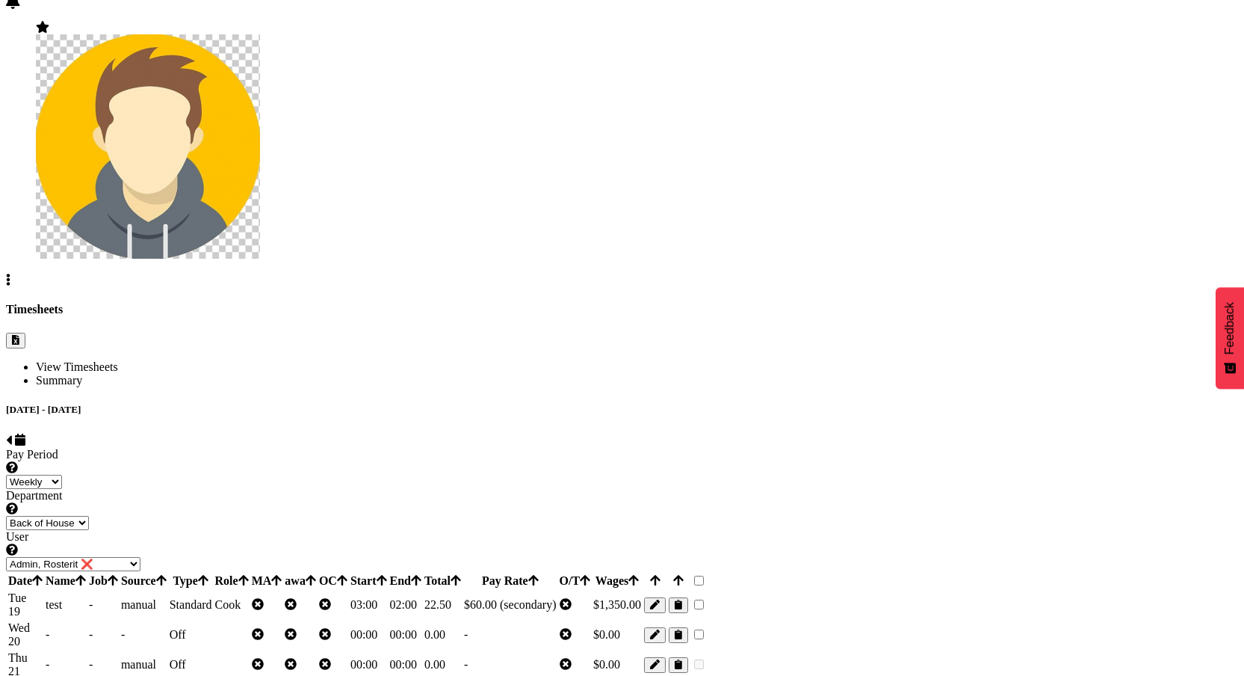
scroll to position [126, 0]
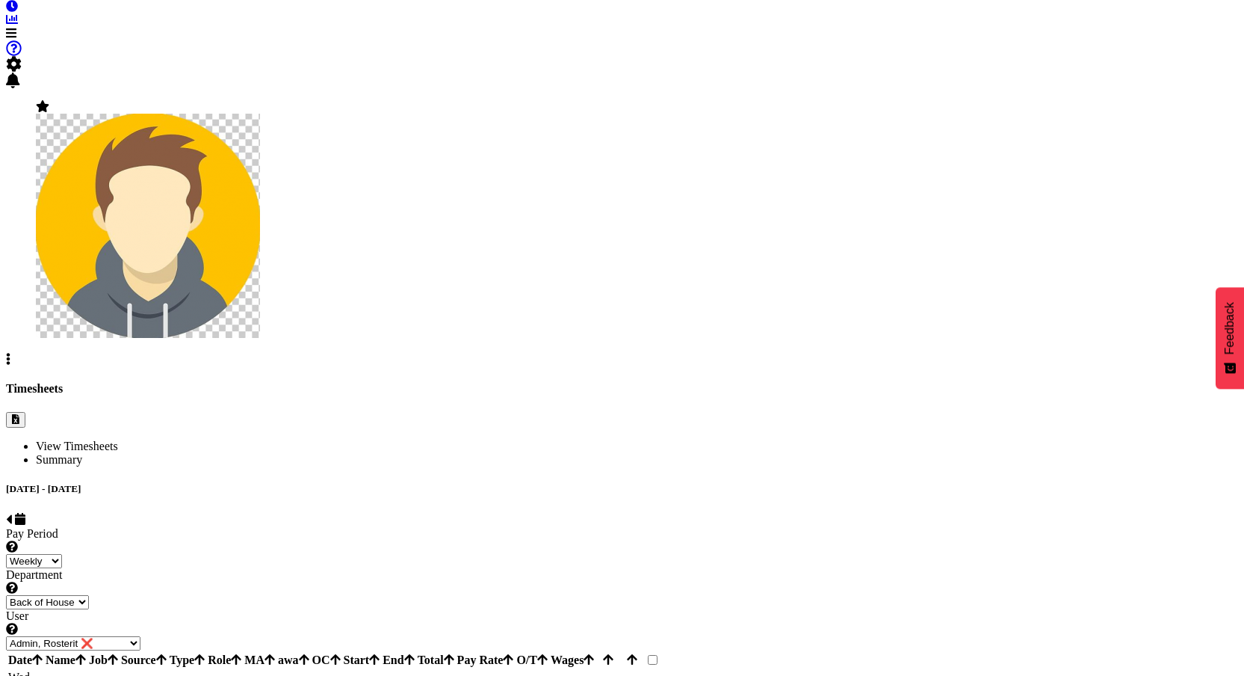
click at [619, 675] on div at bounding box center [608, 684] width 22 height 16
click at [619, 675] on button "button" at bounding box center [608, 684] width 22 height 16
type input "0"
select select
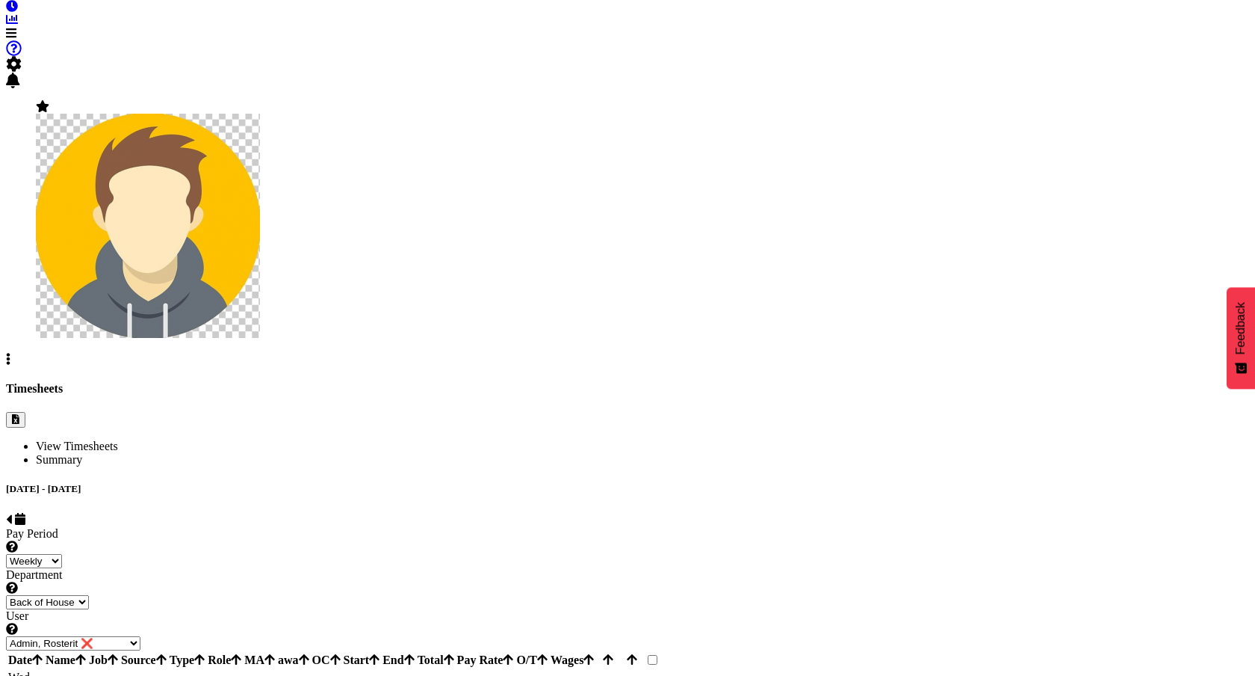
drag, startPoint x: 711, startPoint y: 353, endPoint x: 691, endPoint y: 345, distance: 21.1
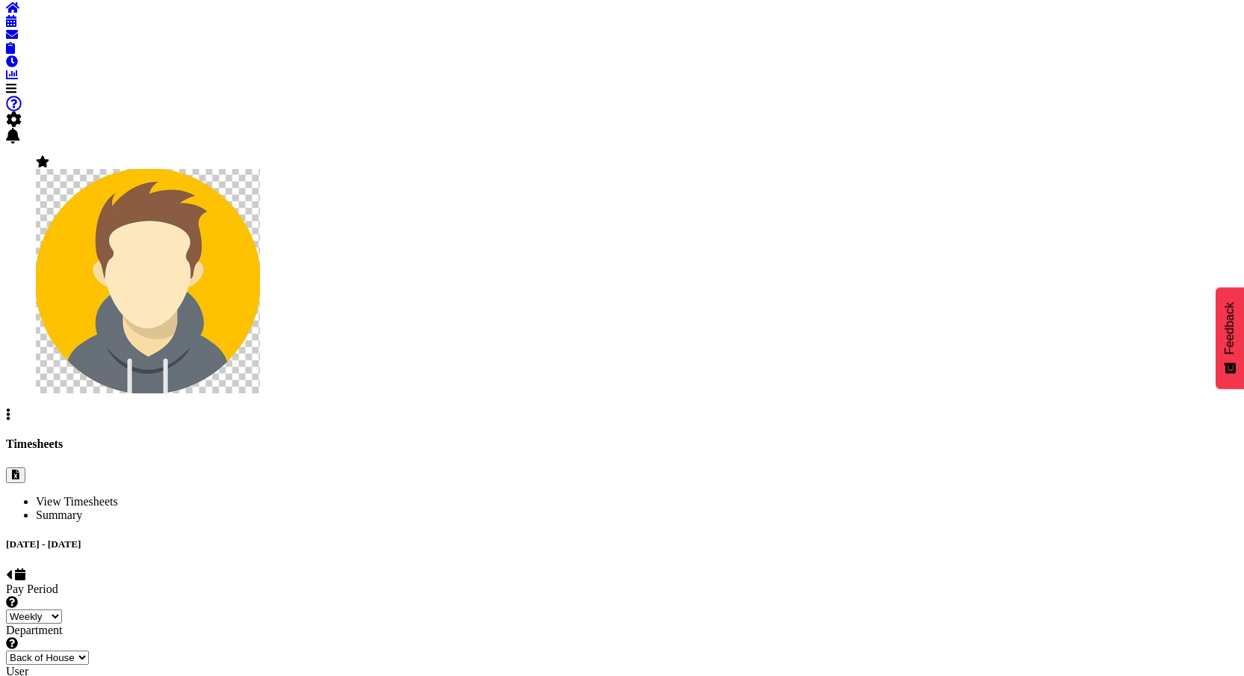
type input "0"
select select
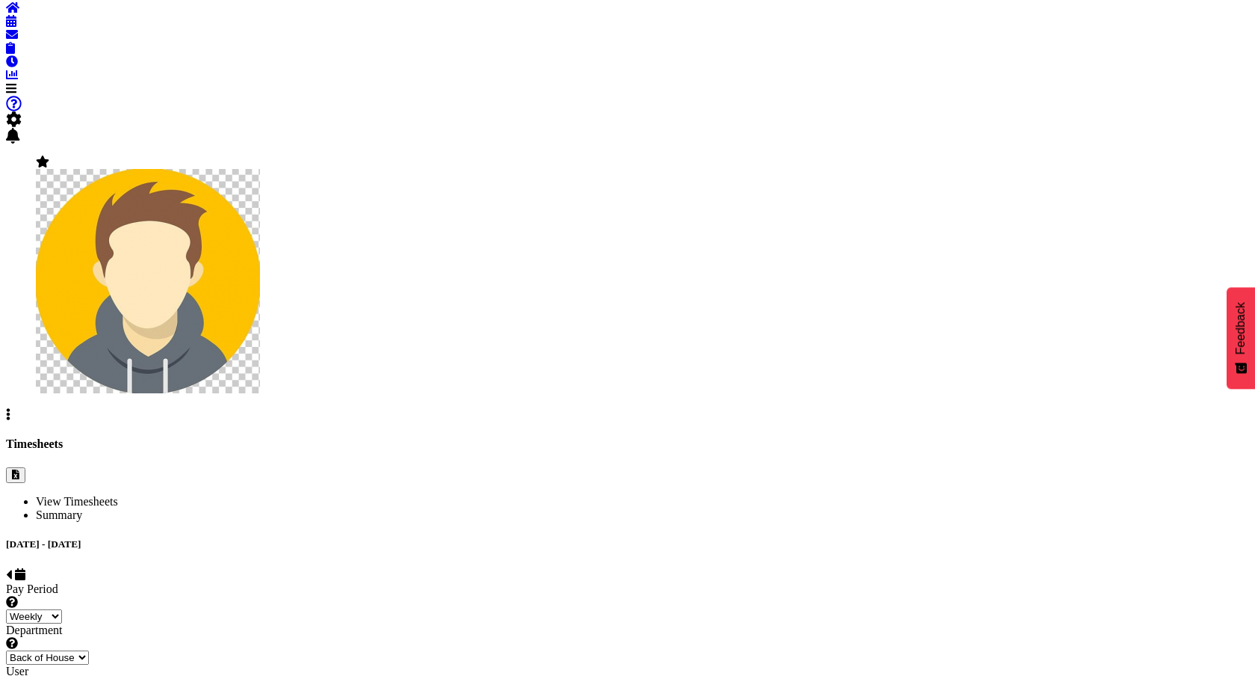
type input "0"
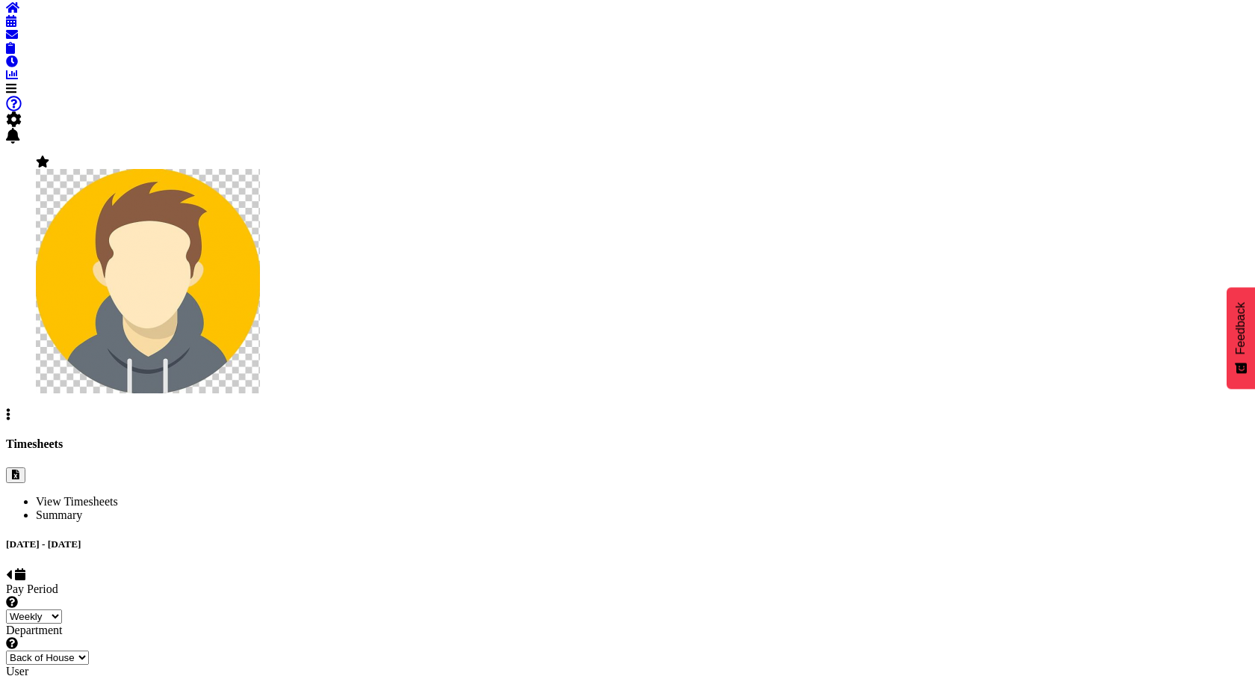
select select
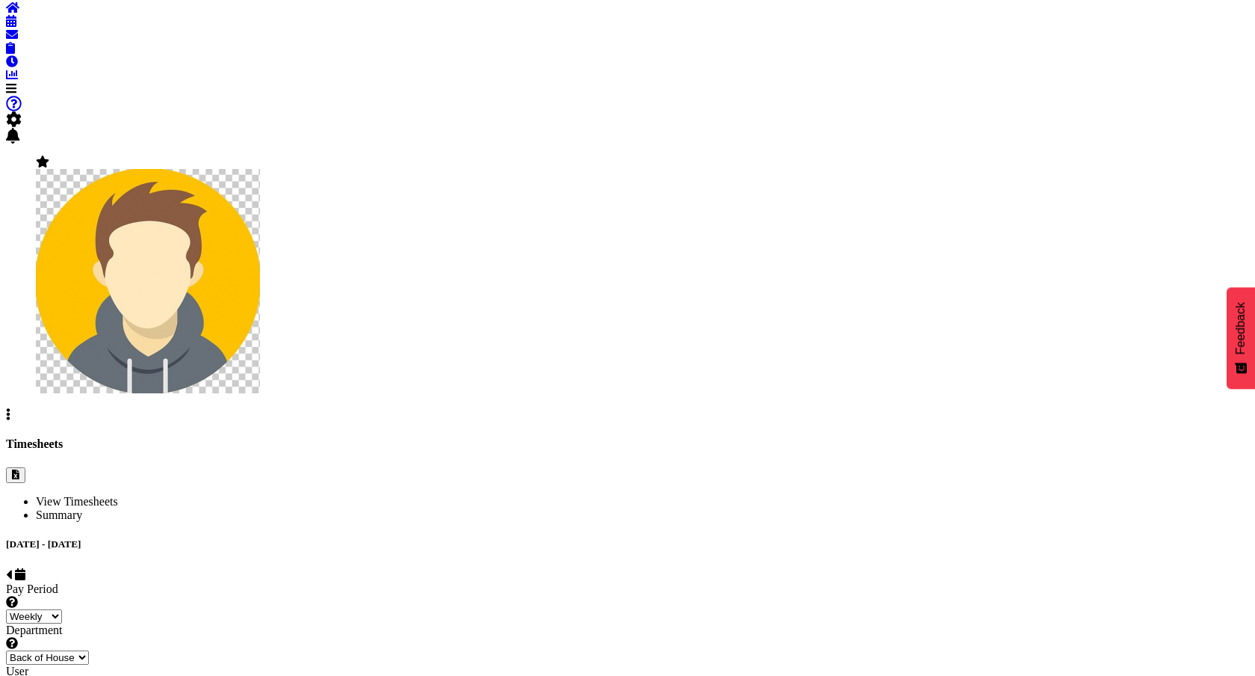
type input "0"
select select
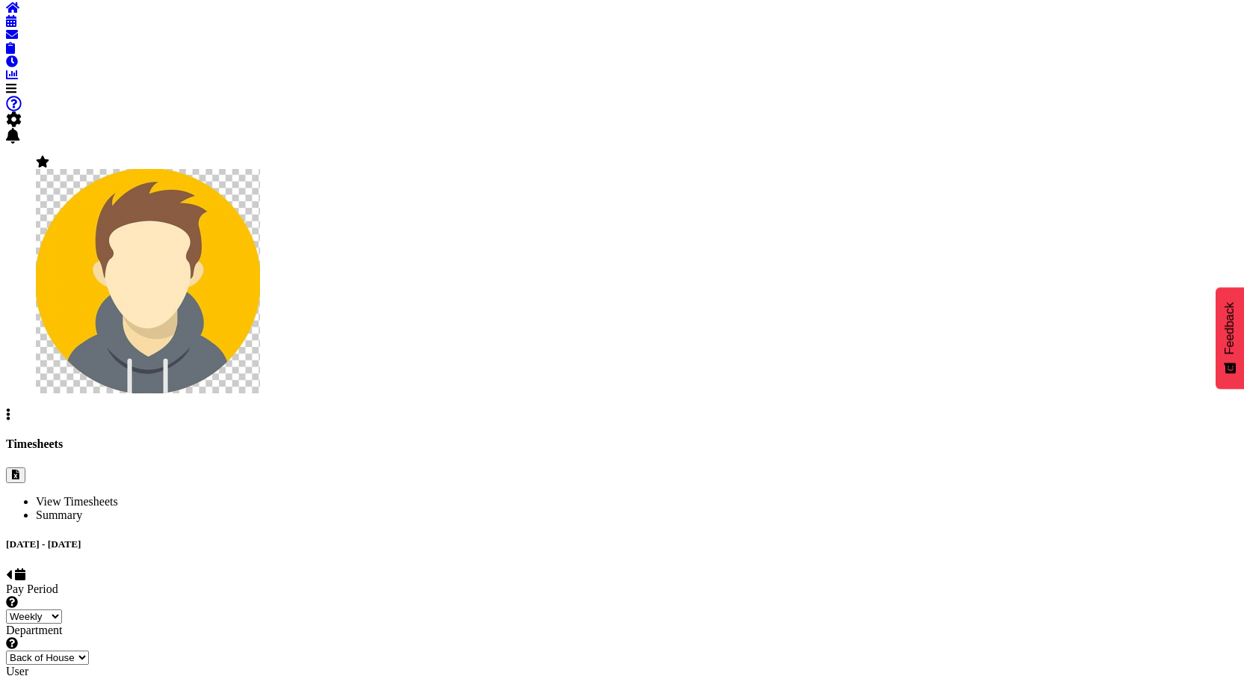
click at [12, 568] on span at bounding box center [9, 574] width 6 height 13
select select
select select "1"
click at [34, 568] on span at bounding box center [31, 574] width 6 height 13
select select
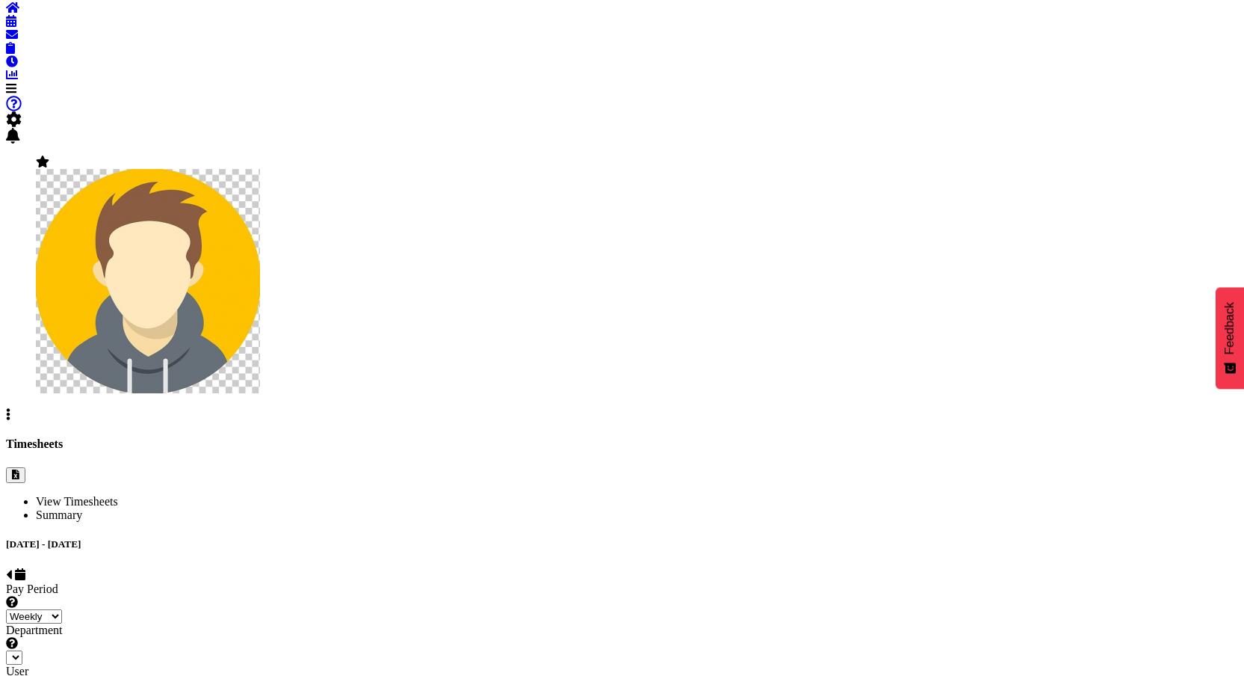
select select "1"
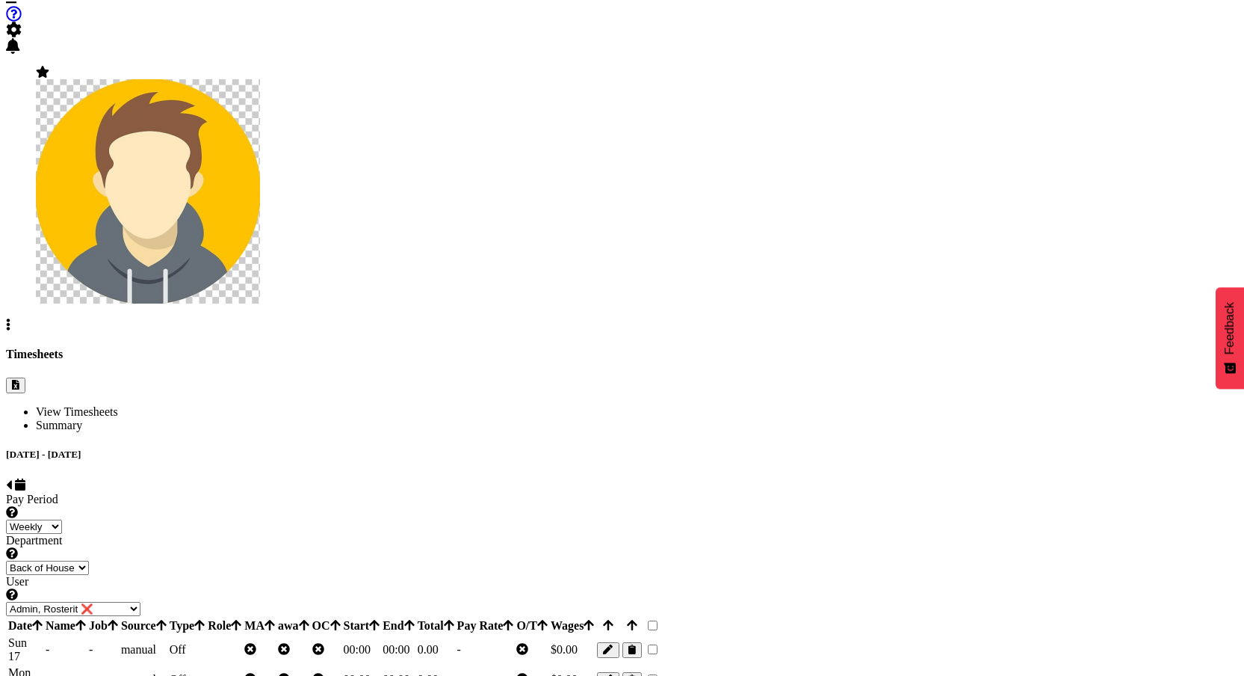
scroll to position [179, 0]
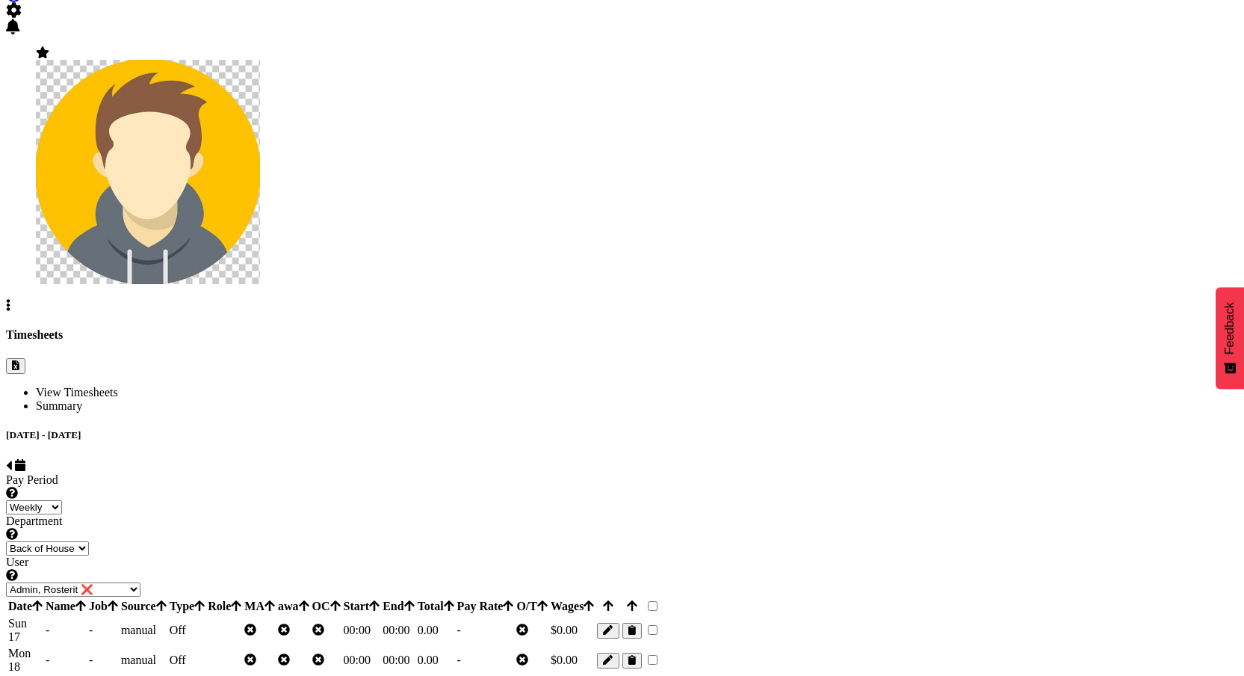
click at [613, 625] on span "button" at bounding box center [608, 630] width 10 height 11
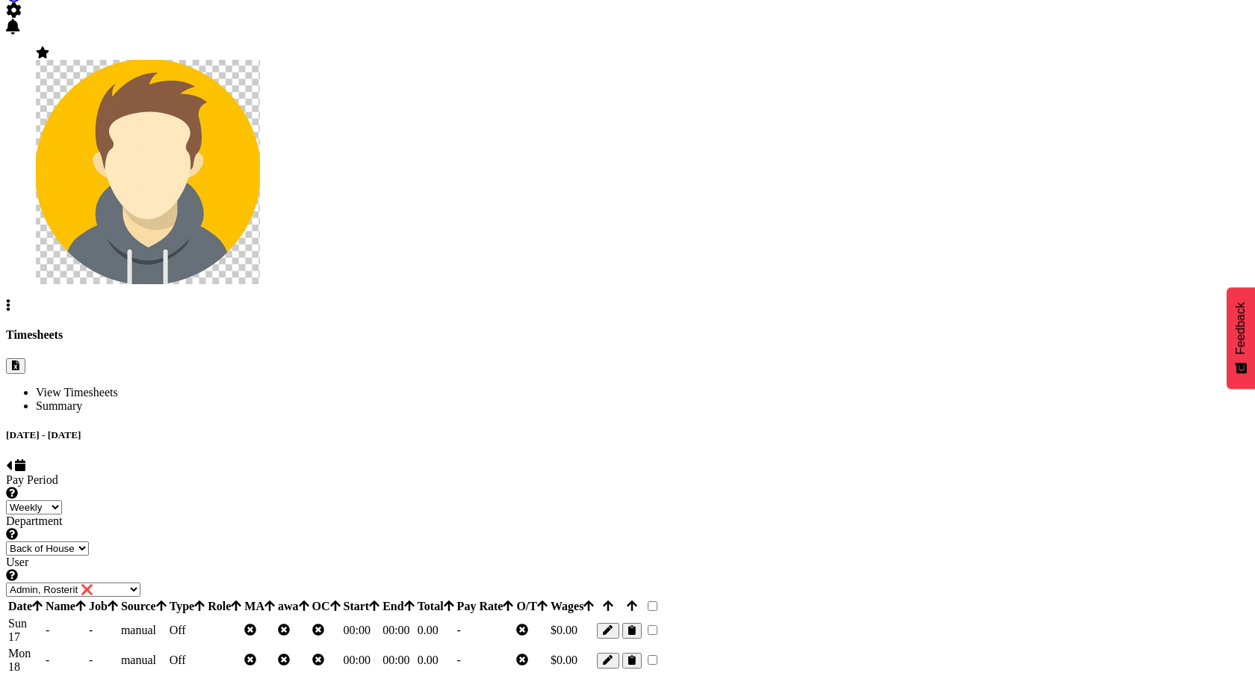
type input "0"
select select
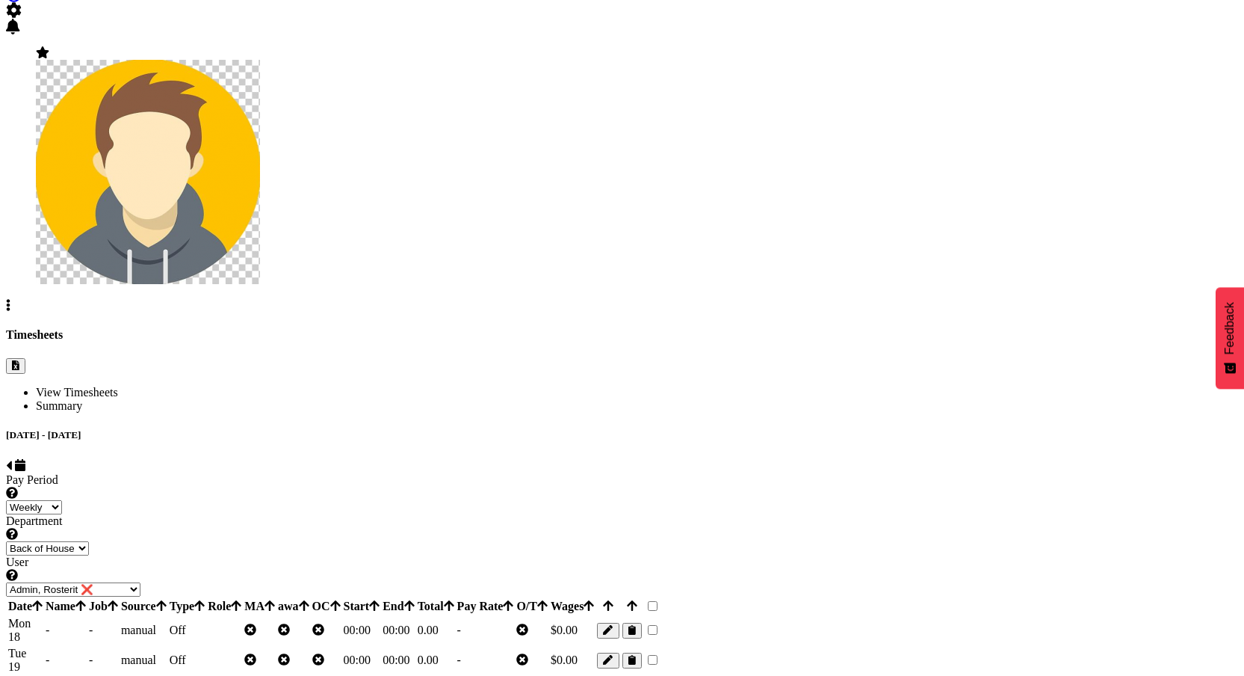
click at [613, 625] on span "button" at bounding box center [608, 630] width 10 height 11
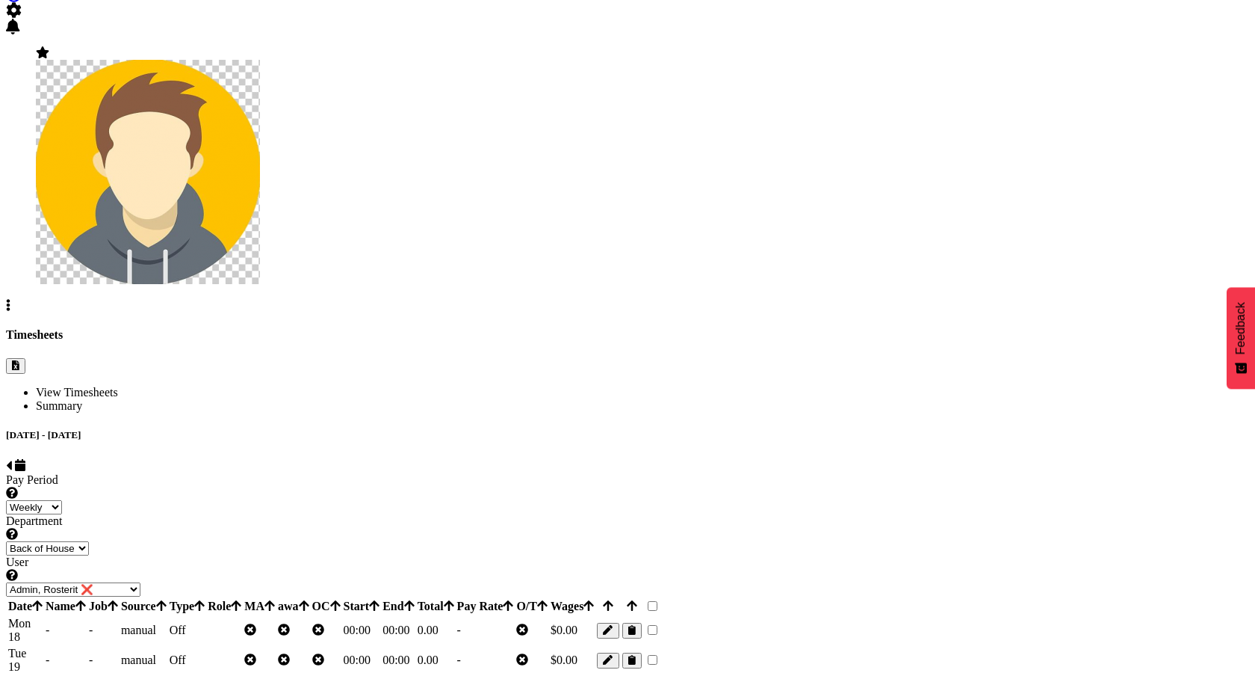
type input "0"
select select
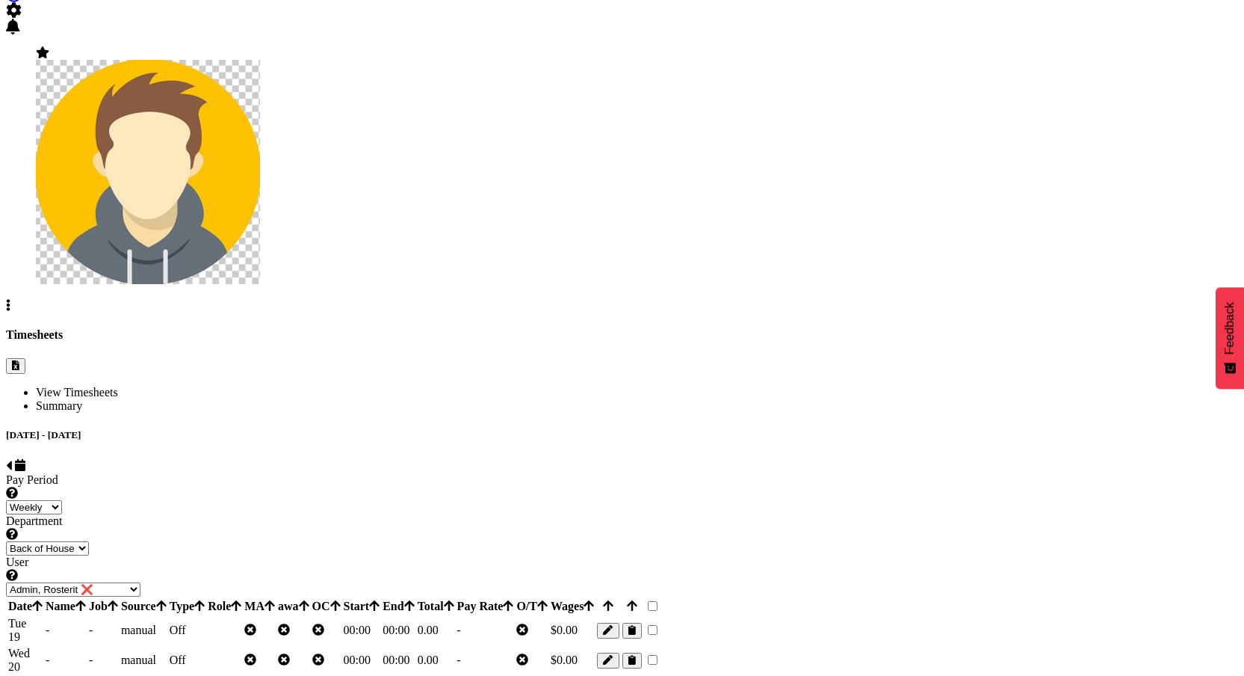
click at [613, 625] on span "button" at bounding box center [608, 630] width 10 height 11
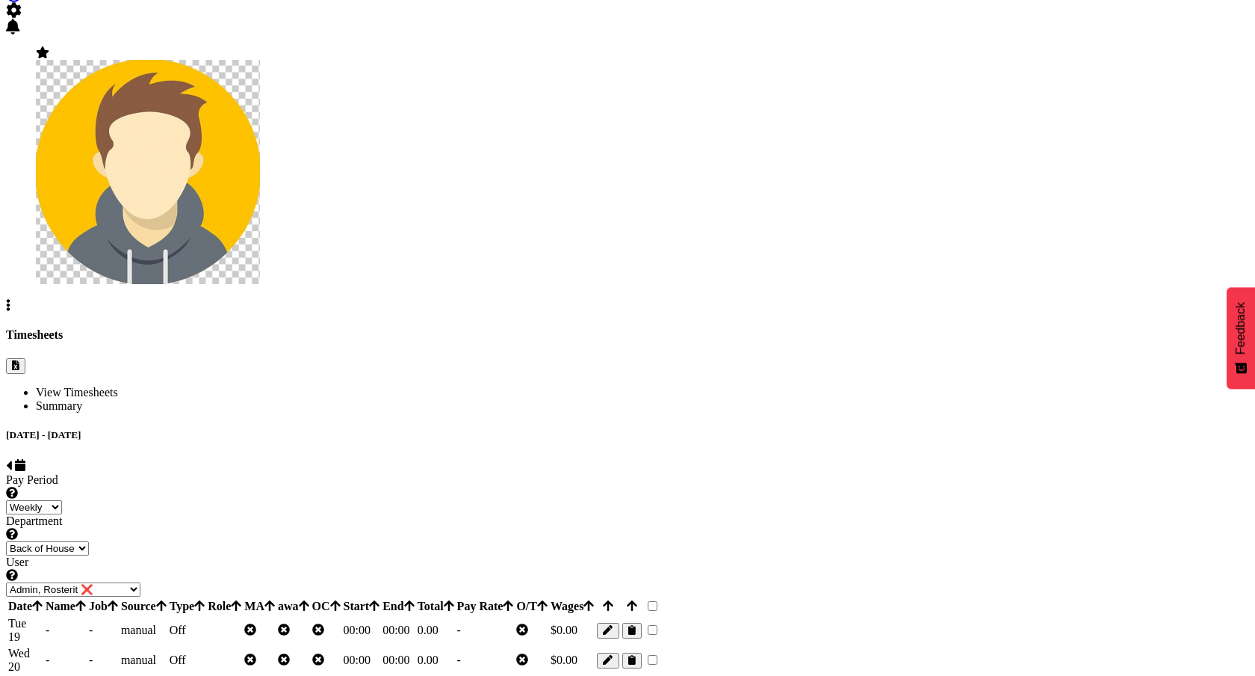
select select
type input "0"
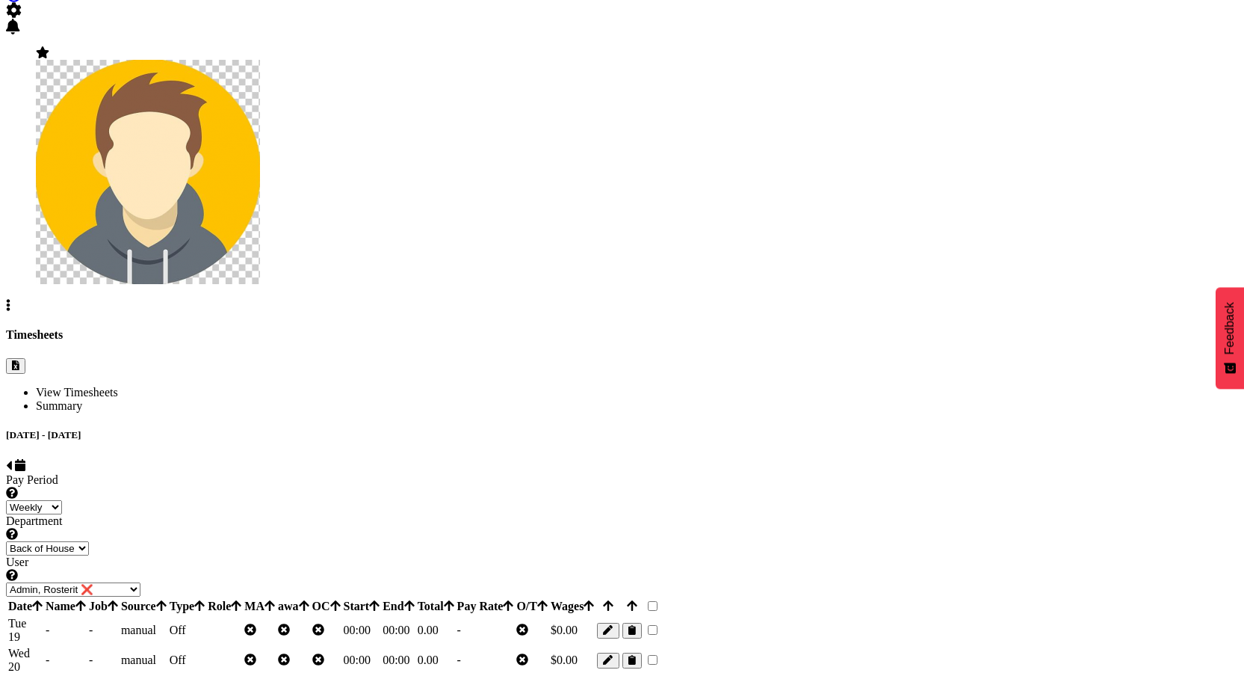
scroll to position [126, 0]
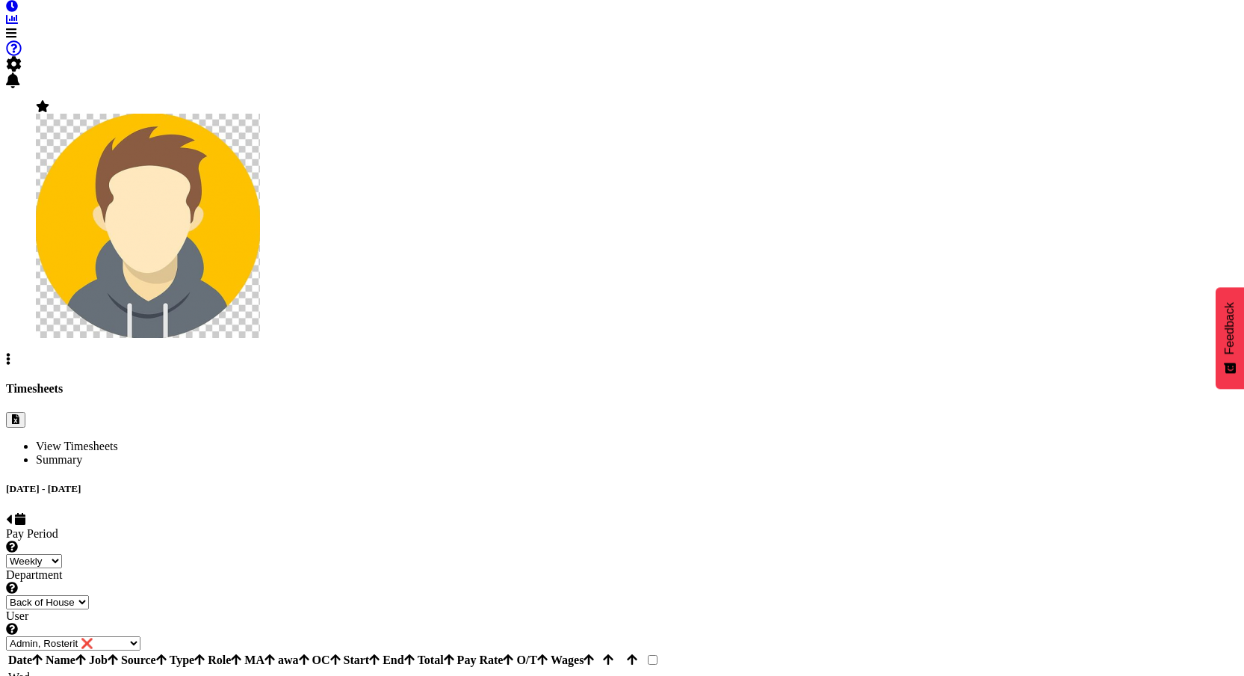
click at [619, 675] on div at bounding box center [608, 684] width 22 height 16
click at [613, 675] on span "button" at bounding box center [608, 684] width 10 height 11
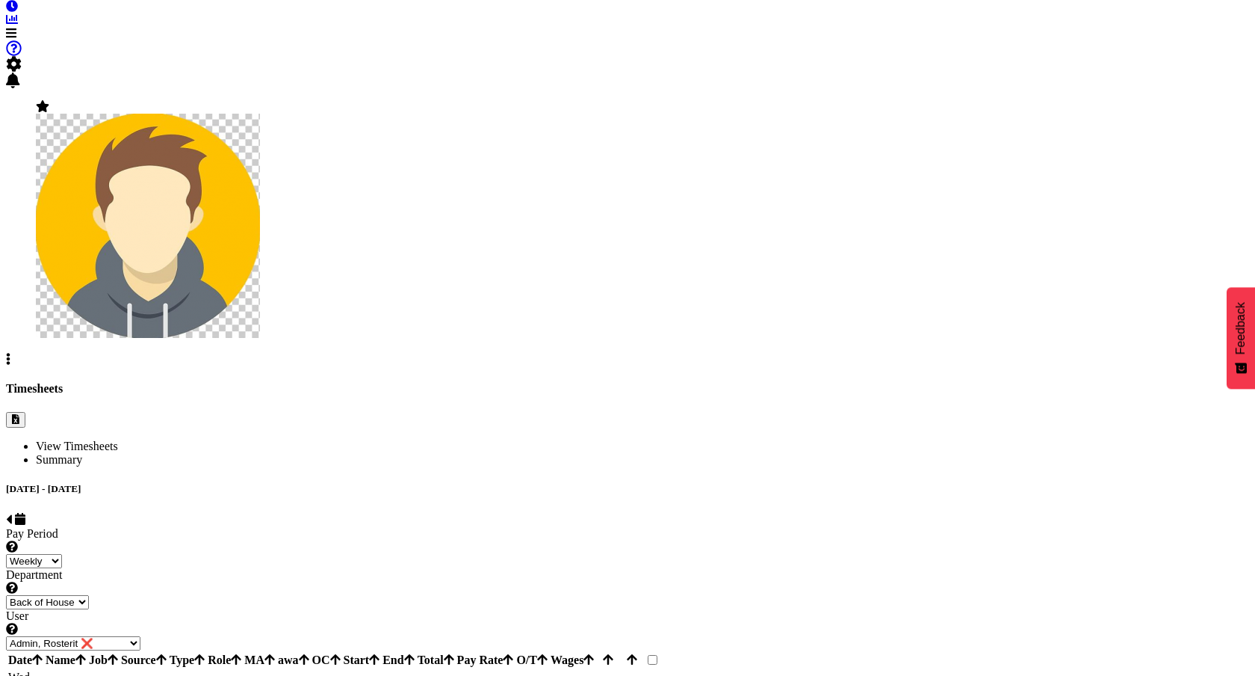
type input "0"
select select
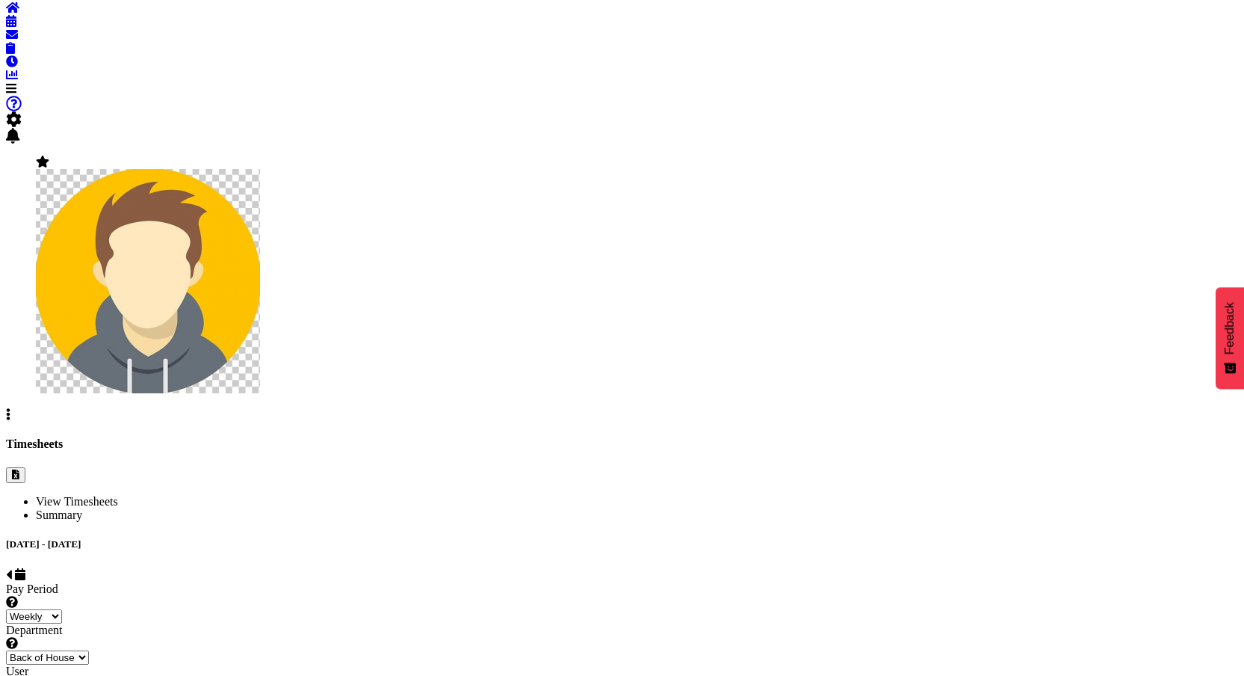
type input "0"
select select
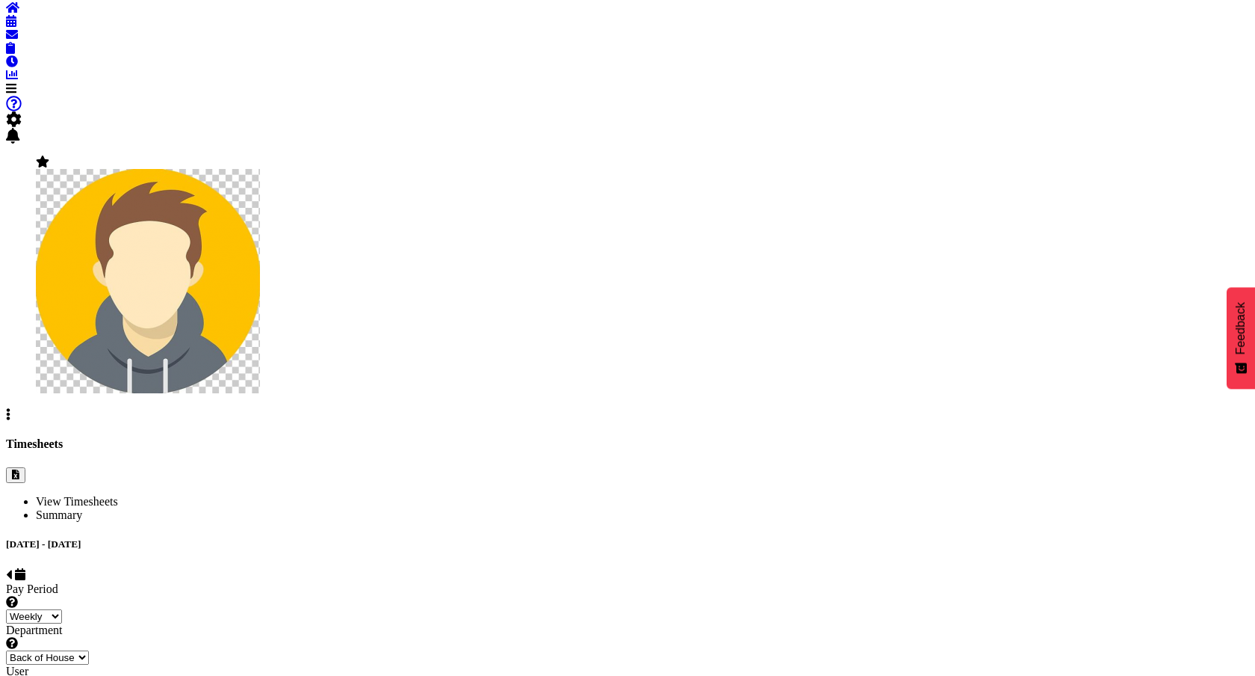
type input "0"
select select
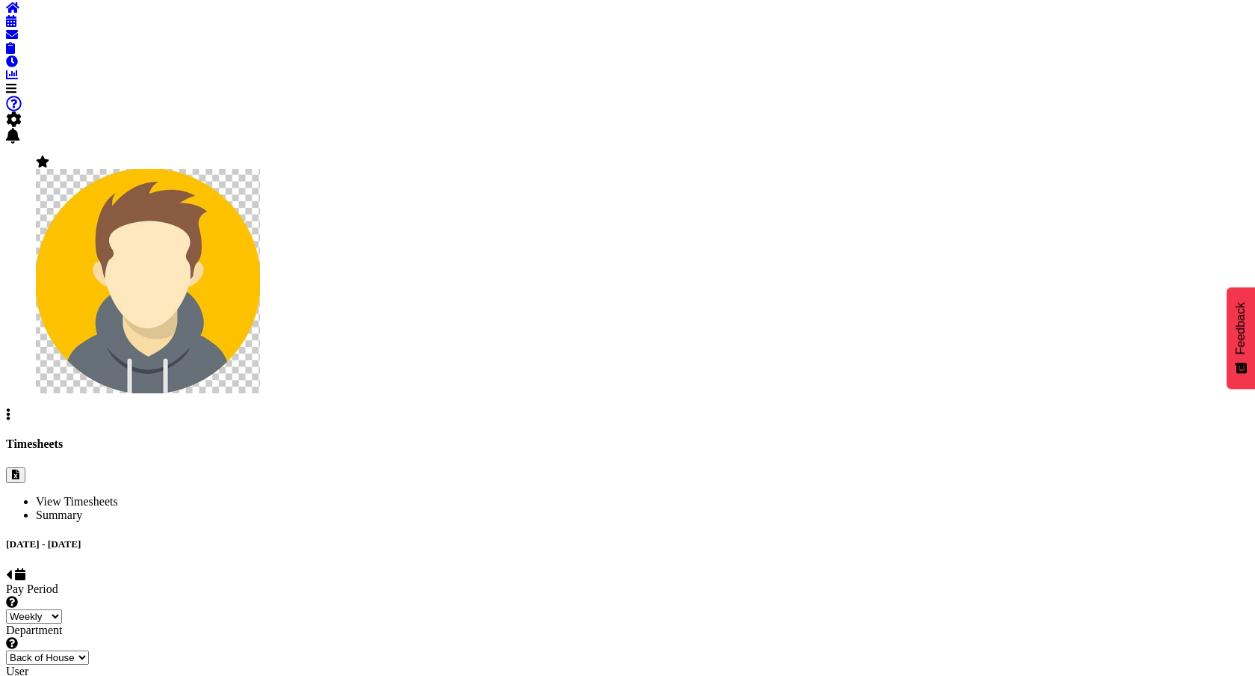
type input "0"
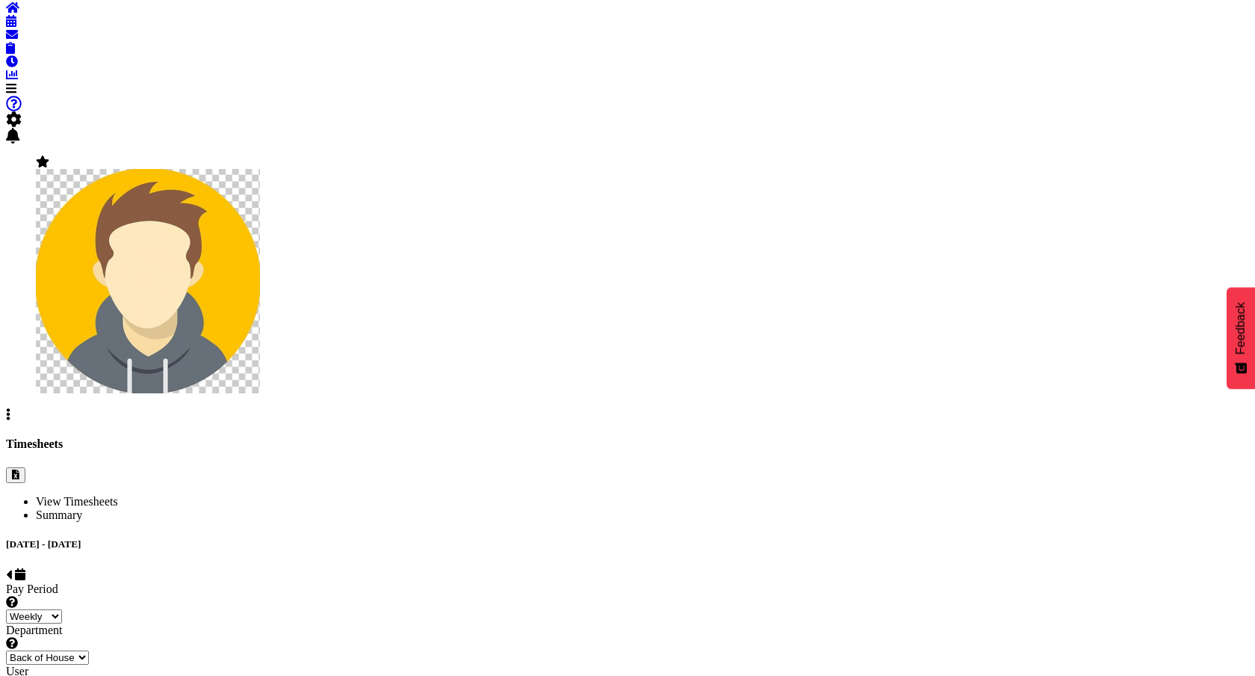
select select
click at [294, 590] on div "View Timesheets Summary August 17th - August 23rd 2025 Pay Period Select which …" at bounding box center [622, 646] width 1232 height 303
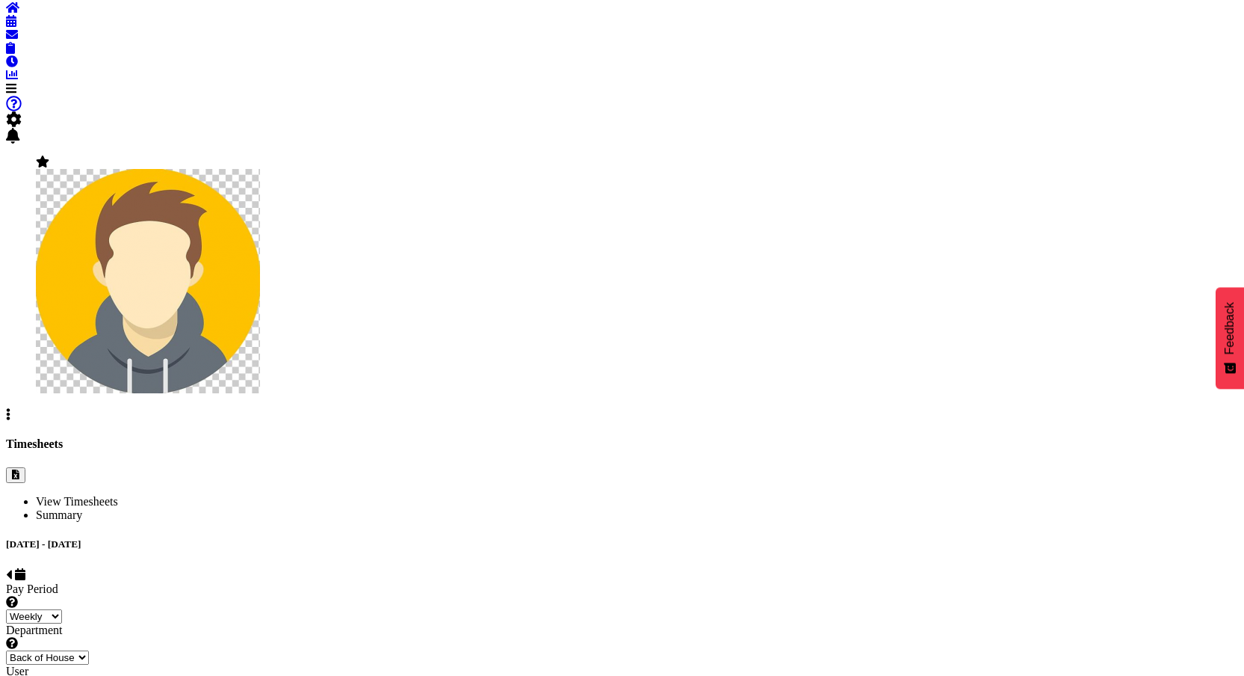
drag, startPoint x: 350, startPoint y: 154, endPoint x: 361, endPoint y: 156, distance: 11.4
click at [12, 568] on span at bounding box center [9, 574] width 6 height 13
select select
select select "1"
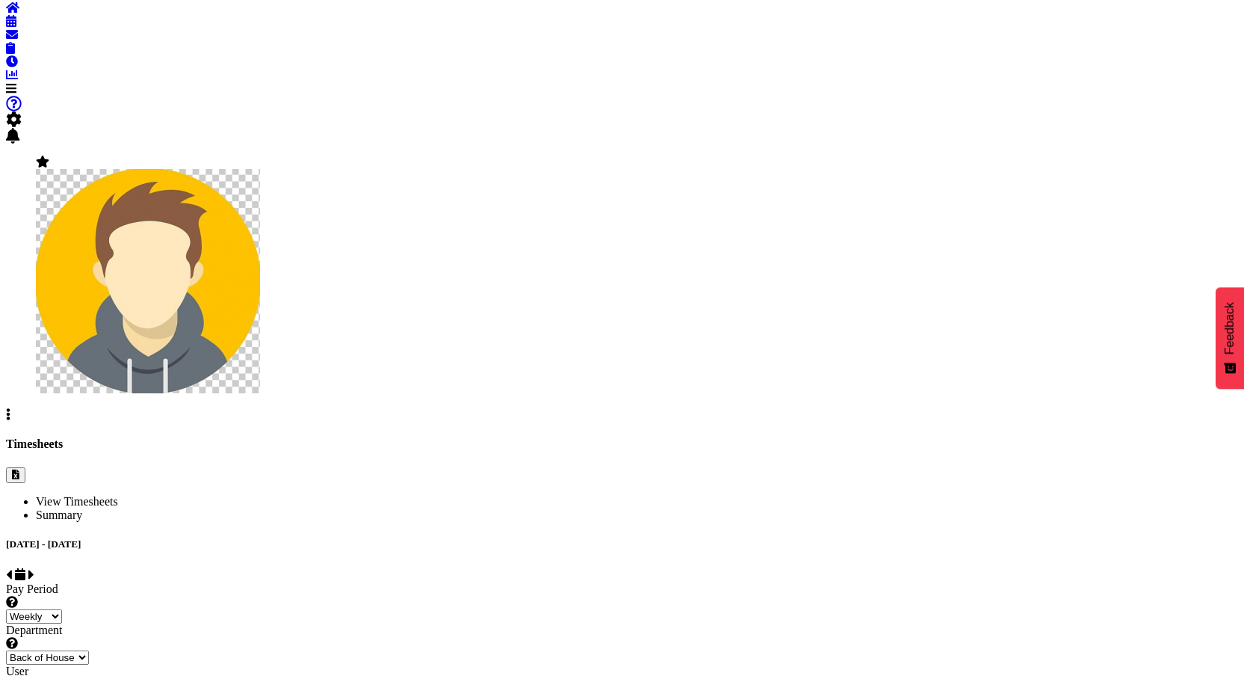
click at [34, 568] on span at bounding box center [31, 574] width 6 height 13
select select
select select "1"
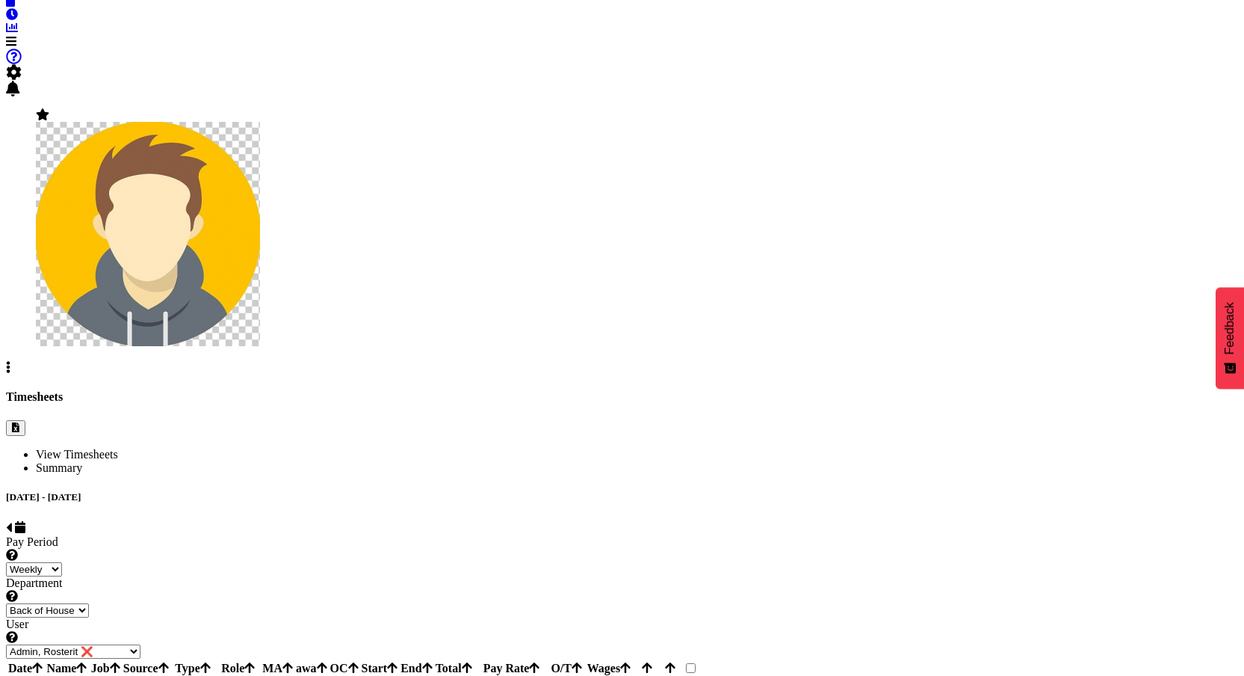
scroll to position [294, 0]
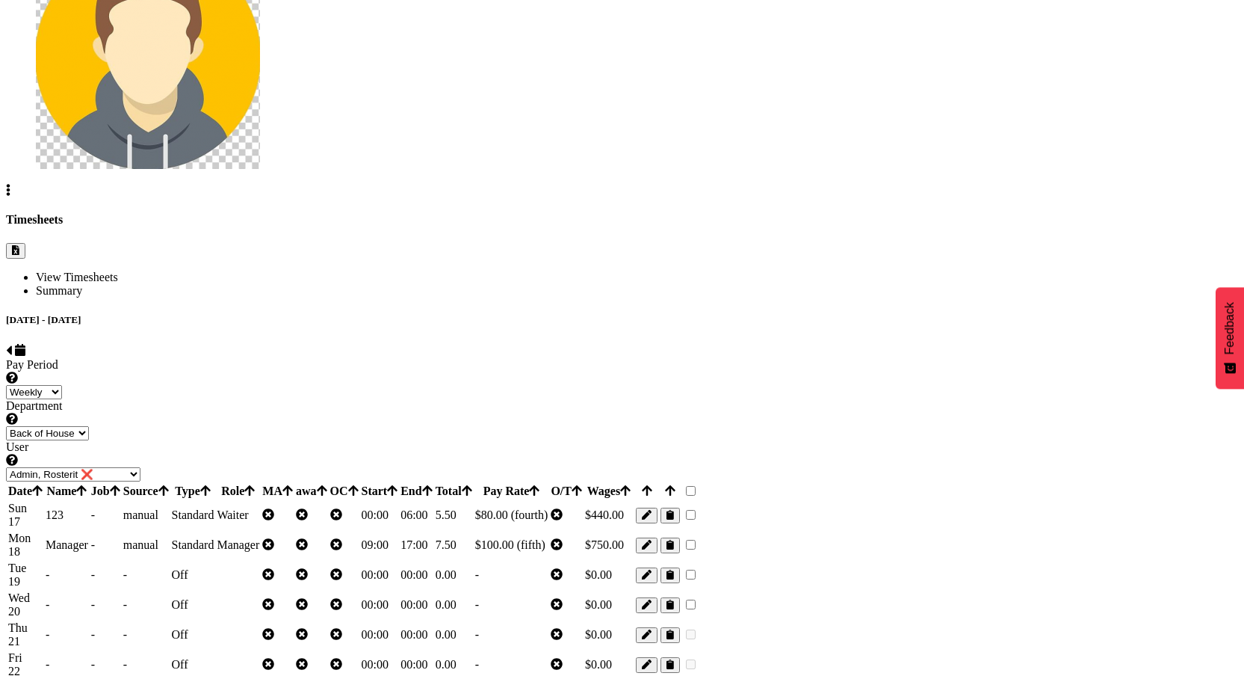
click at [260, 560] on td at bounding box center [238, 574] width 44 height 28
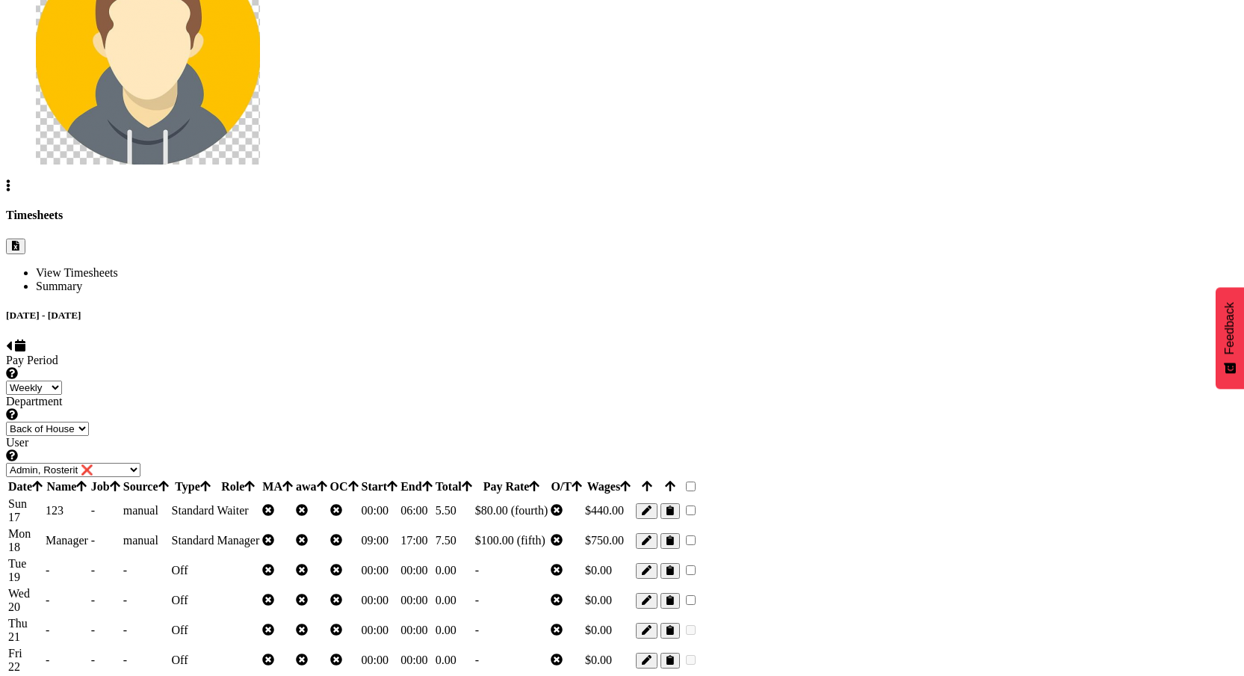
scroll to position [302, 0]
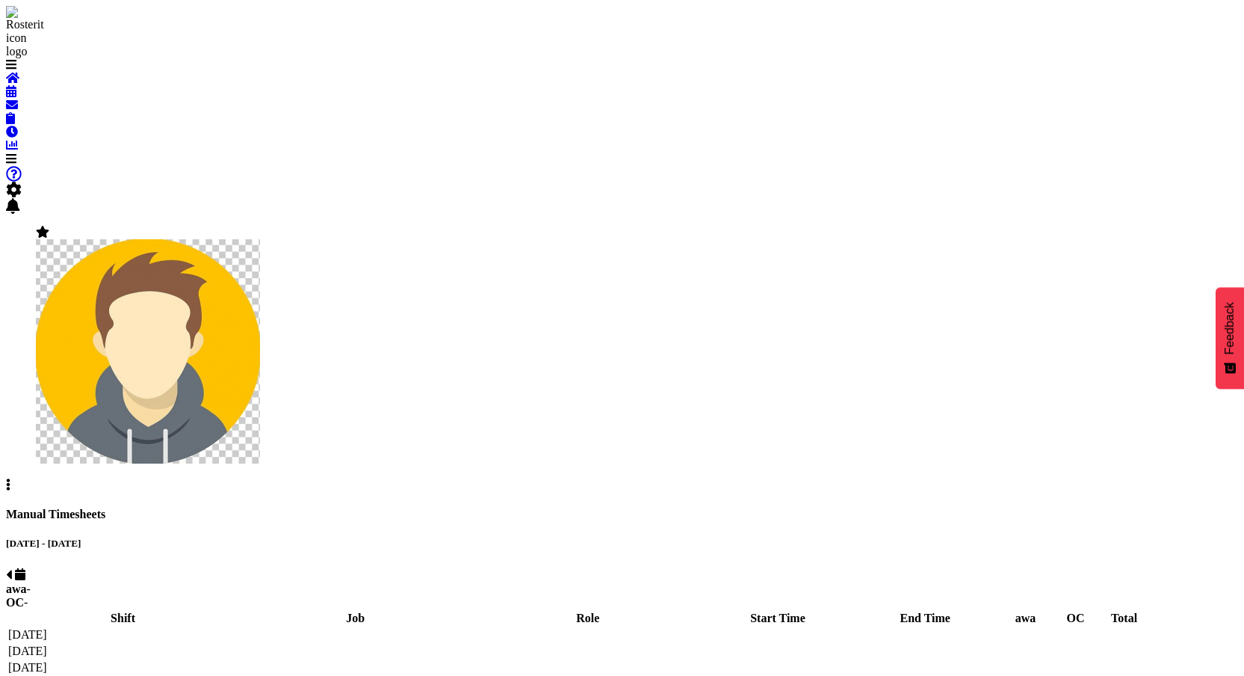
scroll to position [9, 0]
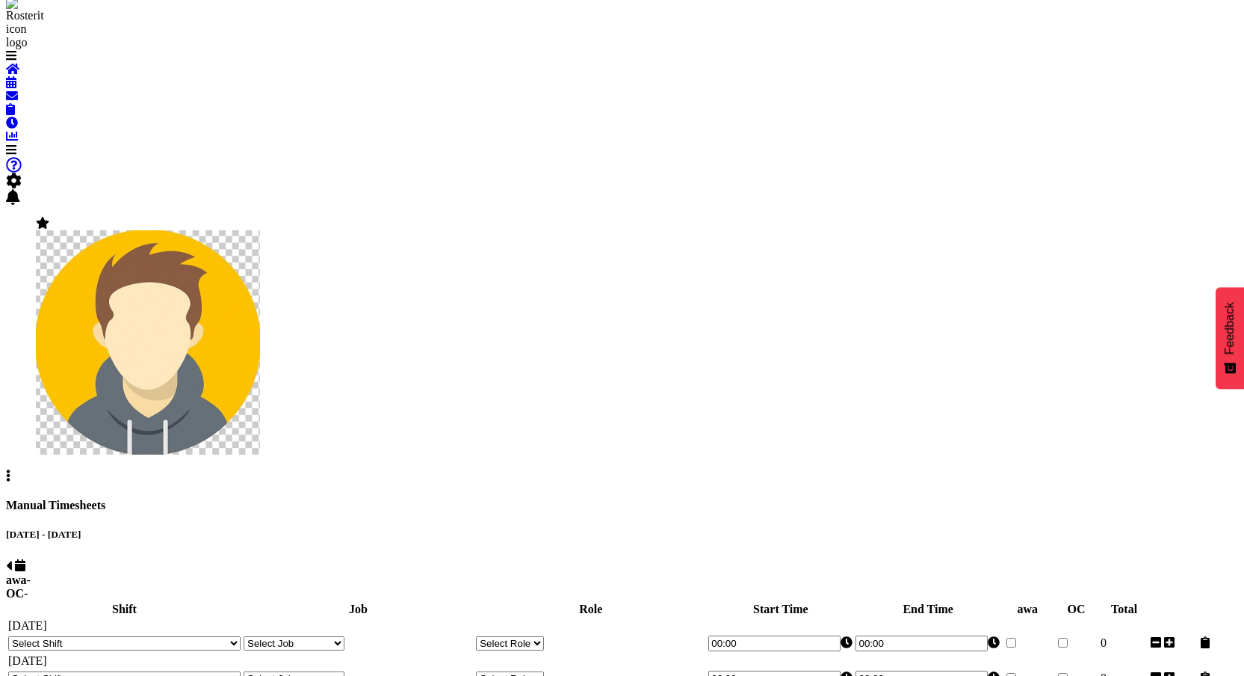
click at [330, 557] on div at bounding box center [622, 565] width 1232 height 16
click at [12, 559] on span at bounding box center [9, 565] width 6 height 13
select select "67026"
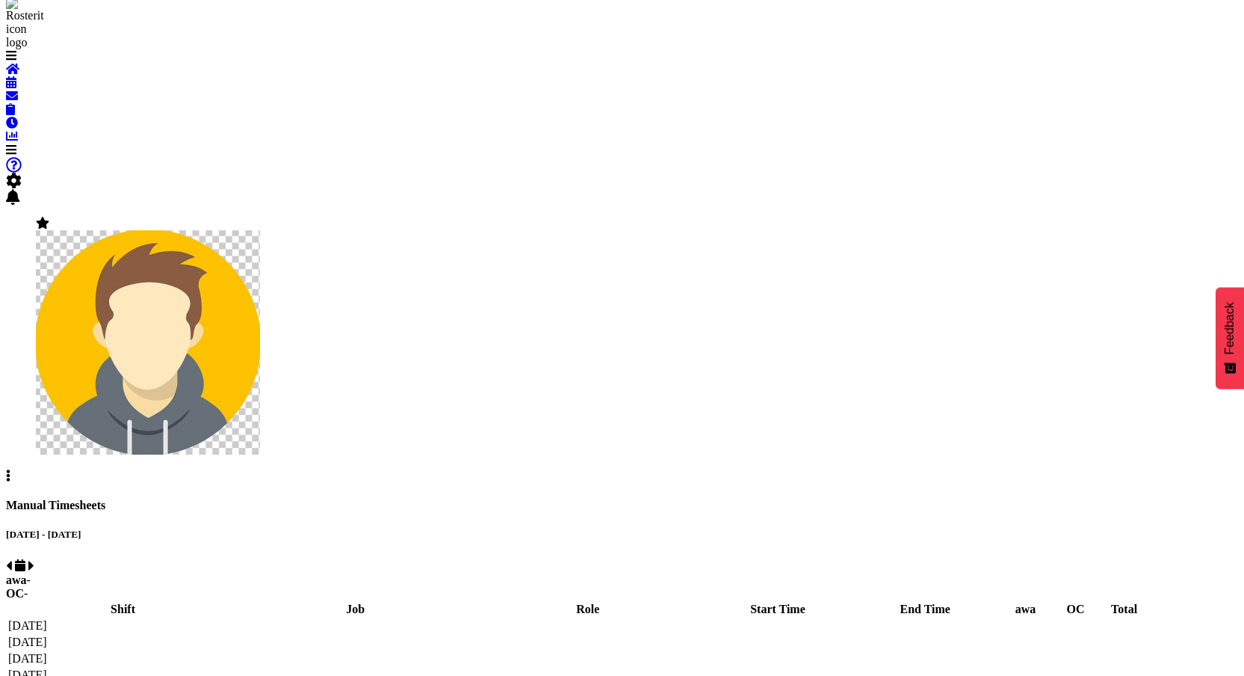
select select "44142"
select select "43440"
select select "67026"
click at [34, 559] on span at bounding box center [31, 565] width 6 height 13
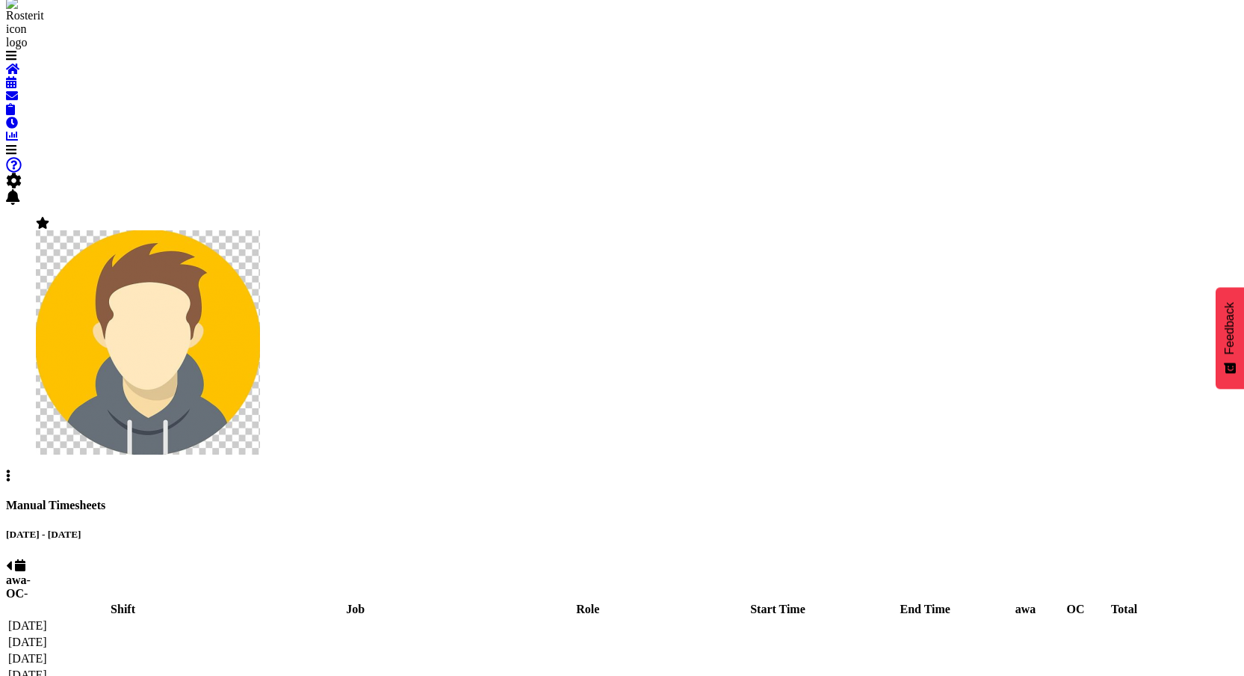
select select "67026"
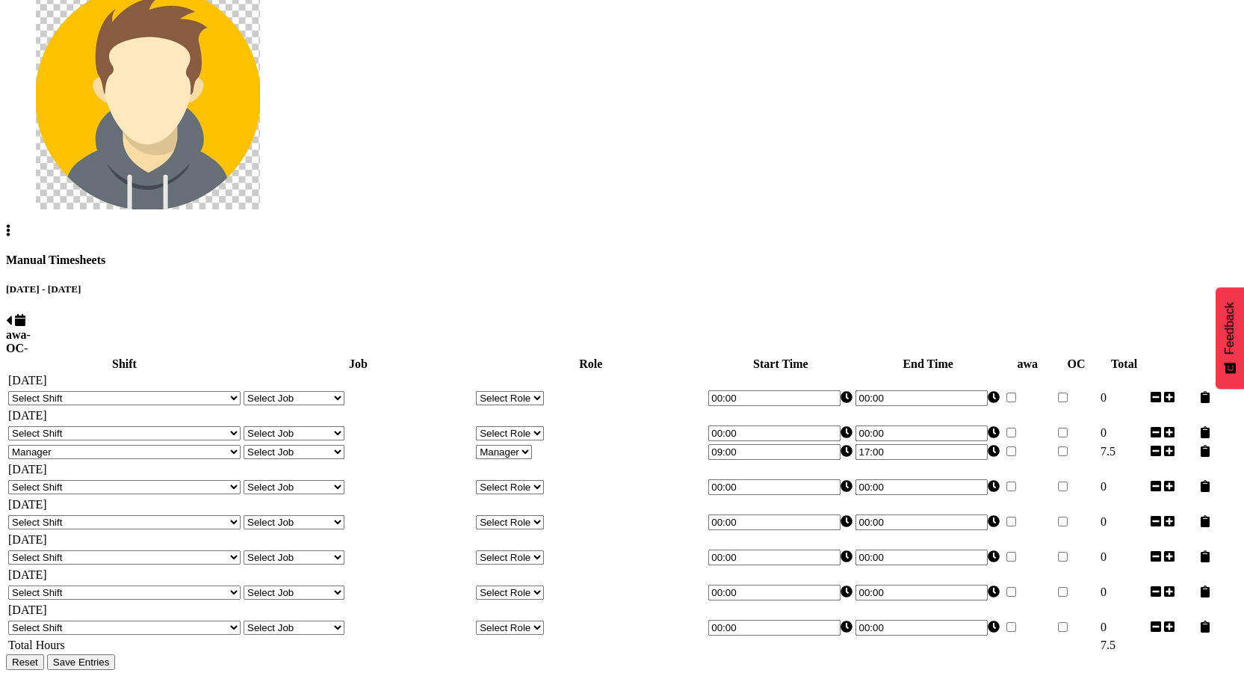
scroll to position [303, 0]
click at [216, 480] on select "Select Shift 123 123 123 123 123 123 123 123 123 123 123 123 123 123 123 123 12…" at bounding box center [124, 487] width 232 height 14
select select "44752"
click at [105, 480] on select "Select Shift 123 123 123 123 123 123 123 123 123 123 123 123 123 123 123 123 12…" at bounding box center [124, 487] width 232 height 14
click at [544, 480] on select "Select Role Manager Cook Waiter" at bounding box center [510, 487] width 68 height 14
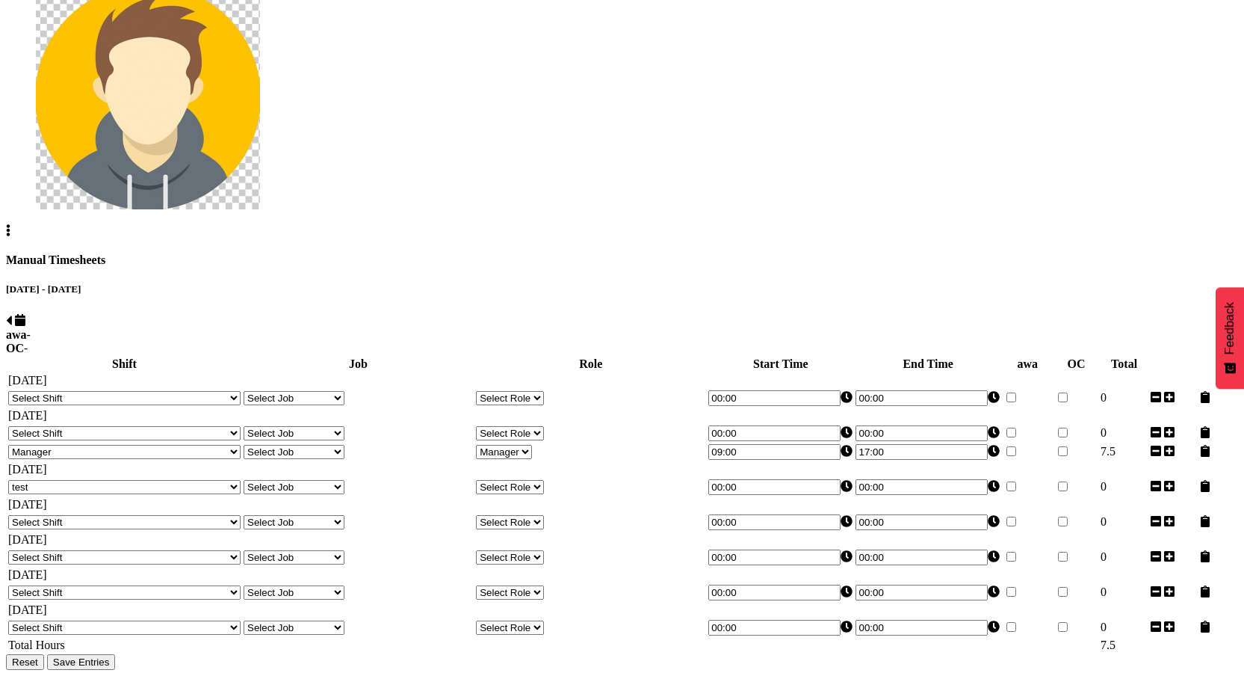
select select "1"
click at [518, 480] on select "Select Role Manager Cook Waiter" at bounding box center [510, 487] width 68 height 14
click at [780, 479] on input "00:00" at bounding box center [774, 487] width 132 height 16
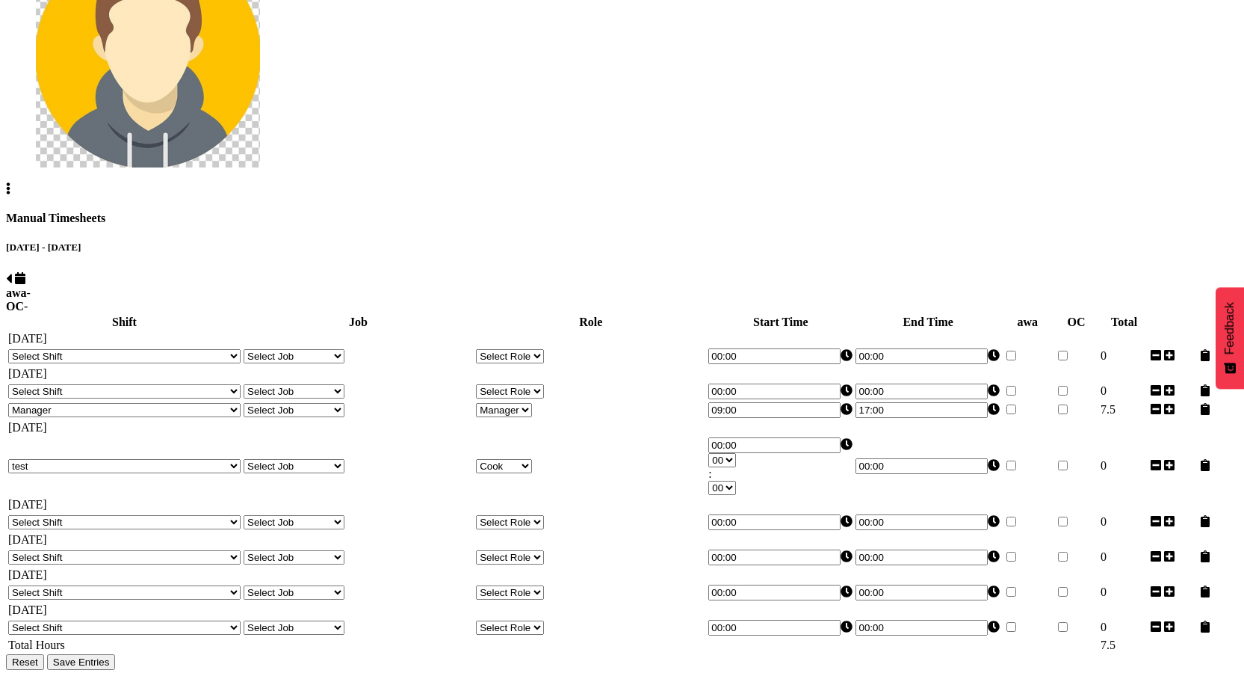
click at [736, 453] on select "00 01 02 03 04 05 06 07 08 09 10 11 12 13 14 15 16 17 18 19 20 21 22 23" at bounding box center [722, 460] width 28 height 14
select select "3"
click at [736, 453] on select "00 01 02 03 04 05 06 07 08 09 10 11 12 13 14 15 16 17 18 19 20 21 22 23" at bounding box center [722, 460] width 28 height 14
type input "03:00"
click at [902, 458] on input "00:00" at bounding box center [922, 466] width 132 height 16
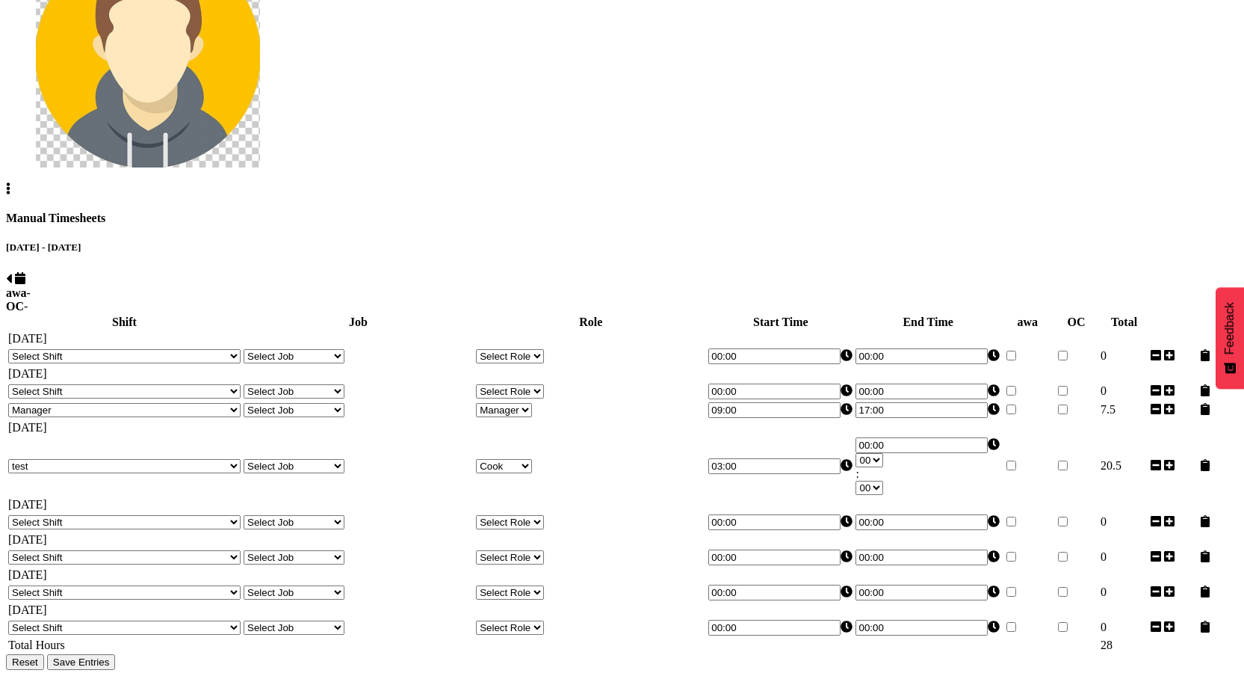
click at [883, 453] on select "00 01 02 03 04 05 06 07 08 09 10 11 12 13 14 15 16 17 18 19 20 21 22 23" at bounding box center [870, 460] width 28 height 14
select select "2"
click at [883, 453] on select "00 01 02 03 04 05 06 07 08 09 10 11 12 13 14 15 16 17 18 19 20 21 22 23" at bounding box center [870, 460] width 28 height 14
type input "02:00"
click at [960, 420] on td "[DATE]" at bounding box center [621, 427] width 1229 height 15
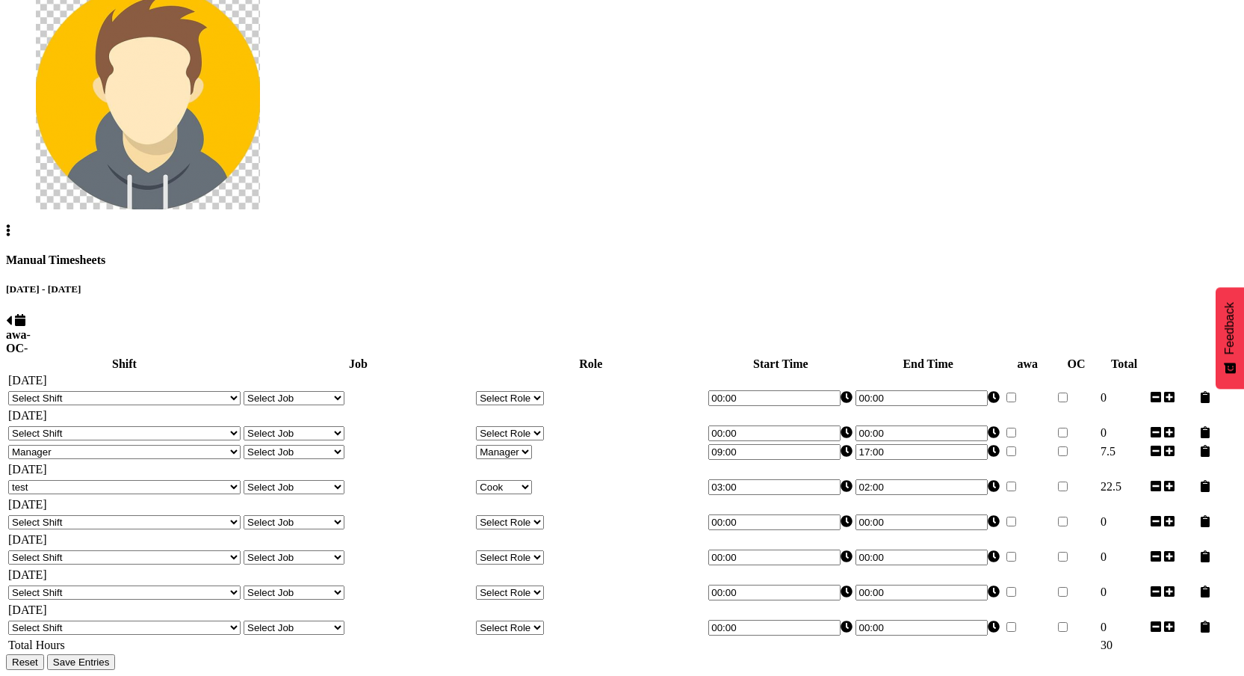
click at [110, 656] on span "Save Entries" at bounding box center [81, 661] width 57 height 11
select select "67026"
type input "09:00"
type input "17:00"
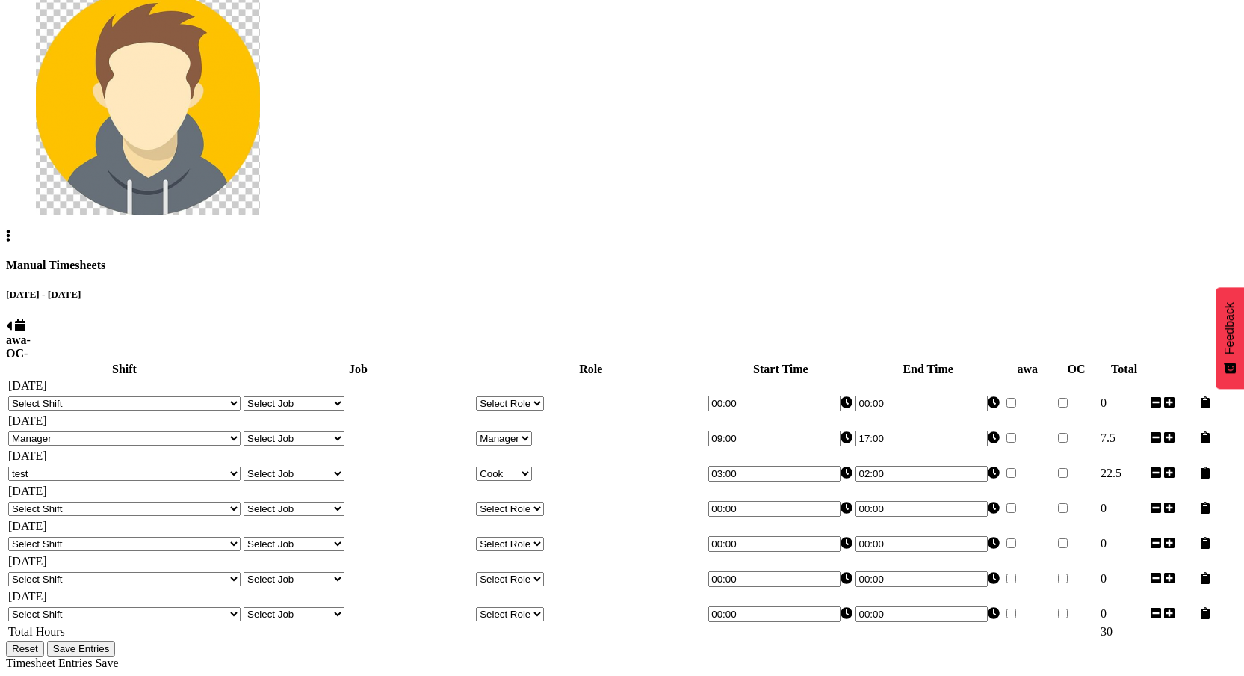
scroll to position [177, 0]
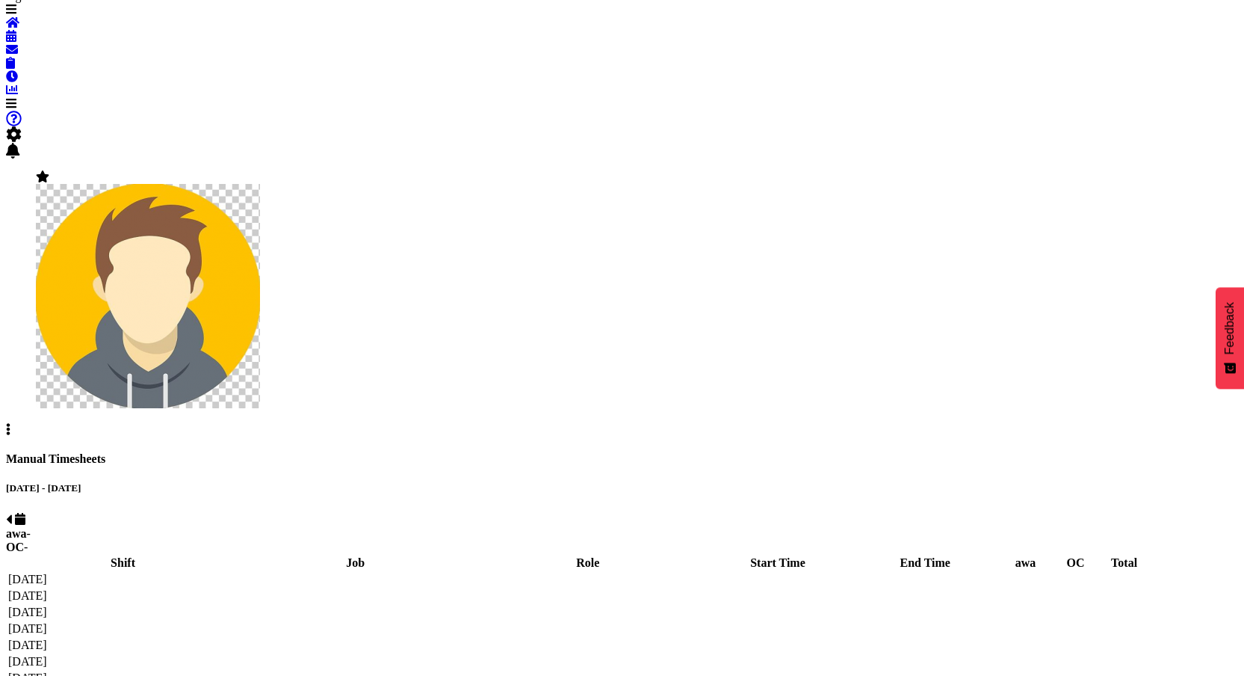
select select "67026"
select select "44752"
select select "1"
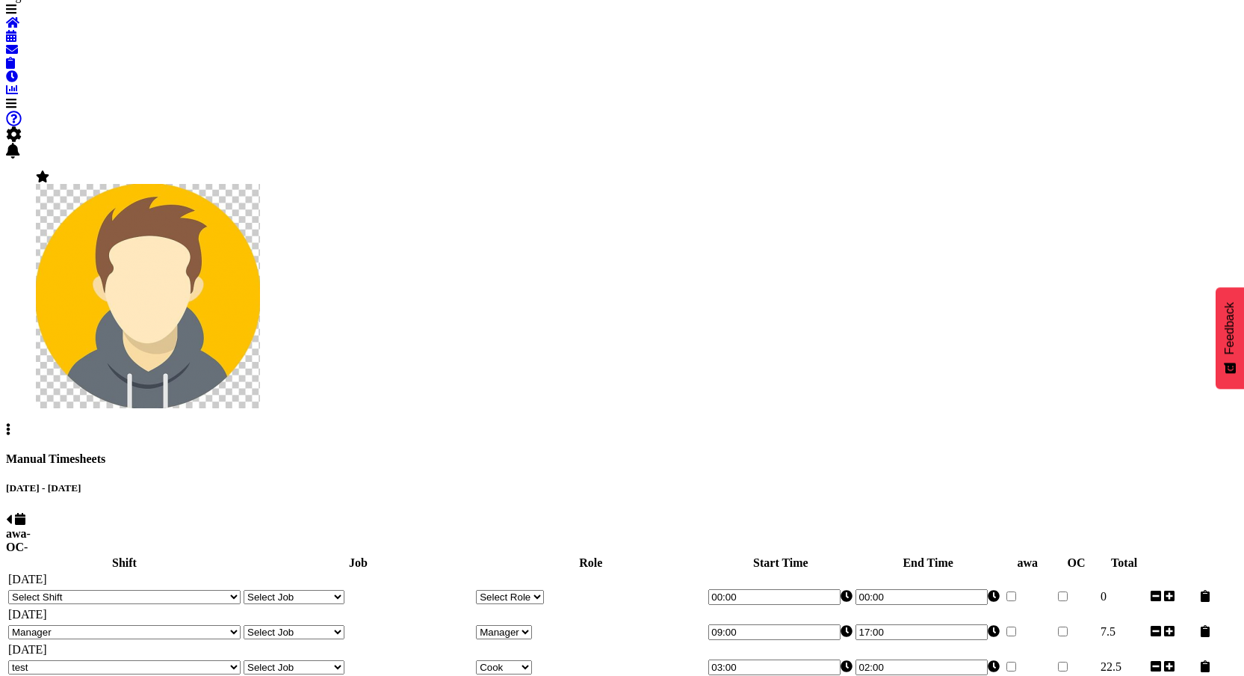
scroll to position [127, 0]
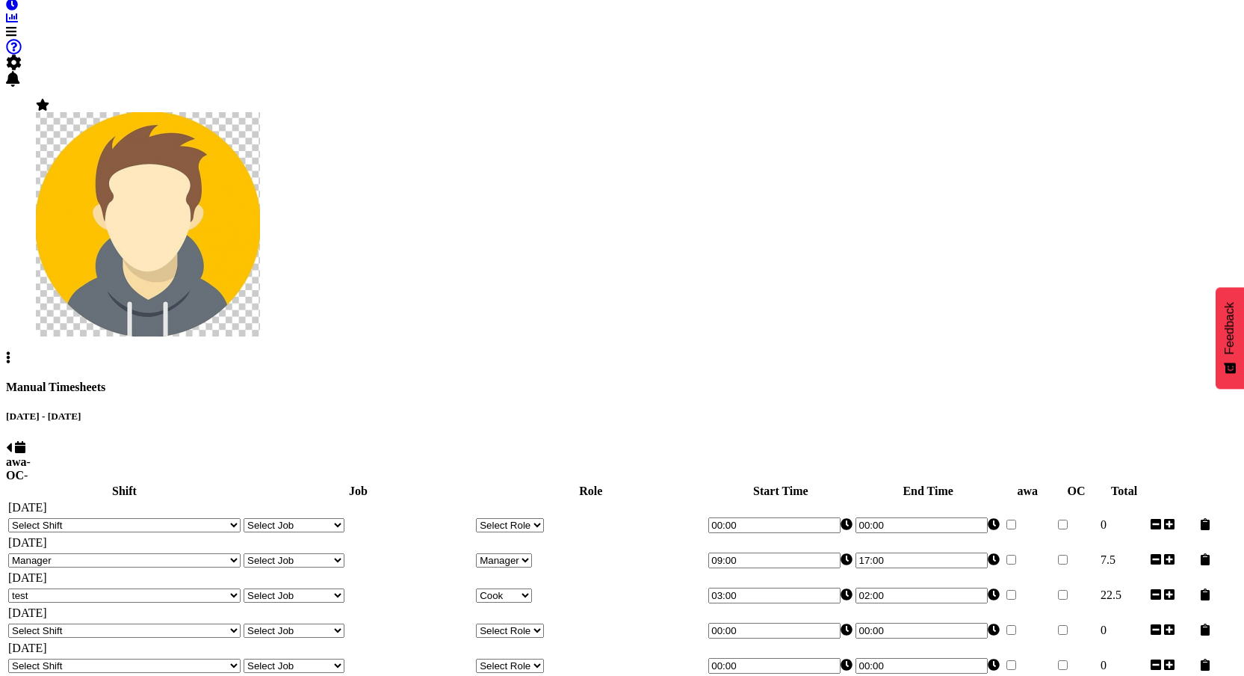
click at [12, 441] on span at bounding box center [9, 447] width 6 height 13
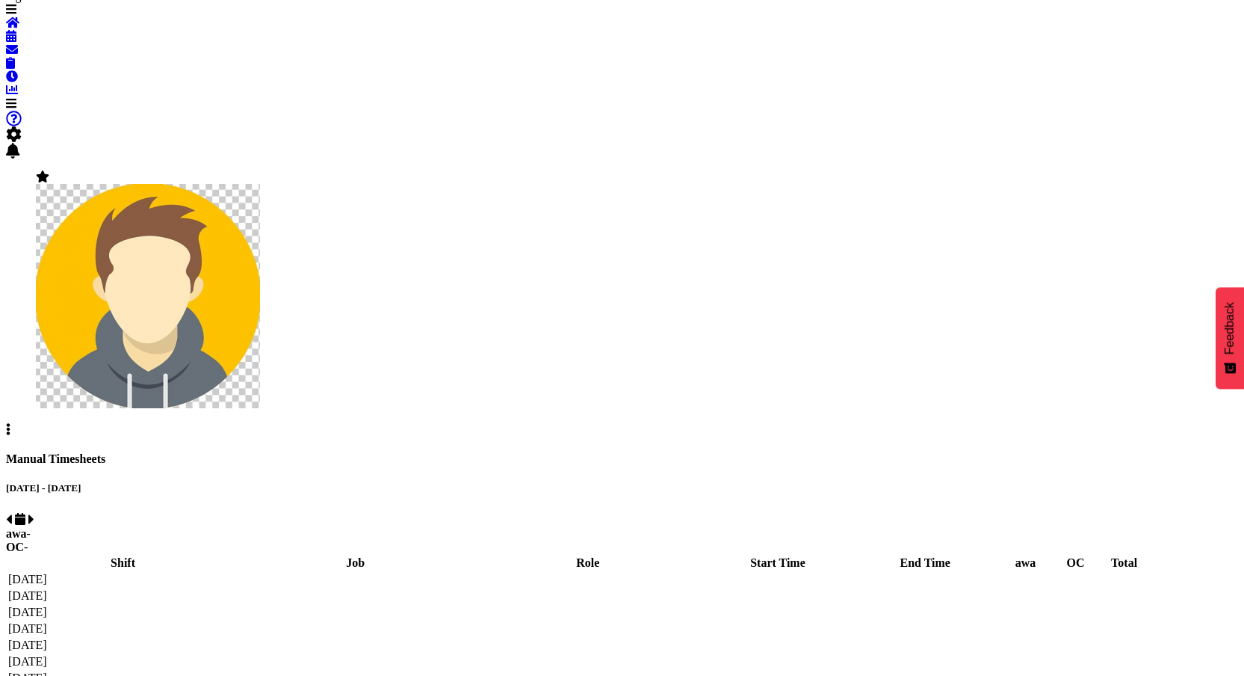
select select "67026"
select select "44142"
select select "43440"
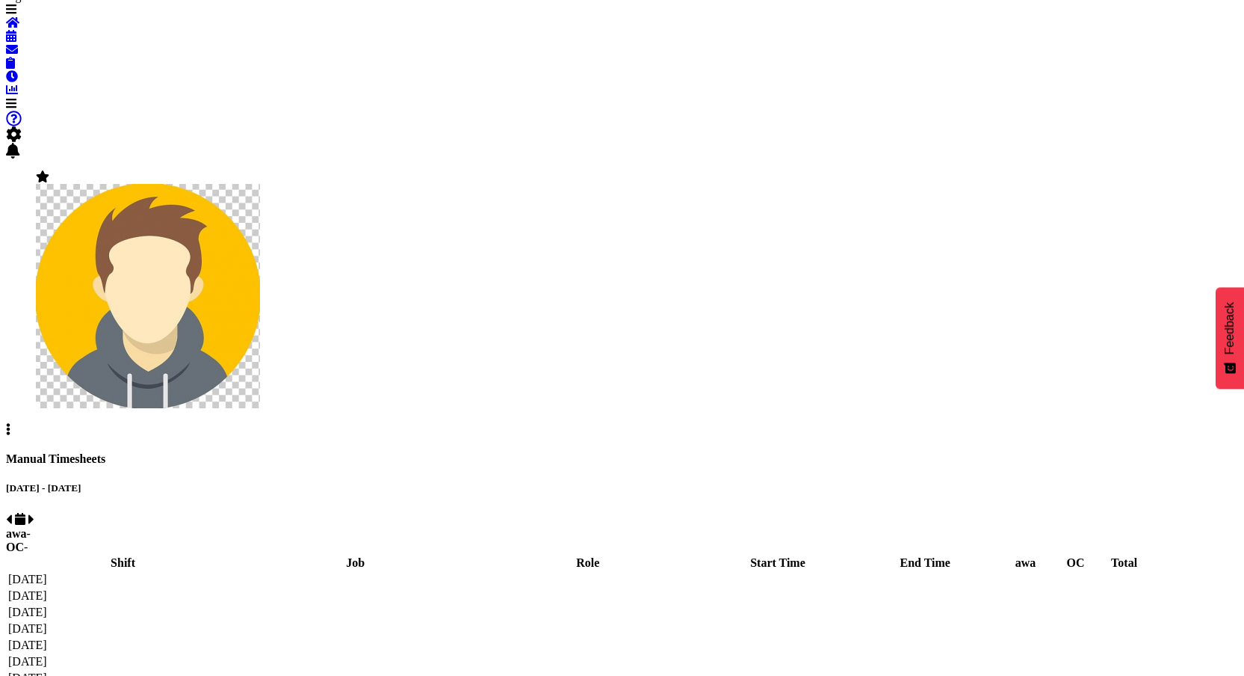
select select "67026"
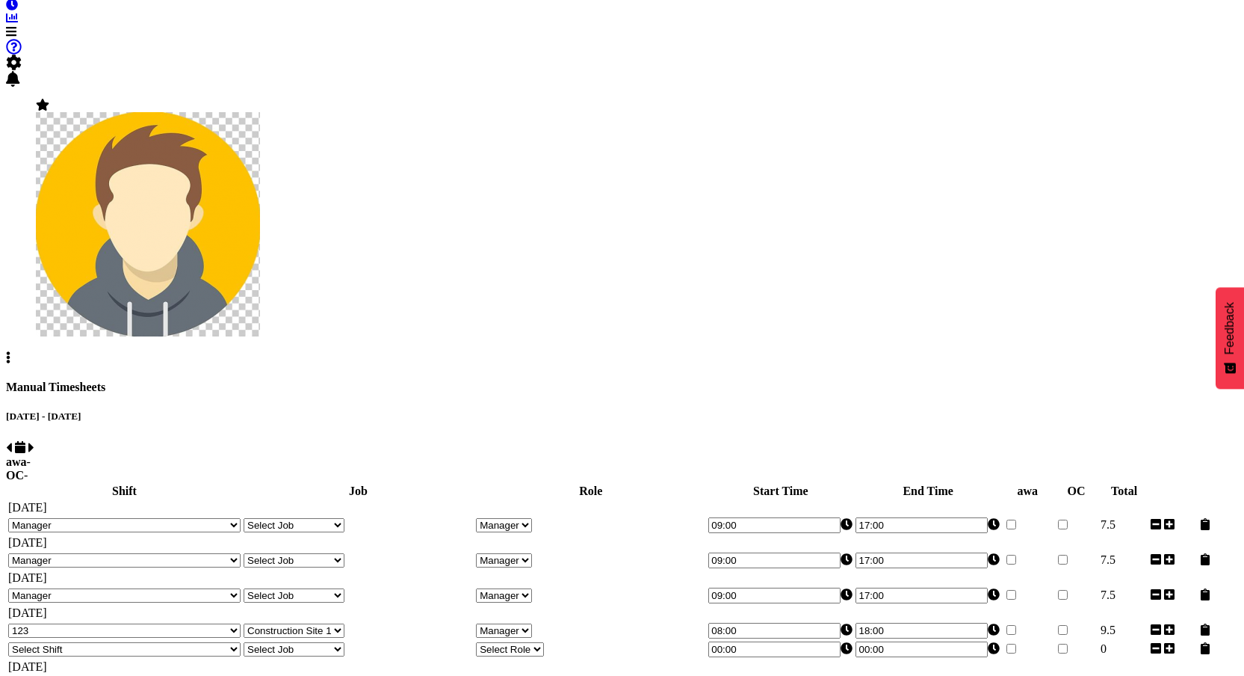
click at [34, 441] on span at bounding box center [31, 447] width 6 height 13
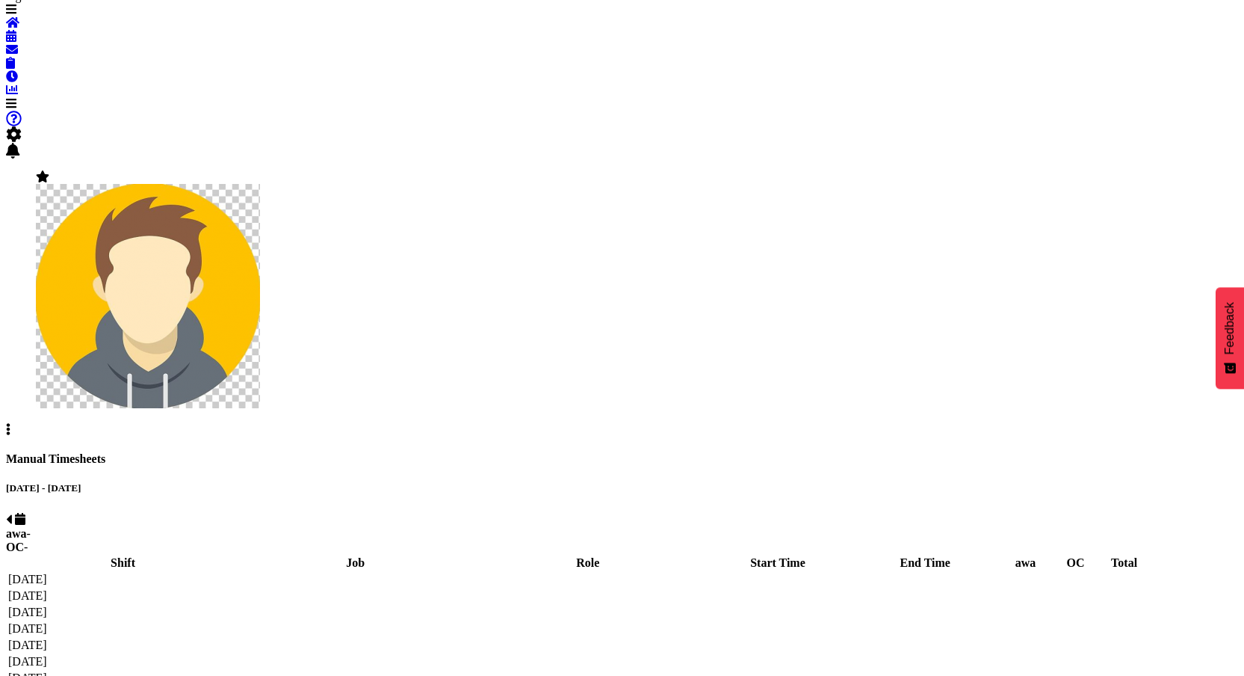
select select "67026"
select select "44752"
select select "1"
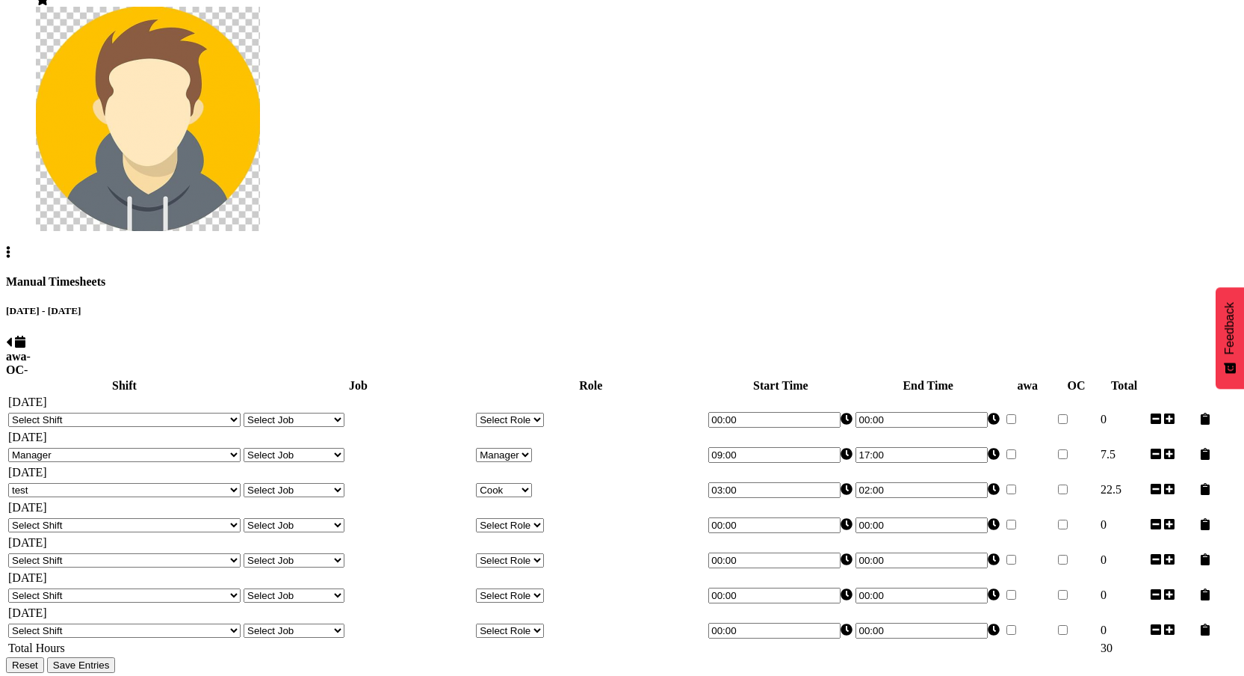
scroll to position [0, 0]
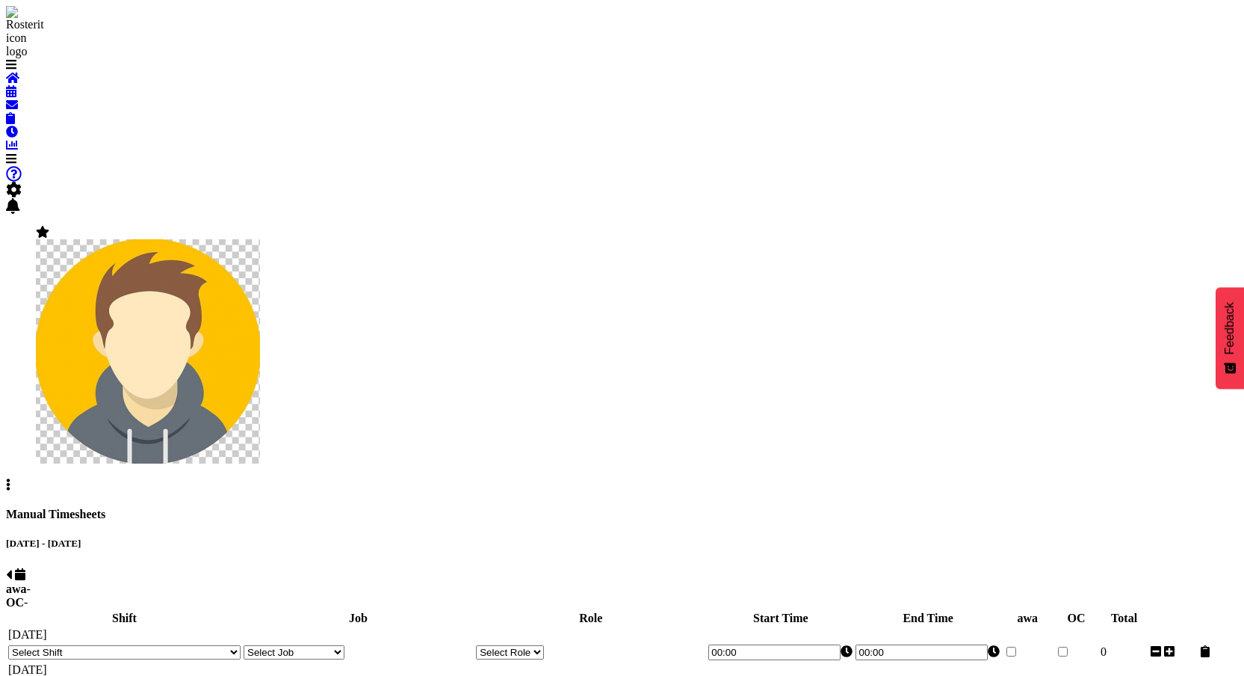
click at [12, 568] on span at bounding box center [9, 574] width 6 height 13
select select "67026"
select select "44142"
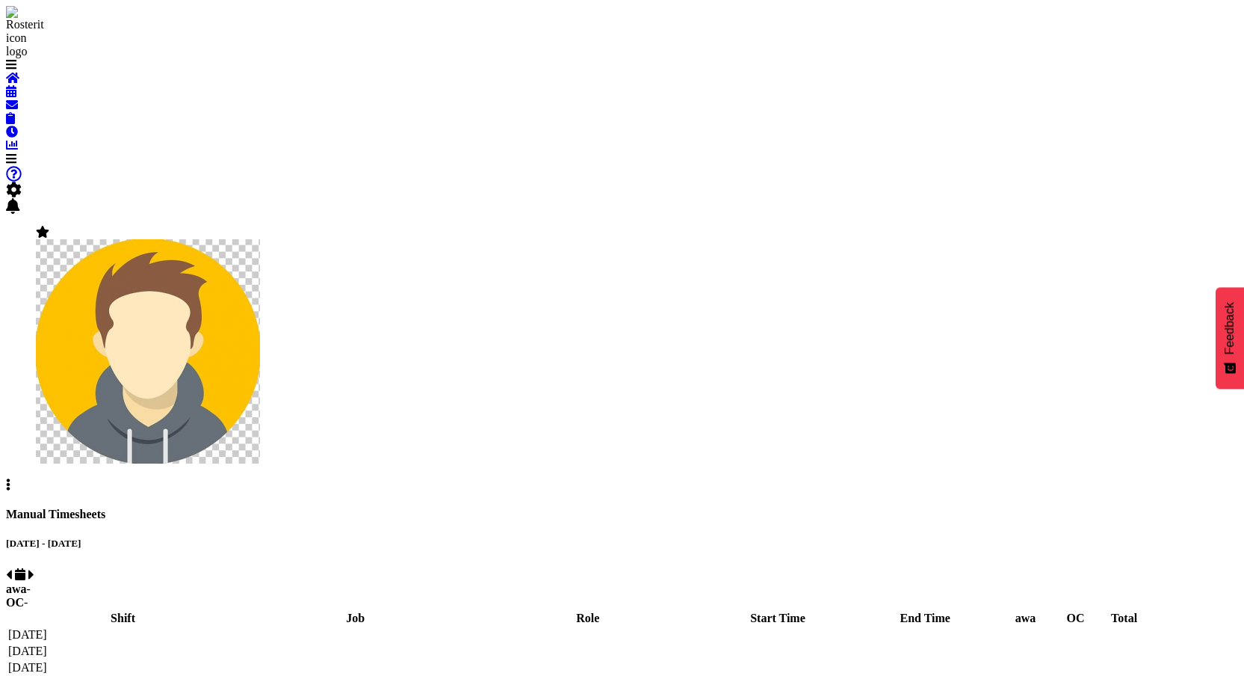
select select "43440"
select select "67026"
click at [34, 568] on span at bounding box center [31, 574] width 6 height 13
select select "67026"
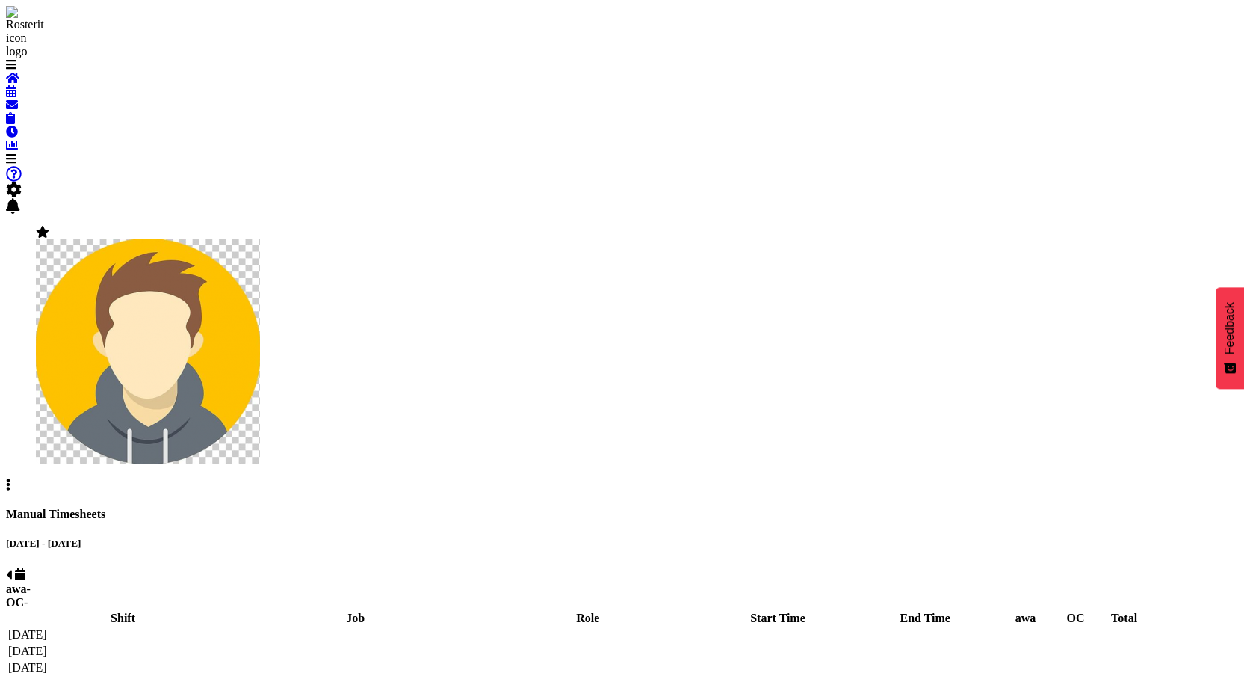
select select "44752"
select select "1"
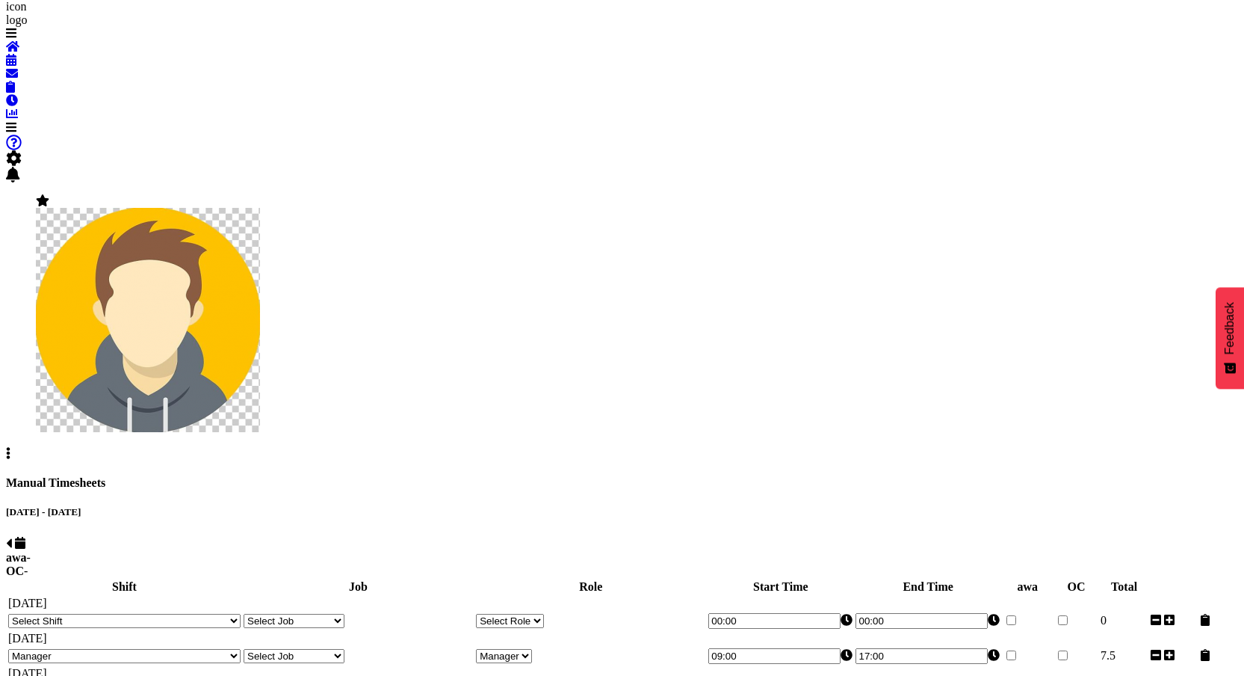
scroll to position [191, 0]
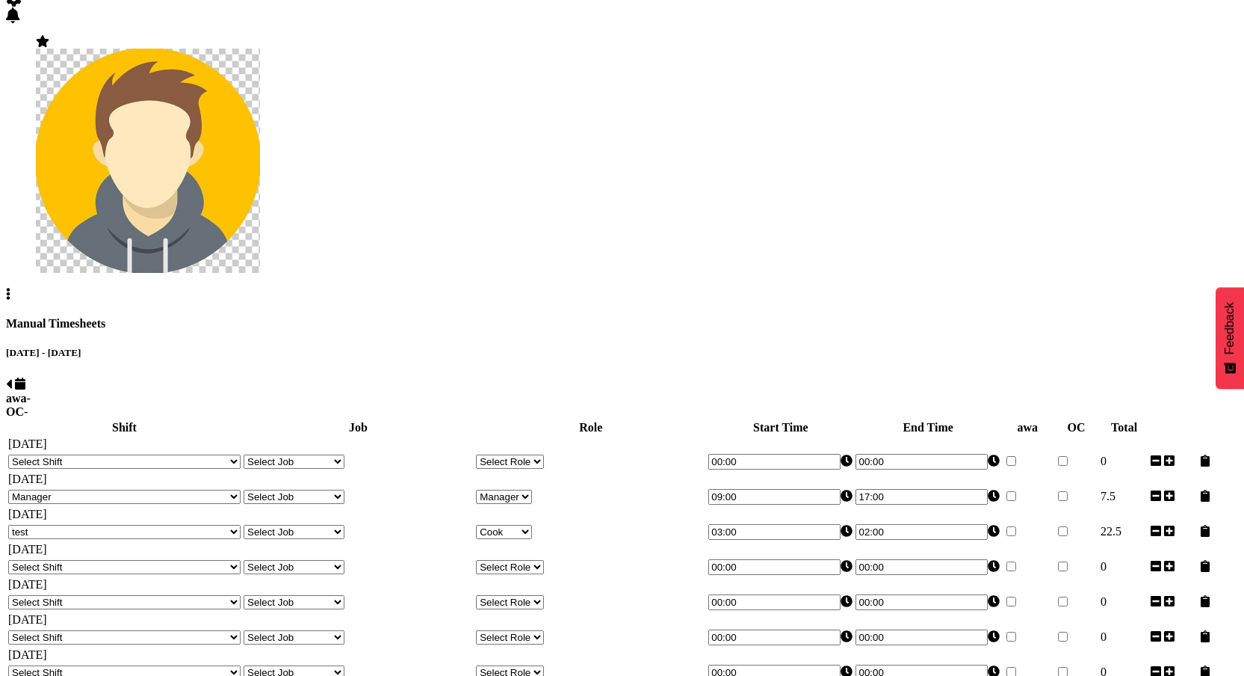
click at [241, 454] on select "Select Shift 123 123 123 123 123 123 123 123 123 123 123 123 123 123 123 123 12…" at bounding box center [124, 461] width 232 height 14
select select "11135"
click at [105, 454] on select "Select Shift 123 123 123 123 123 123 123 123 123 123 123 123 123 123 123 123 12…" at bounding box center [124, 461] width 232 height 14
click at [344, 454] on select "Select Job Construction Site 1" at bounding box center [294, 461] width 101 height 14
click at [797, 454] on input "00:00" at bounding box center [774, 462] width 132 height 16
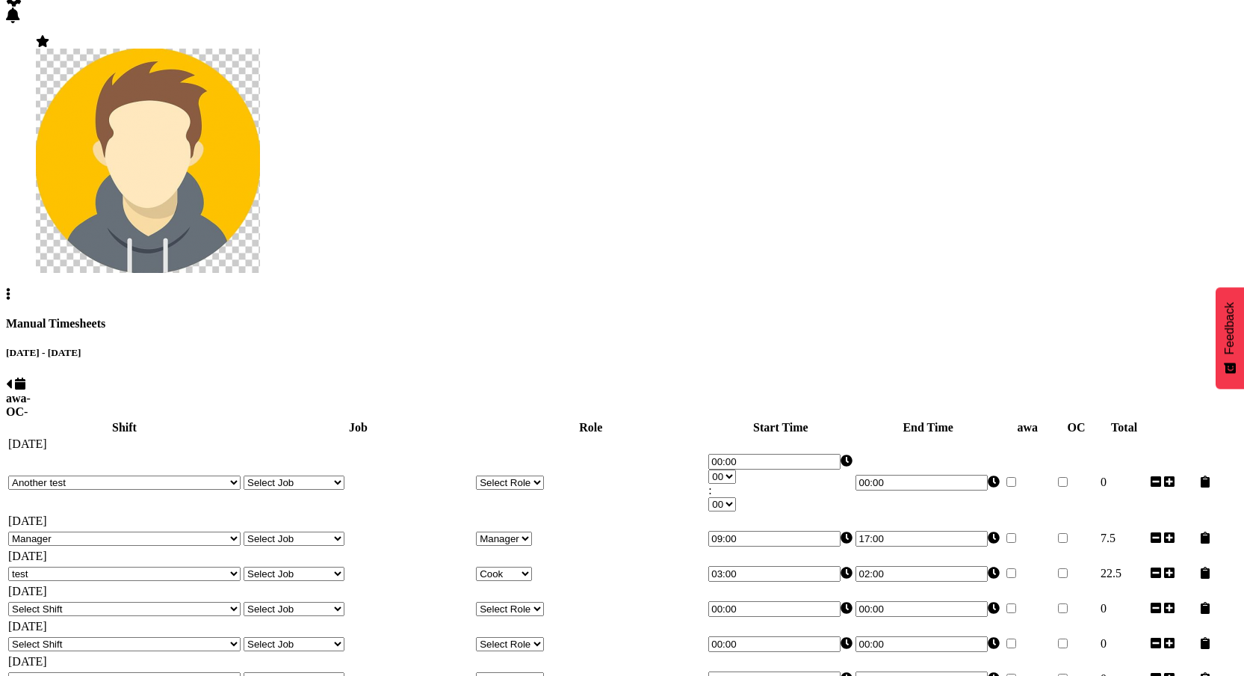
click at [915, 475] on input "00:00" at bounding box center [922, 483] width 132 height 16
click at [883, 469] on select "00 01 02 03 04 05 06 07 08 09 10 11 12 13 14 15 16 17 18 19 20 21 22 23" at bounding box center [870, 476] width 28 height 14
select select "6"
click at [883, 469] on select "00 01 02 03 04 05 06 07 08 09 10 11 12 13 14 15 16 17 18 19 20 21 22 23" at bounding box center [870, 476] width 28 height 14
type input "06:00"
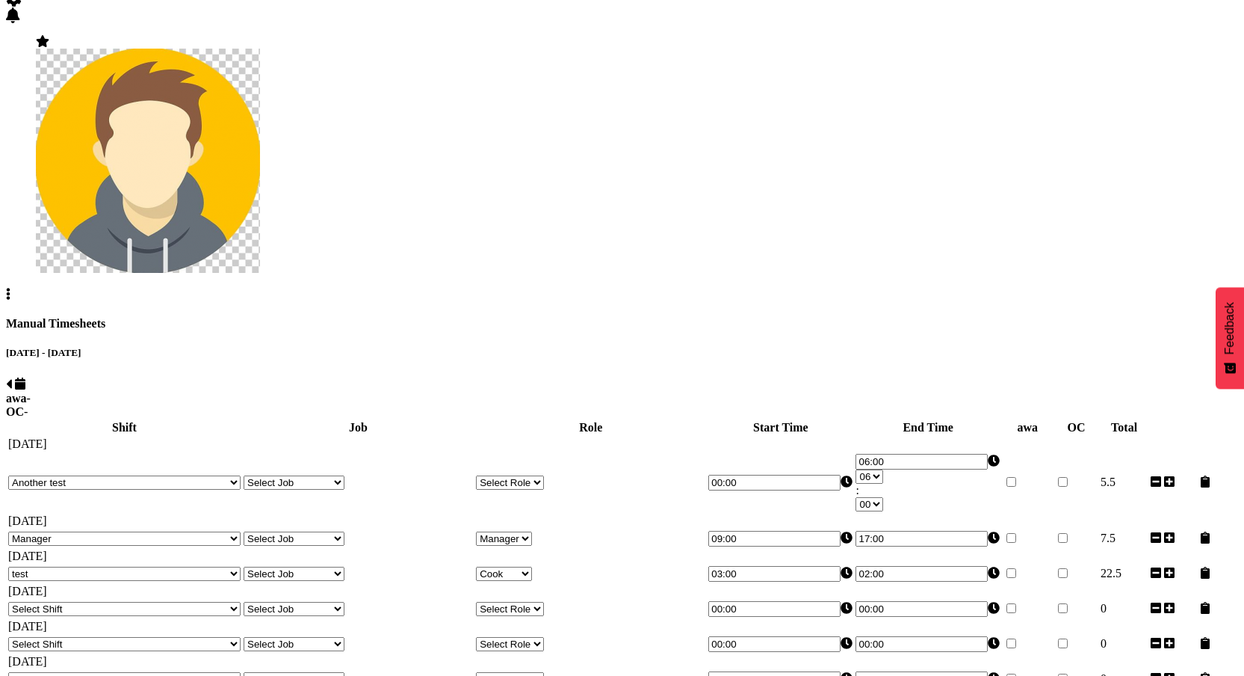
click at [544, 475] on select "Select Role Manager Cook Waiter" at bounding box center [510, 482] width 68 height 14
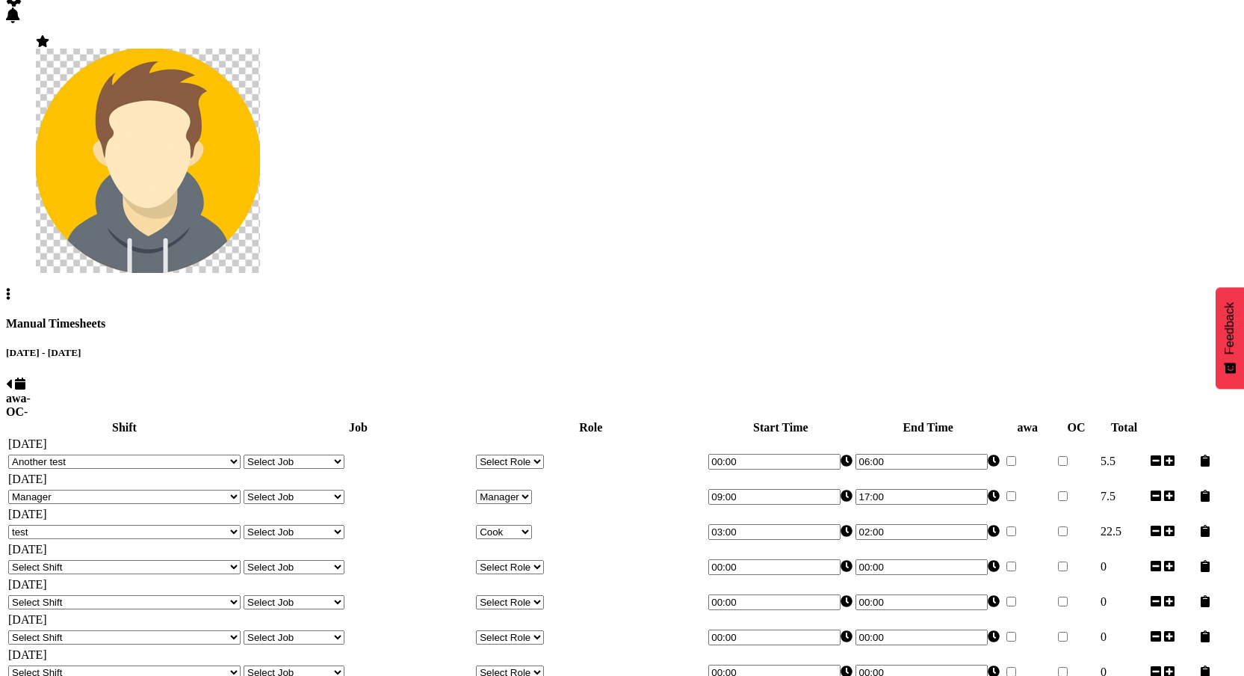
select select "1"
click at [518, 454] on select "Select Role Manager Cook Waiter" at bounding box center [510, 461] width 68 height 14
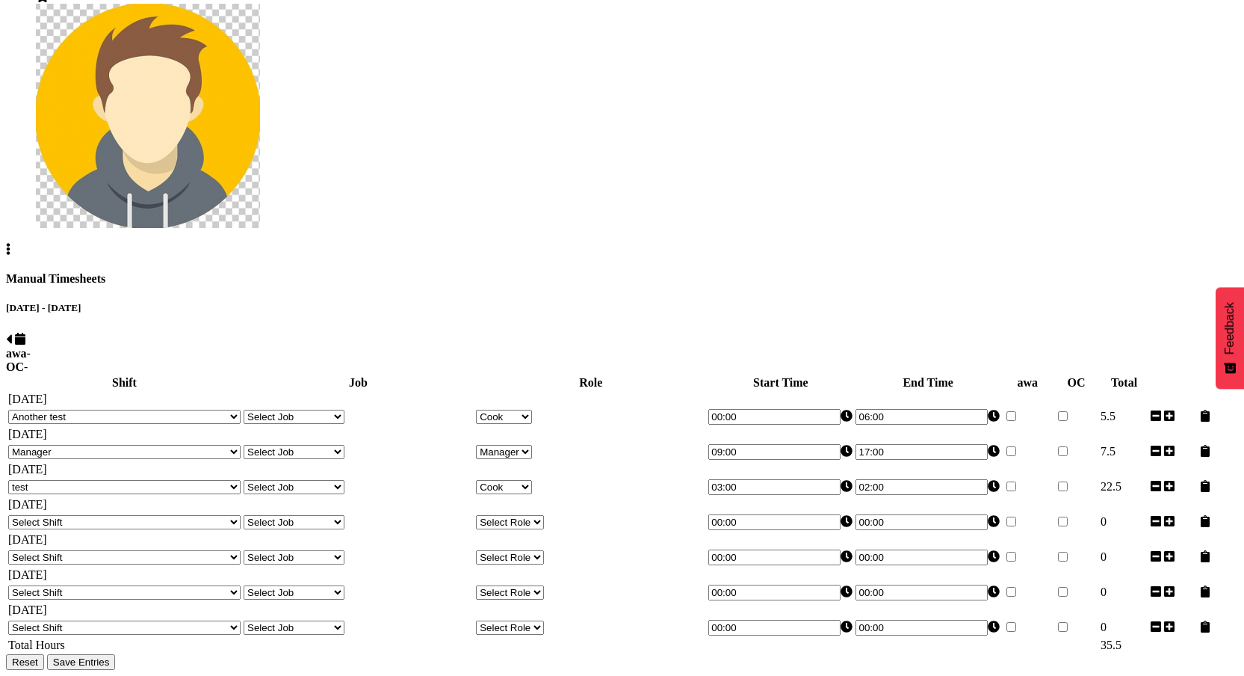
click at [110, 656] on span "Save Entries" at bounding box center [81, 661] width 57 height 11
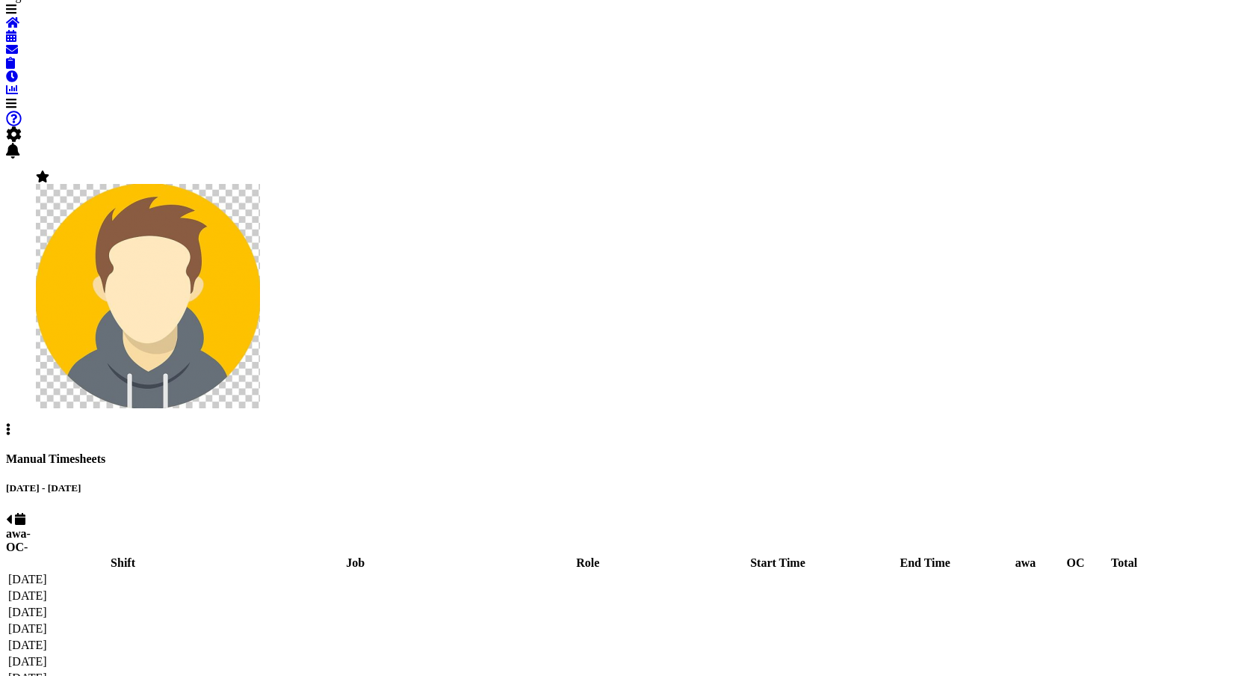
select select "11135"
select select "1"
select select "67026"
select select "44752"
select select "1"
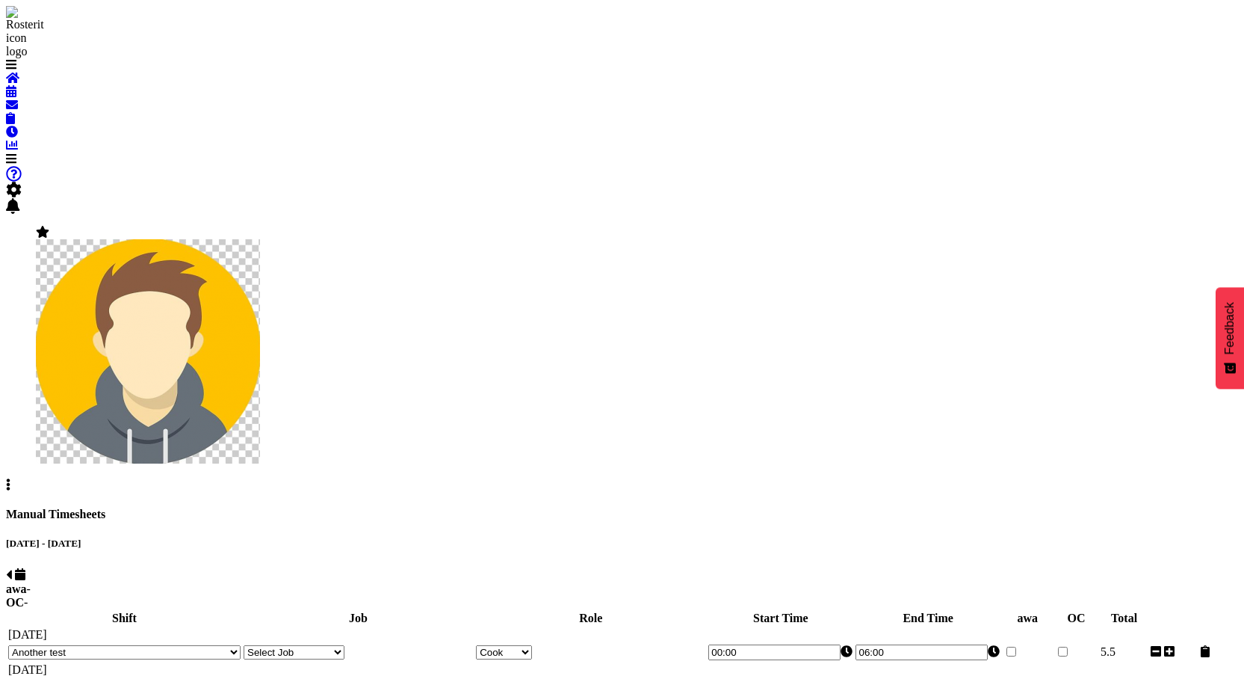
click at [12, 568] on span at bounding box center [9, 574] width 6 height 13
select select "67026"
select select "44142"
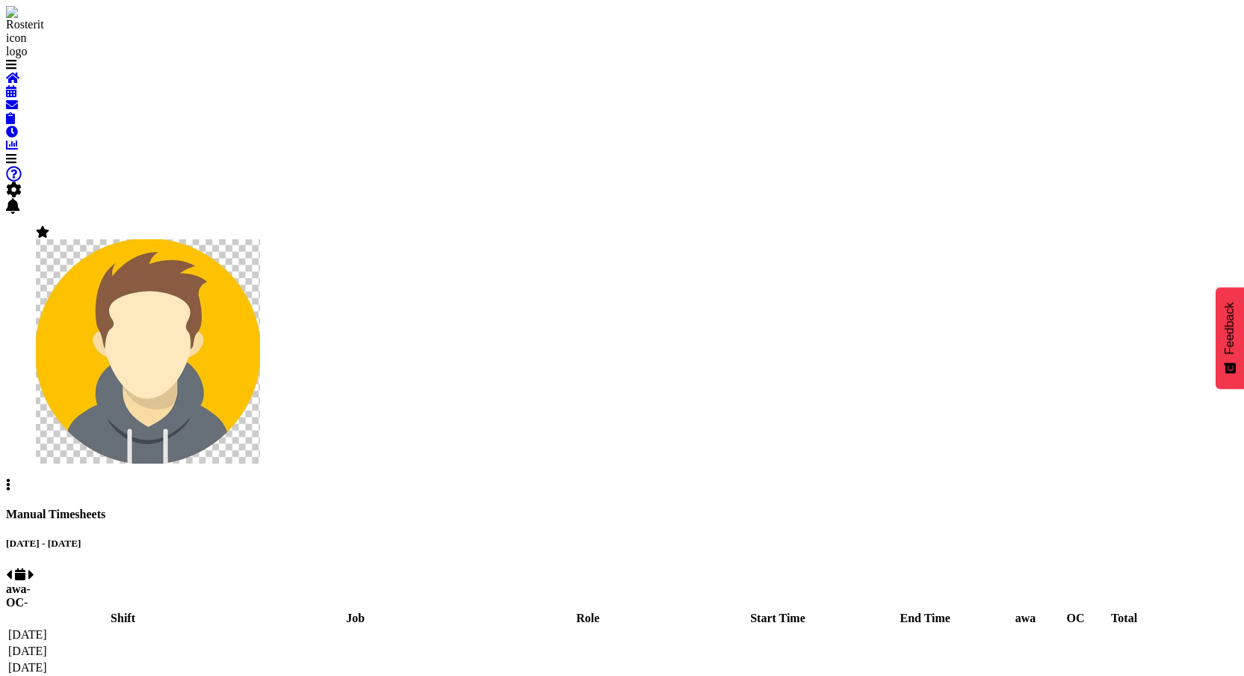
select select "43440"
select select "67026"
click at [34, 568] on span at bounding box center [31, 574] width 6 height 13
select select "67026"
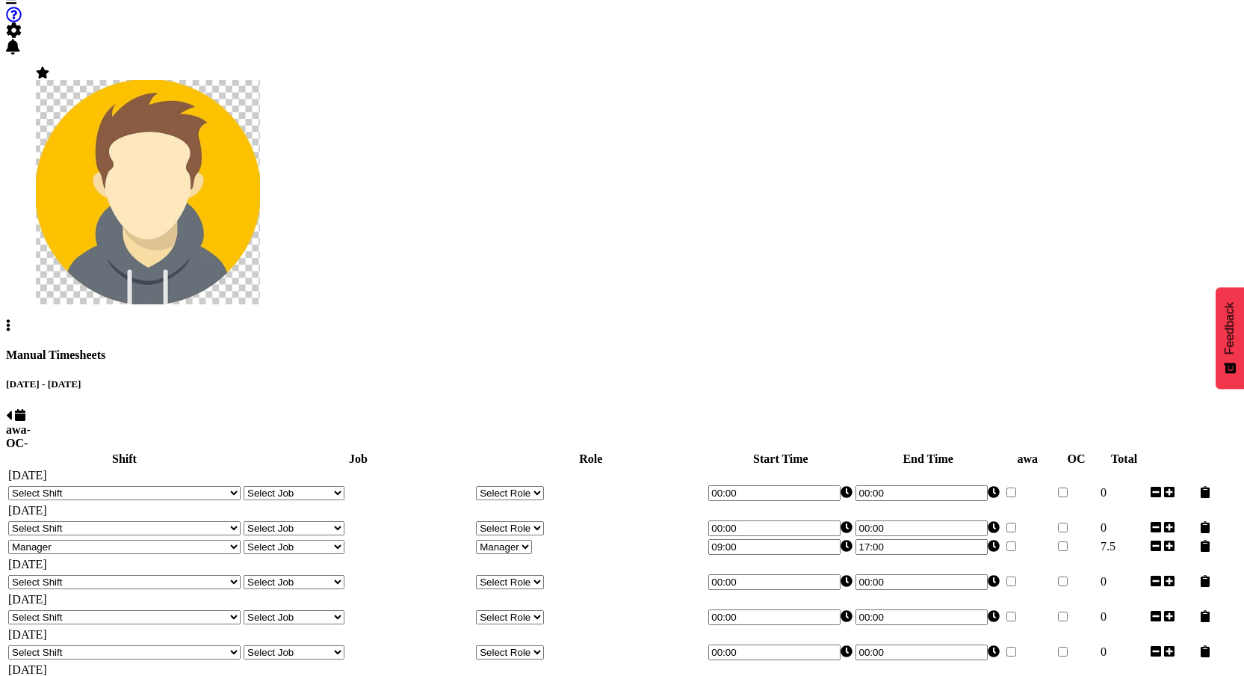
scroll to position [82, 0]
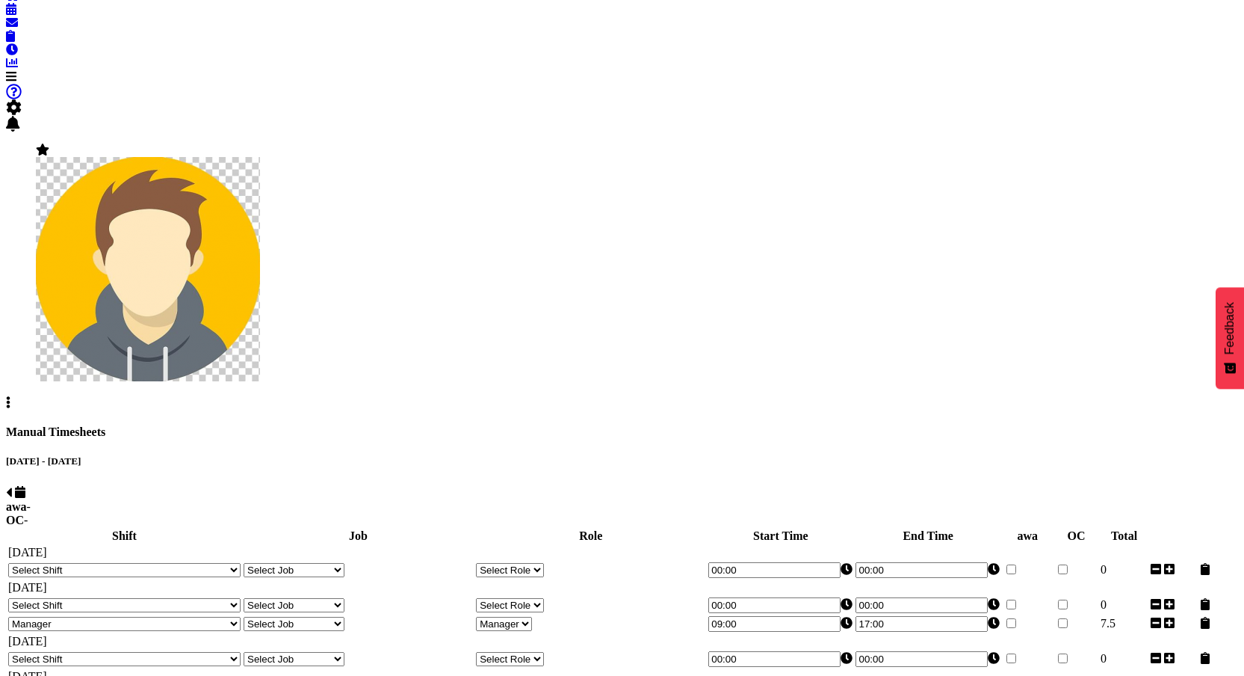
click at [230, 563] on select "Select Shift 123 123 123 123 123 123 123 123 123 123 123 123 123 123 123 123 12…" at bounding box center [124, 570] width 232 height 14
click at [220, 563] on select "Select Shift 123 123 123 123 123 123 123 123 123 123 123 123 123 123 123 123 12…" at bounding box center [124, 570] width 232 height 14
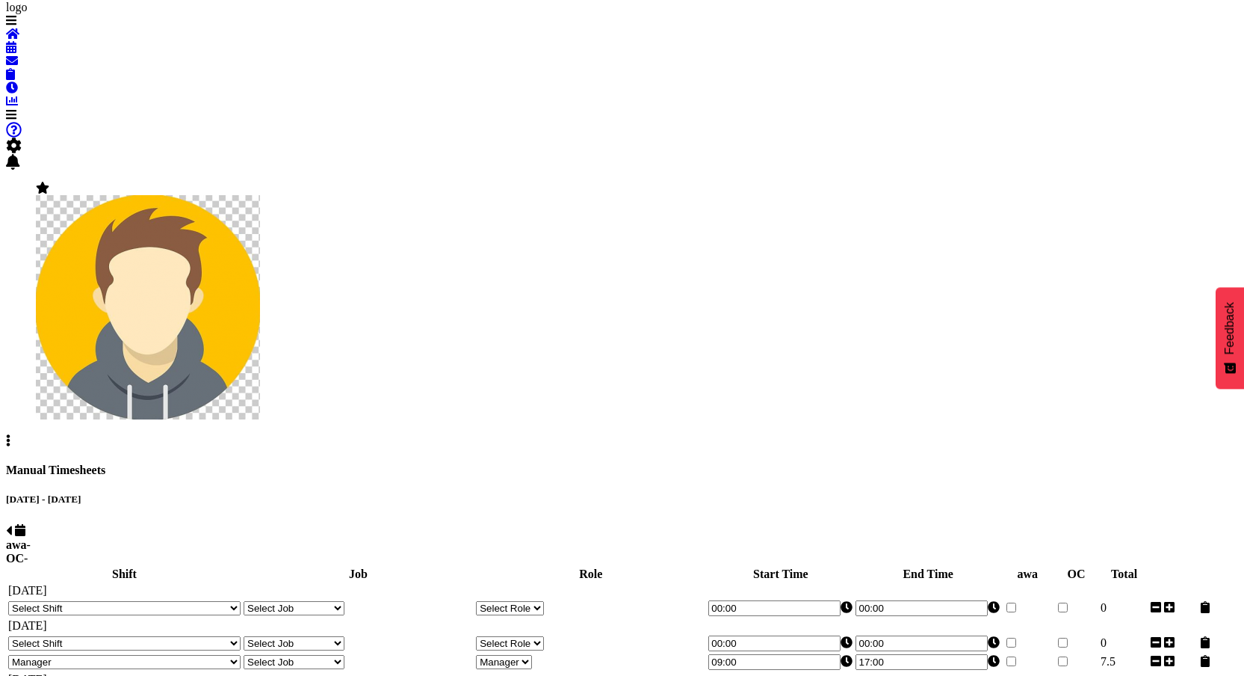
scroll to position [0, 0]
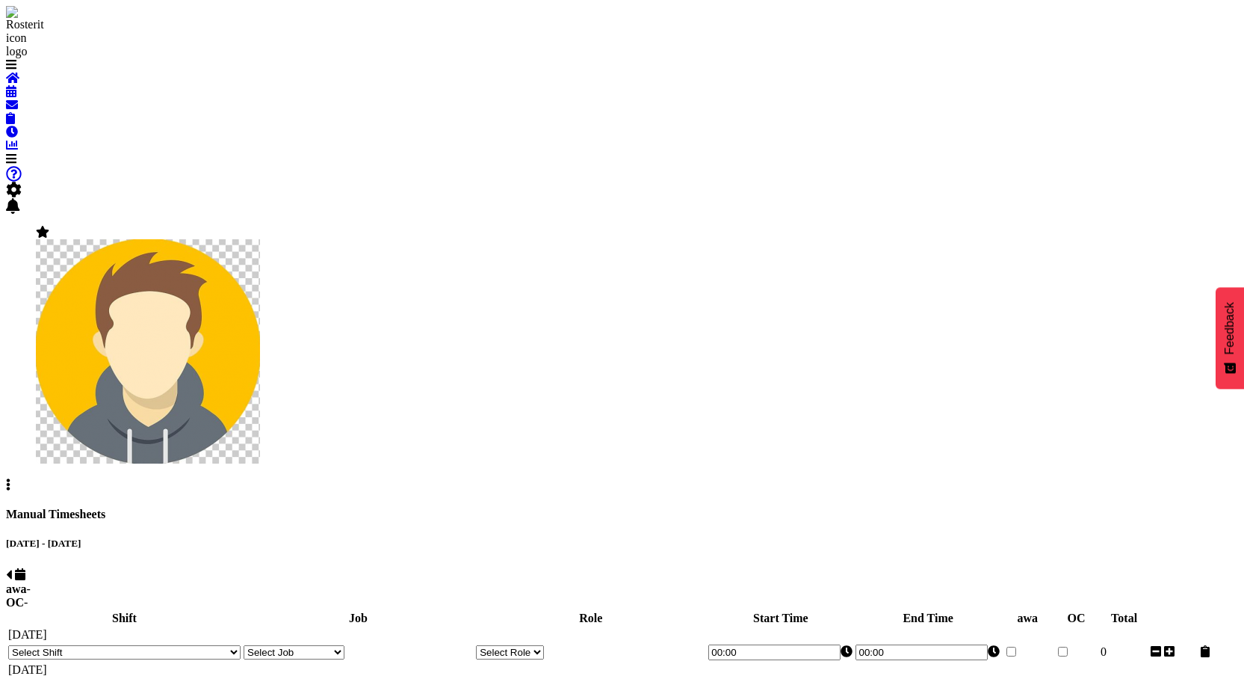
click at [241, 645] on select "Select Shift 123 123 123 123 123 123 123 123 123 123 123 123 123 123 123 123 12…" at bounding box center [124, 652] width 232 height 14
click at [16, 98] on span at bounding box center [11, 91] width 10 height 13
click at [25, 568] on span at bounding box center [20, 574] width 10 height 13
click at [12, 568] on span at bounding box center [9, 574] width 6 height 13
select select "67026"
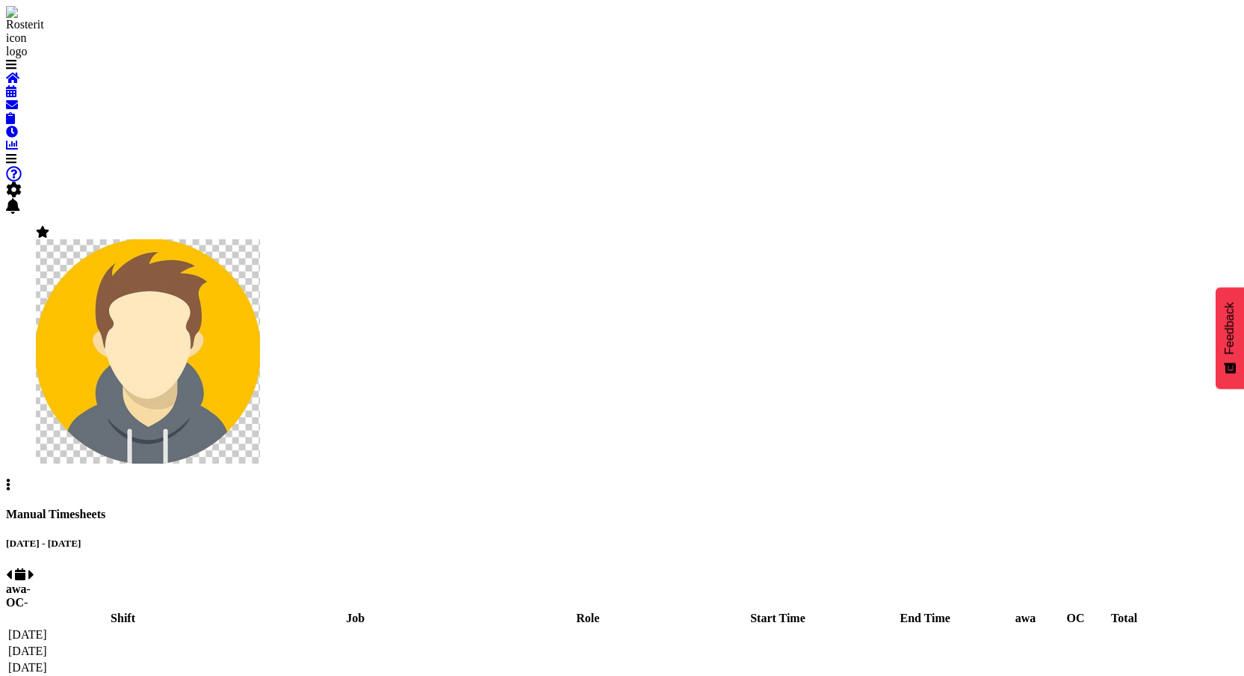
select select "67026"
select select "44142"
select select "43440"
select select "67026"
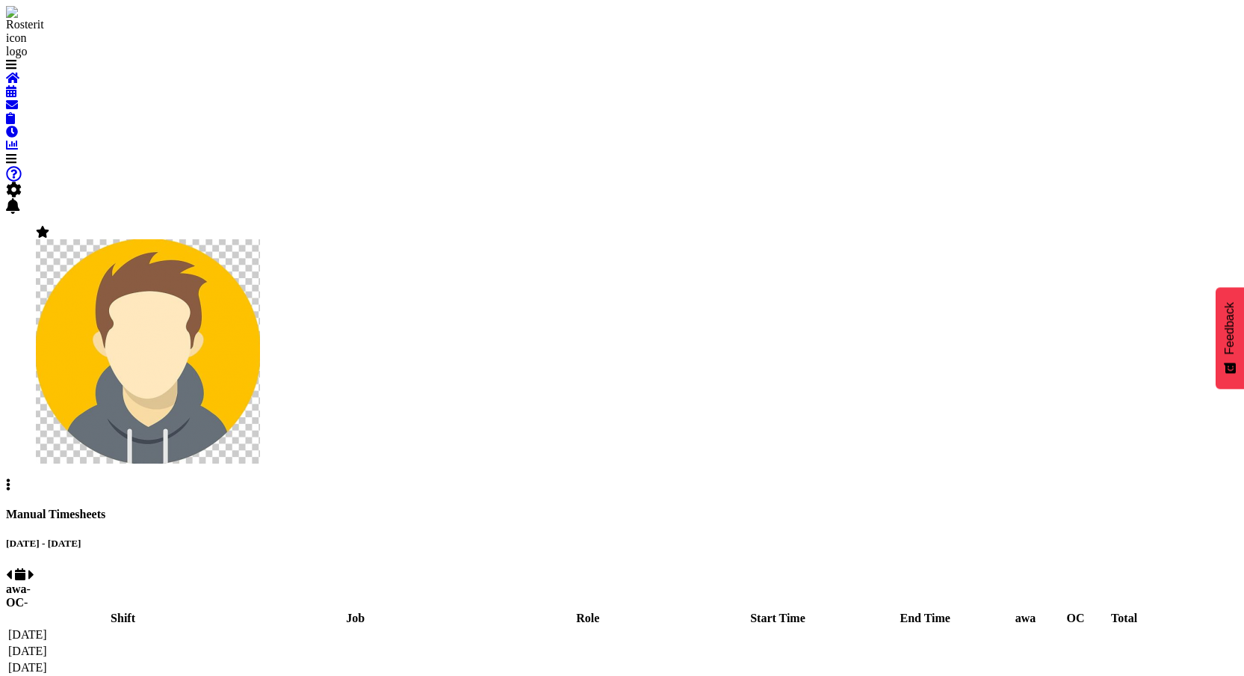
select select "67026"
click at [34, 568] on span at bounding box center [31, 574] width 6 height 13
select select "67026"
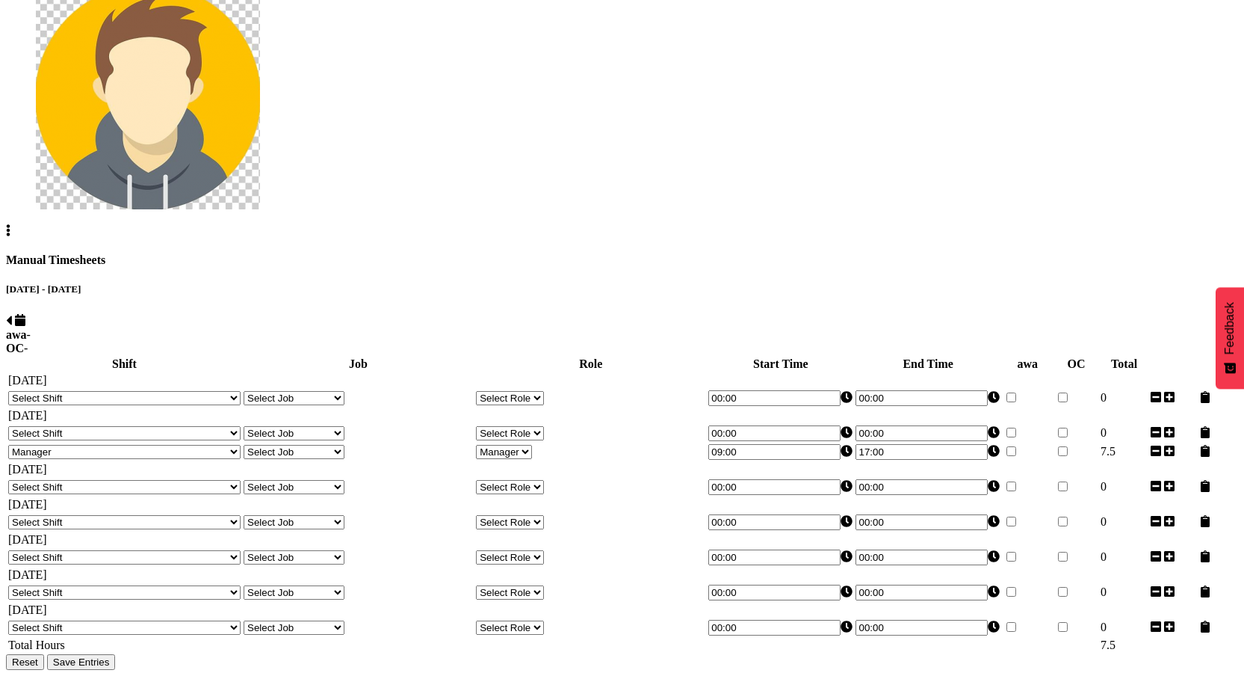
scroll to position [303, 0]
click at [110, 656] on span "Save Entries" at bounding box center [81, 661] width 57 height 11
select select "67026"
type input "09:00"
type input "17:00"
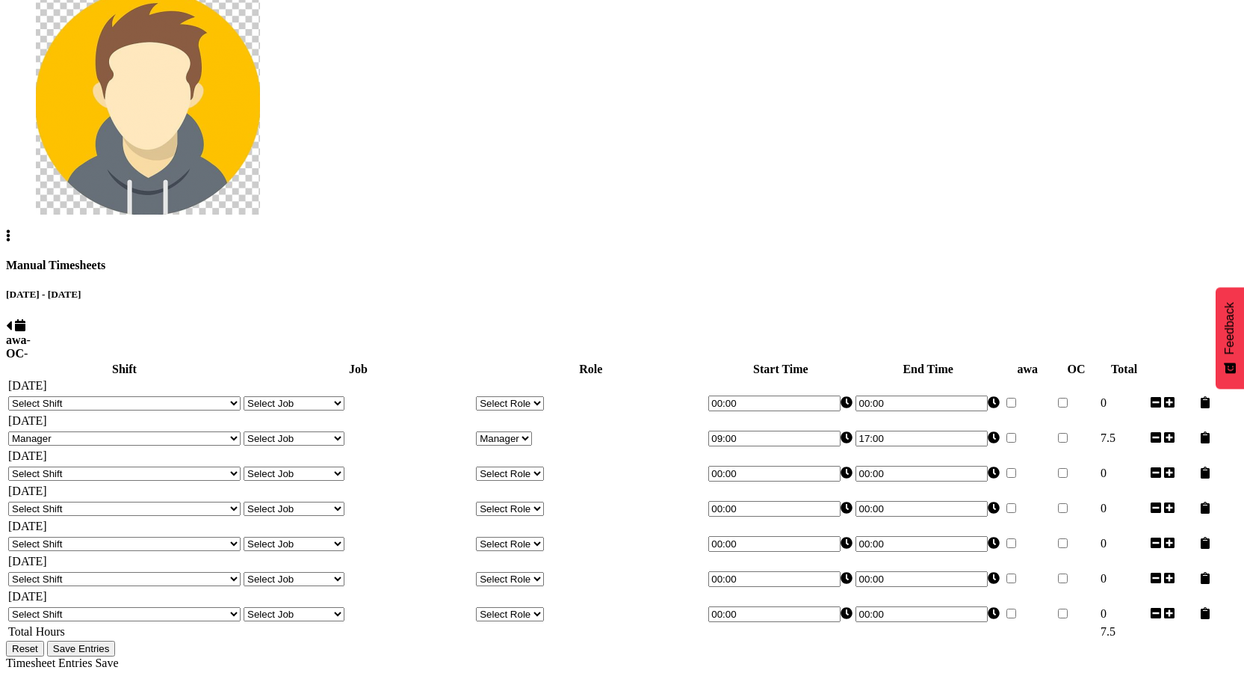
scroll to position [22, 0]
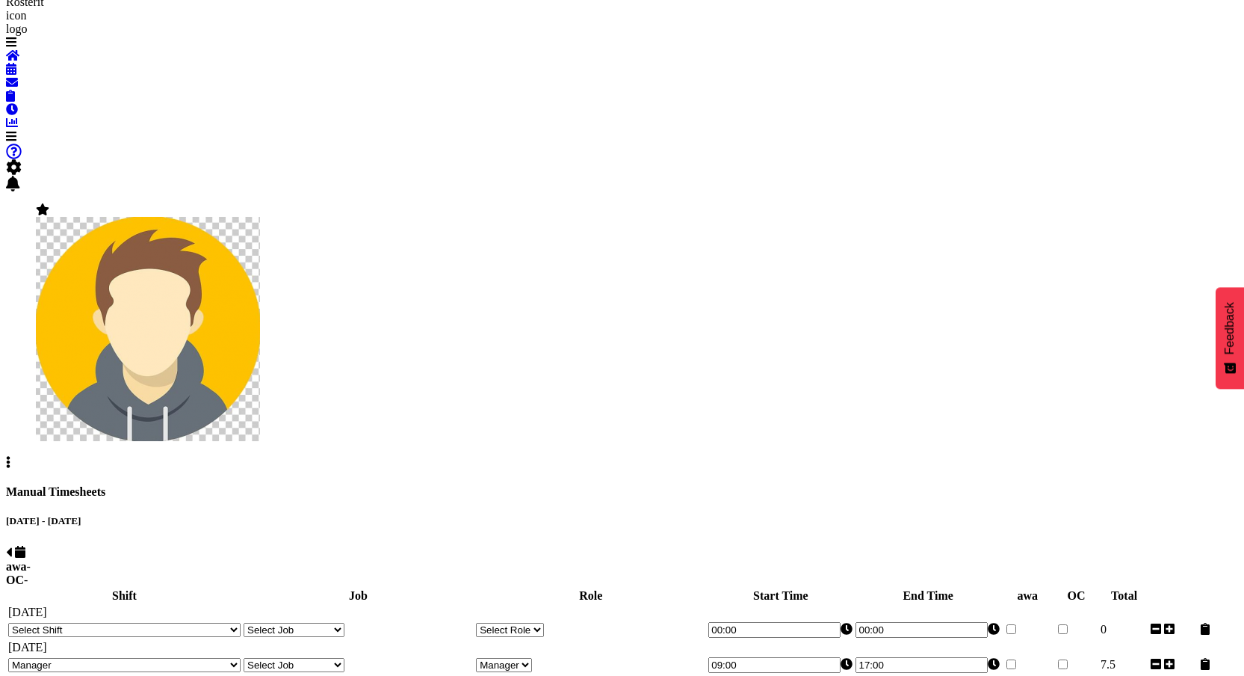
click at [241, 622] on select "Select Shift 123 123 123 123 123 123 123 123 123 123 123 123 123 123 123 123 12…" at bounding box center [124, 629] width 232 height 14
select select "44138"
click at [105, 622] on select "Select Shift 123 123 123 123 123 123 123 123 123 123 123 123 123 123 123 123 12…" at bounding box center [124, 629] width 232 height 14
click at [544, 622] on select "Select Role Manager Cook Waiter" at bounding box center [510, 629] width 68 height 14
select select "2"
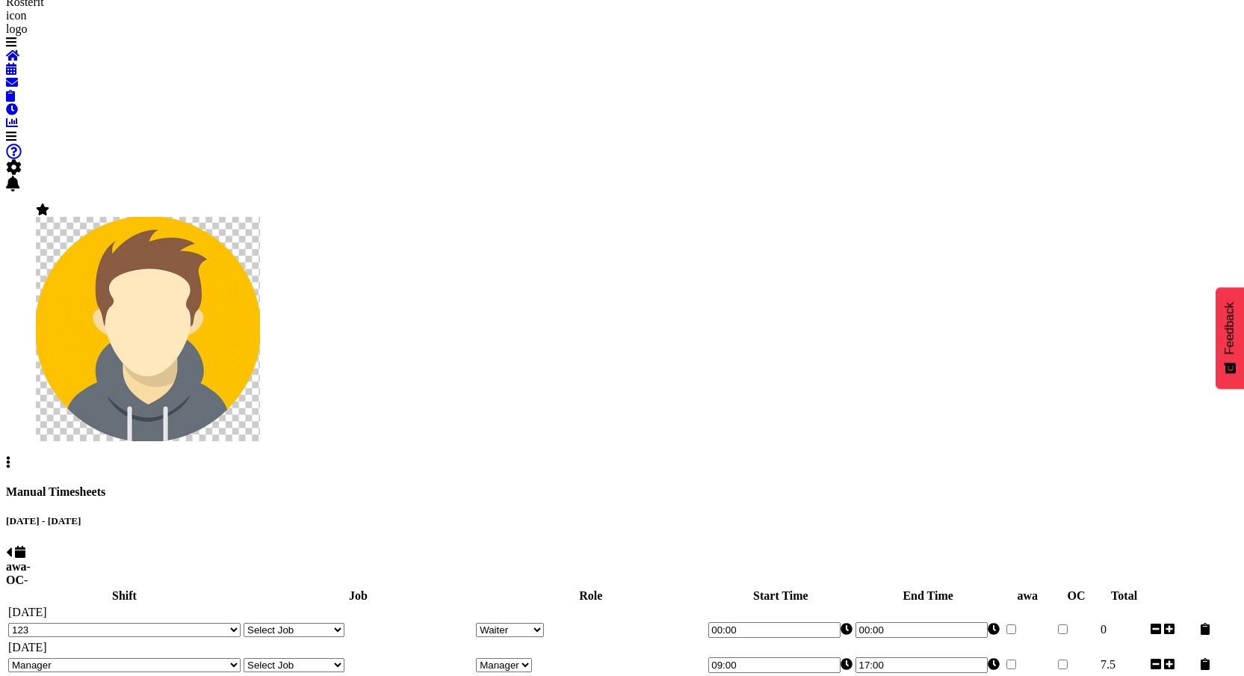
click at [518, 622] on select "Select Role Manager Cook Waiter" at bounding box center [510, 629] width 68 height 14
click at [930, 622] on input "00:00" at bounding box center [922, 630] width 132 height 16
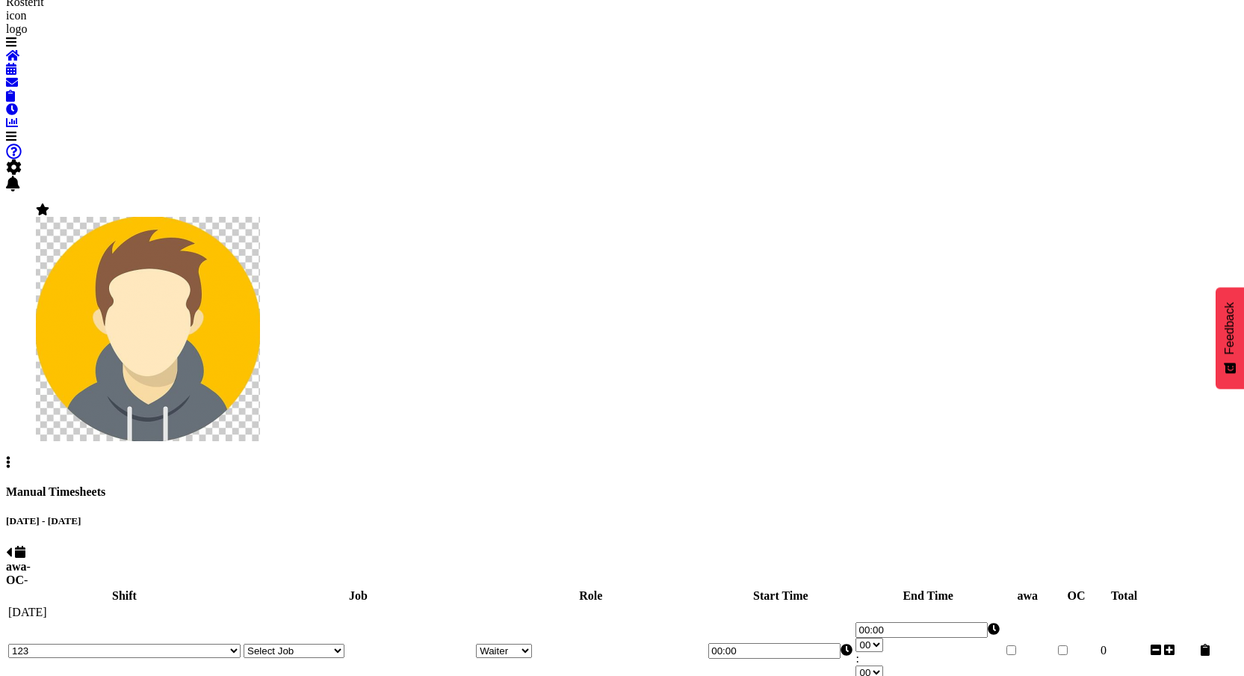
click at [883, 637] on select "00 01 02 03 04 05 06 07 08 09 10 11 12 13 14 15 16 17 18 19 20 21 22 23" at bounding box center [870, 644] width 28 height 14
select select "6"
click at [883, 637] on select "00 01 02 03 04 05 06 07 08 09 10 11 12 13 14 15 16 17 18 19 20 21 22 23" at bounding box center [870, 644] width 28 height 14
type input "06:00"
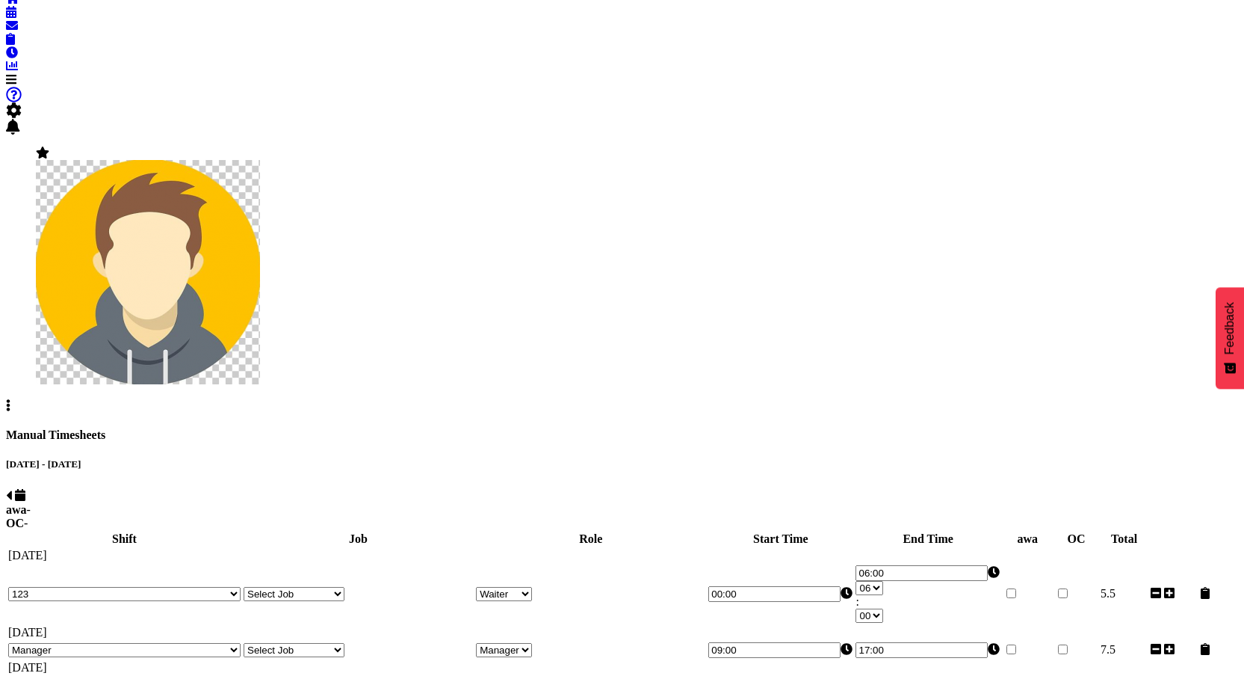
scroll to position [252, 0]
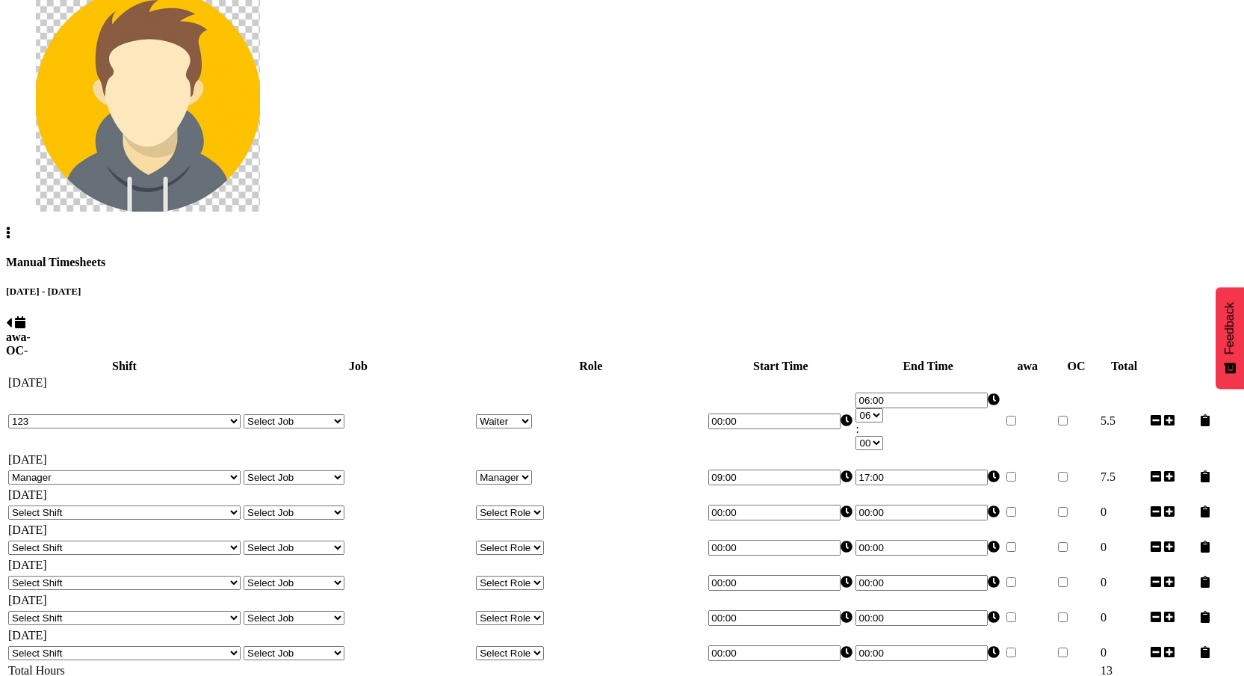
click at [116, 675] on button "Save Entries" at bounding box center [81, 687] width 69 height 16
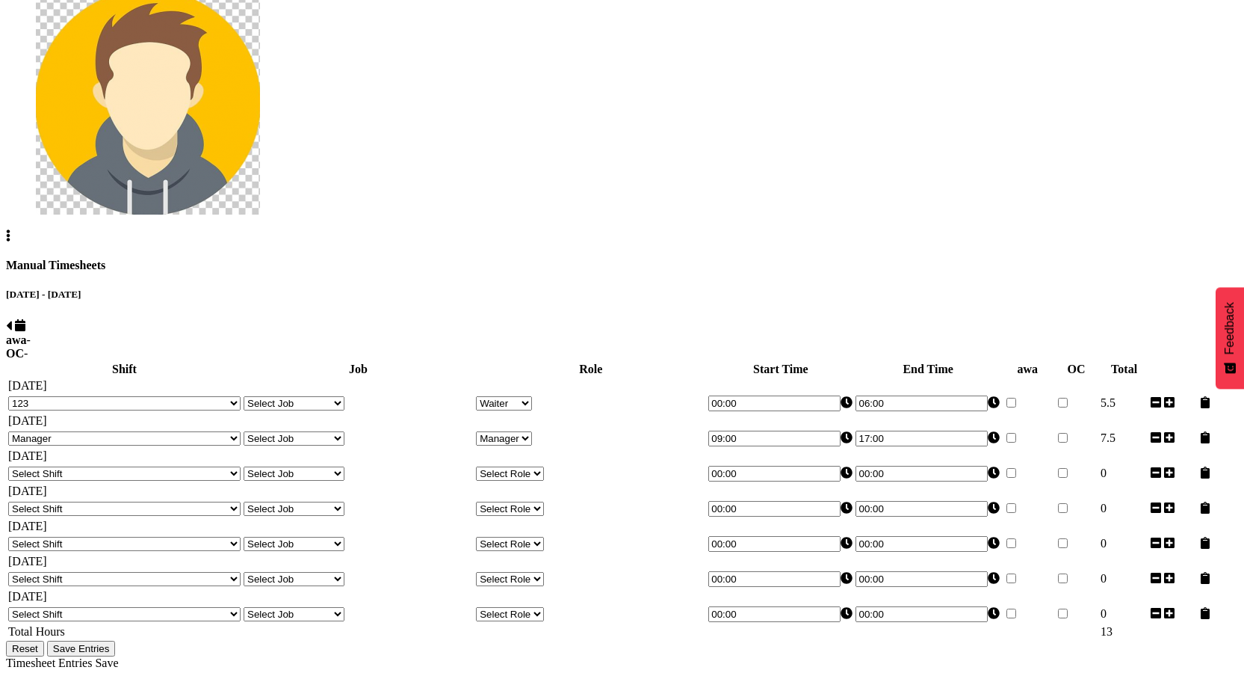
scroll to position [93, 0]
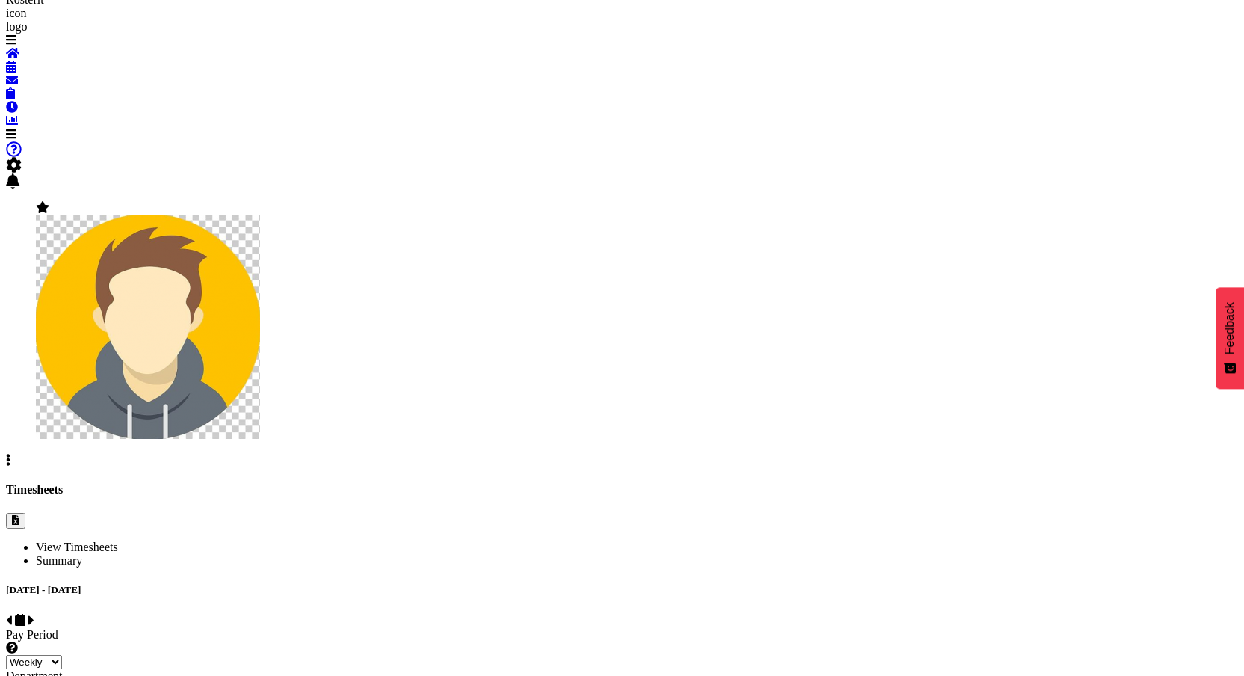
select select
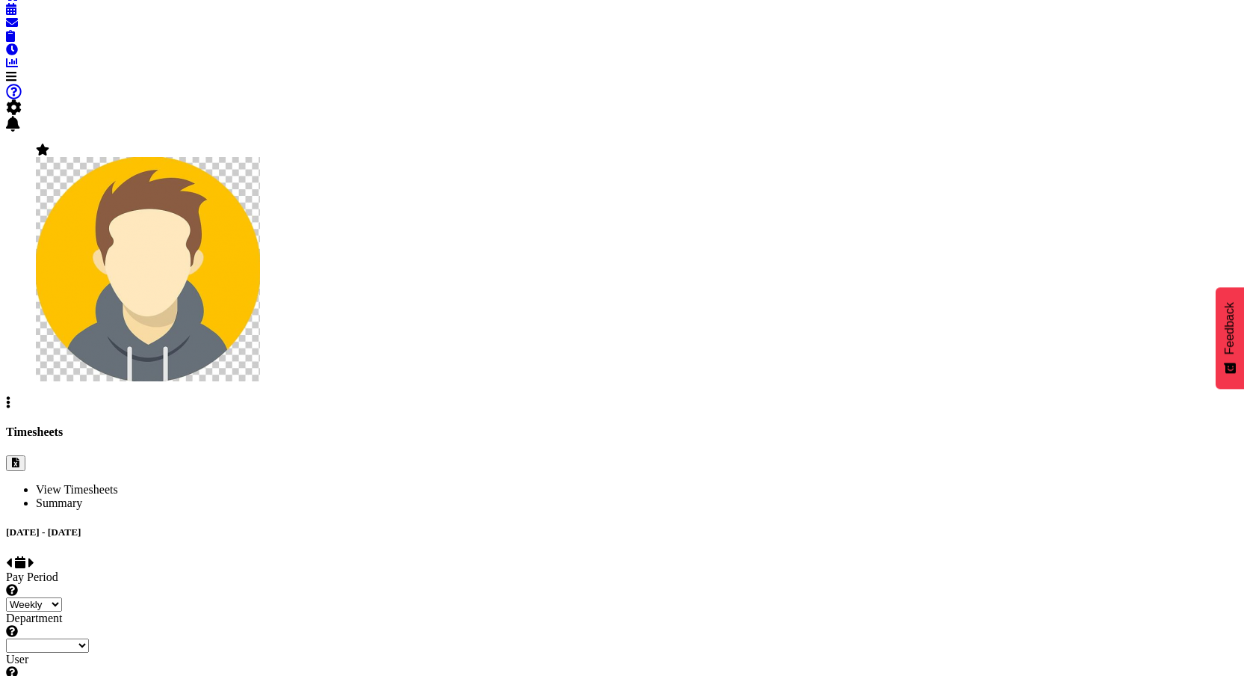
scroll to position [99, 0]
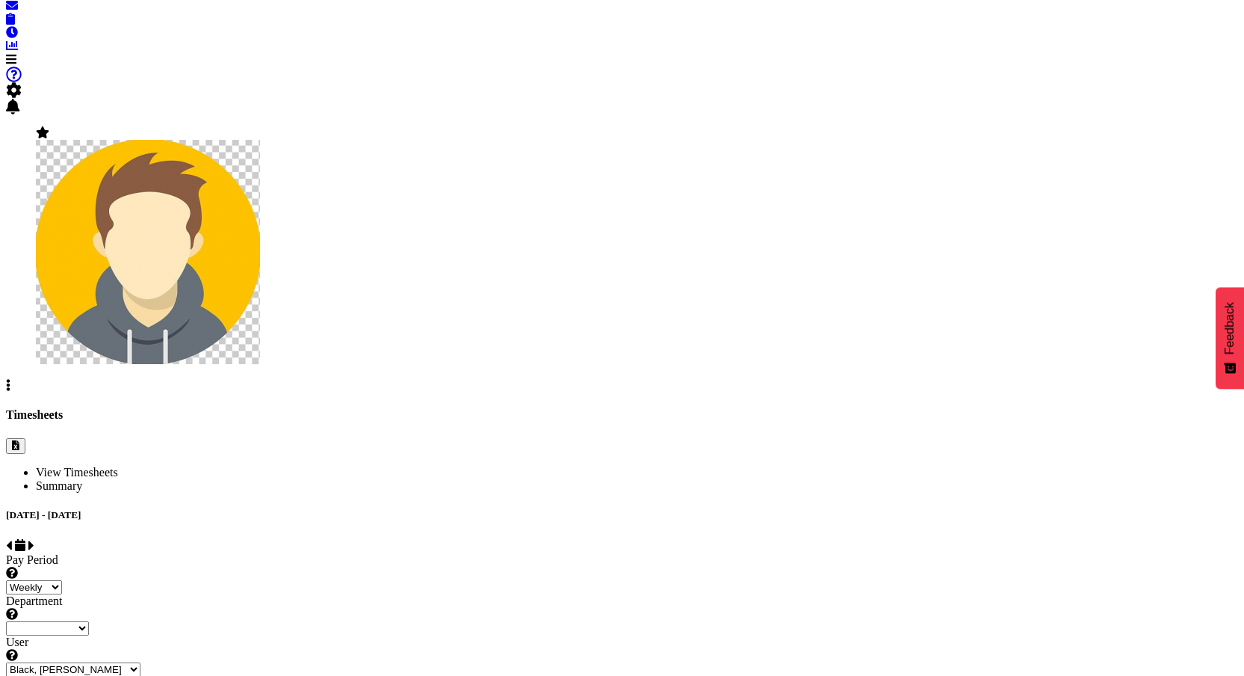
click at [140, 662] on select "Black, [PERSON_NAME] ❌ Bloggs, [PERSON_NAME] ❌ [PERSON_NAME], Rosterit ❌ [PERSO…" at bounding box center [73, 669] width 135 height 14
select select "1"
click at [140, 662] on select "Black, [PERSON_NAME] ❌ Bloggs, [PERSON_NAME] ❌ [PERSON_NAME], Rosterit ❌ [PERSO…" at bounding box center [73, 669] width 135 height 14
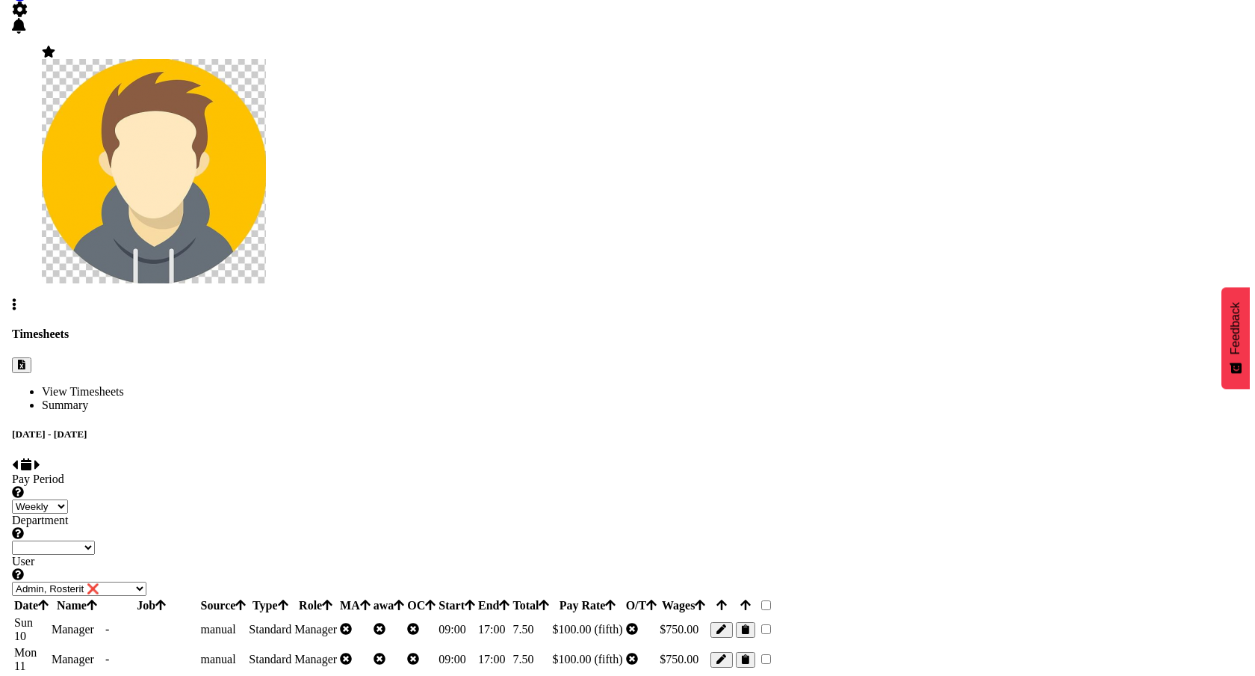
scroll to position [164, 0]
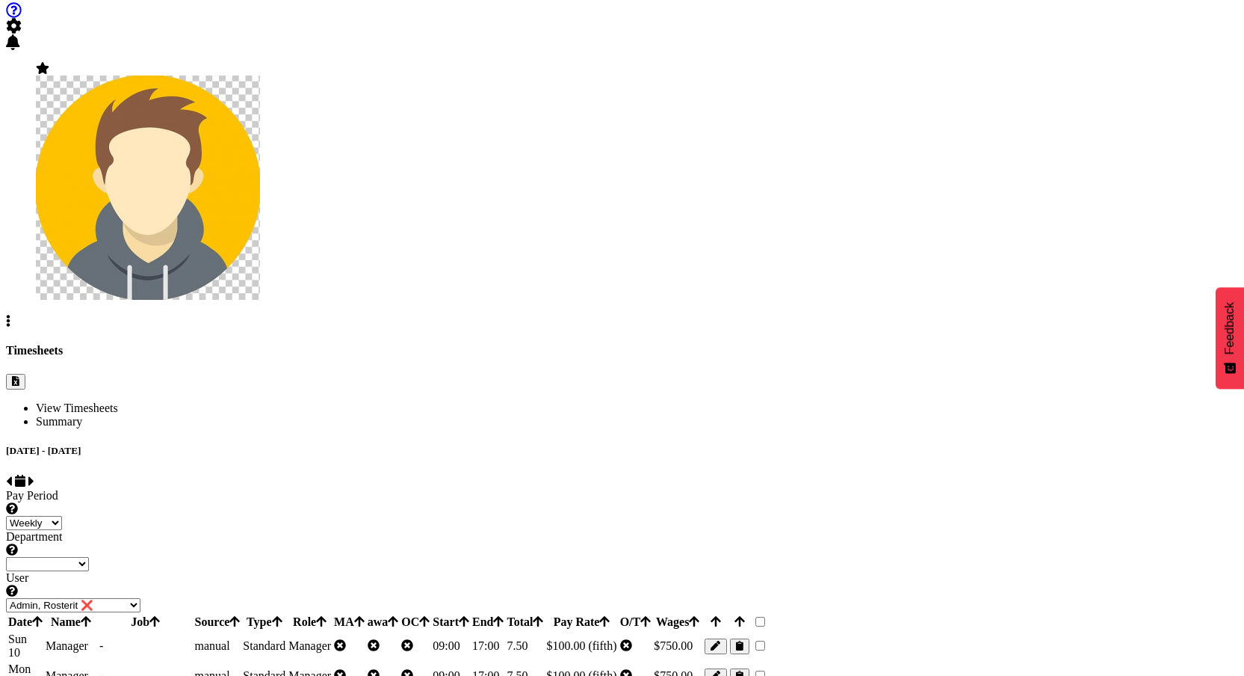
click at [720, 640] on span "button" at bounding box center [716, 645] width 10 height 11
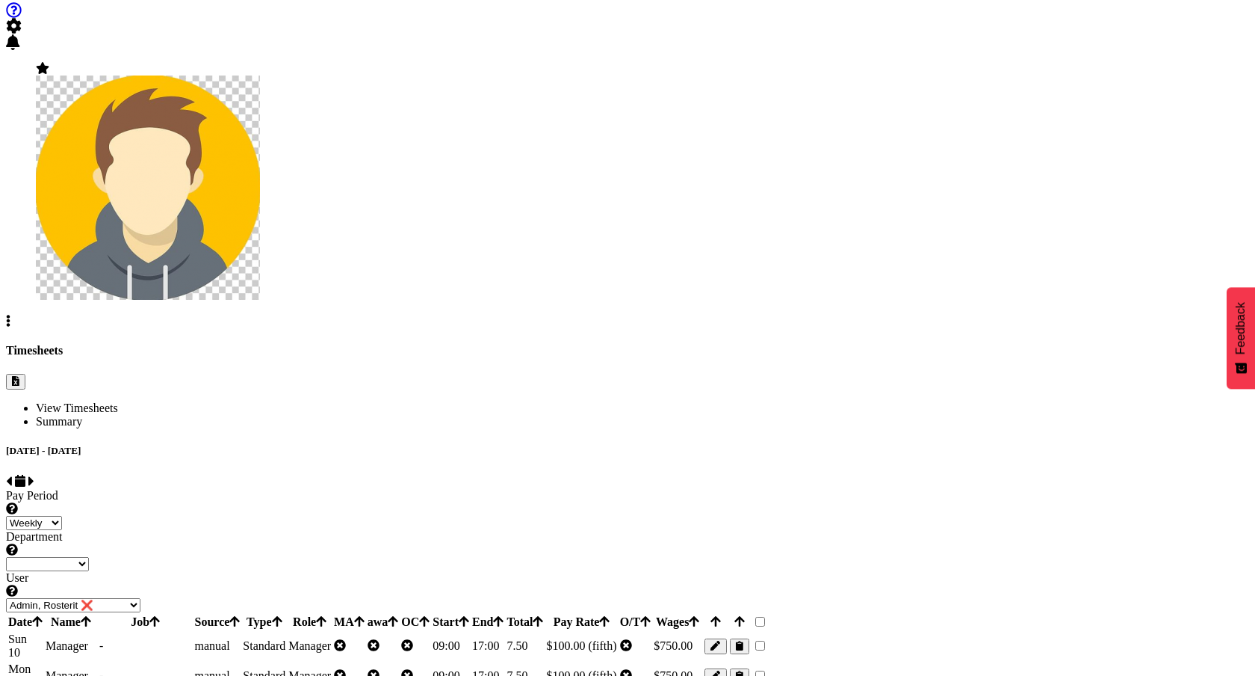
select select "Standard"
select select "fifth"
select select
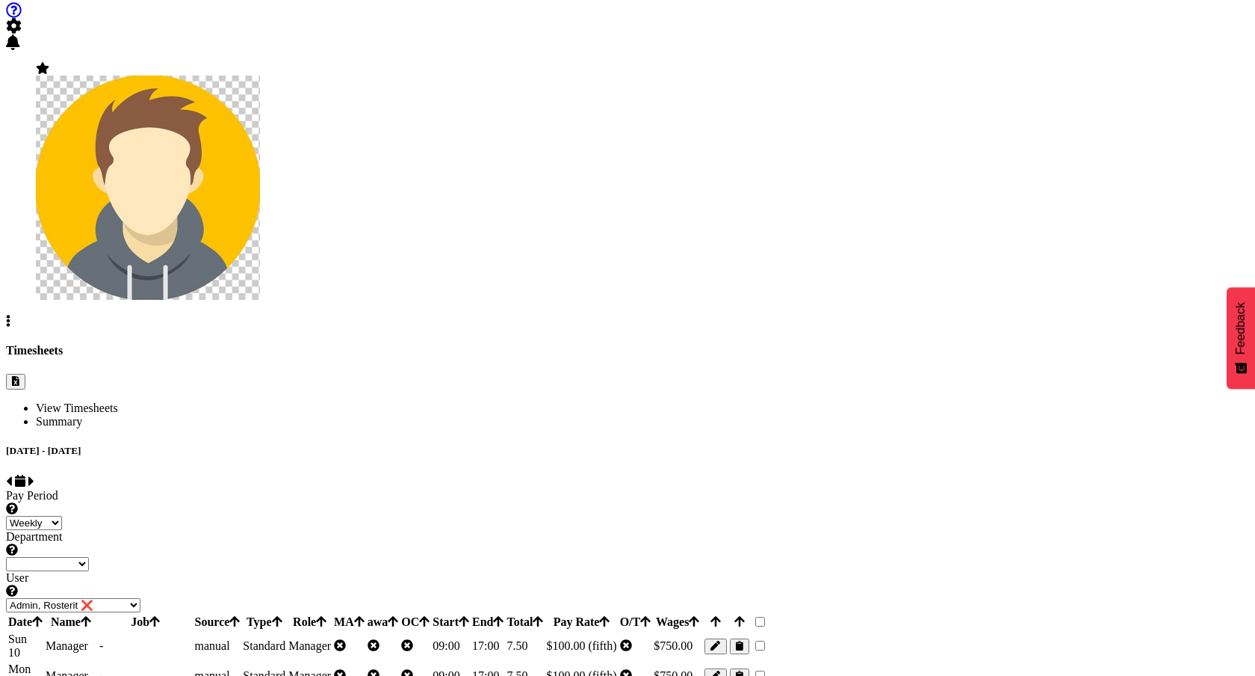
select select "Off"
select select "primary"
type input "0"
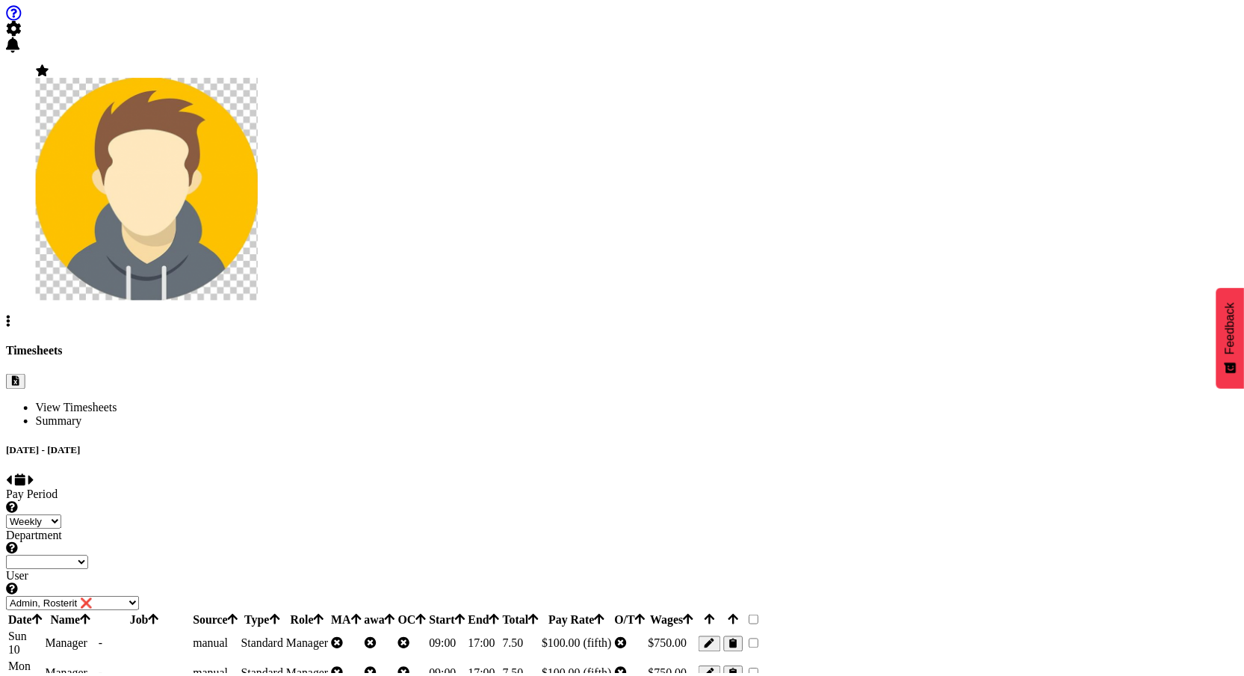
scroll to position [0, 0]
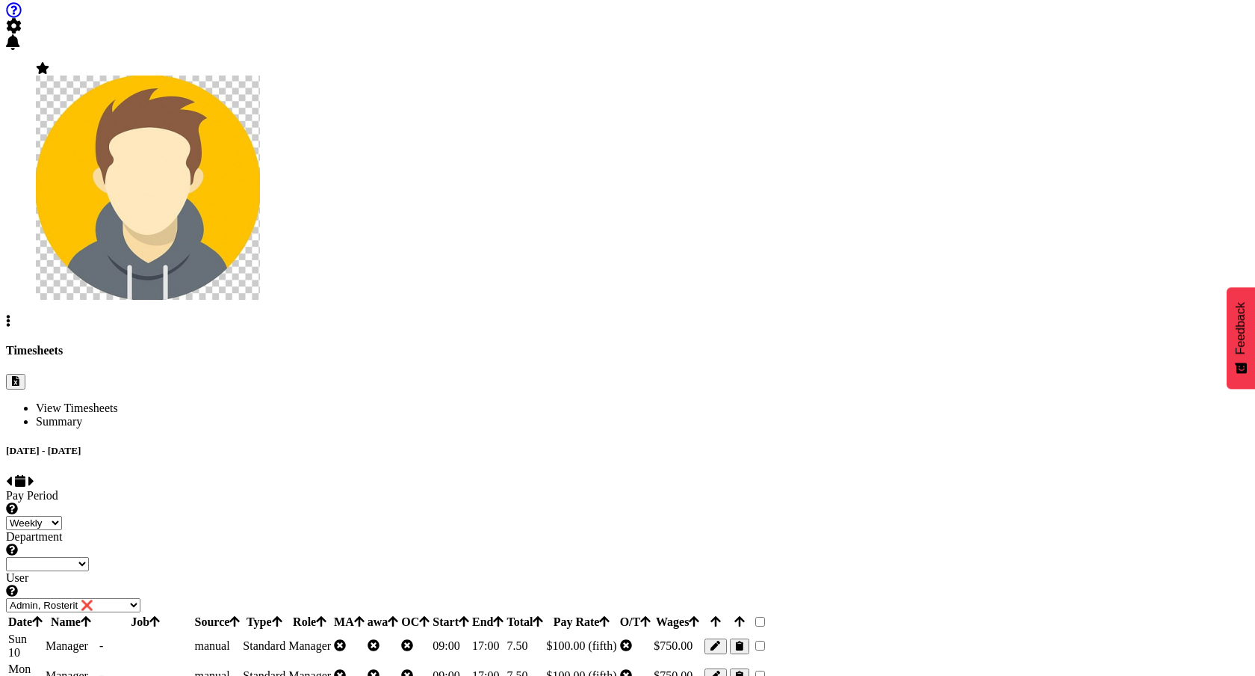
select select
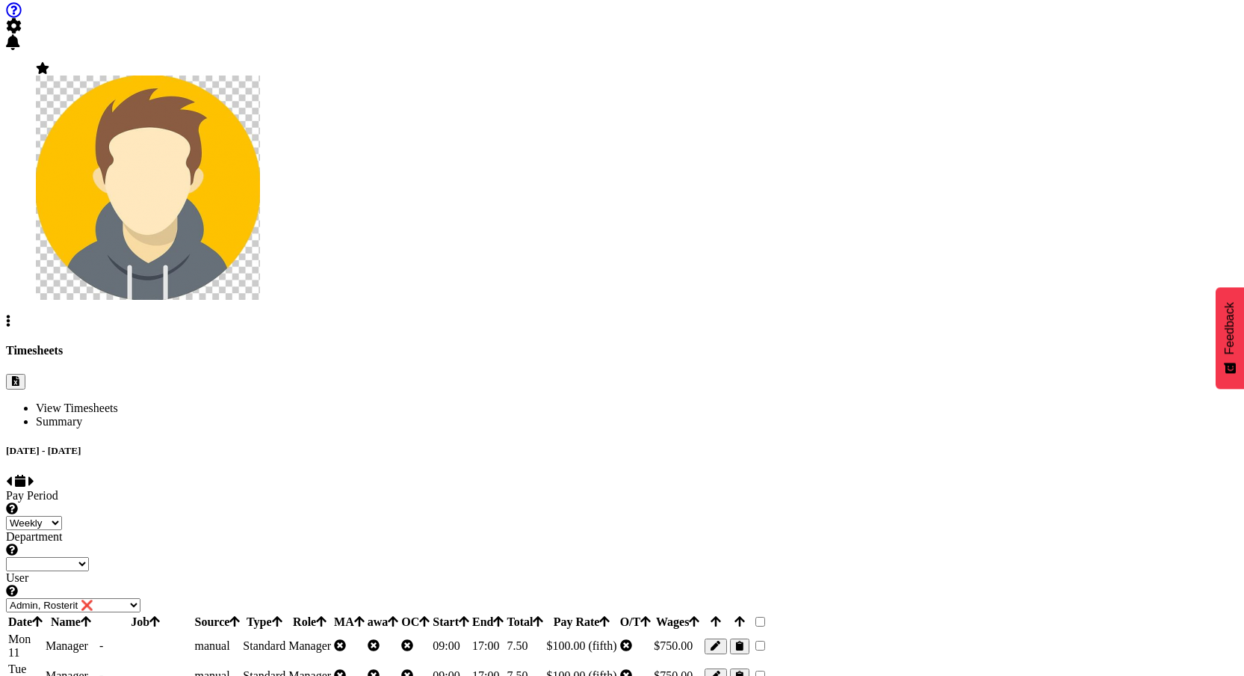
click at [720, 640] on span "button" at bounding box center [716, 645] width 10 height 11
select select "Standard"
select select "fifth"
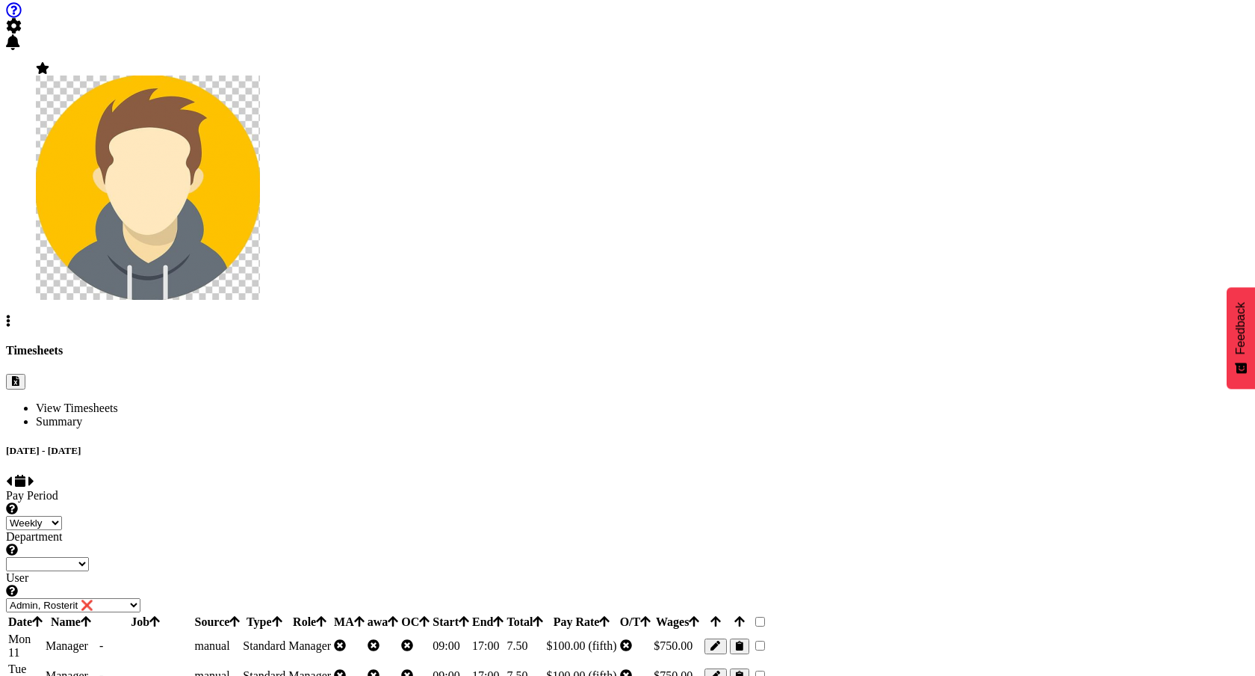
select select
select select "Off"
select select "primary"
type input "0"
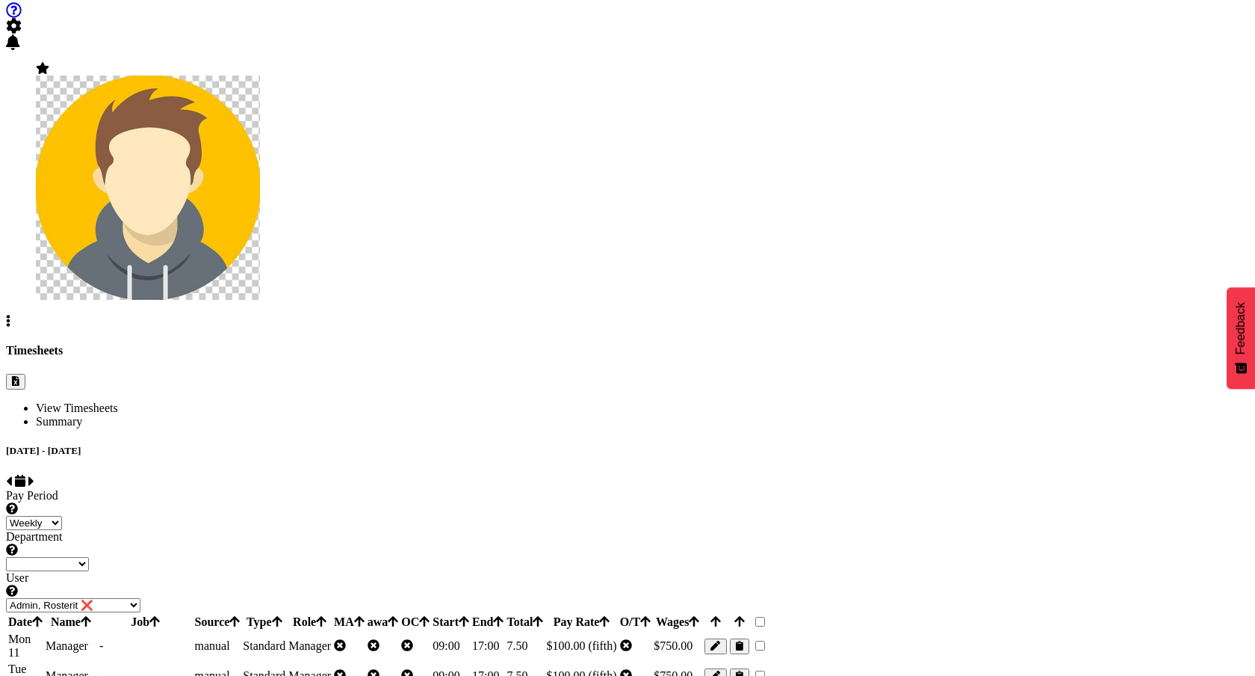
select select
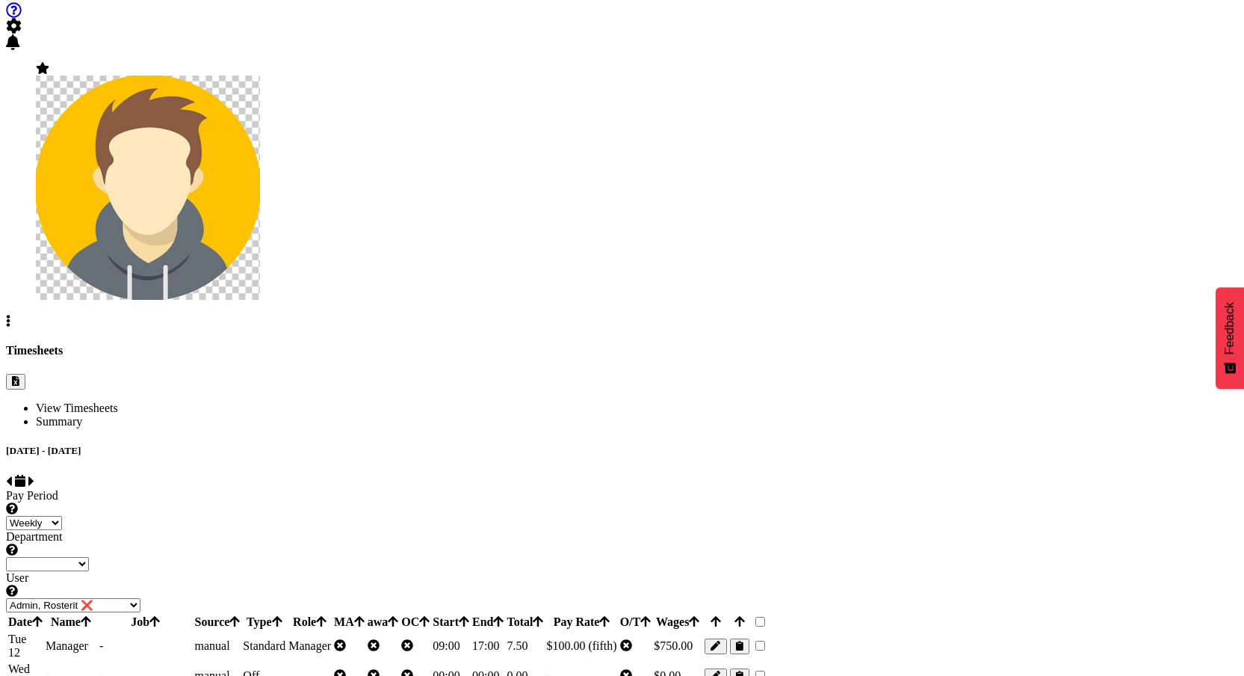
click at [720, 640] on span "button" at bounding box center [716, 645] width 10 height 11
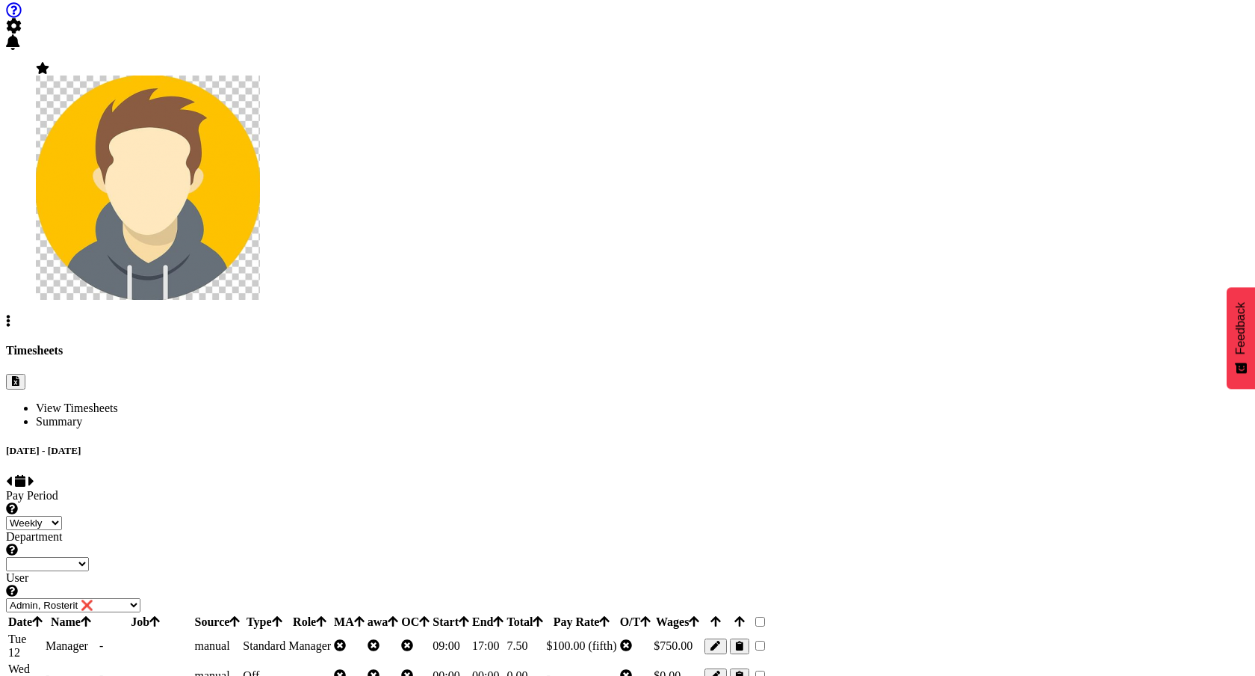
select select "Standard"
select select "fifth"
select select "Off"
select select "primary"
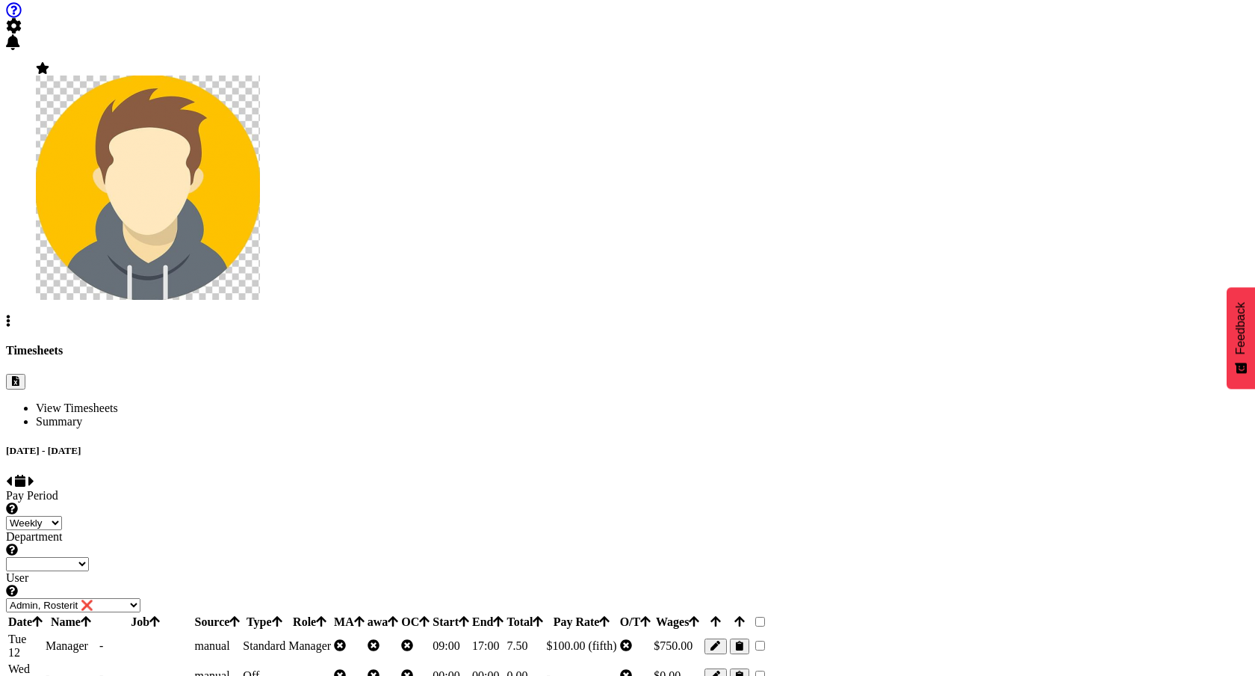
type input "0"
select select
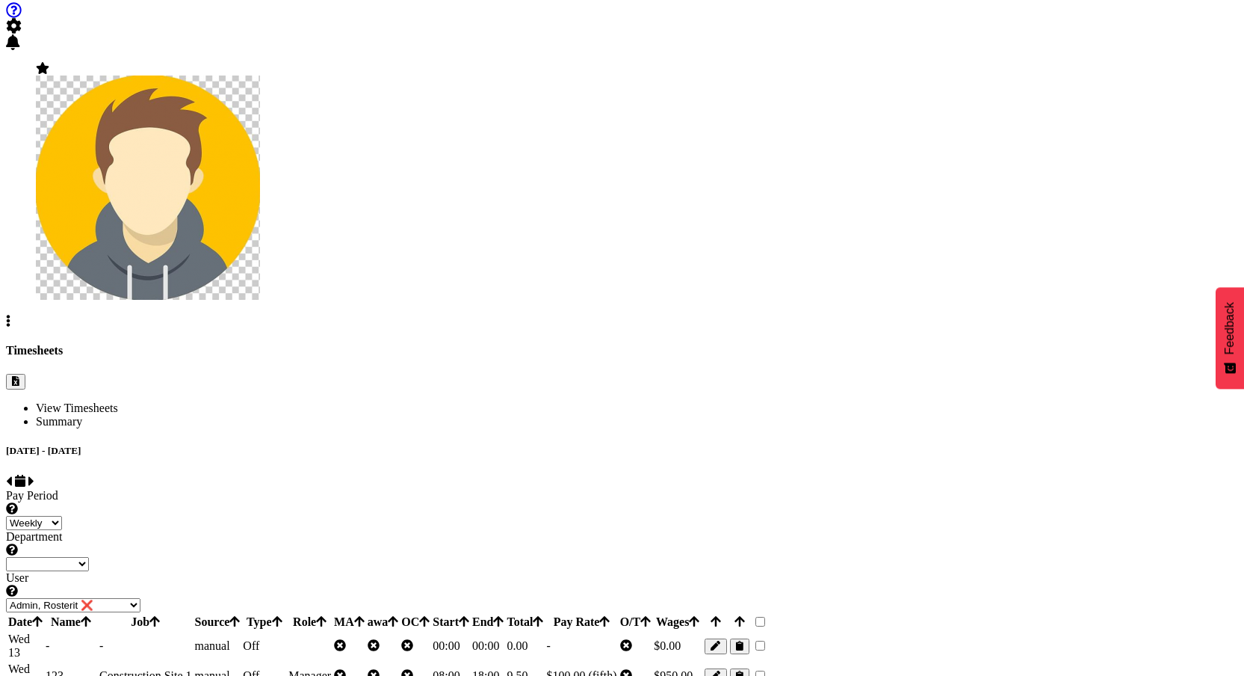
click at [726, 638] on div at bounding box center [716, 646] width 22 height 16
click at [726, 638] on button "button" at bounding box center [716, 646] width 22 height 16
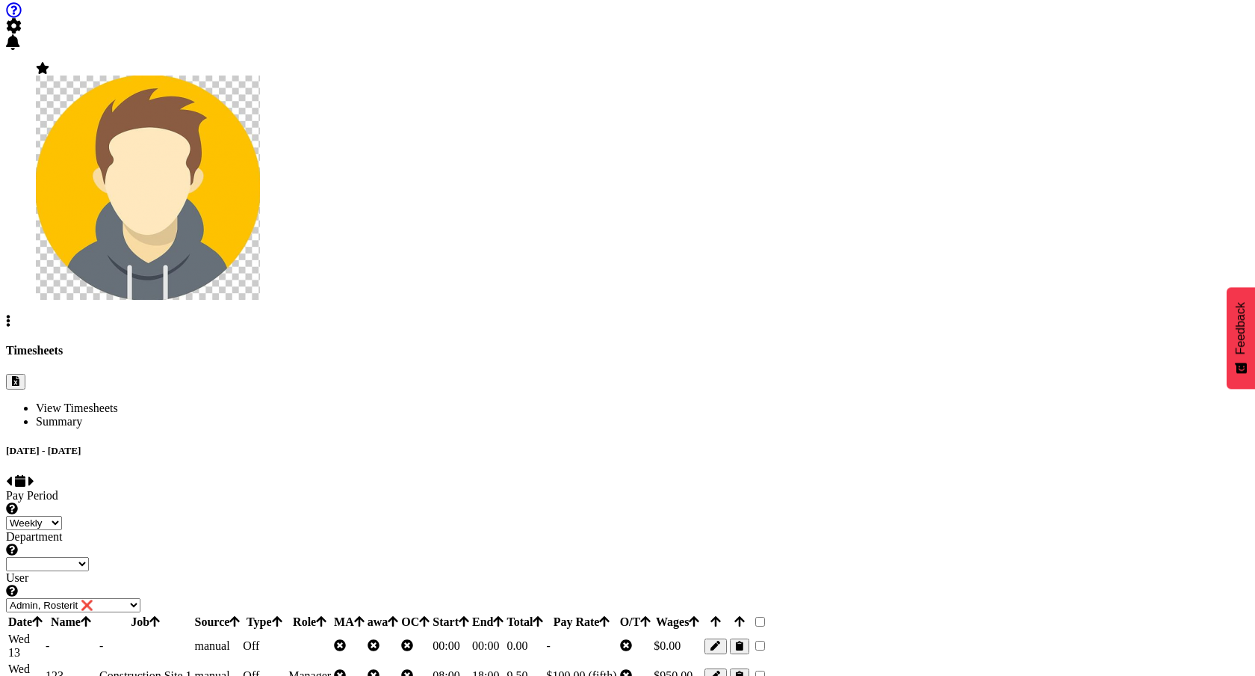
type input "0"
select select
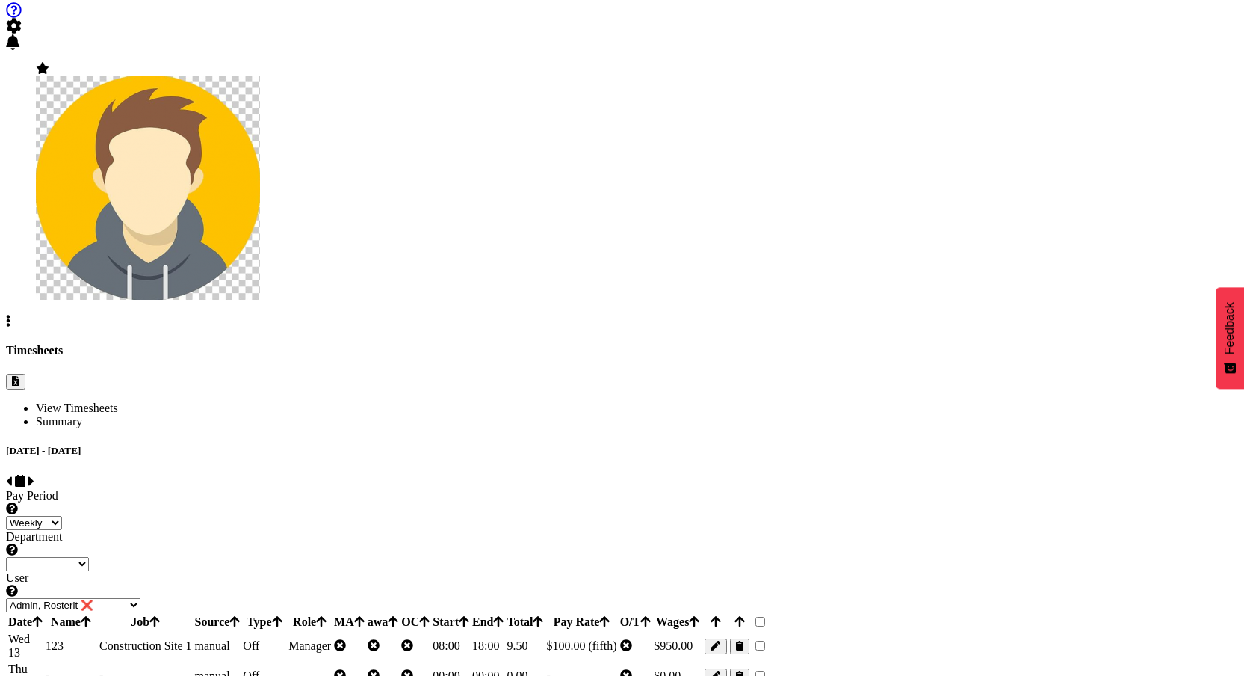
click at [720, 640] on span "button" at bounding box center [716, 645] width 10 height 11
select select "fifth"
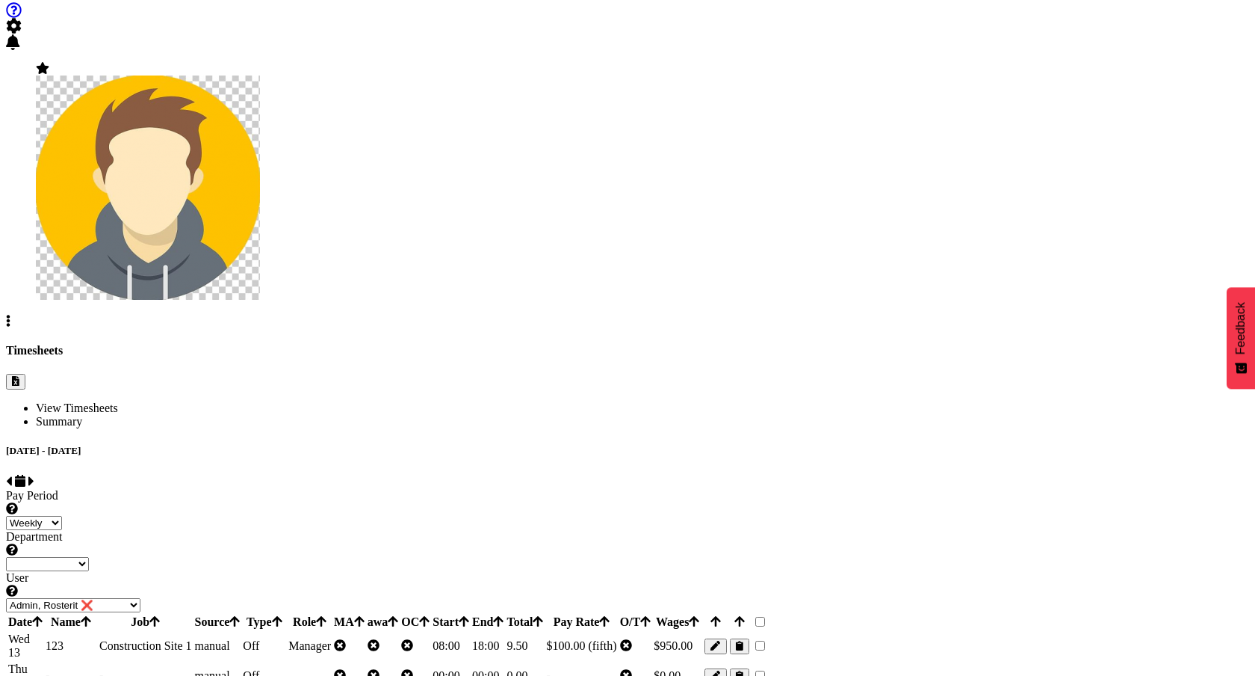
select select
select select "550"
select select "primary"
type input "0"
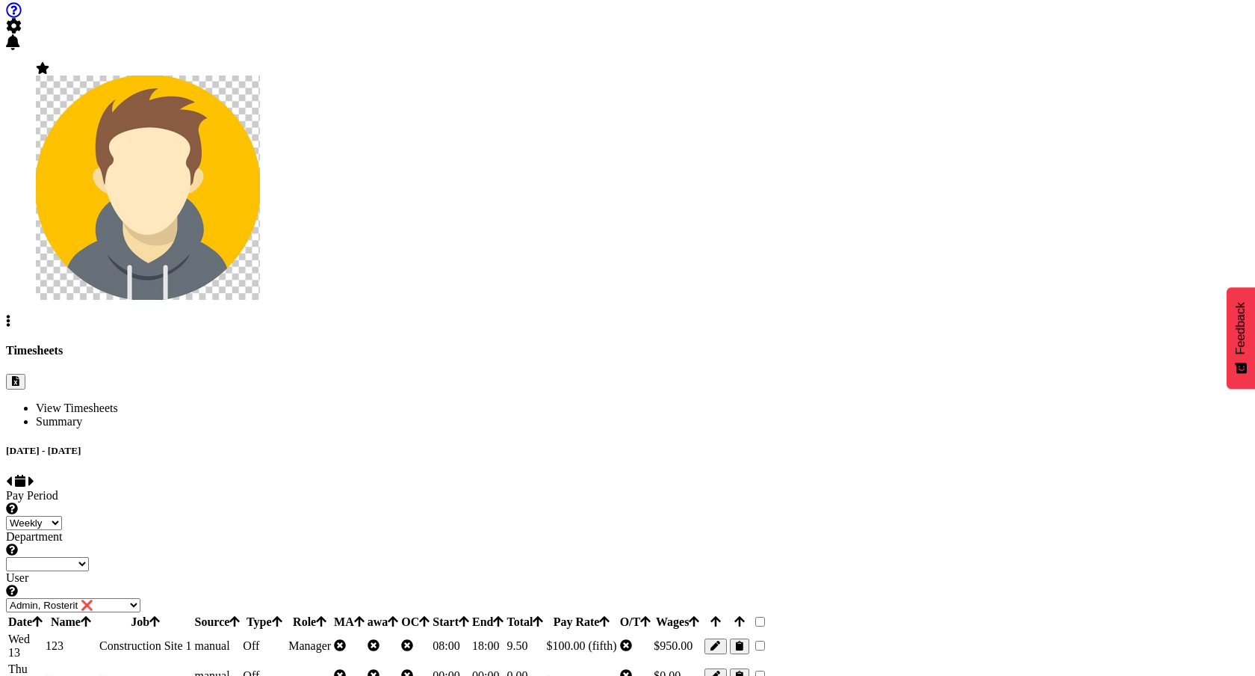
select select
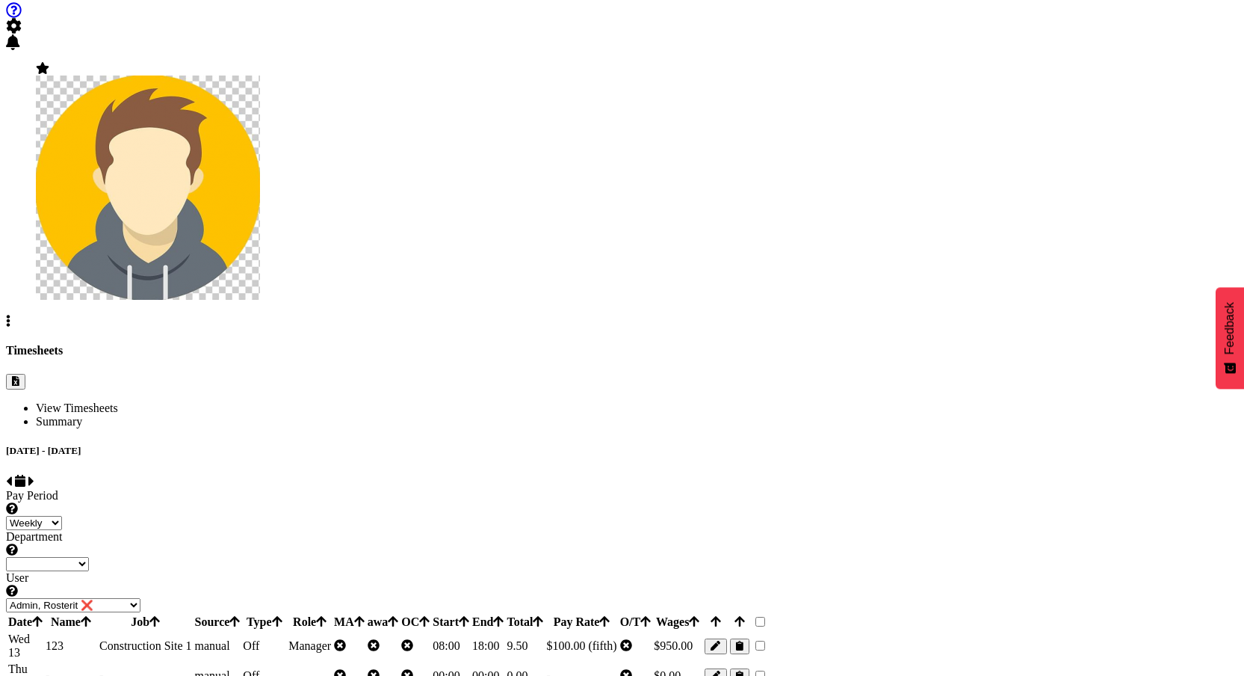
scroll to position [126, 0]
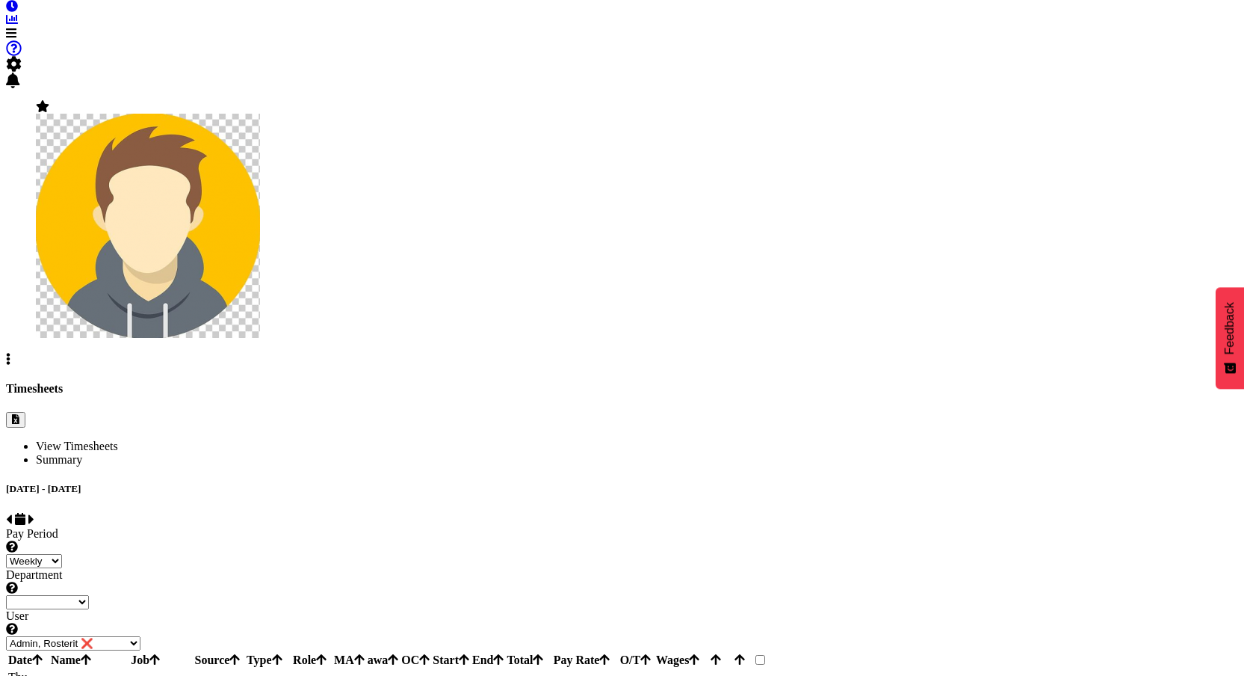
click at [702, 670] on td "$0.00" at bounding box center [677, 684] width 49 height 28
click at [720, 675] on span "button" at bounding box center [716, 684] width 10 height 11
type input "0"
select select
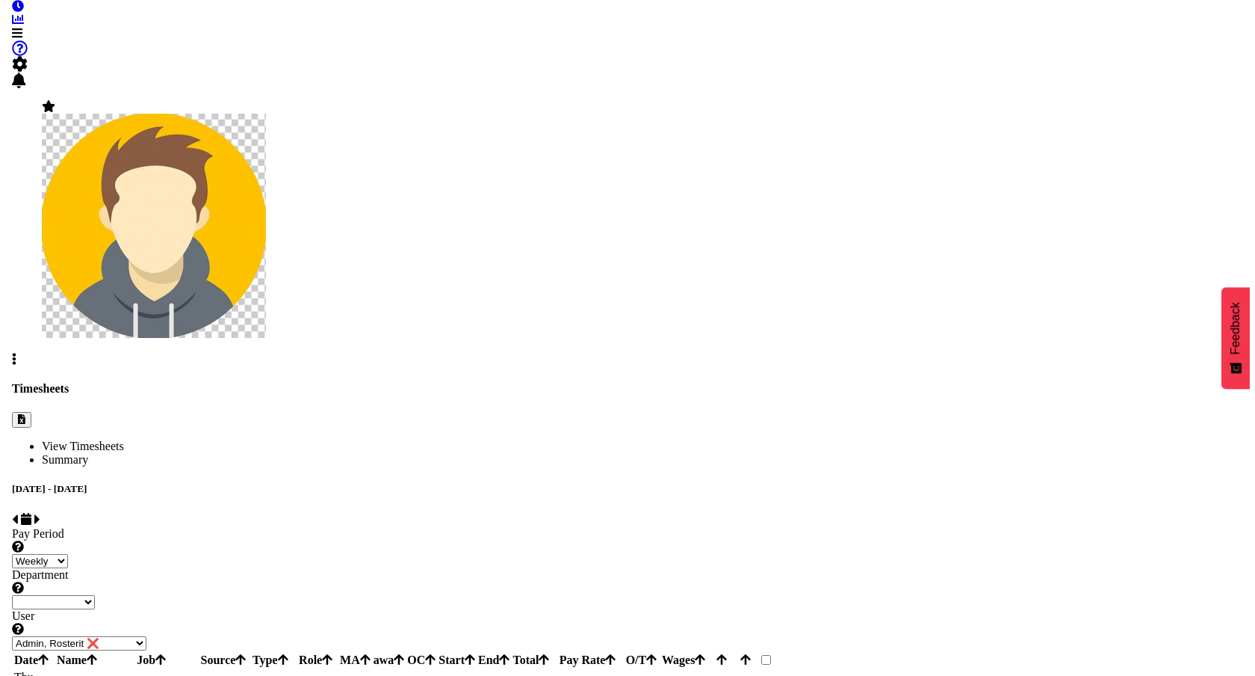
scroll to position [70, 0]
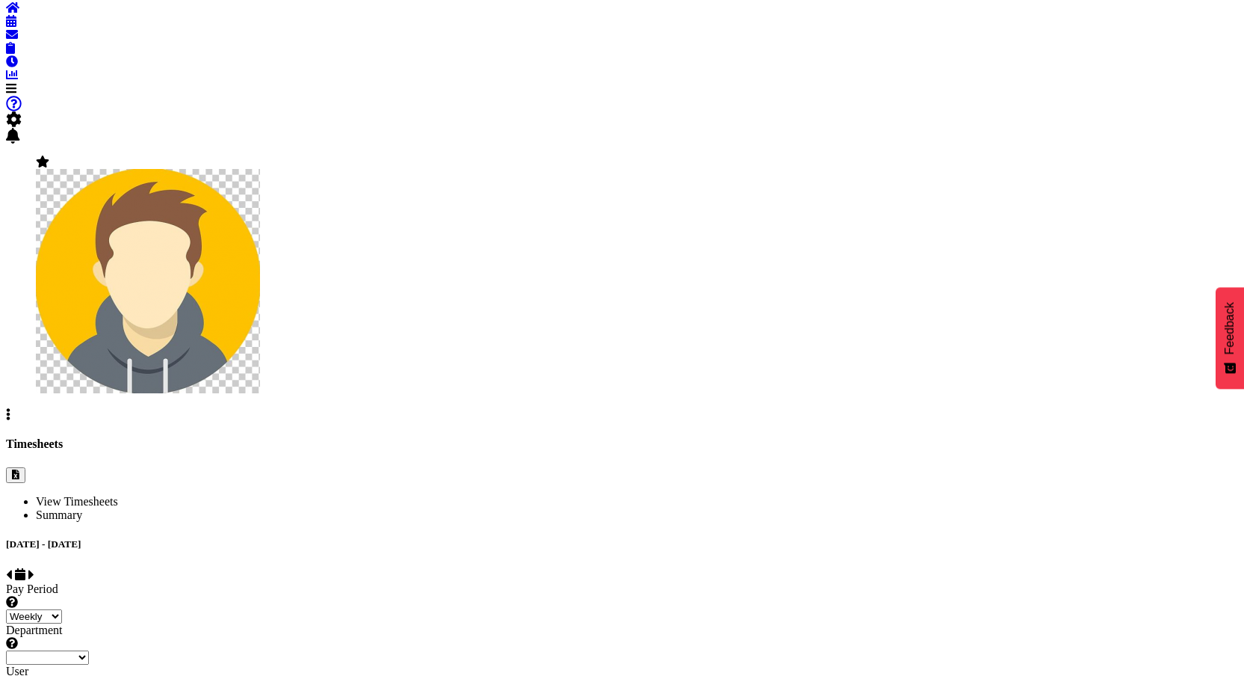
select select "fifth"
select select
select select "550"
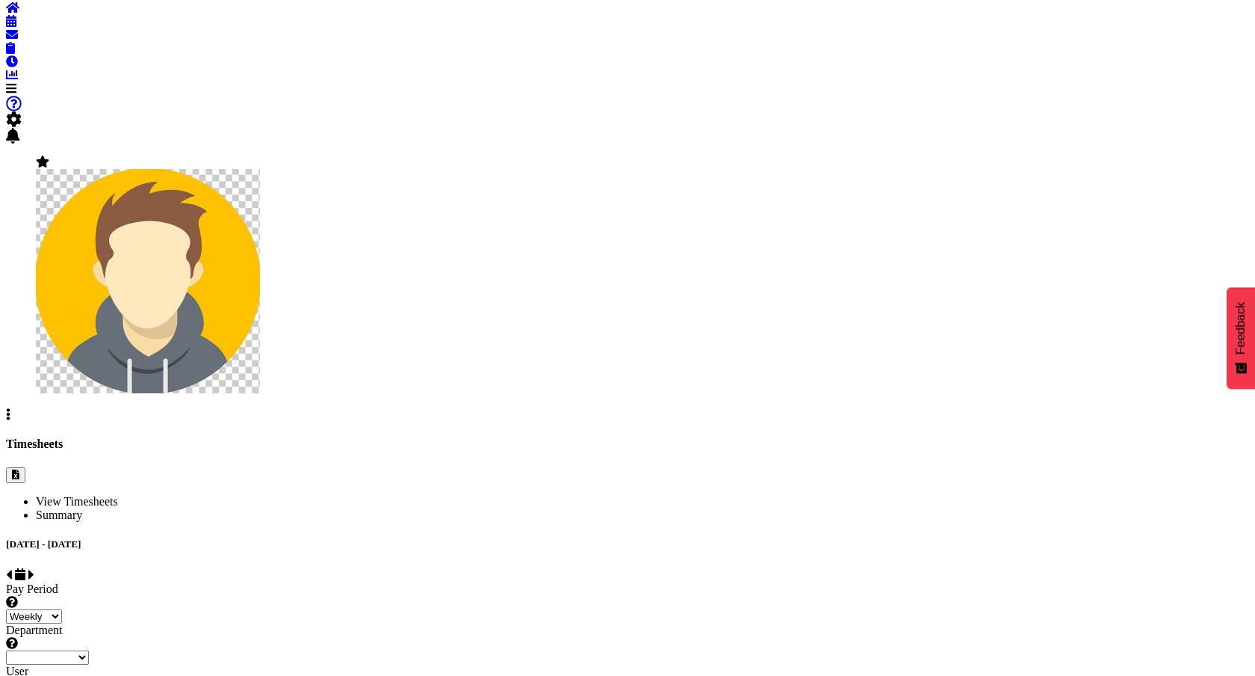
select select "primary"
type input "0"
select select
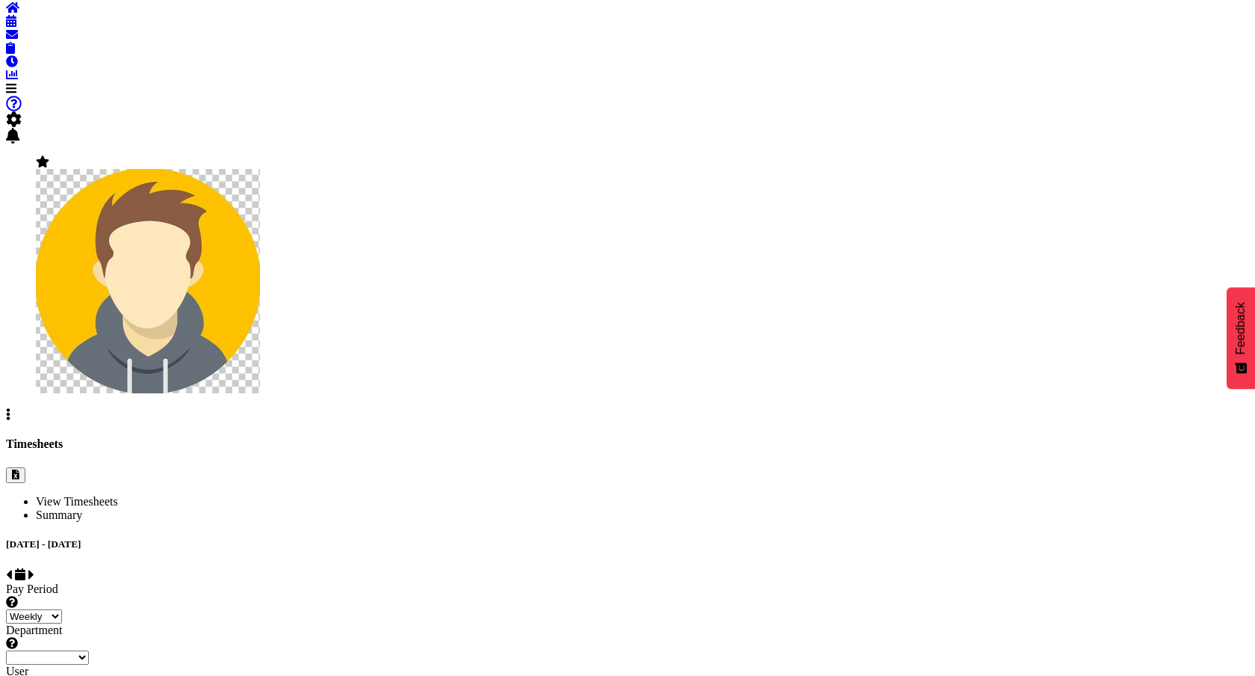
select select
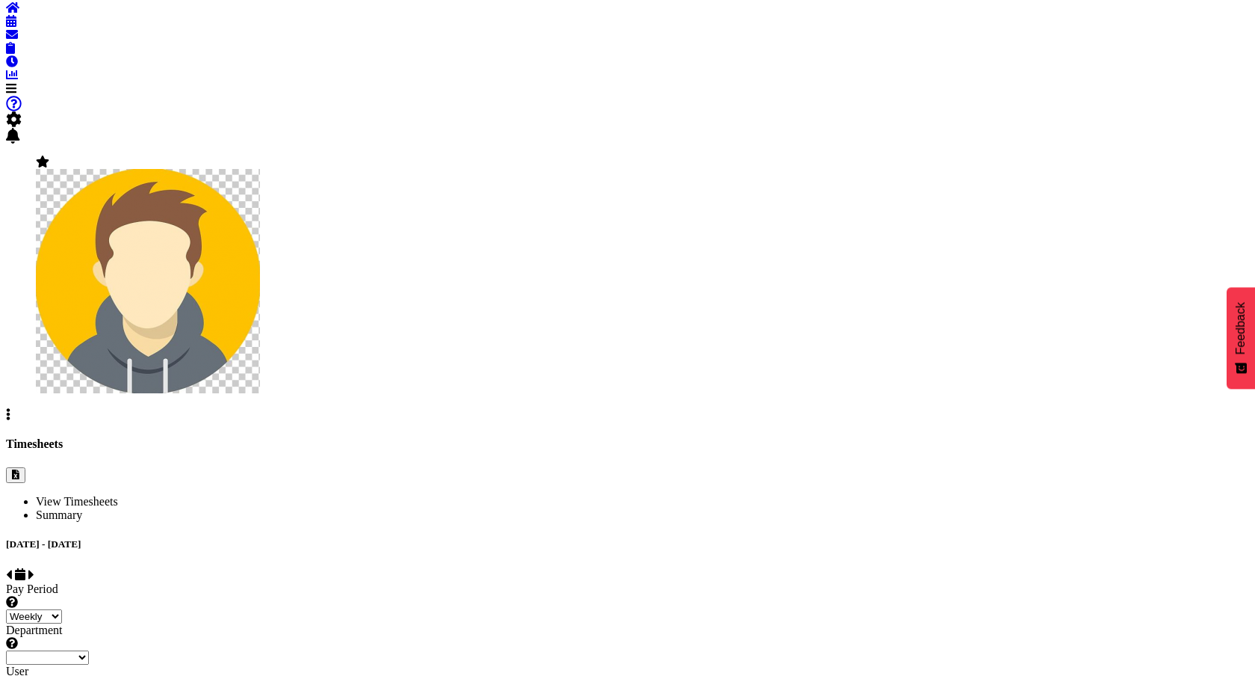
select select "Standard"
select select "fifth"
select select
select select "Off"
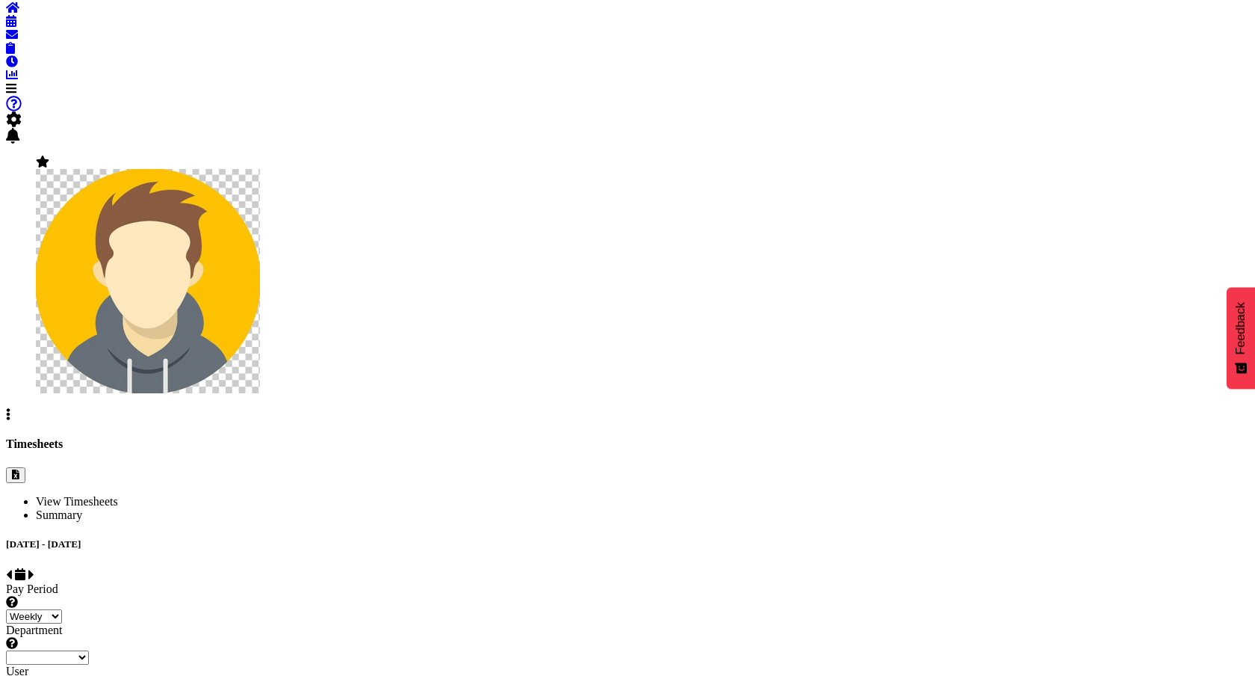
select select "primary"
type input "0"
select select
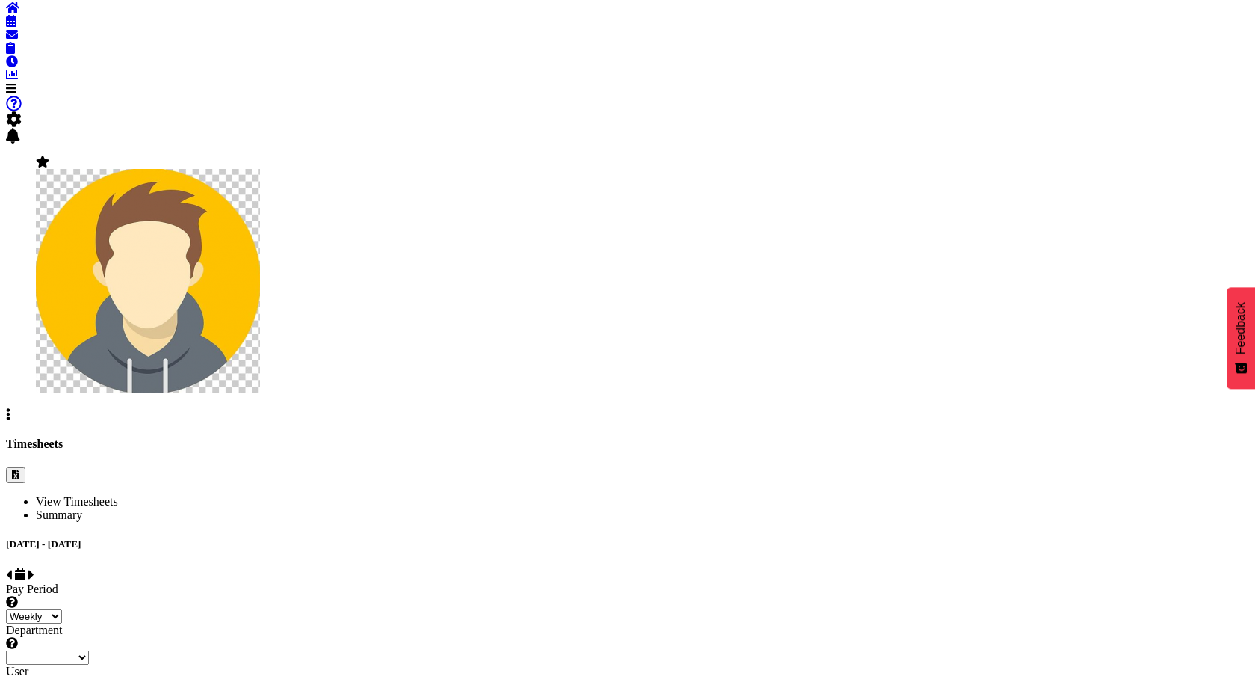
select select "Standard"
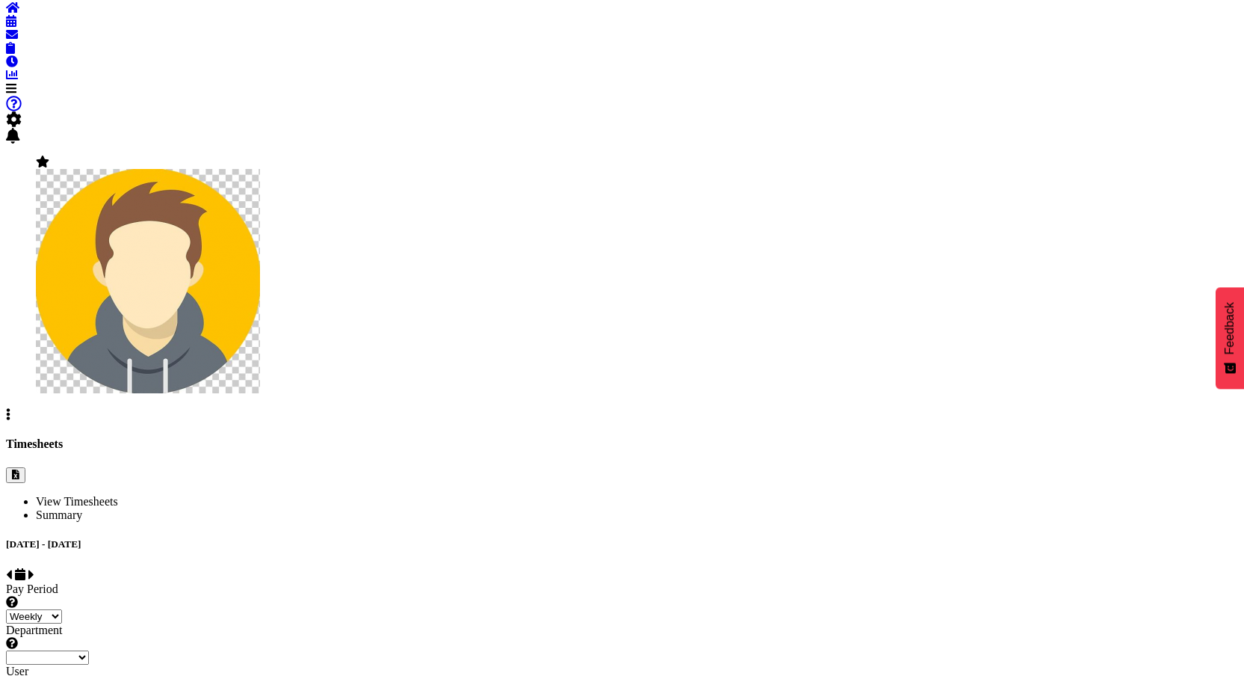
select select "fifth"
select select
select select "Standard"
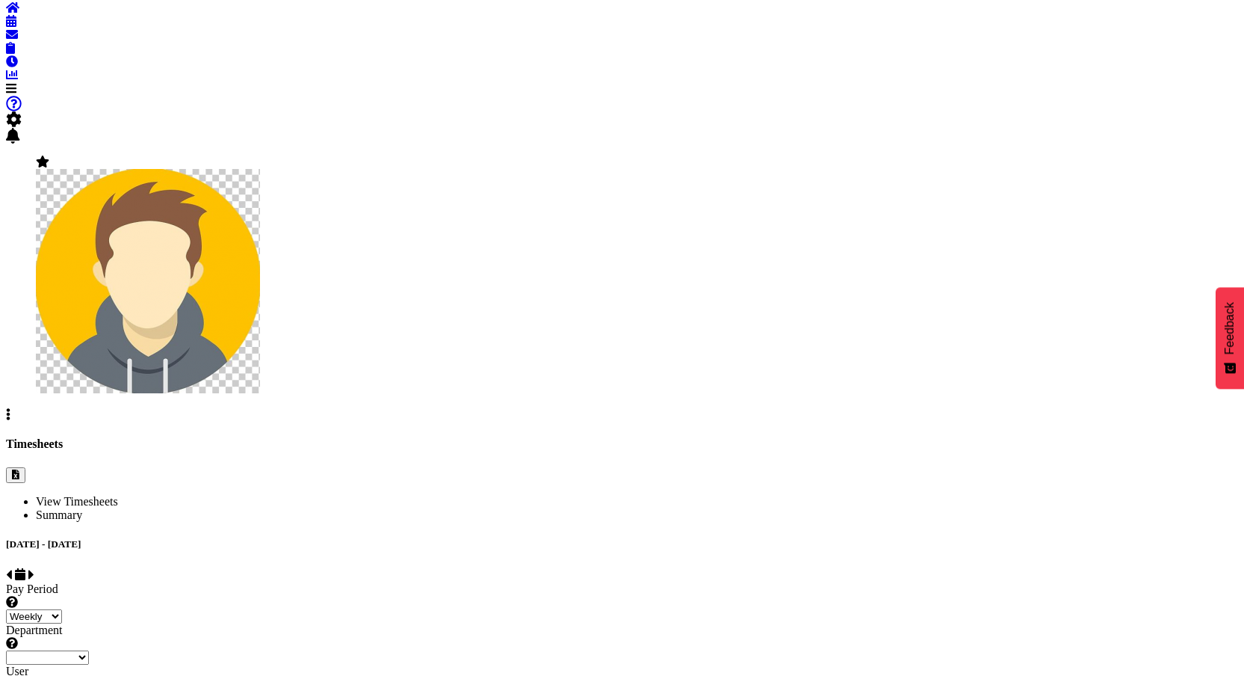
select select "fifth"
select select
select select "Off"
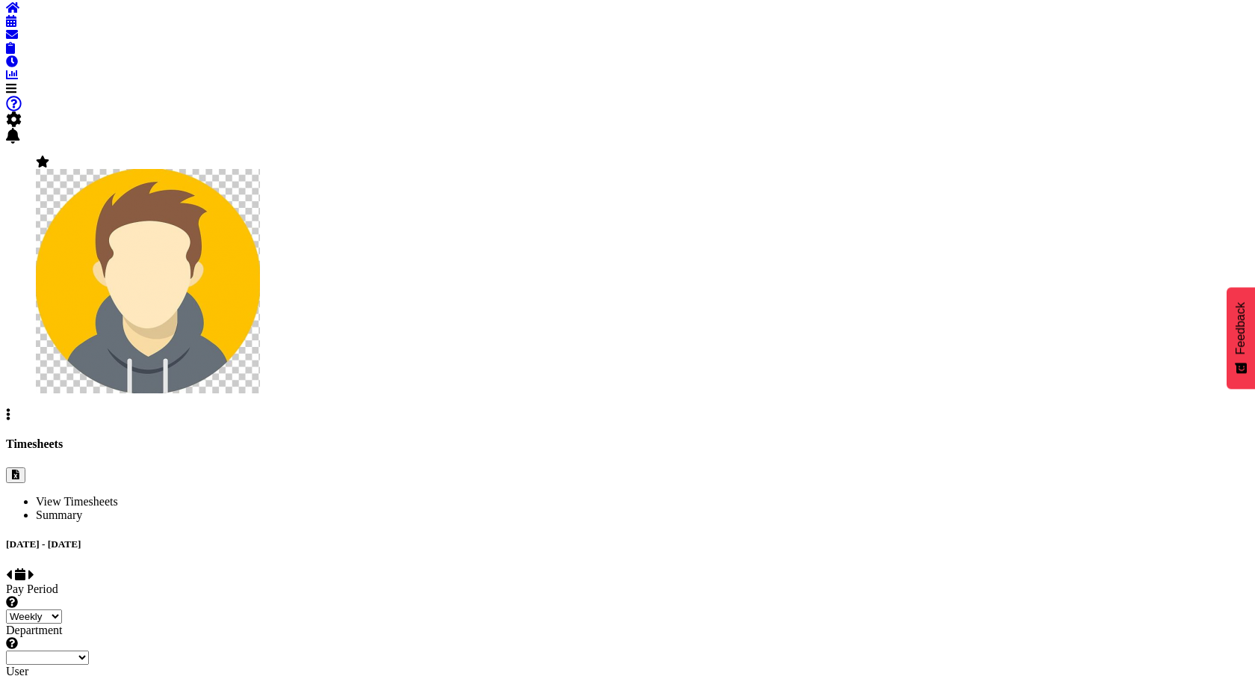
select select "primary"
type input "0"
select select
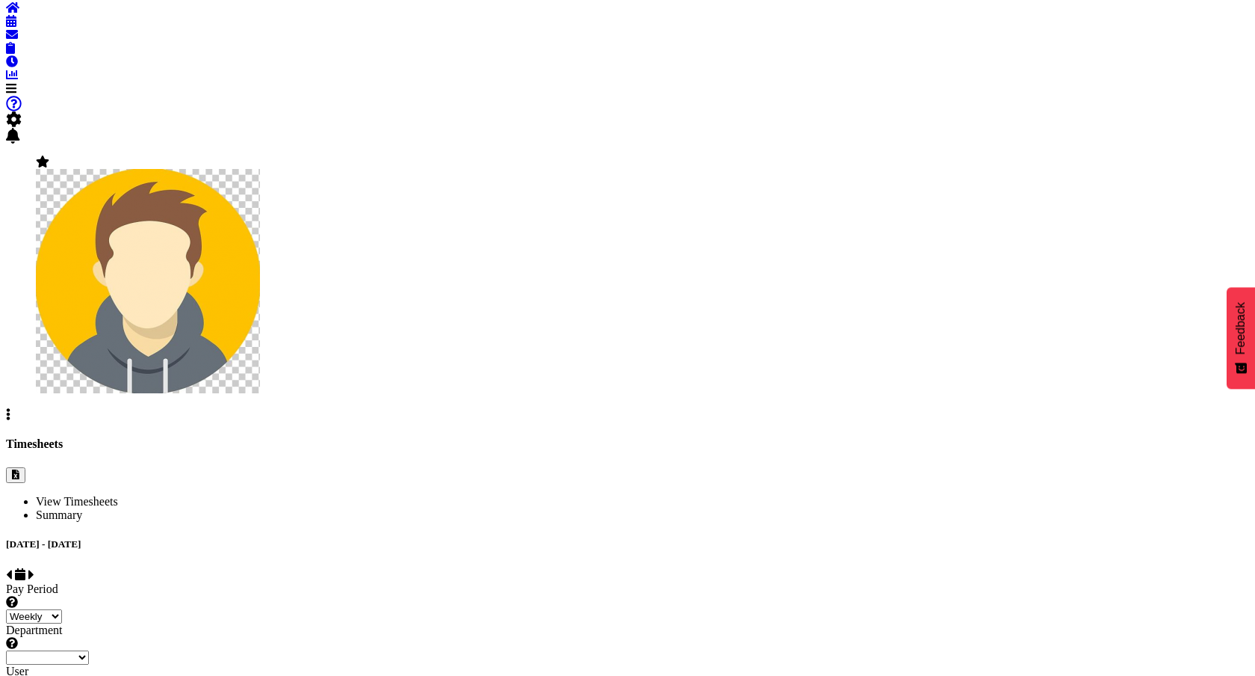
select select
click at [34, 568] on span at bounding box center [31, 574] width 6 height 13
select select
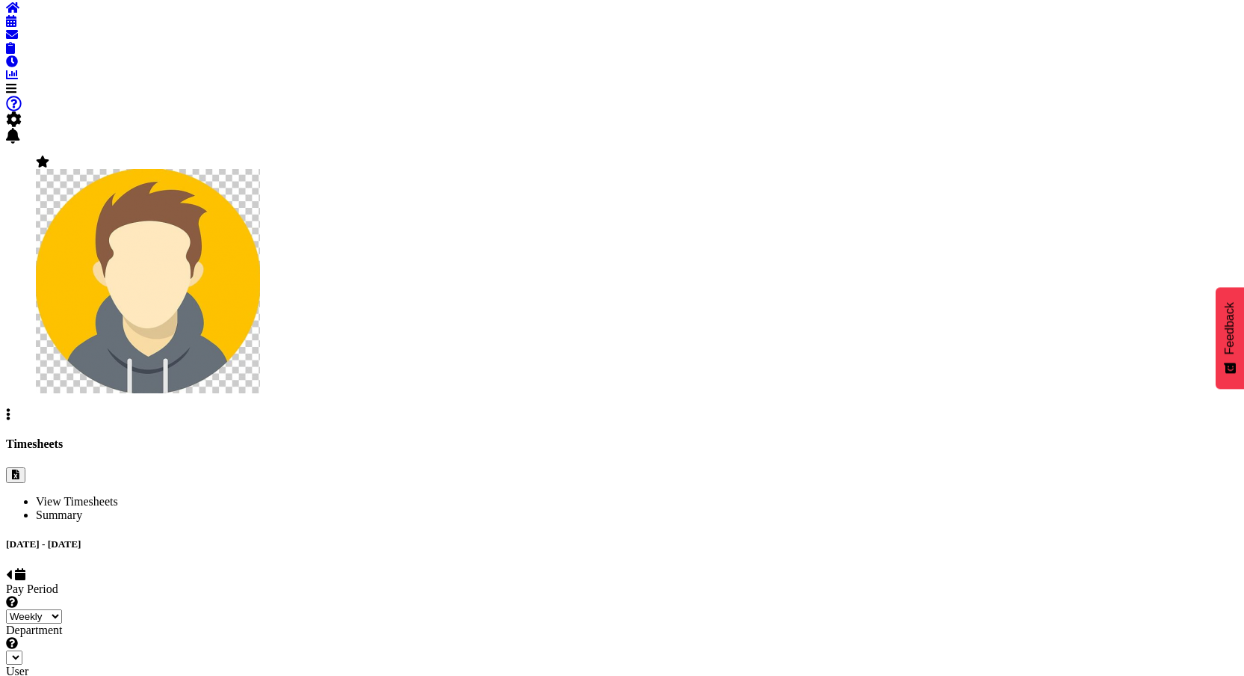
select select "1"
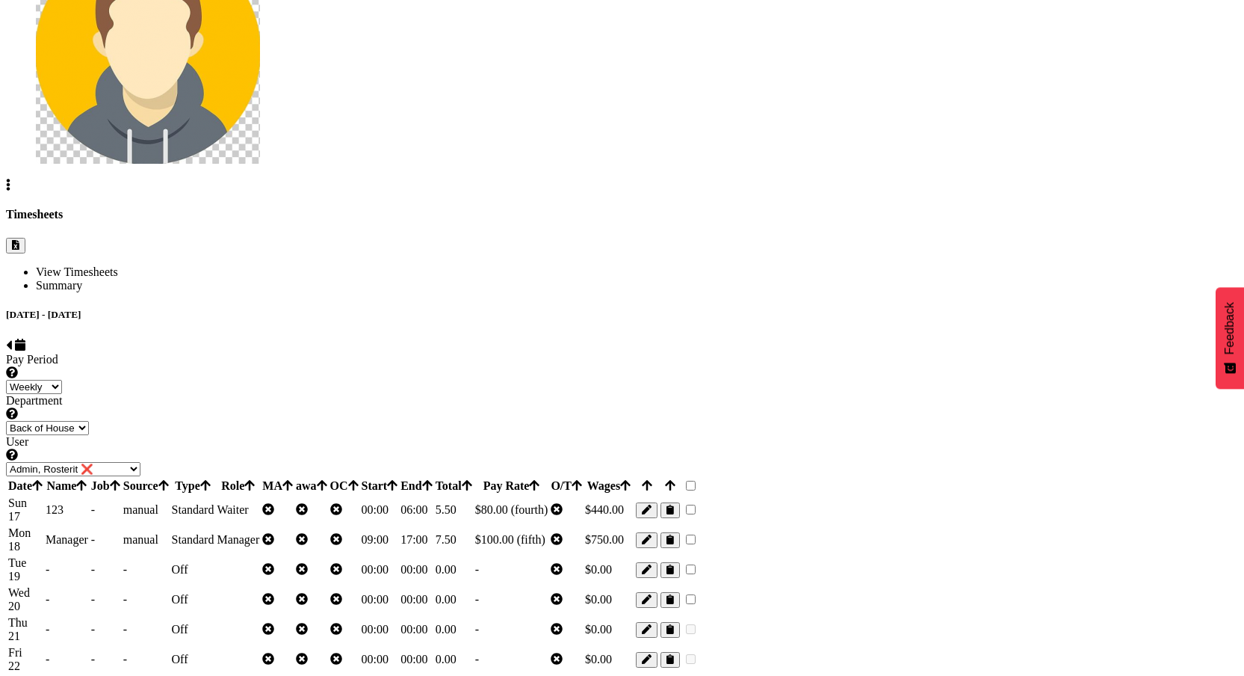
scroll to position [271, 0]
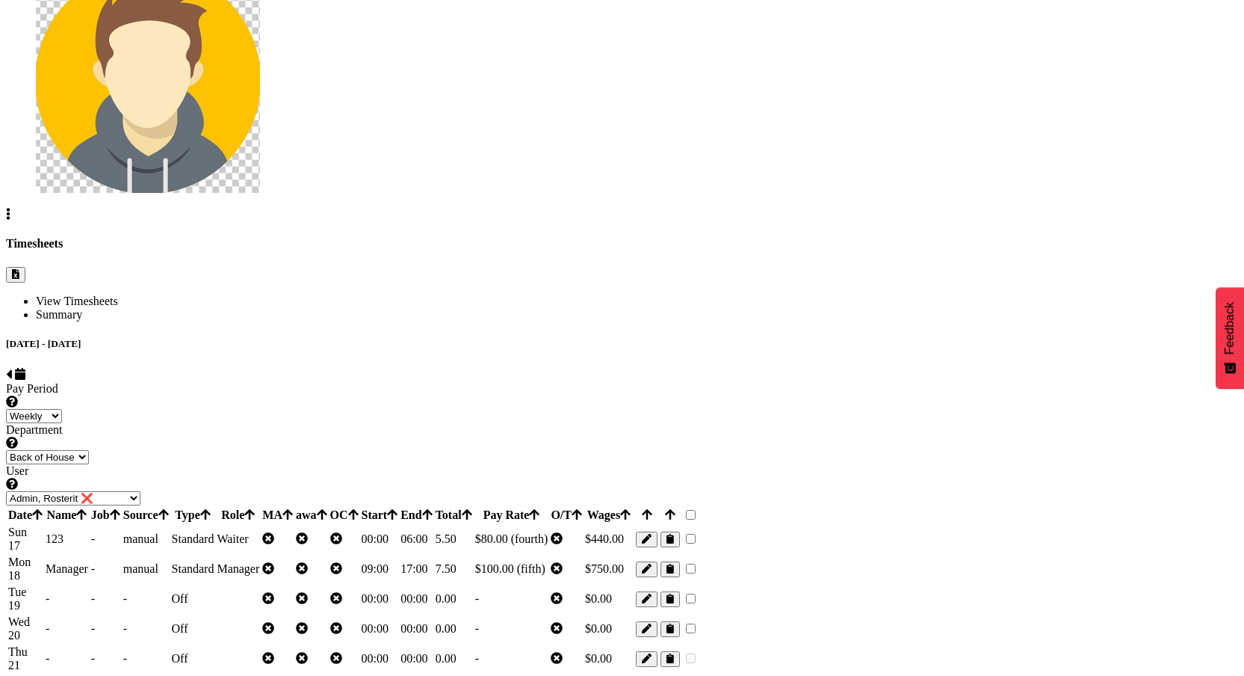
click at [652, 534] on span "button" at bounding box center [647, 539] width 10 height 11
select select "2"
select select "Standard"
select select "fourth"
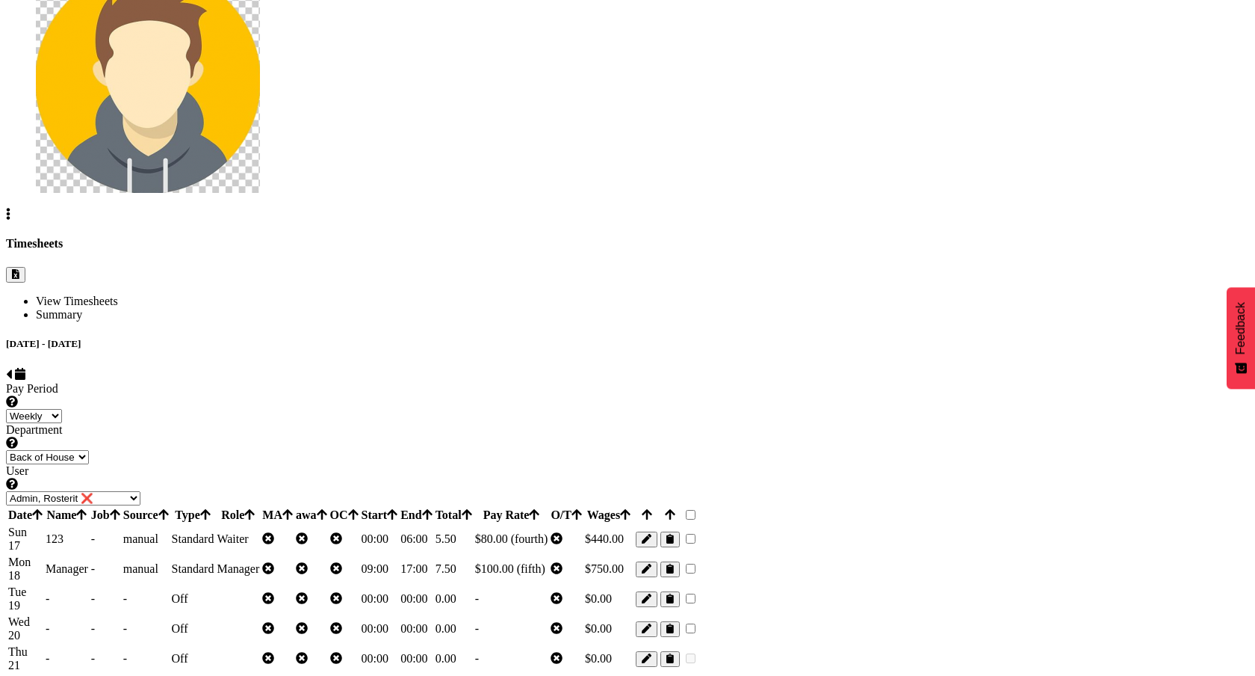
select select "550"
select select "Off"
select select "primary"
type input "0"
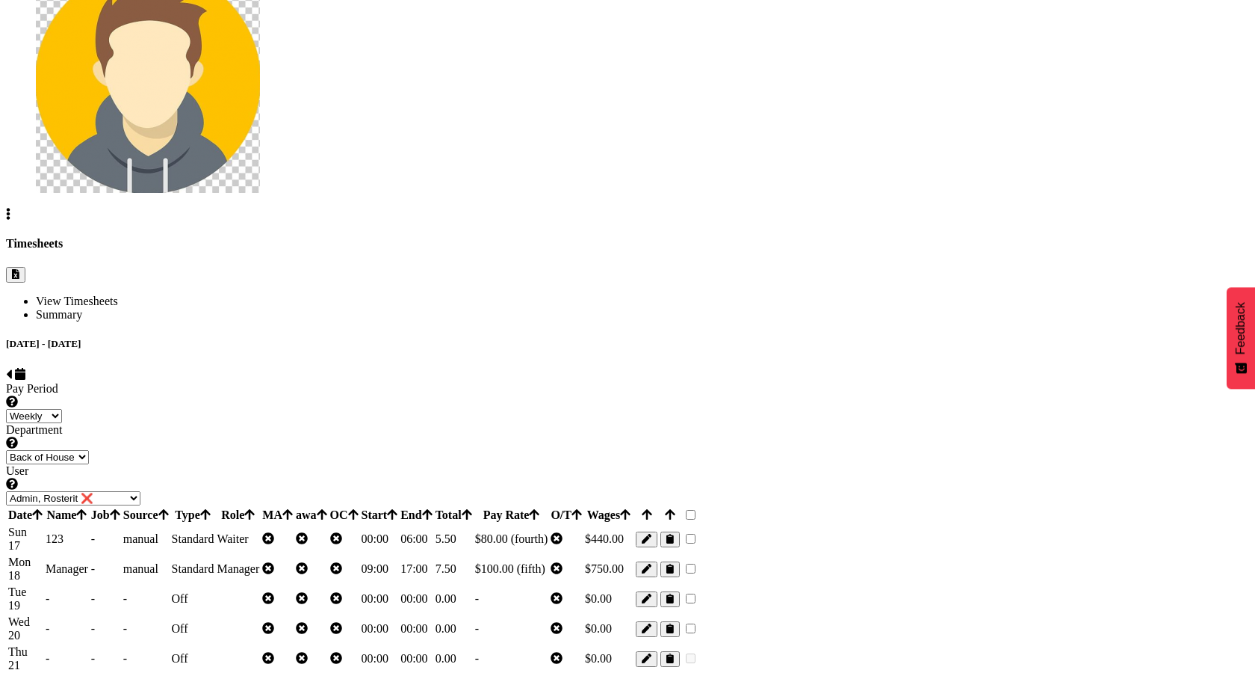
select select
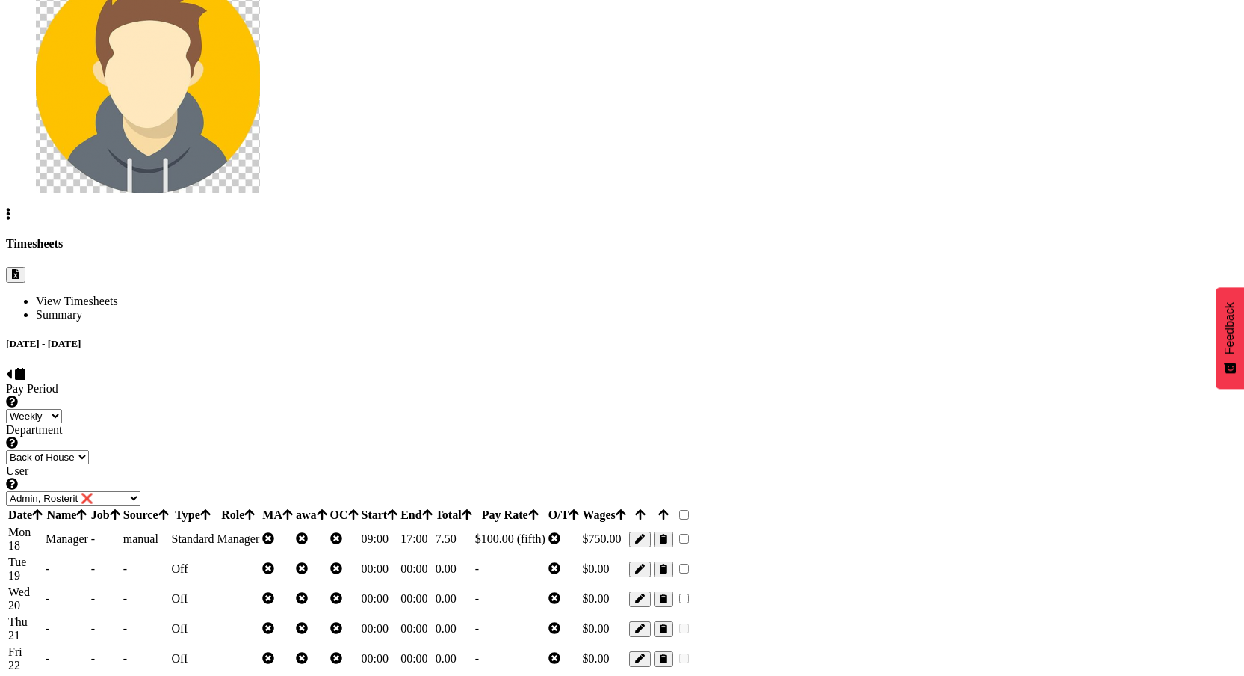
click at [645, 534] on span "button" at bounding box center [640, 539] width 10 height 11
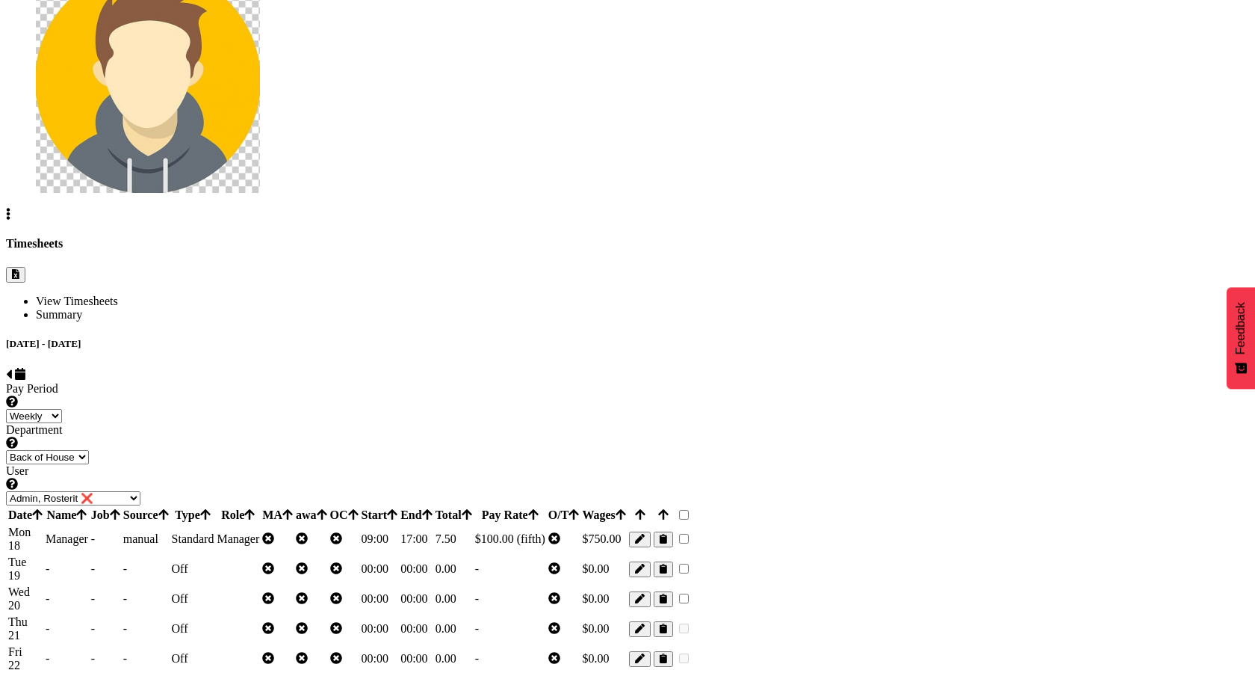
select select "Standard"
select select "fifth"
select select "Off"
select select "primary"
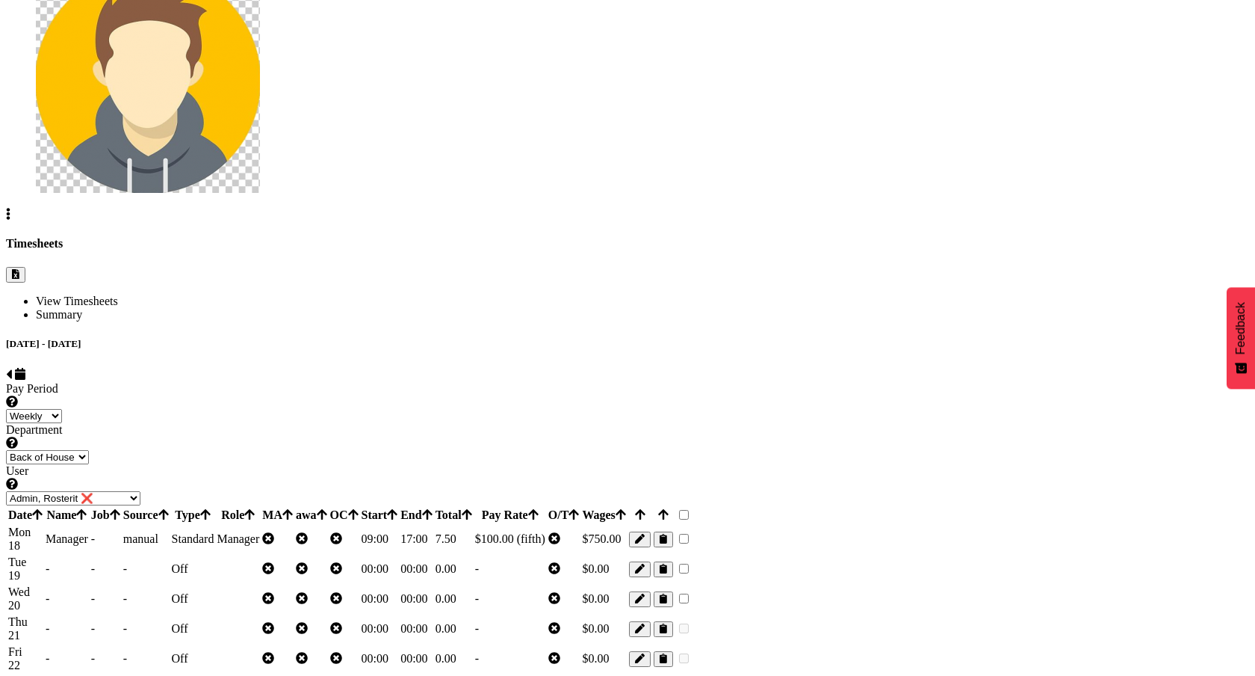
type input "0"
select select
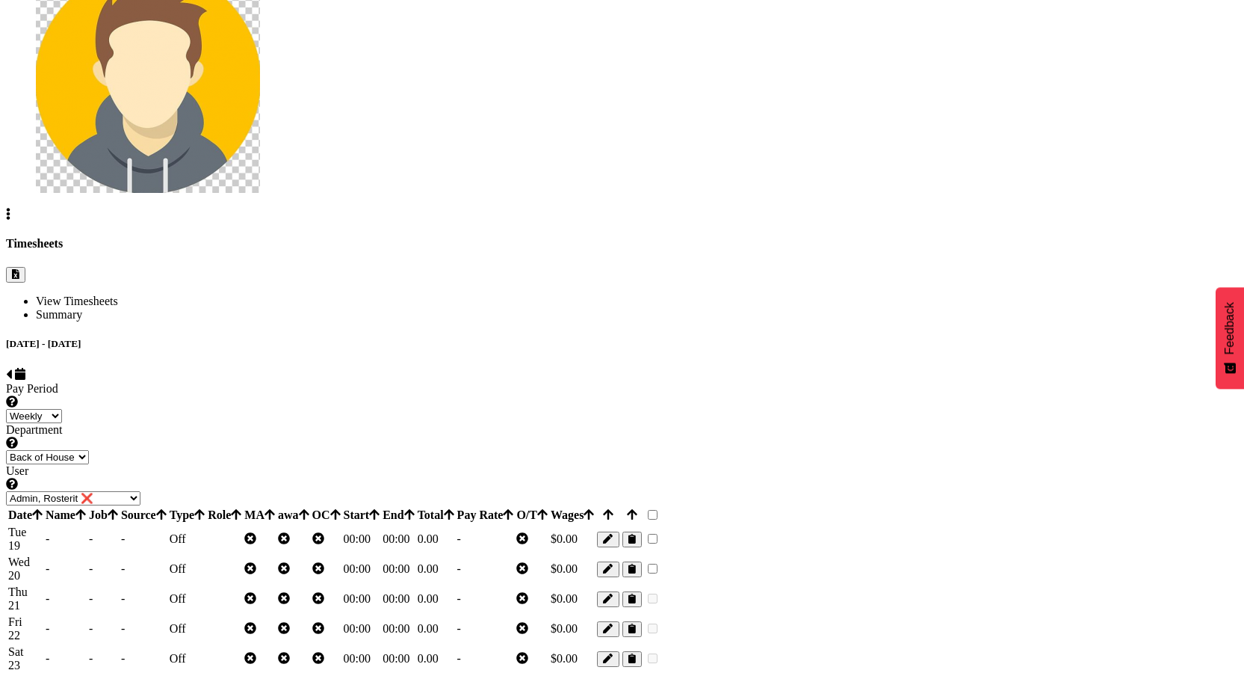
scroll to position [205, 0]
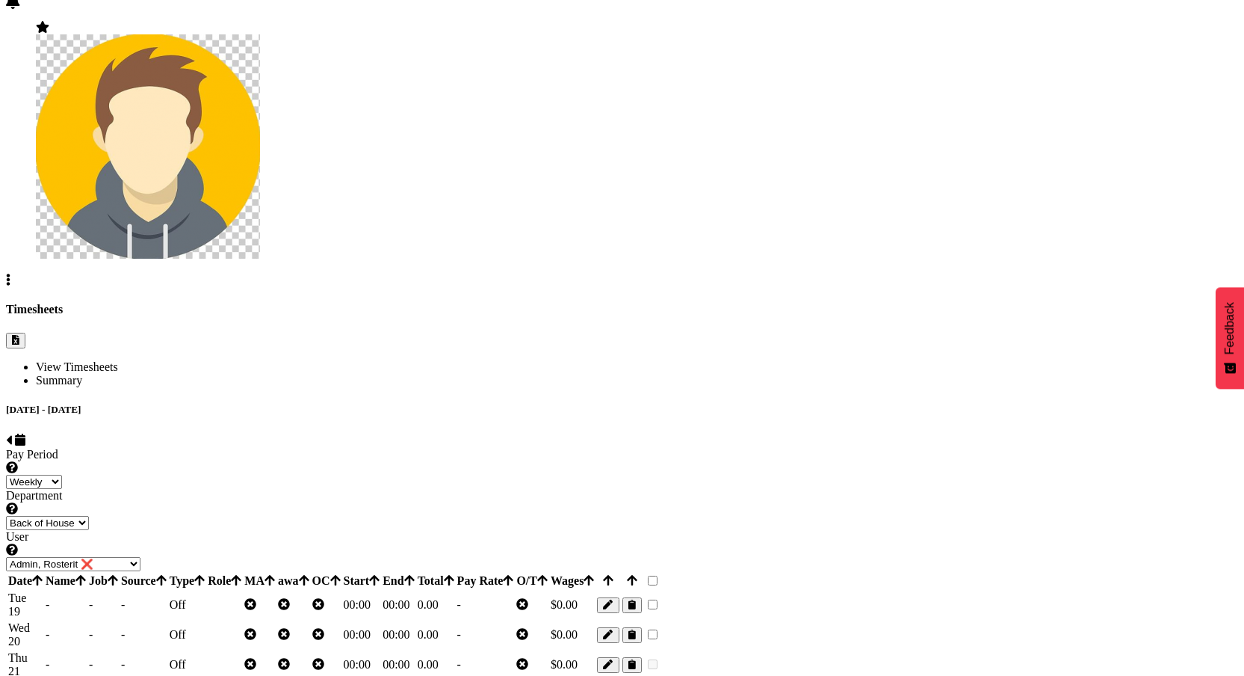
click at [613, 599] on span "button" at bounding box center [608, 604] width 10 height 11
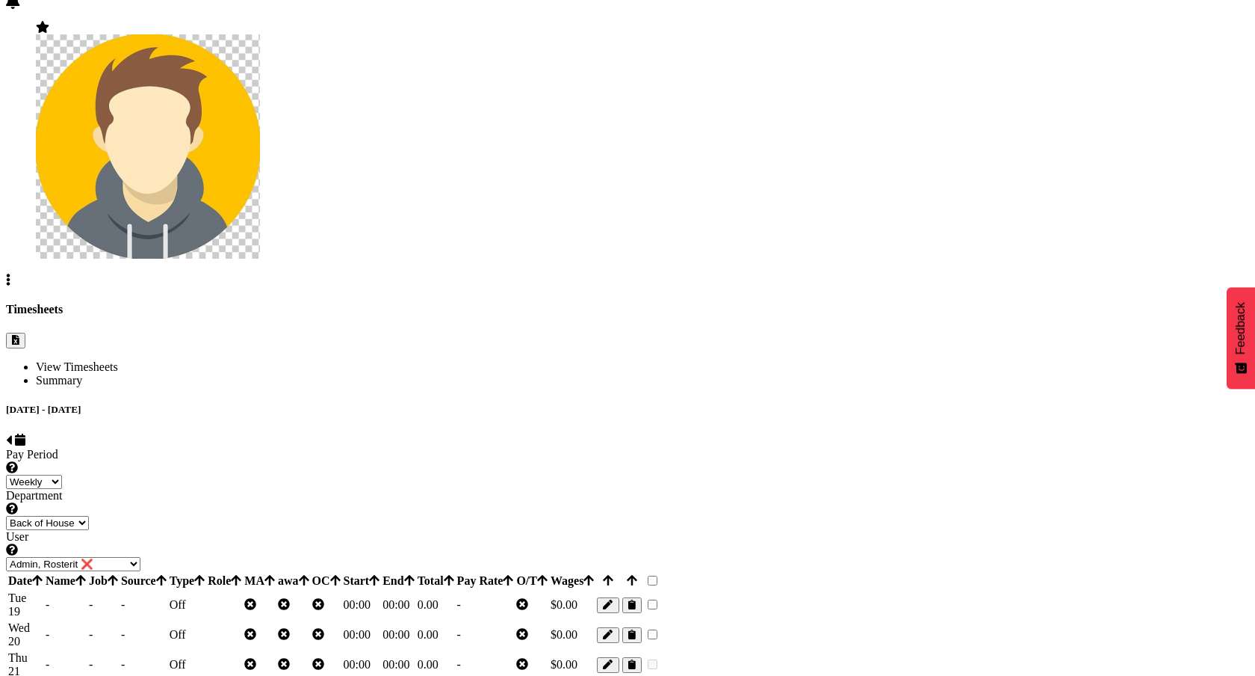
type input "0"
select select
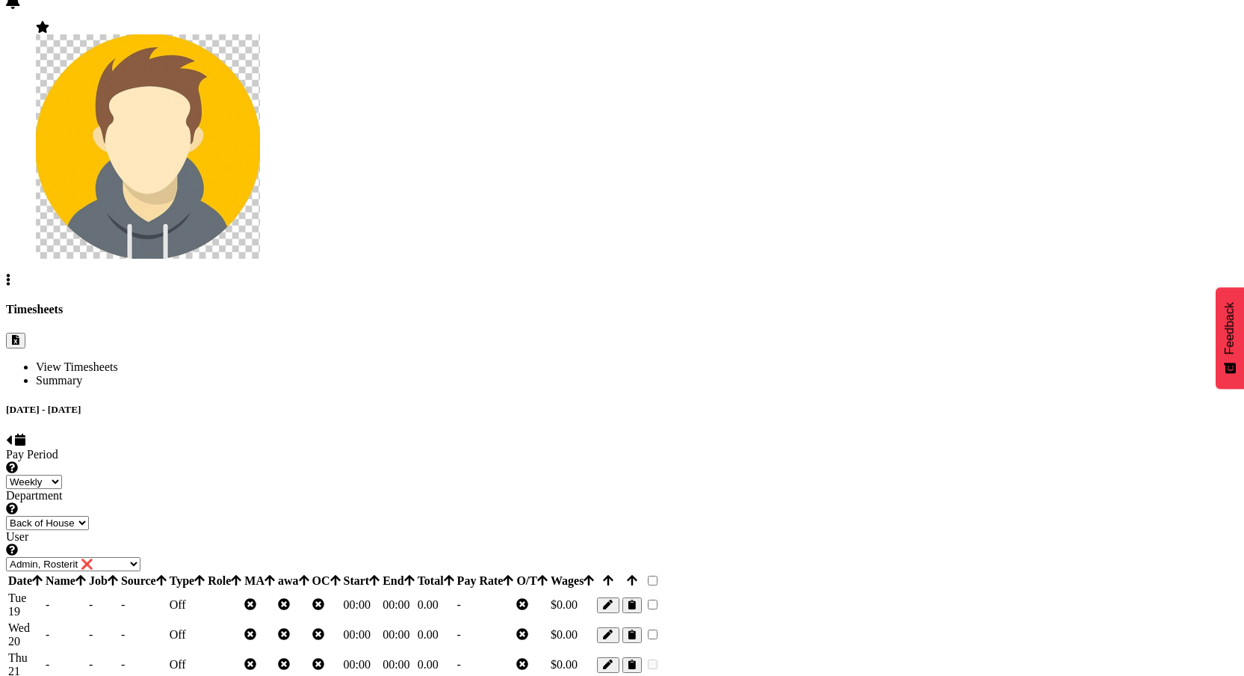
scroll to position [126, 0]
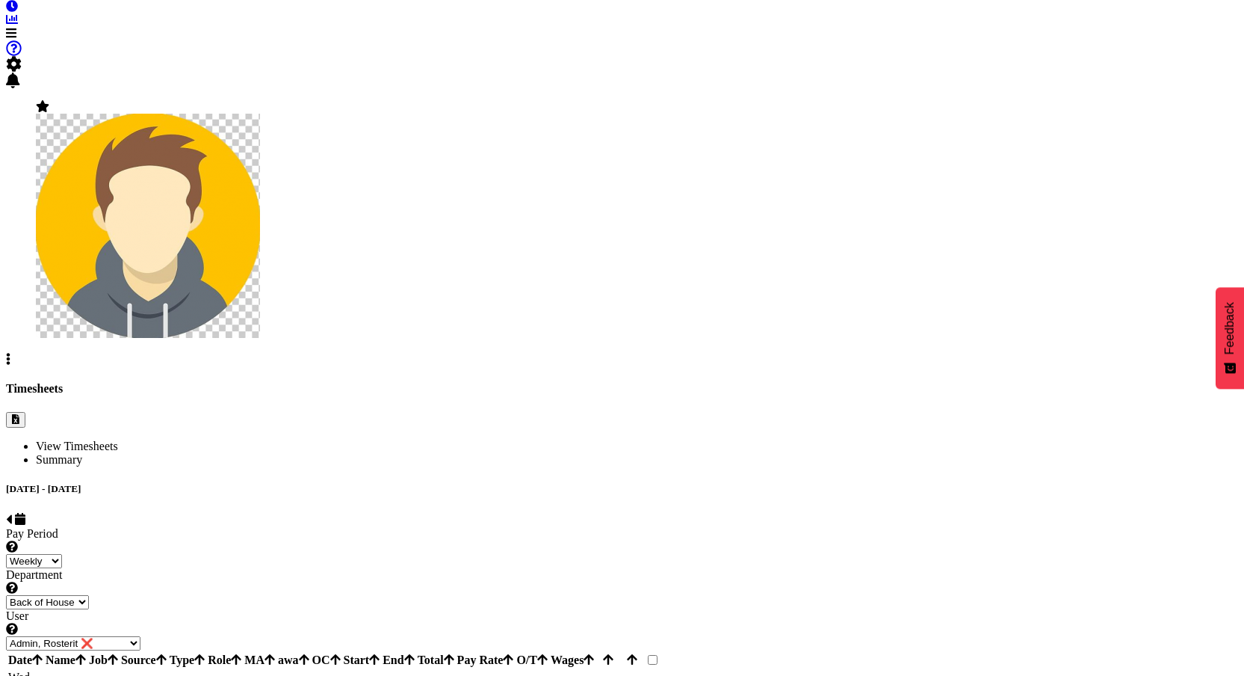
click at [613, 675] on span "button" at bounding box center [608, 684] width 10 height 11
type input "0"
select select
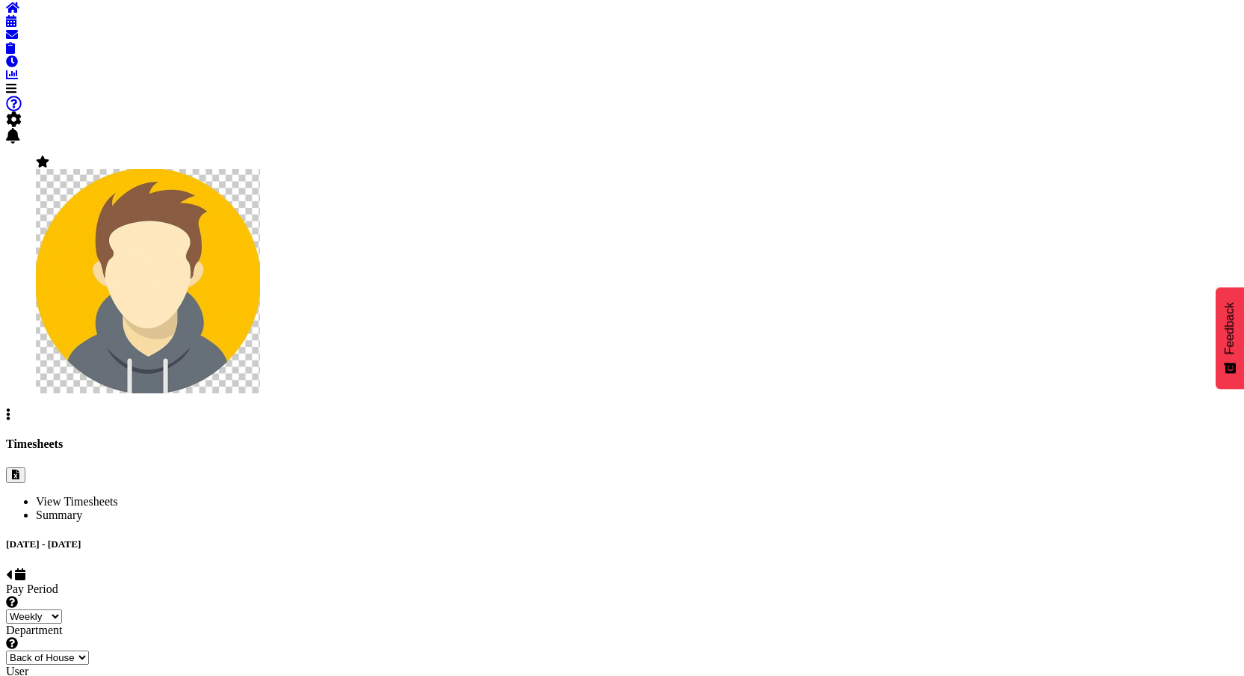
type input "0"
select select
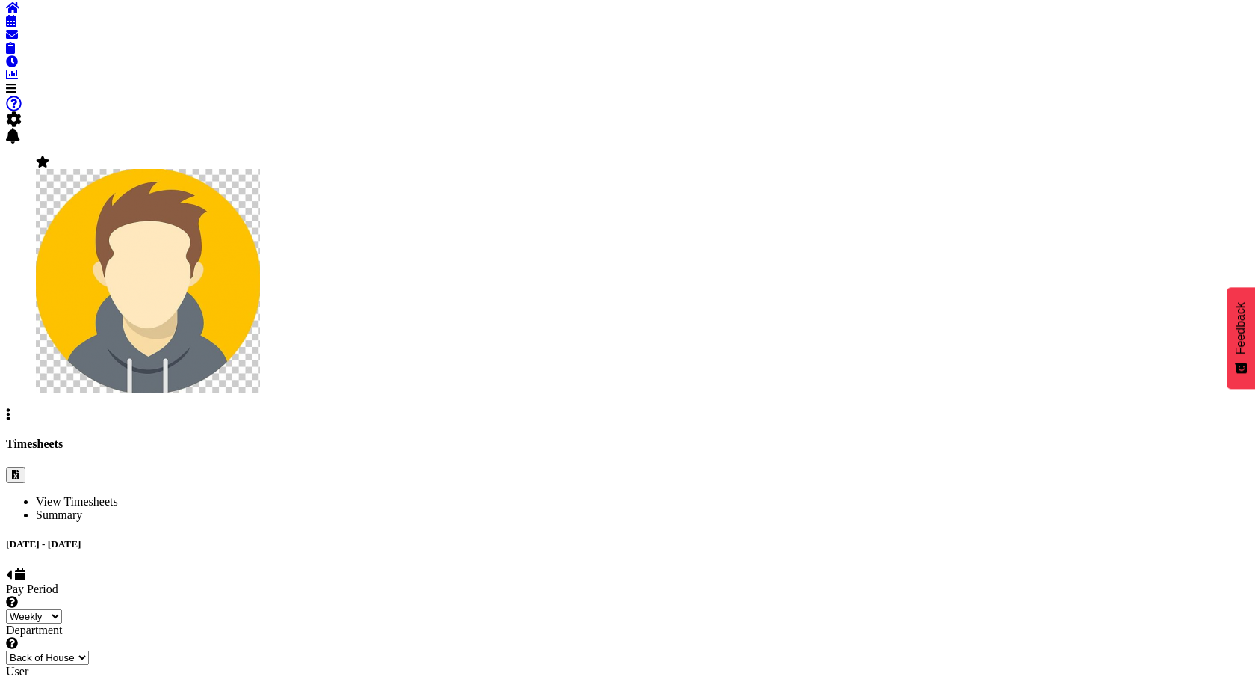
type input "0"
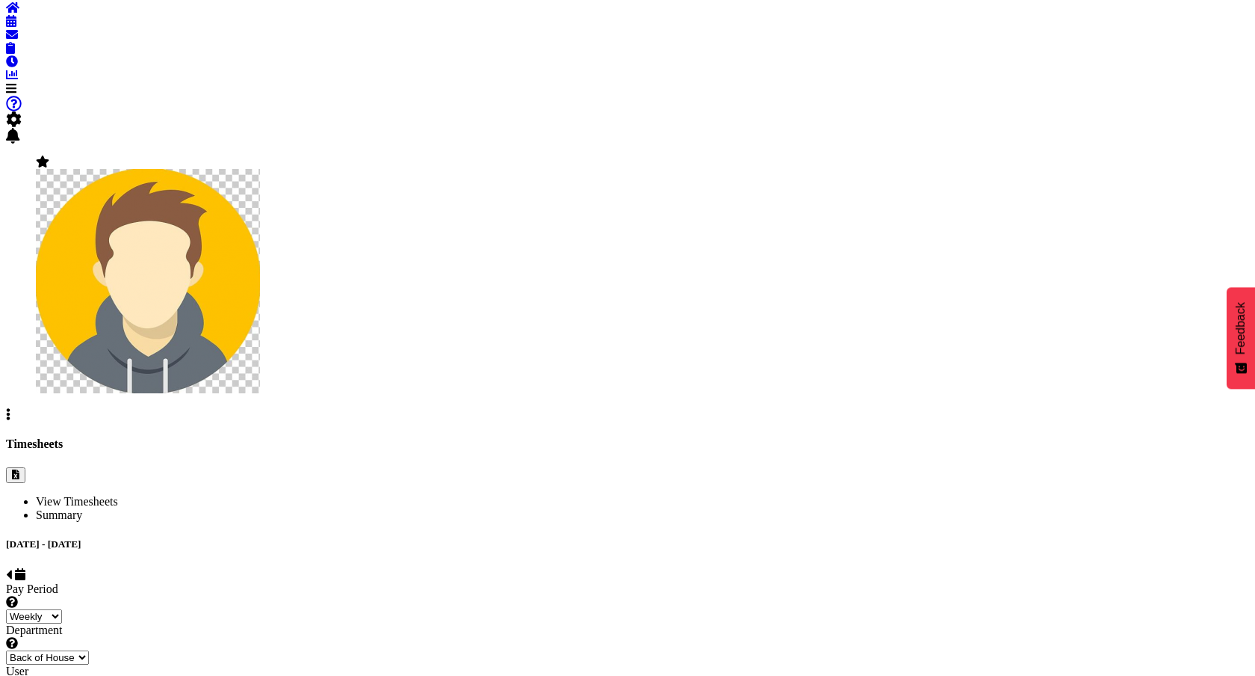
select select
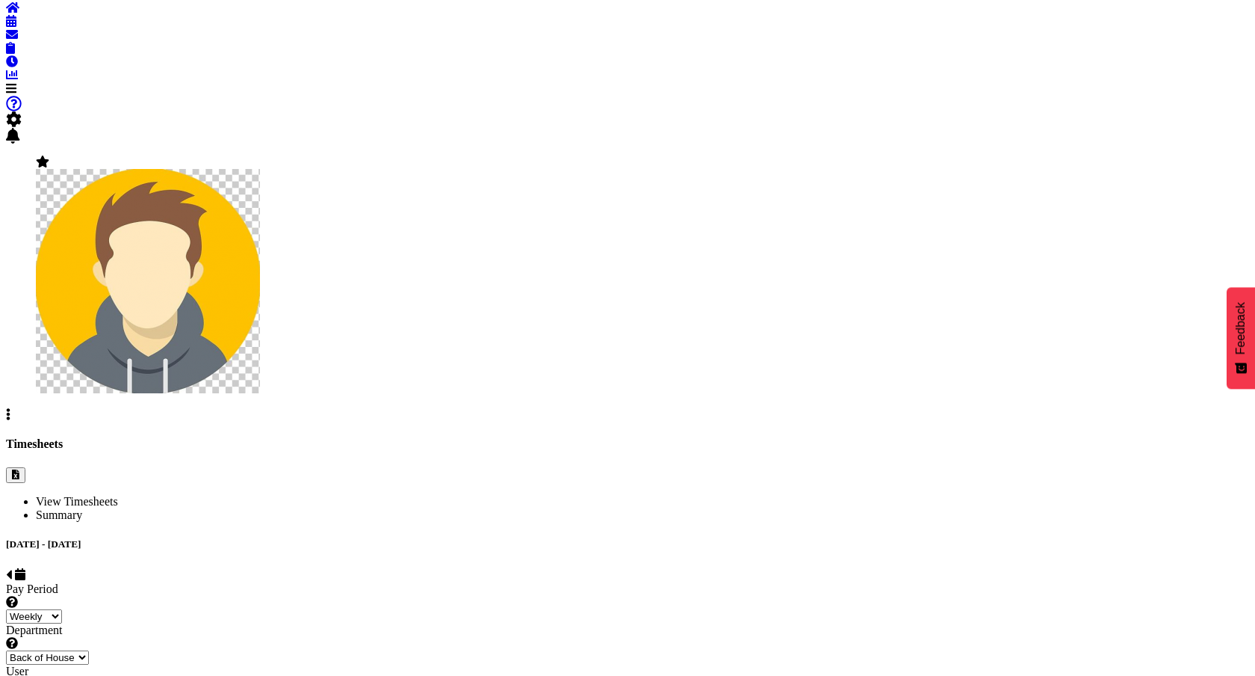
type input "0"
select select
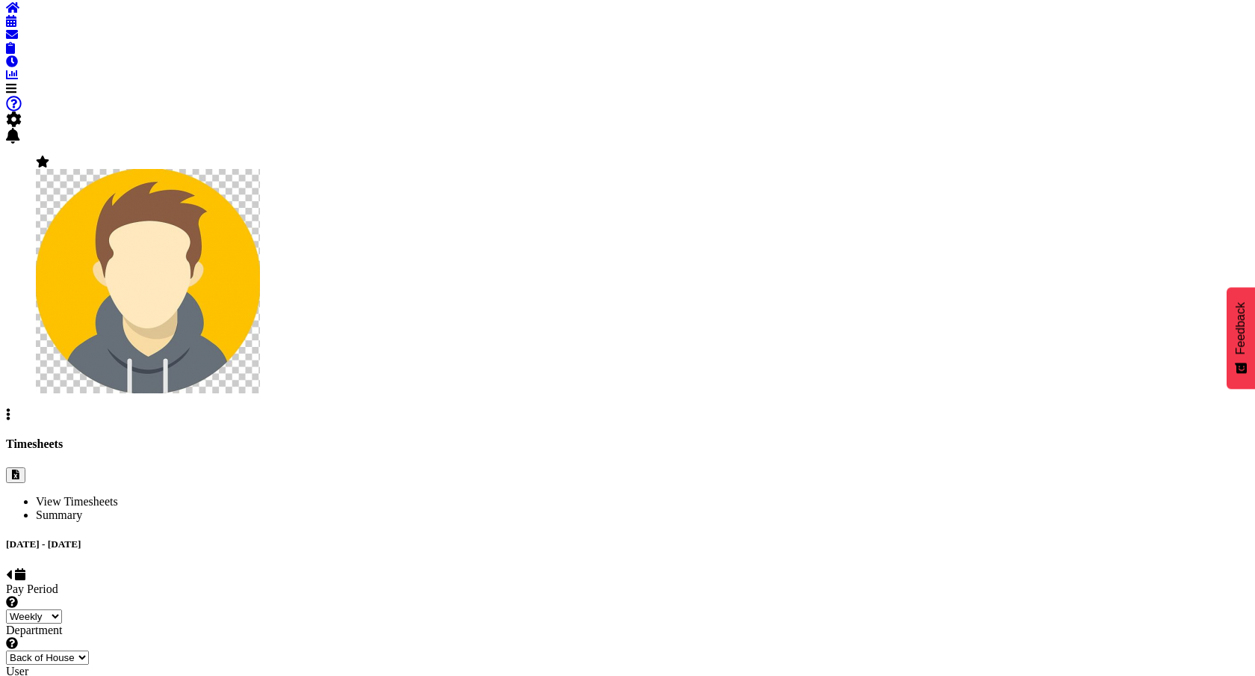
click at [12, 568] on span at bounding box center [9, 574] width 6 height 13
select select
select select "1"
click at [34, 568] on span at bounding box center [31, 574] width 6 height 13
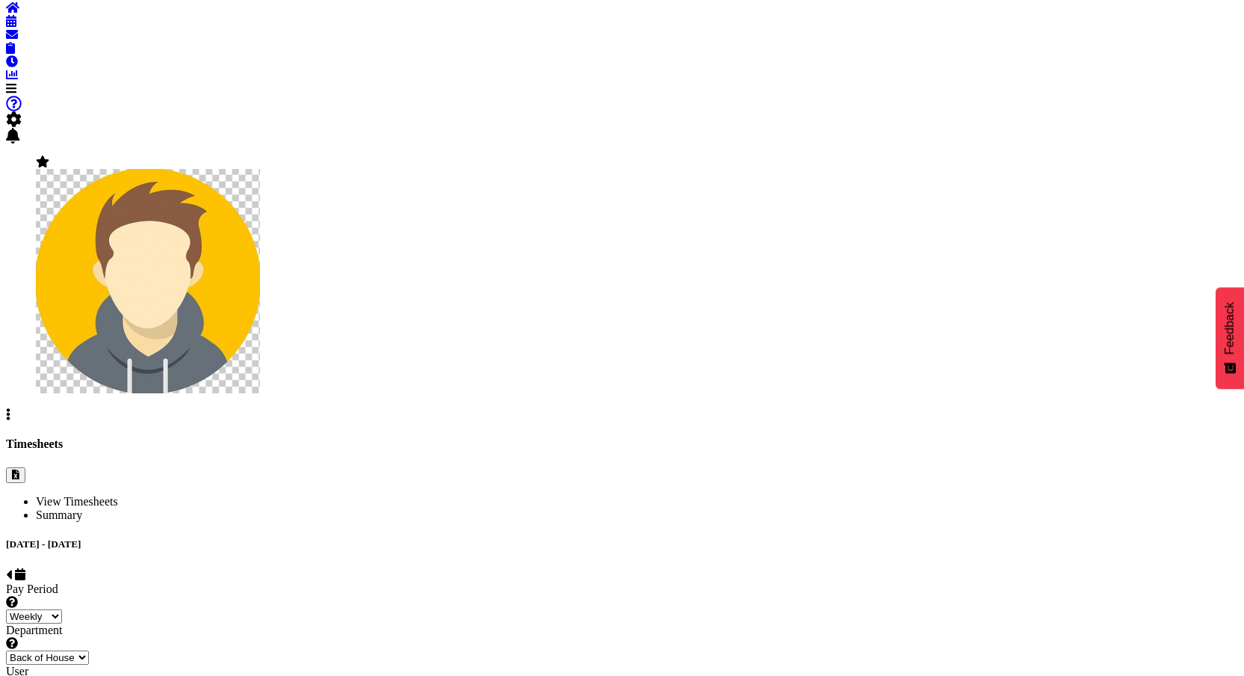
select select
select select "1"
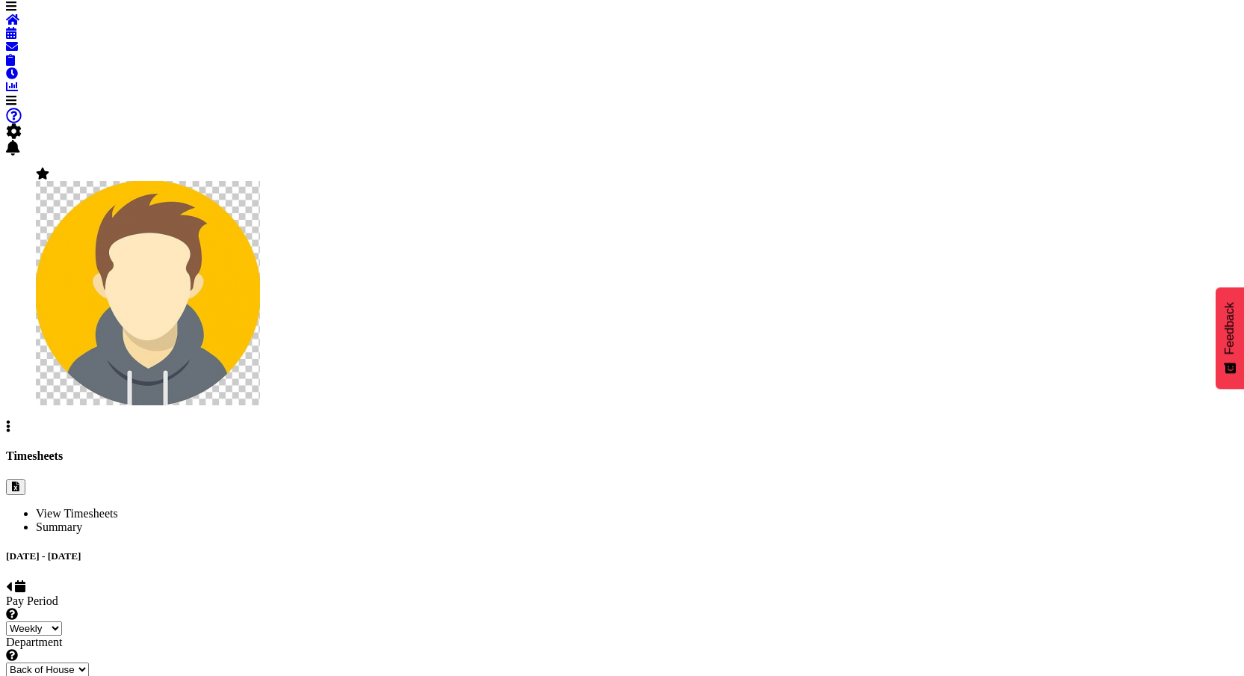
scroll to position [0, 0]
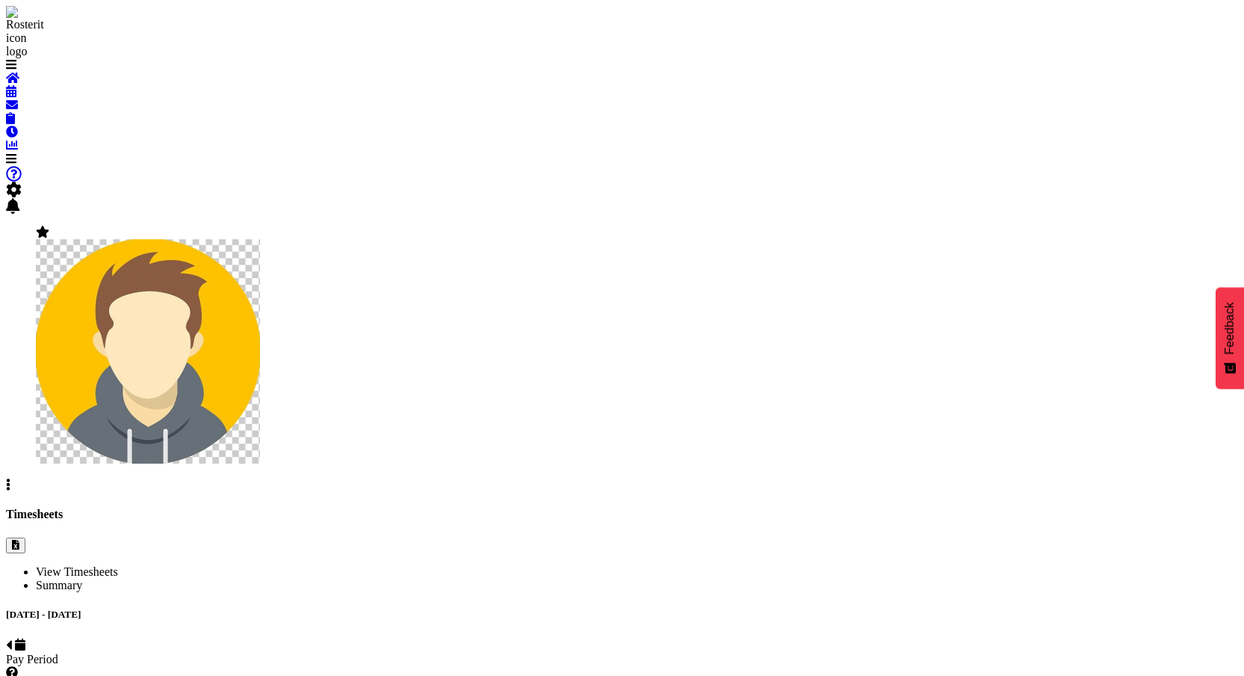
click at [755, 608] on div "[DATE] - [DATE]" at bounding box center [622, 630] width 1232 height 45
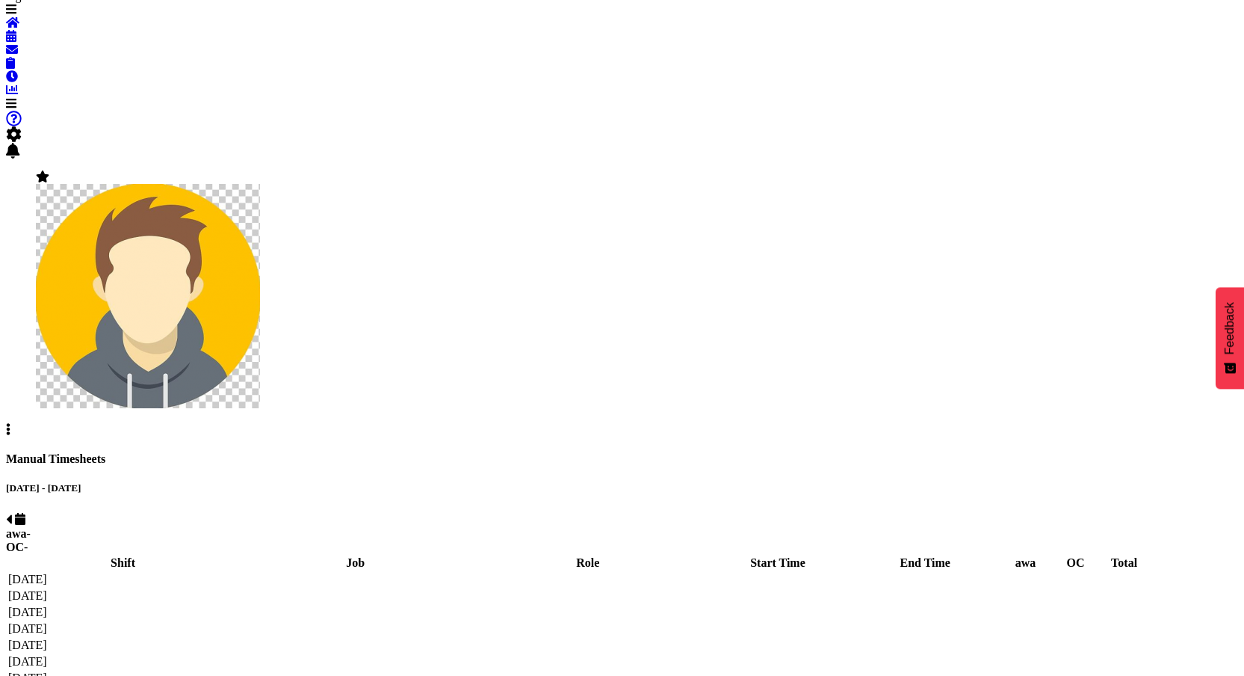
select select "67026"
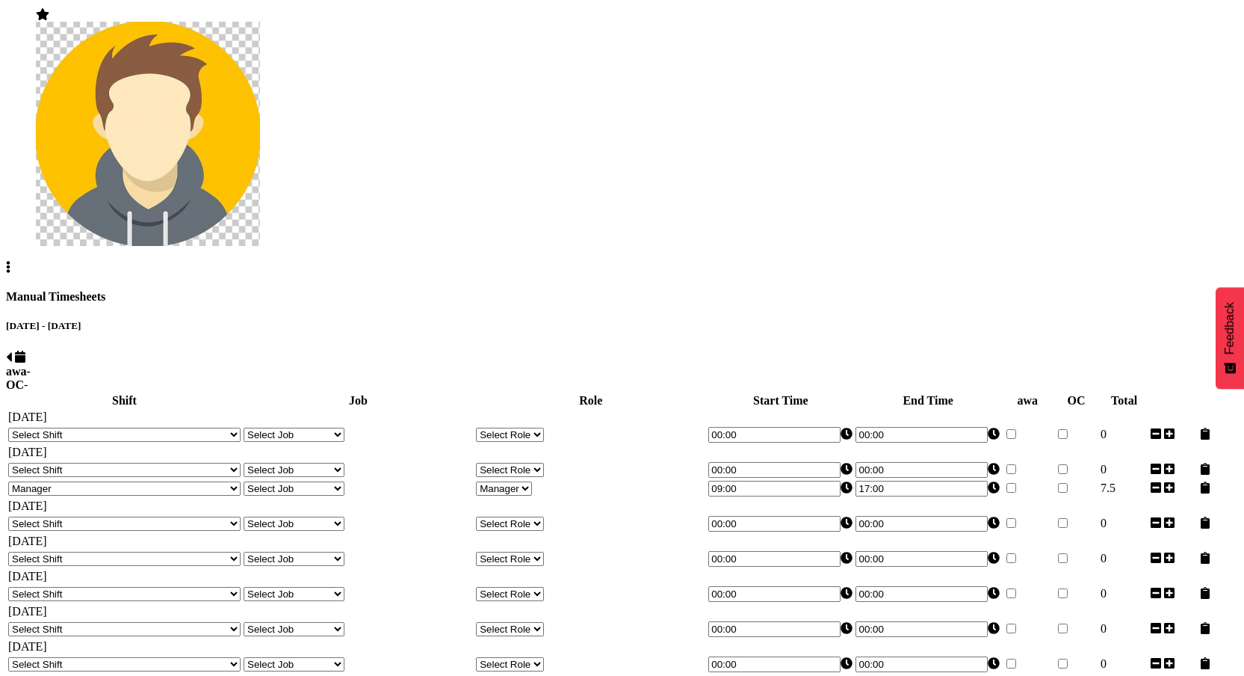
scroll to position [303, 0]
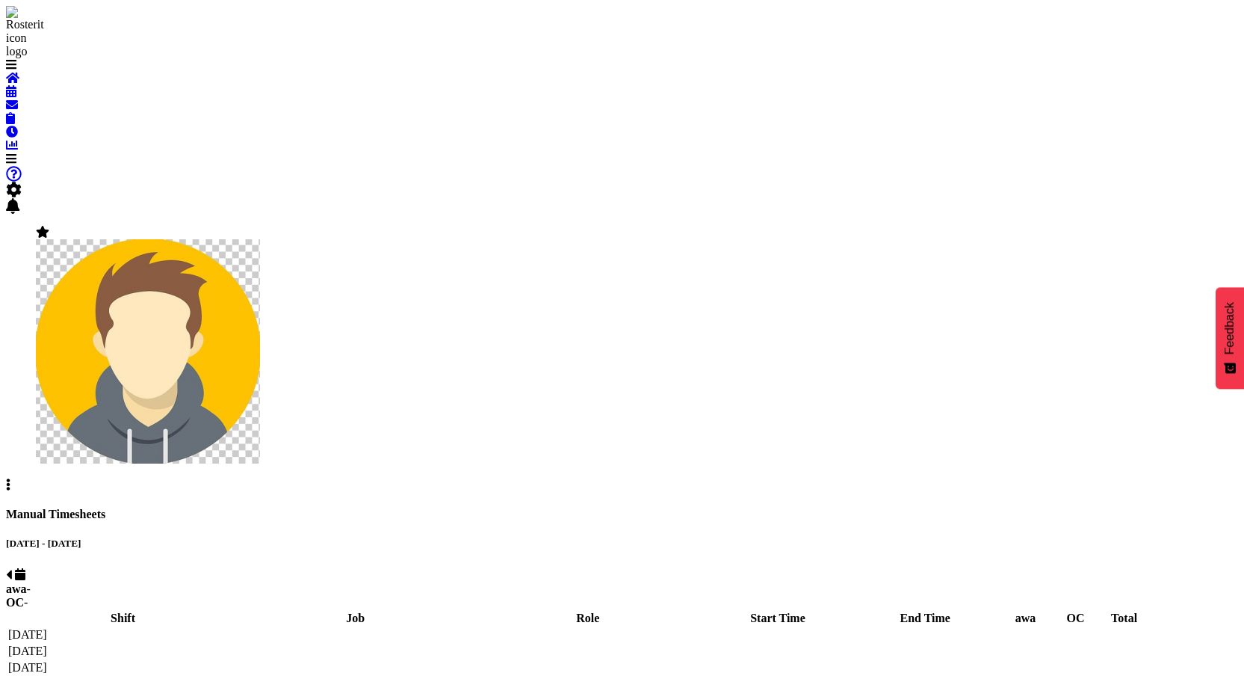
scroll to position [55, 0]
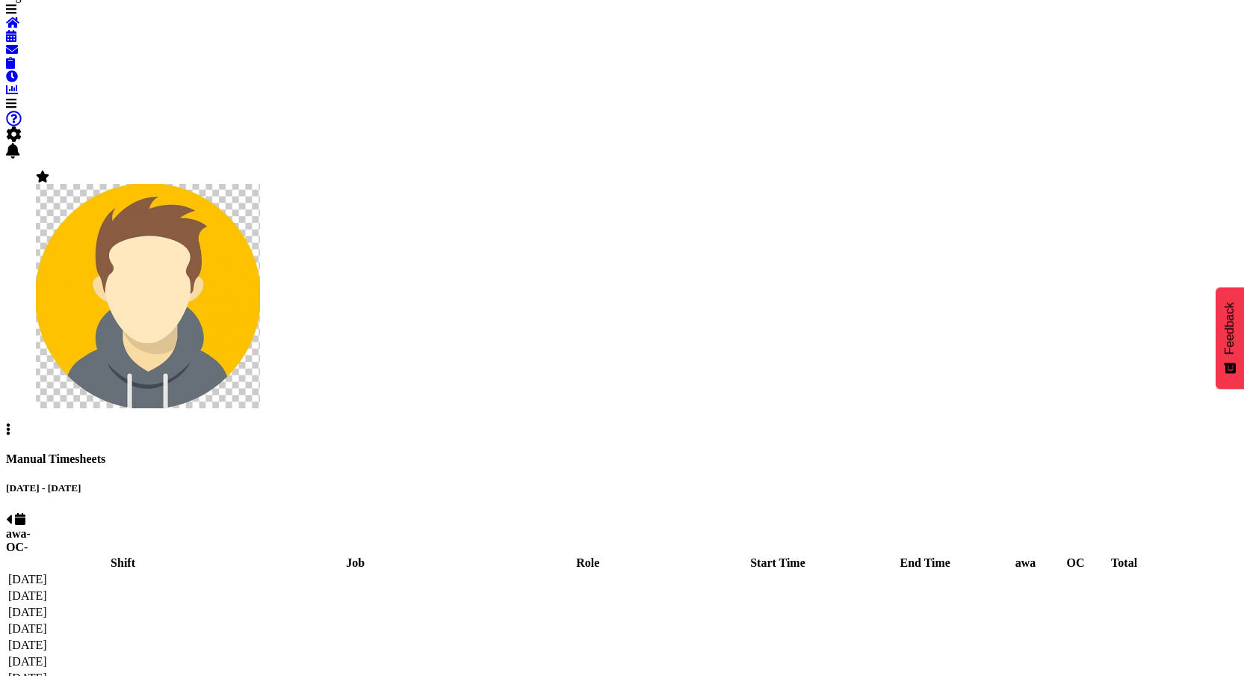
select select "67026"
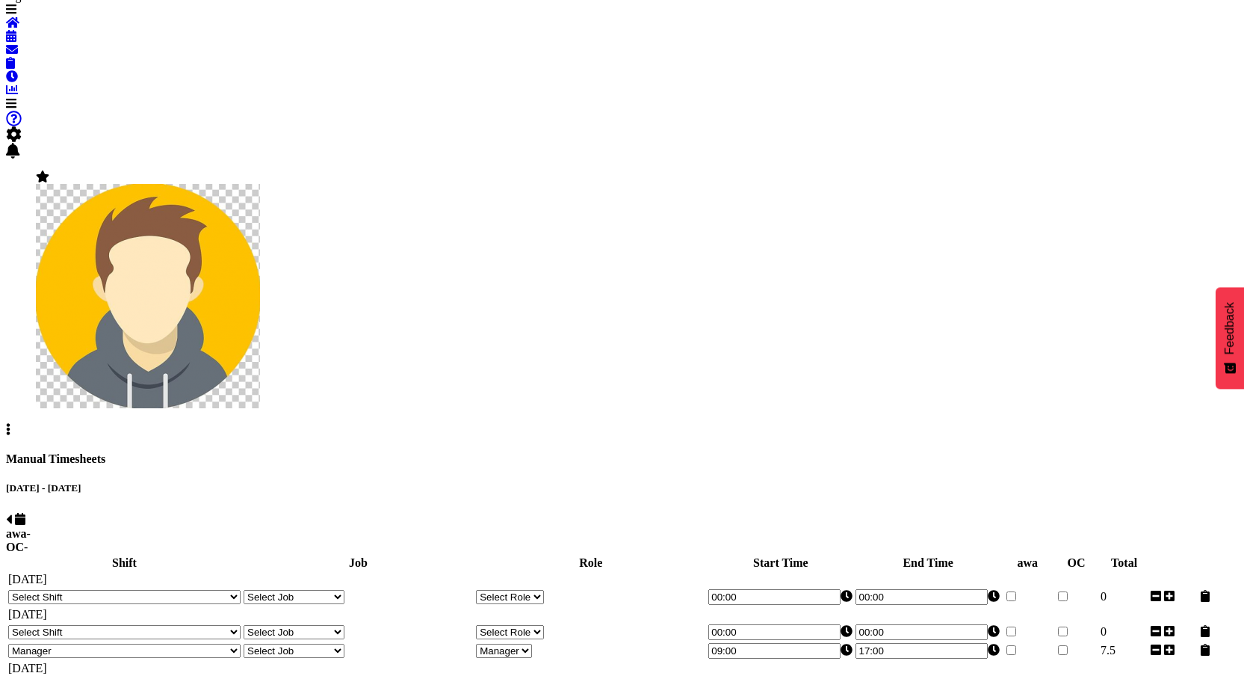
click at [241, 590] on select "Select Shift 123 123 123 123 123 123 123 123 123 123 123 123 123 123 123 123 12…" at bounding box center [124, 597] width 232 height 14
select select "44143"
click at [105, 590] on select "Select Shift 123 123 123 123 123 123 123 123 123 123 123 123 123 123 123 123 12…" at bounding box center [124, 597] width 232 height 14
